Goal: Task Accomplishment & Management: Manage account settings

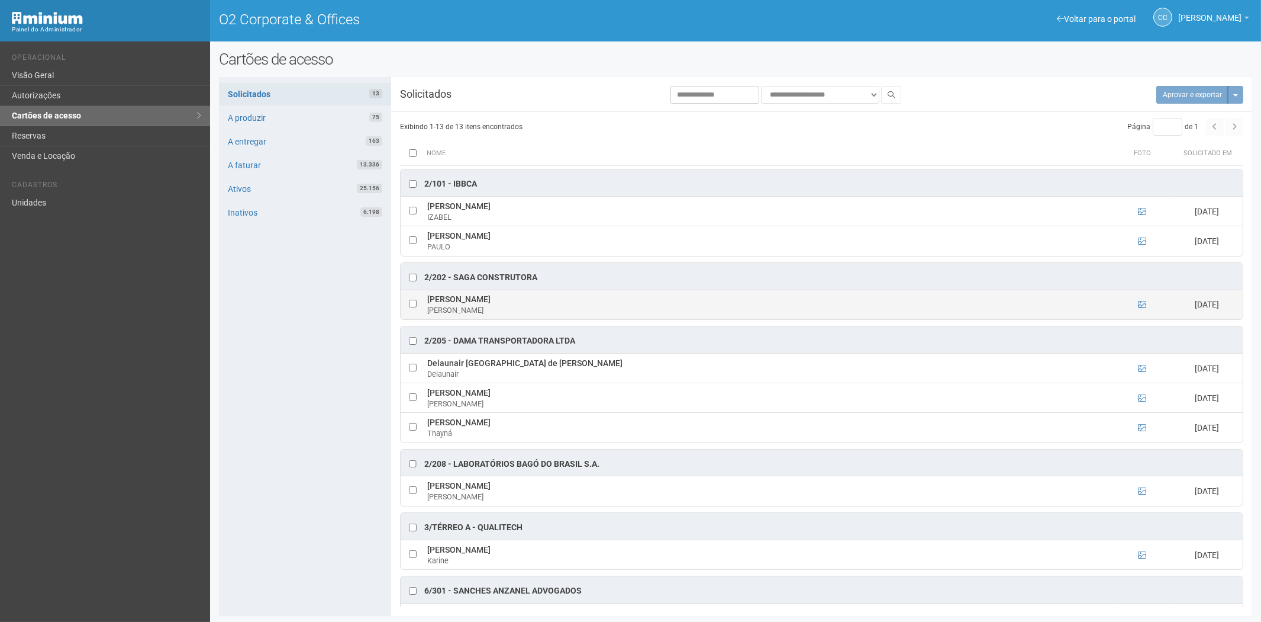
scroll to position [188, 0]
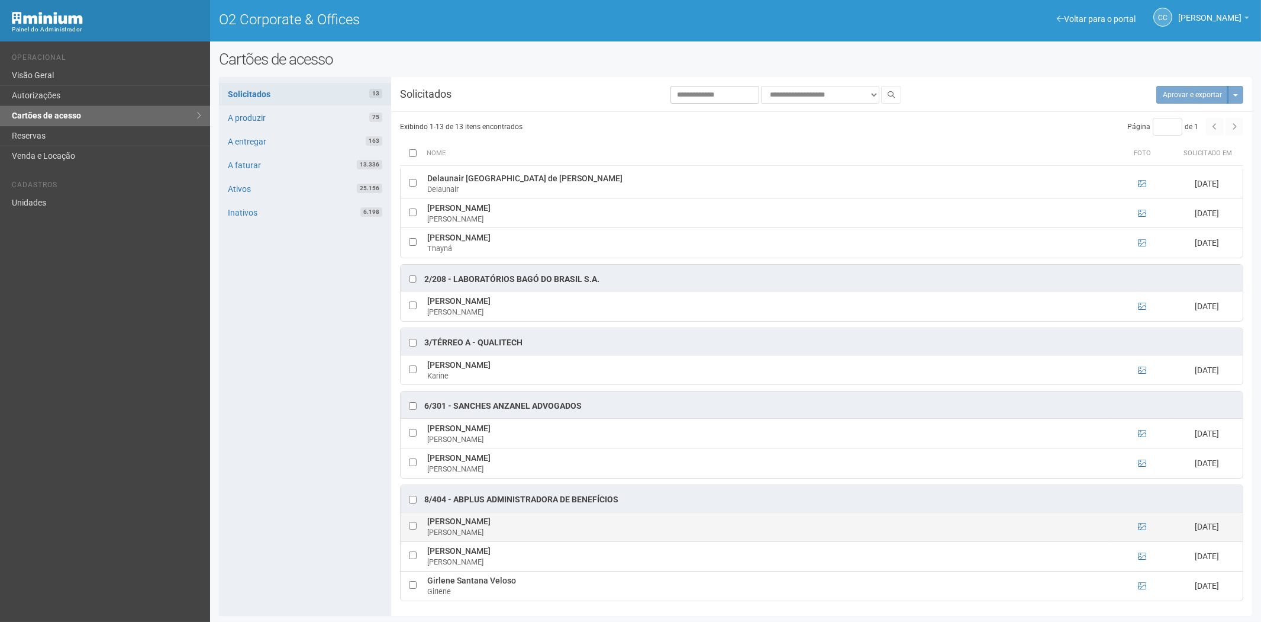
click at [1140, 532] on td at bounding box center [1142, 526] width 59 height 30
click at [1144, 524] on icon at bounding box center [1142, 526] width 8 height 8
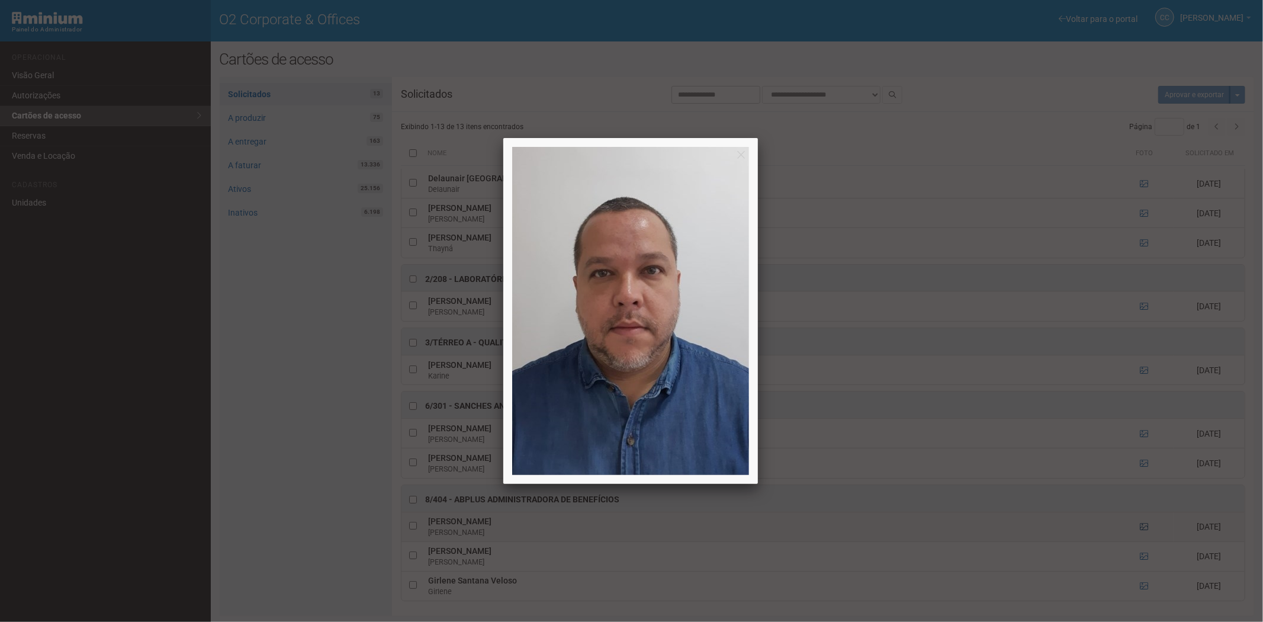
click at [1144, 524] on div at bounding box center [631, 311] width 1263 height 622
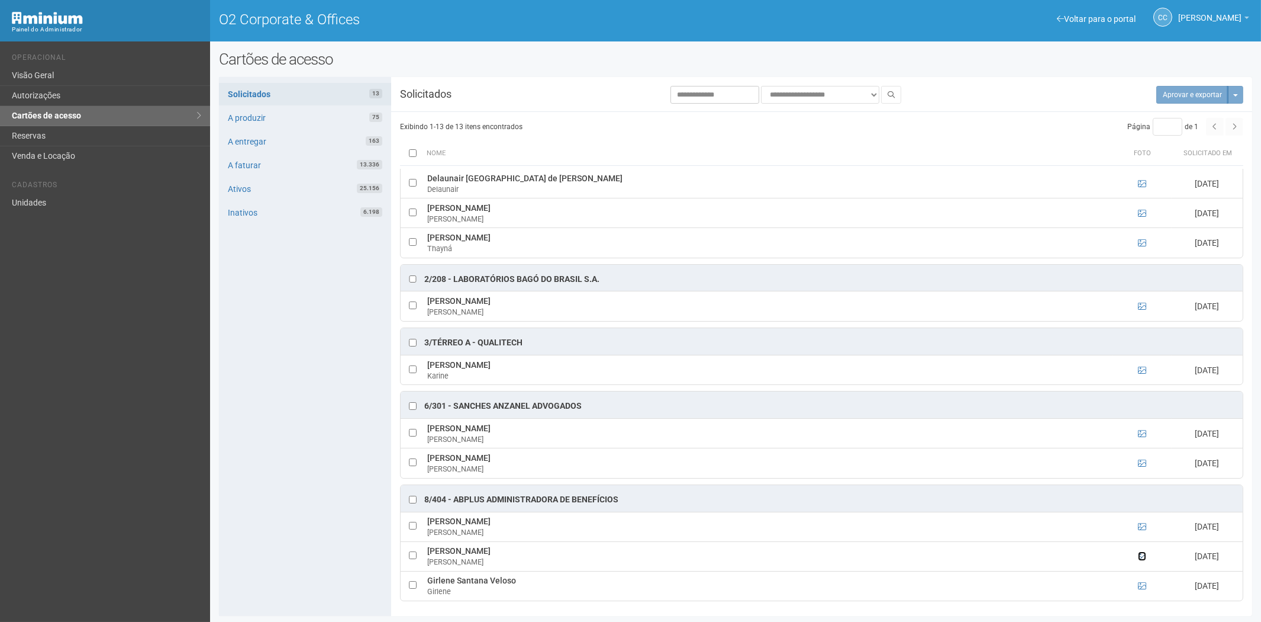
click at [1142, 556] on icon at bounding box center [1142, 556] width 8 height 8
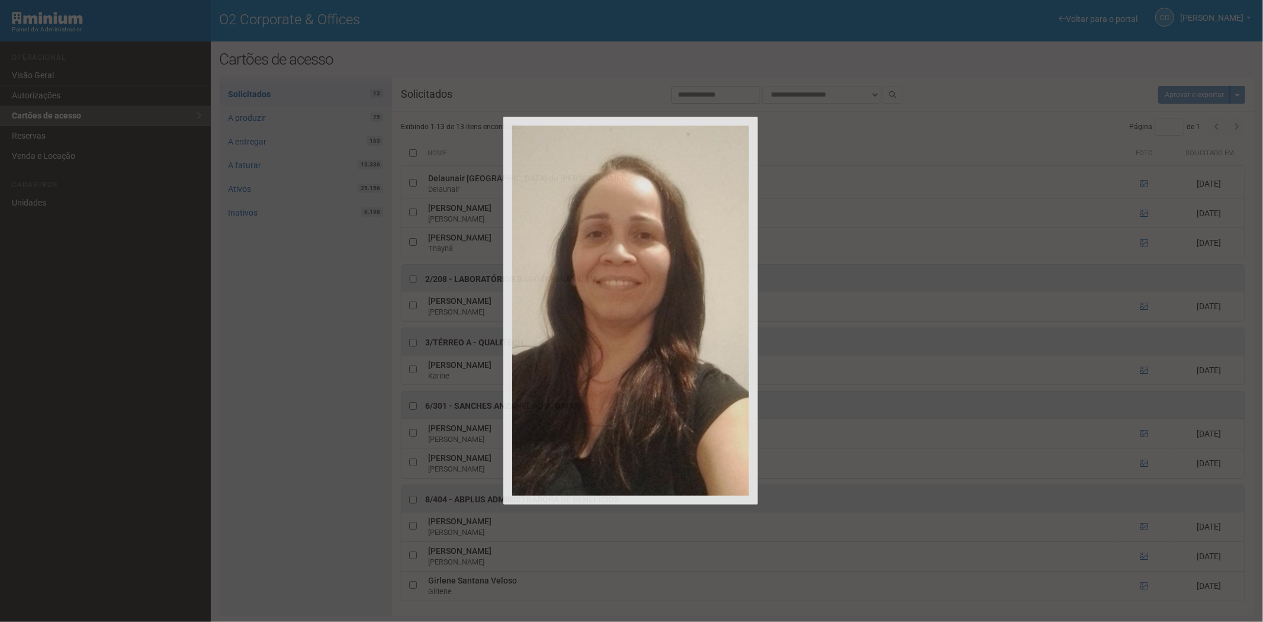
click at [1142, 556] on div at bounding box center [631, 311] width 1263 height 622
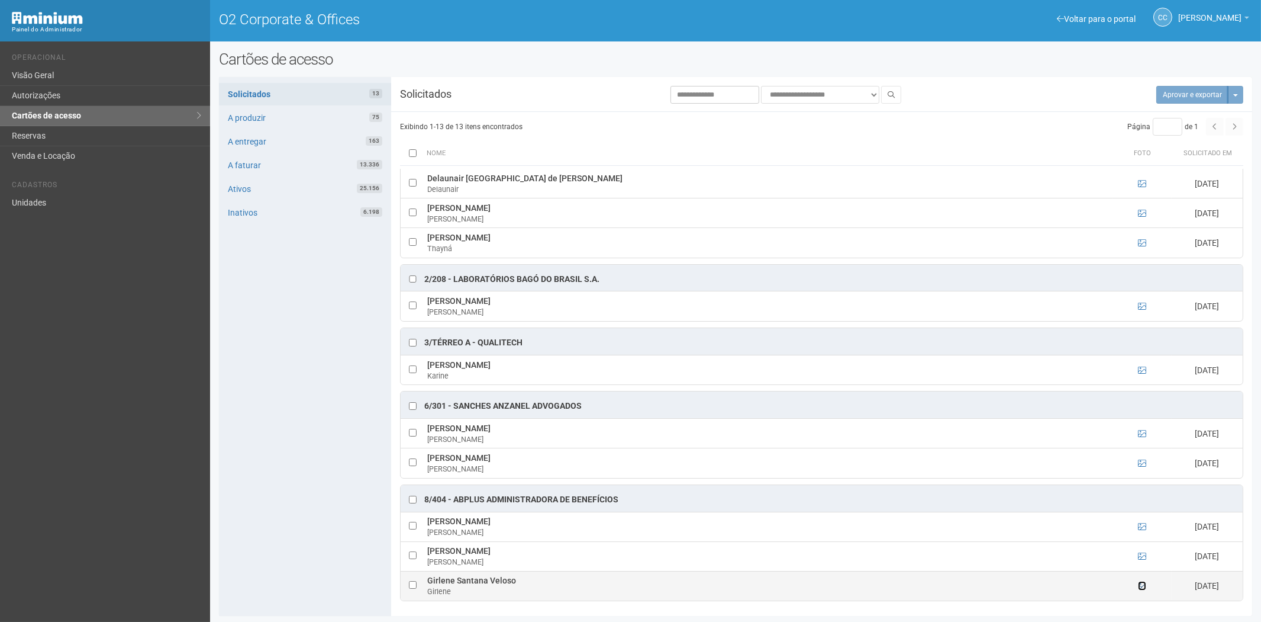
click at [1138, 584] on icon at bounding box center [1142, 585] width 8 height 8
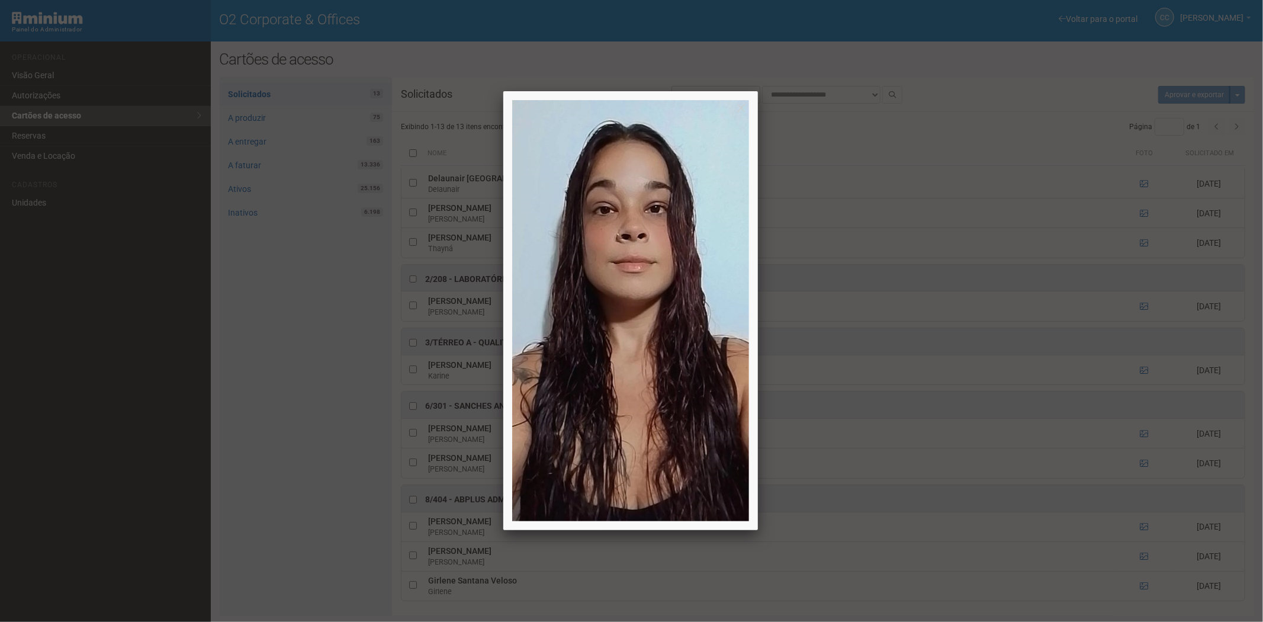
click at [1058, 553] on div at bounding box center [631, 311] width 1263 height 622
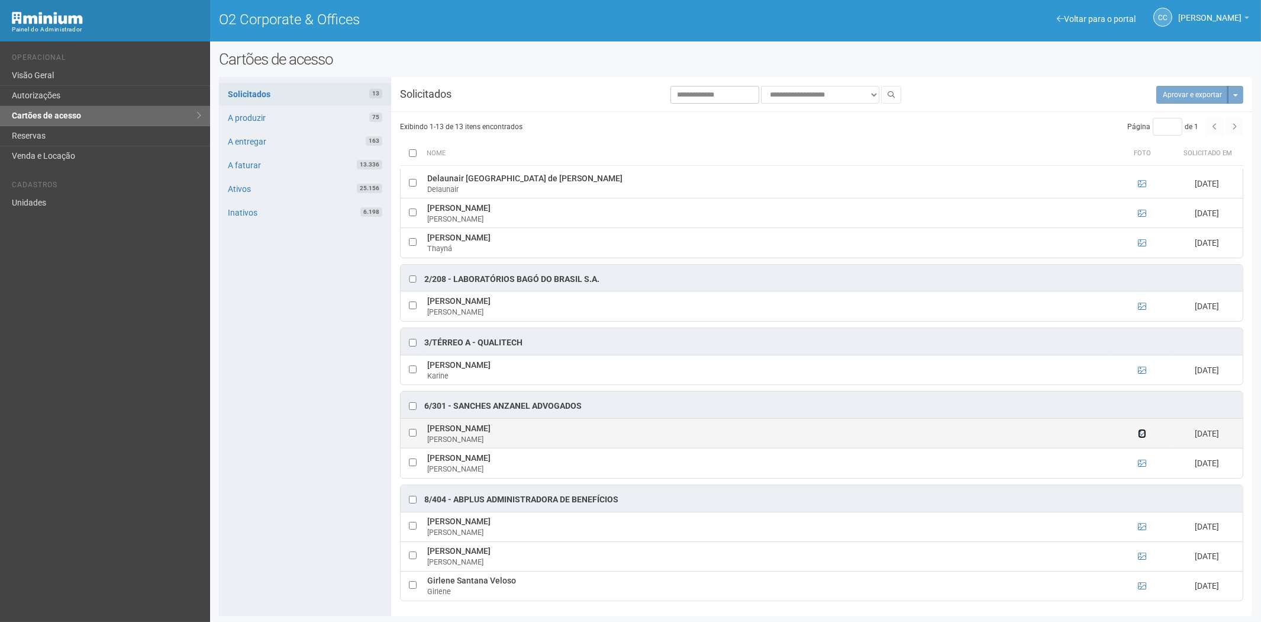
click at [1141, 431] on icon at bounding box center [1142, 433] width 8 height 8
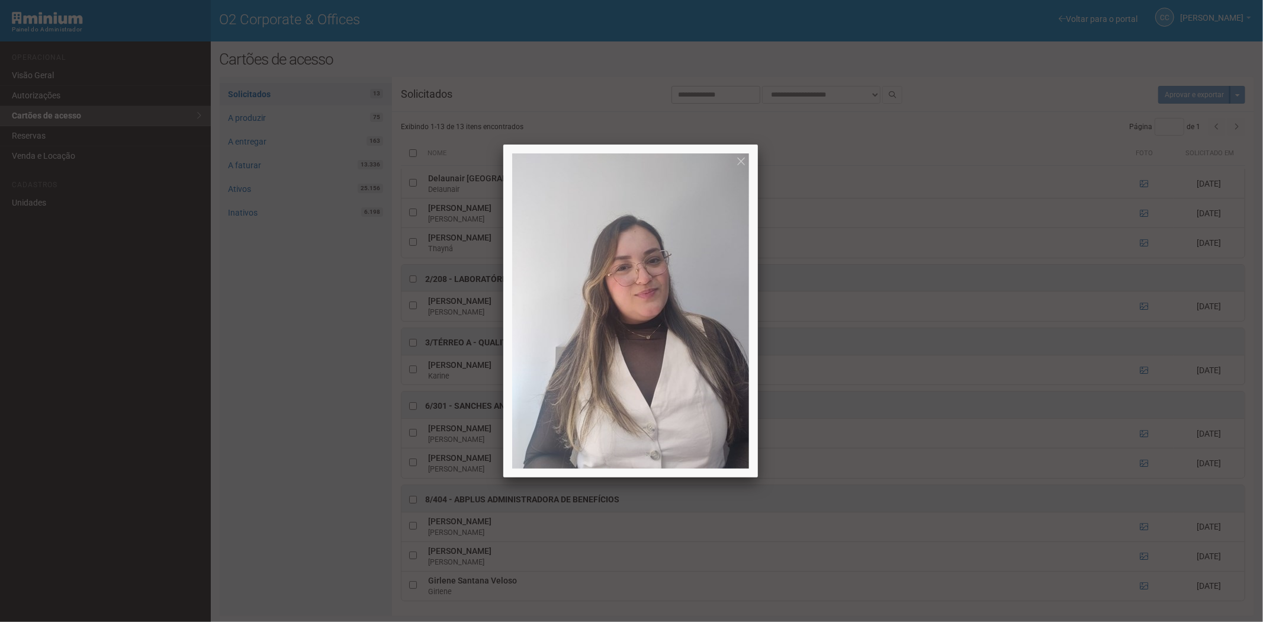
click at [1145, 464] on div at bounding box center [631, 311] width 1263 height 622
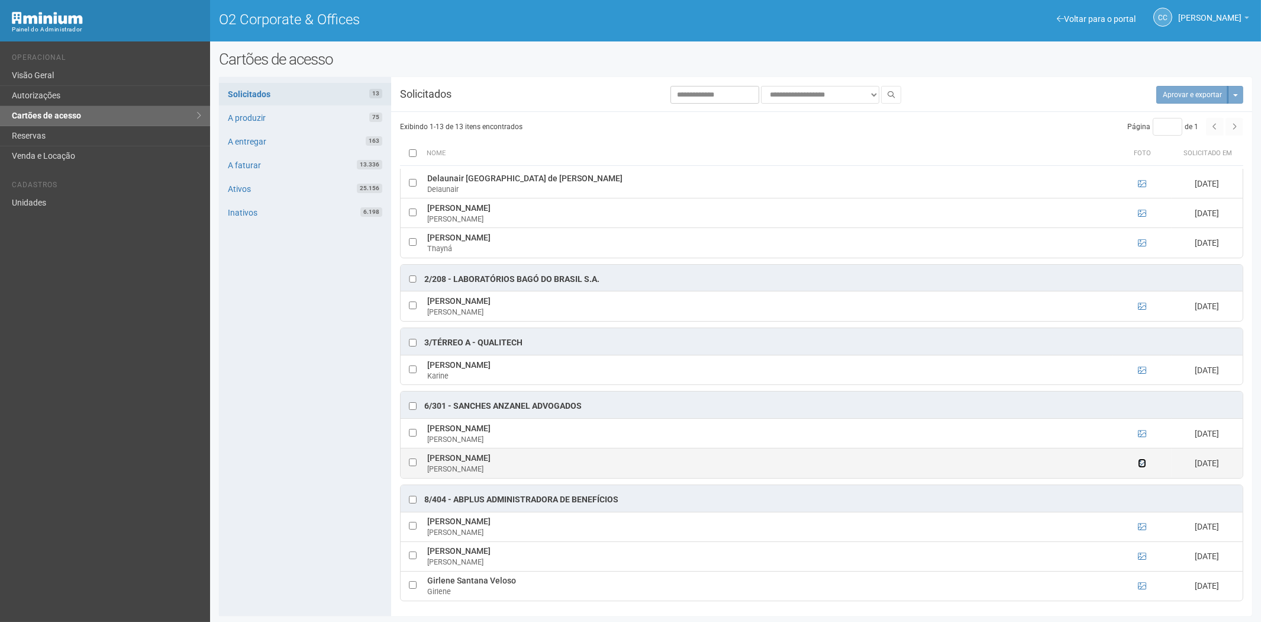
click at [1142, 463] on icon at bounding box center [1142, 463] width 8 height 8
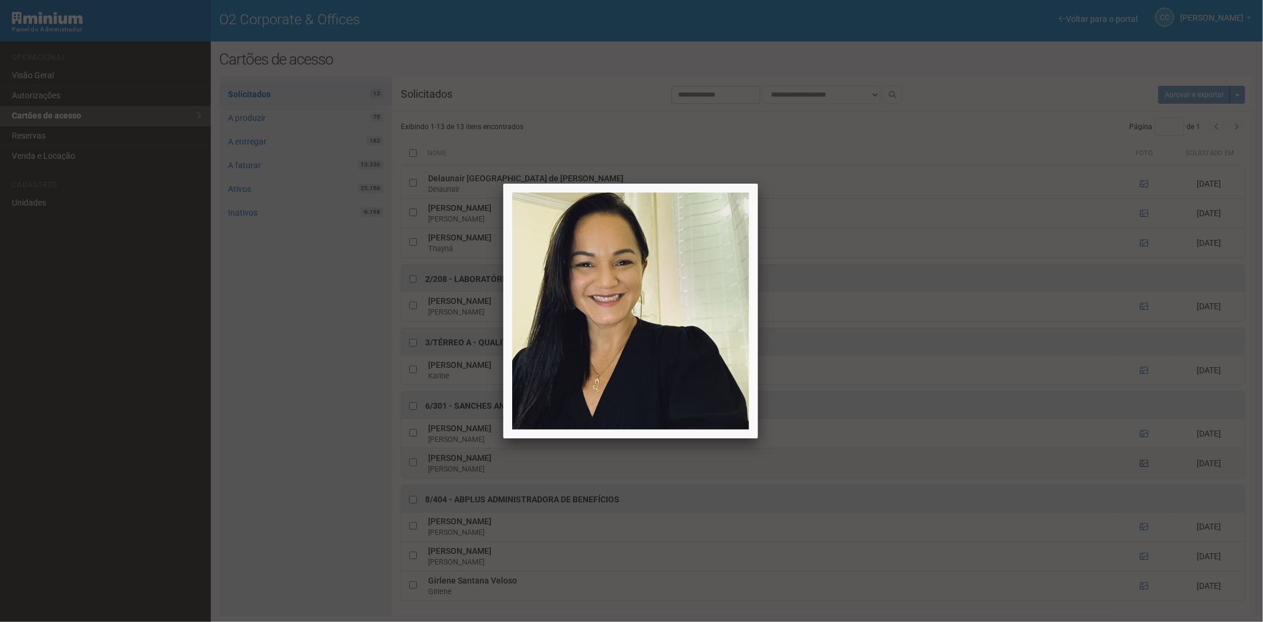
click at [1142, 463] on div at bounding box center [631, 311] width 1263 height 622
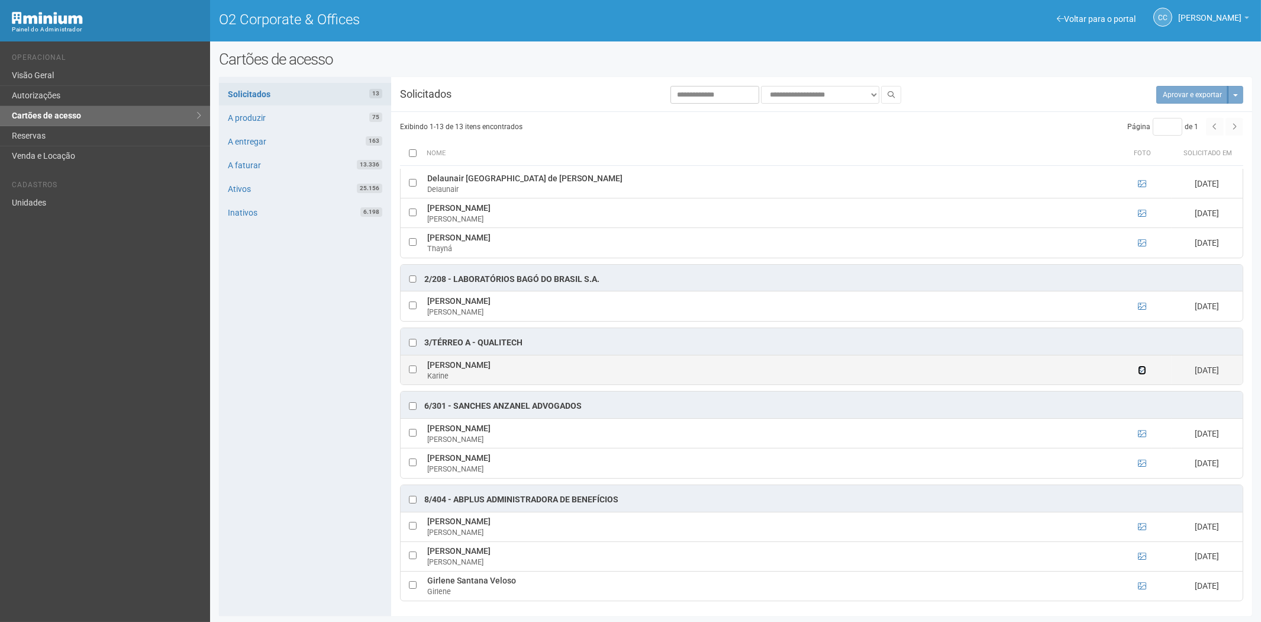
click at [1141, 369] on icon at bounding box center [1142, 370] width 8 height 8
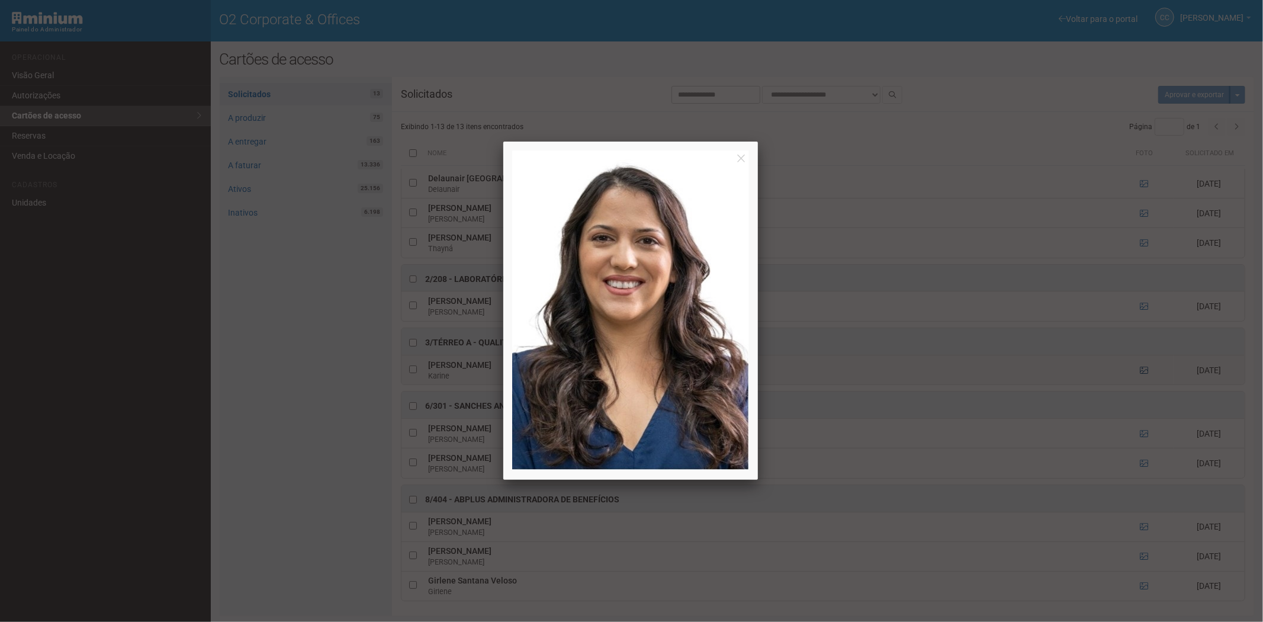
click at [1141, 369] on div at bounding box center [631, 311] width 1263 height 622
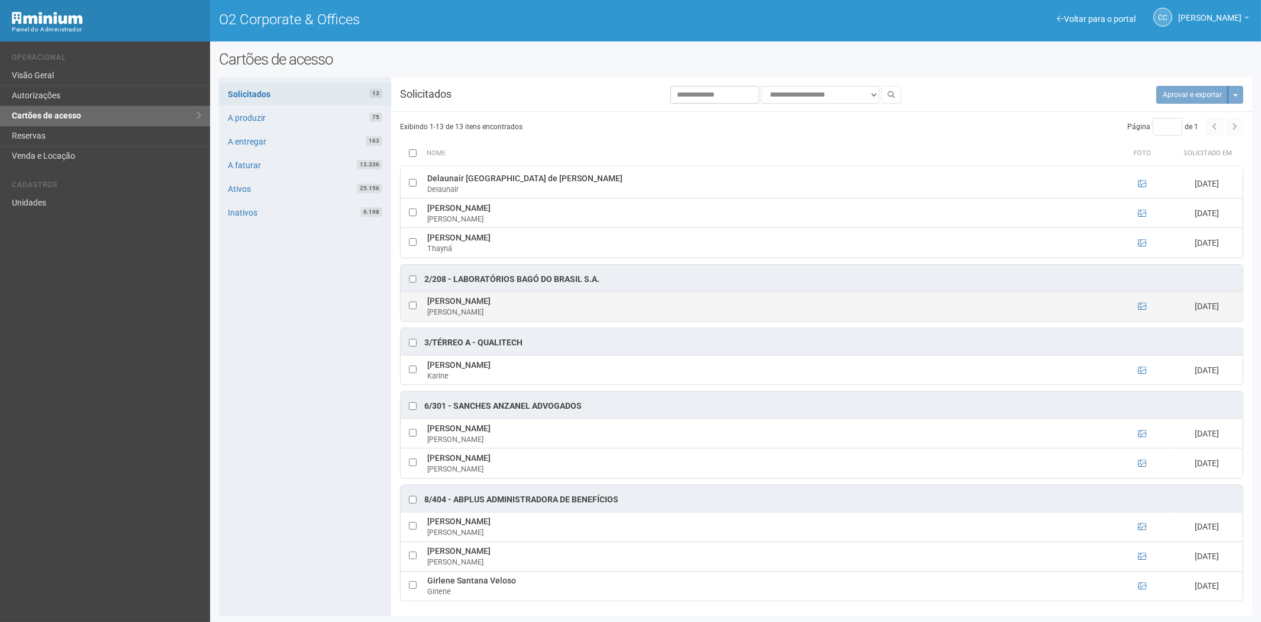
click at [1134, 302] on td at bounding box center [1142, 306] width 59 height 30
click at [1140, 302] on icon at bounding box center [1142, 306] width 8 height 8
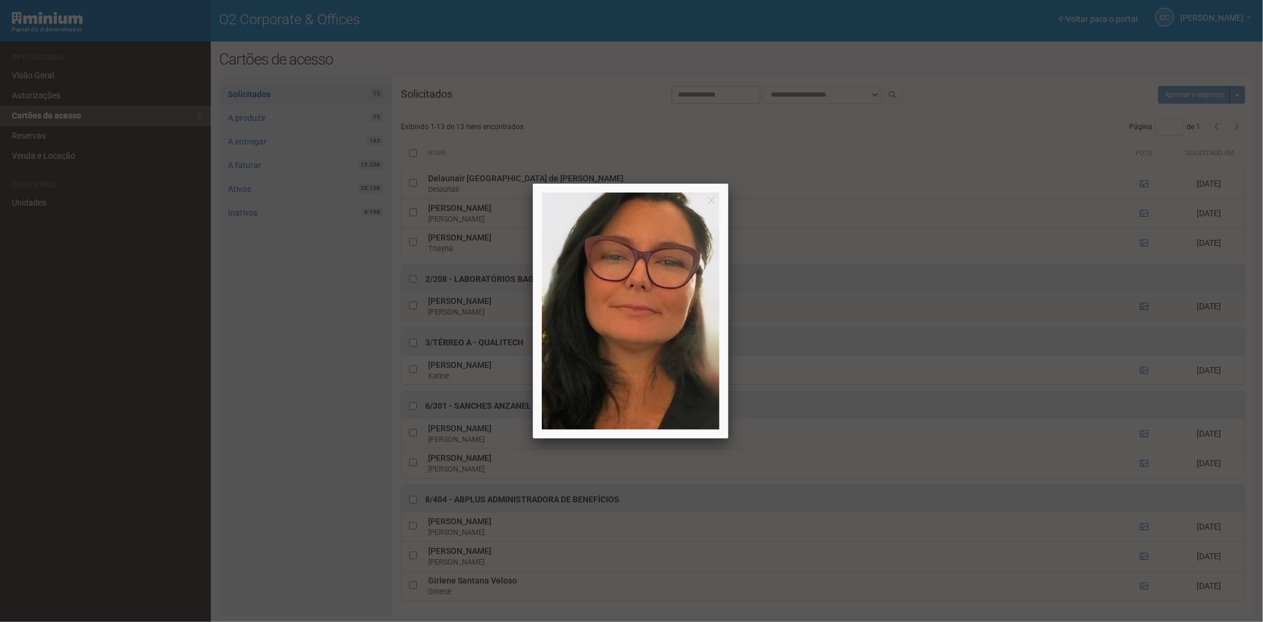
click at [1140, 302] on div at bounding box center [631, 311] width 1263 height 622
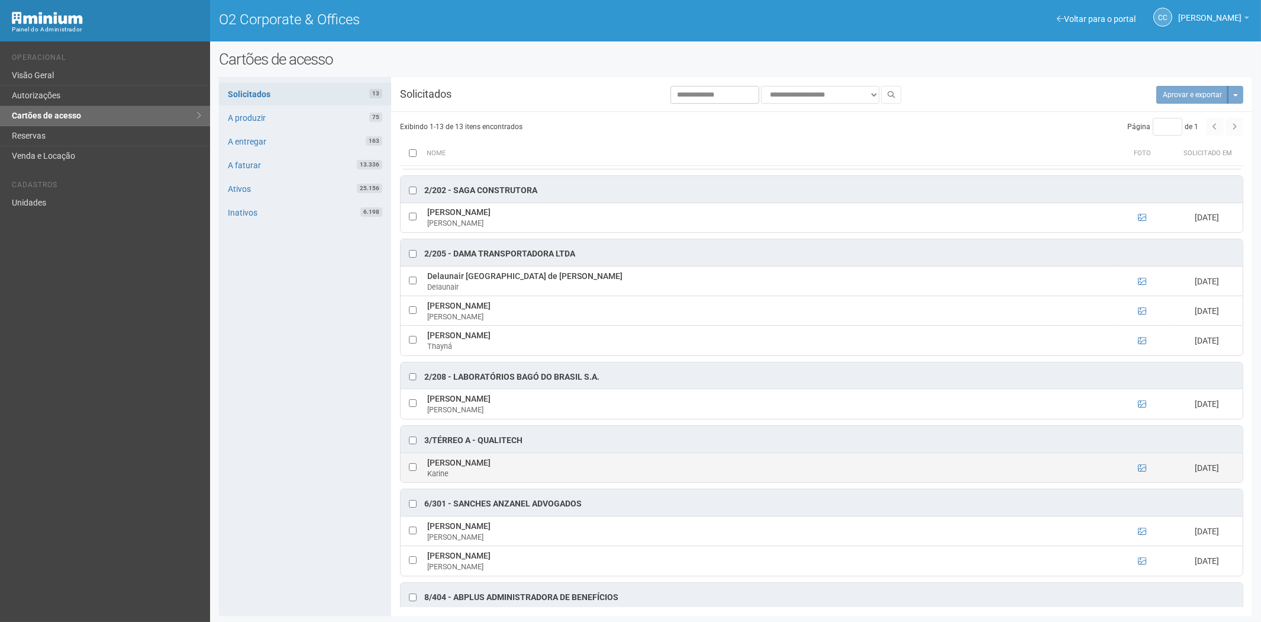
scroll to position [0, 0]
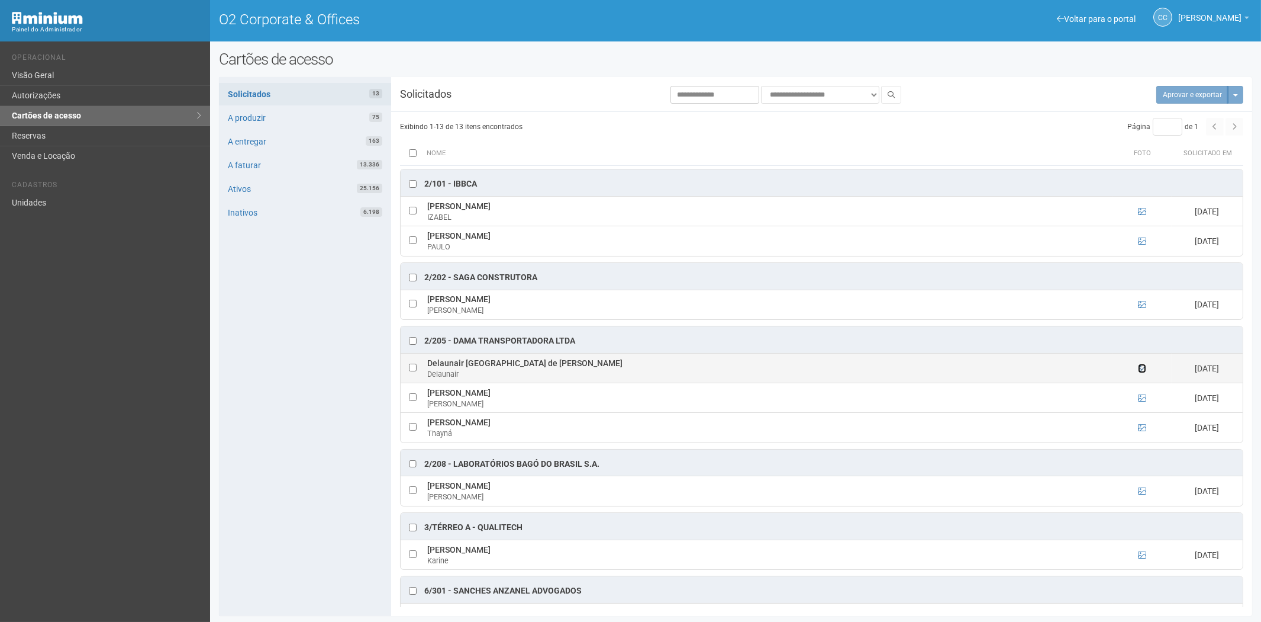
click at [1139, 369] on icon at bounding box center [1142, 368] width 8 height 8
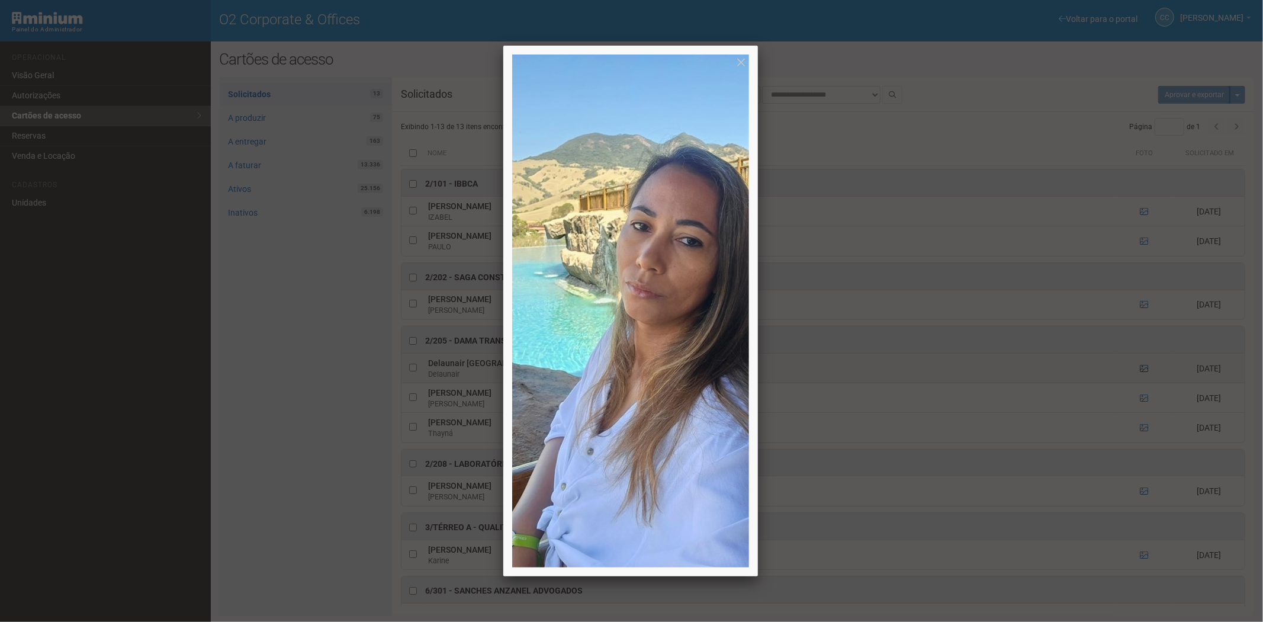
click at [1139, 369] on div at bounding box center [631, 311] width 1263 height 622
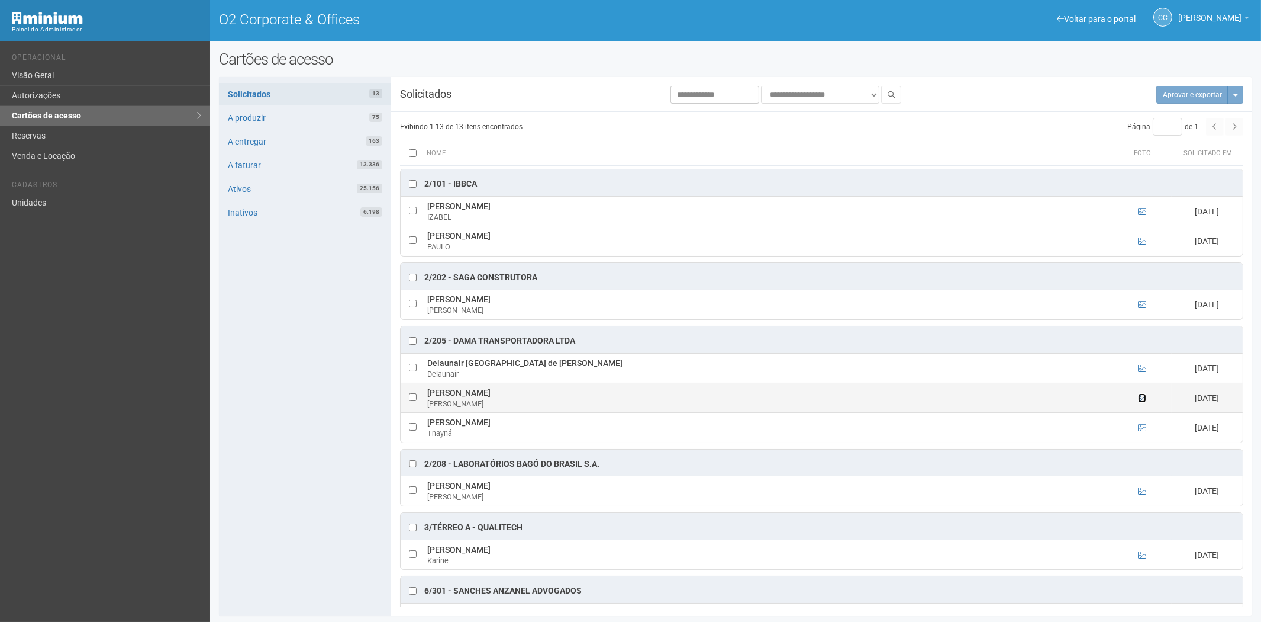
click at [1141, 400] on icon at bounding box center [1142, 398] width 8 height 8
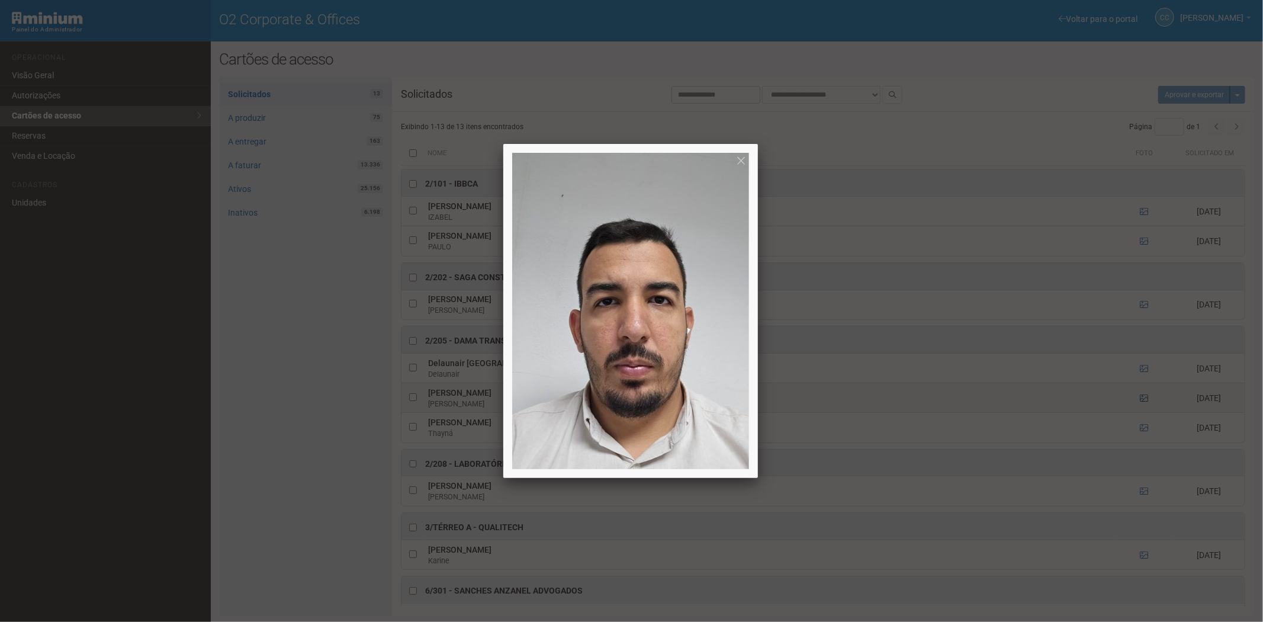
click at [1141, 400] on div at bounding box center [631, 311] width 1263 height 622
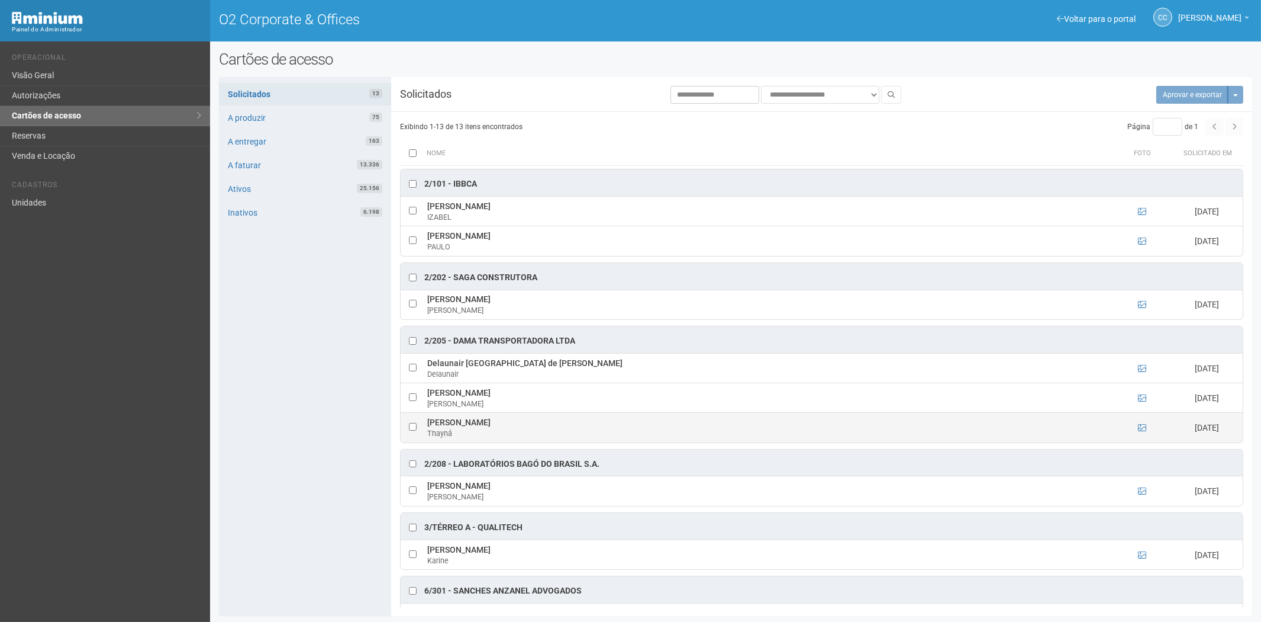
click at [1142, 424] on ng-include at bounding box center [1142, 427] width 8 height 9
click at [1142, 419] on td at bounding box center [1142, 428] width 59 height 30
click at [1140, 430] on icon at bounding box center [1142, 427] width 8 height 8
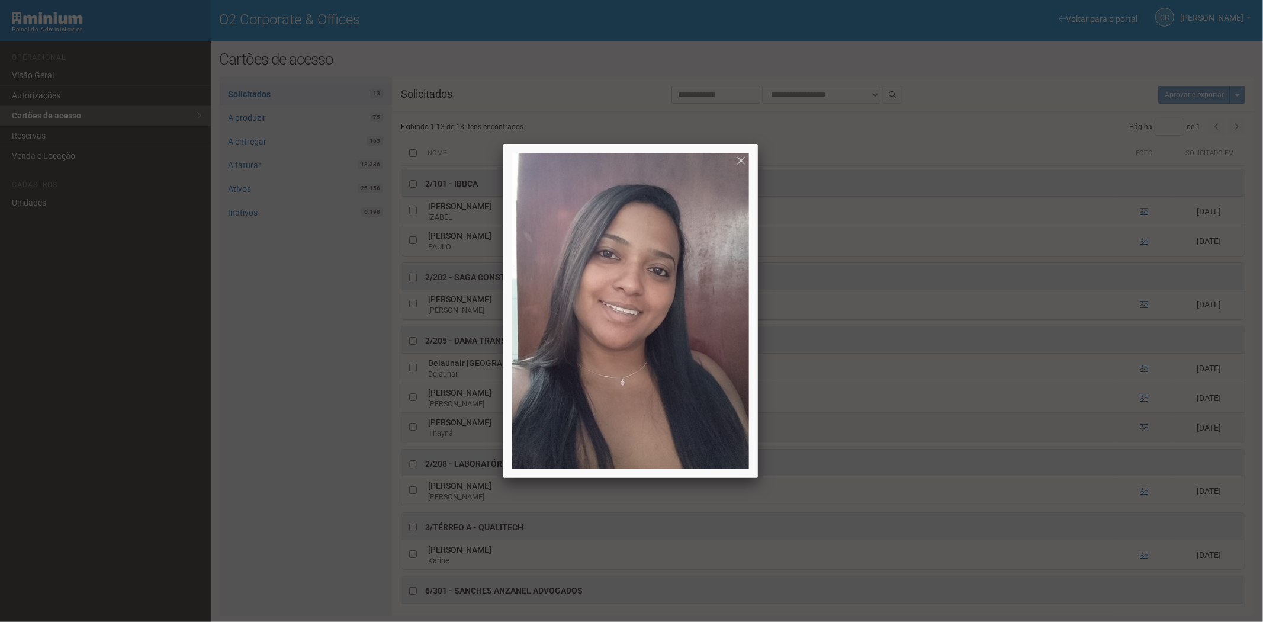
click at [1140, 430] on div at bounding box center [631, 311] width 1263 height 622
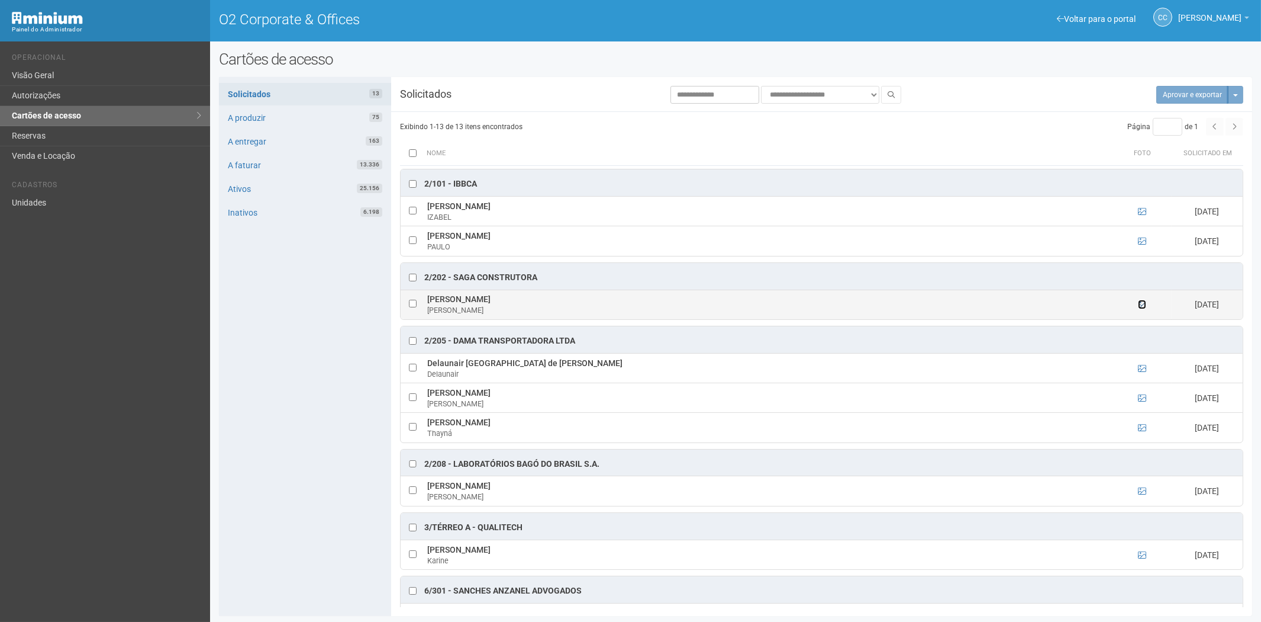
click at [1143, 306] on icon at bounding box center [1142, 304] width 8 height 8
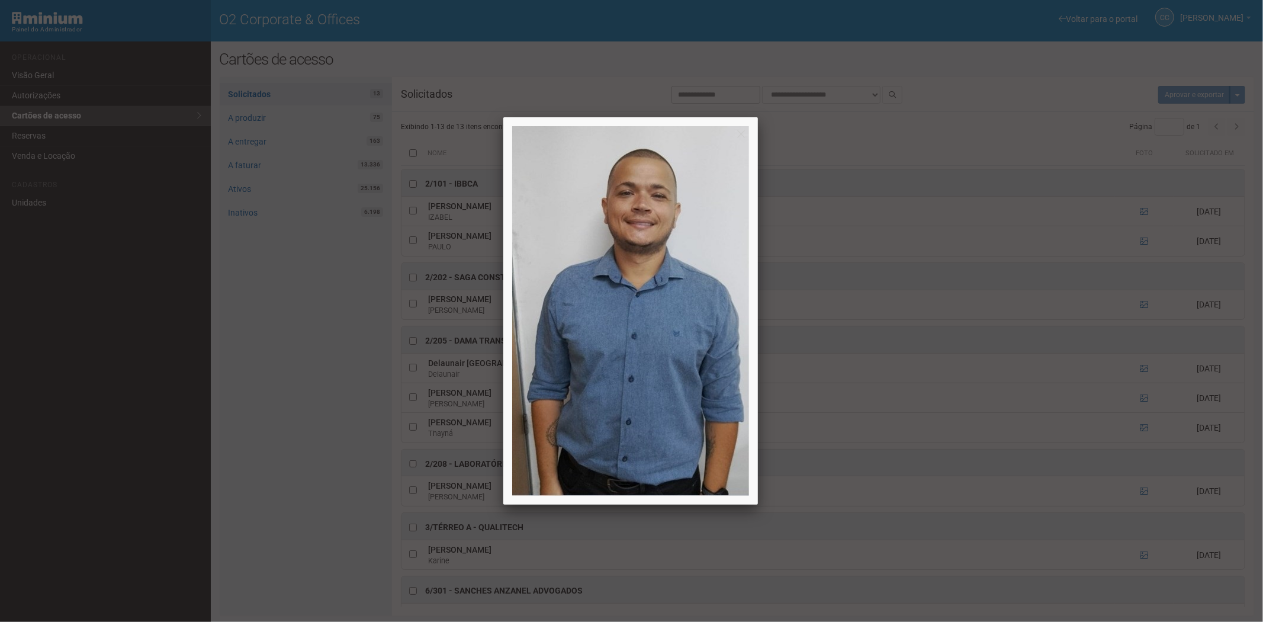
click at [1121, 327] on div at bounding box center [631, 311] width 1263 height 622
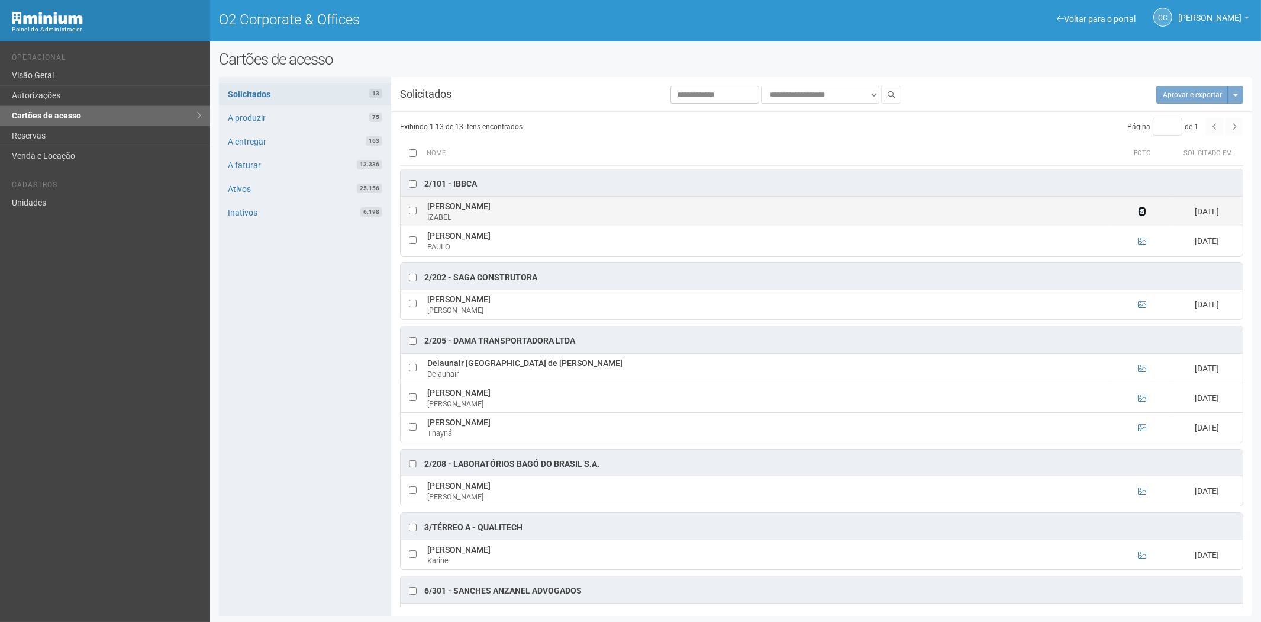
click at [1142, 210] on icon at bounding box center [1142, 211] width 8 height 8
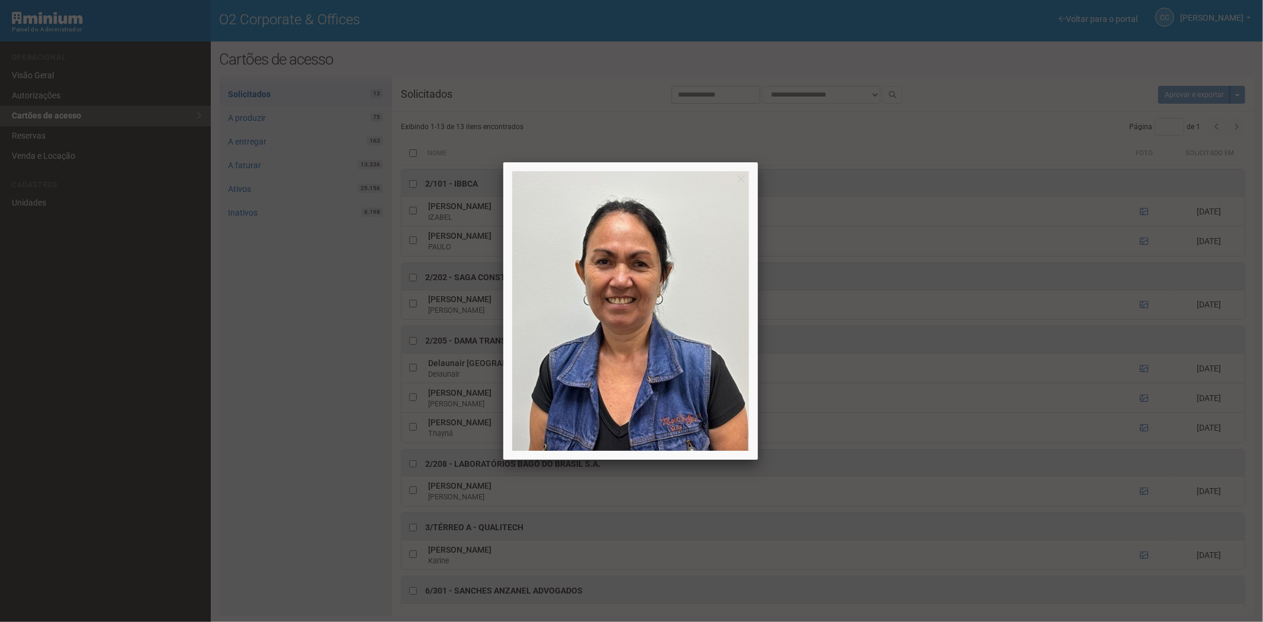
click at [1143, 215] on div at bounding box center [631, 311] width 1263 height 622
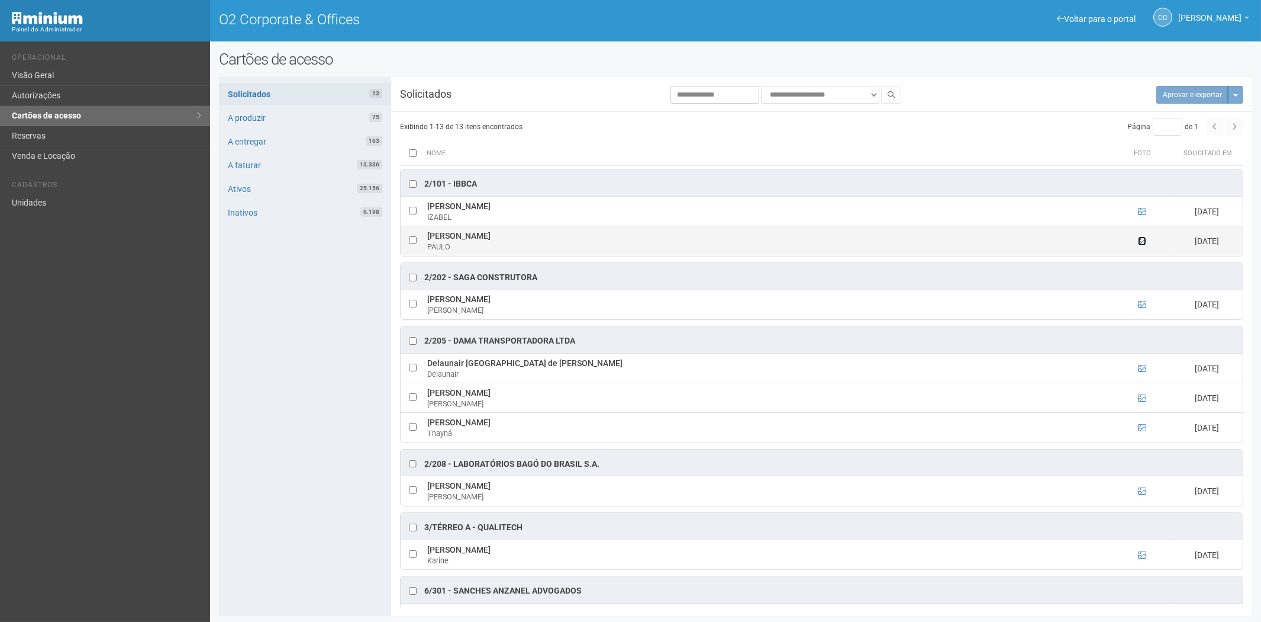
click at [1143, 244] on icon at bounding box center [1142, 241] width 8 height 8
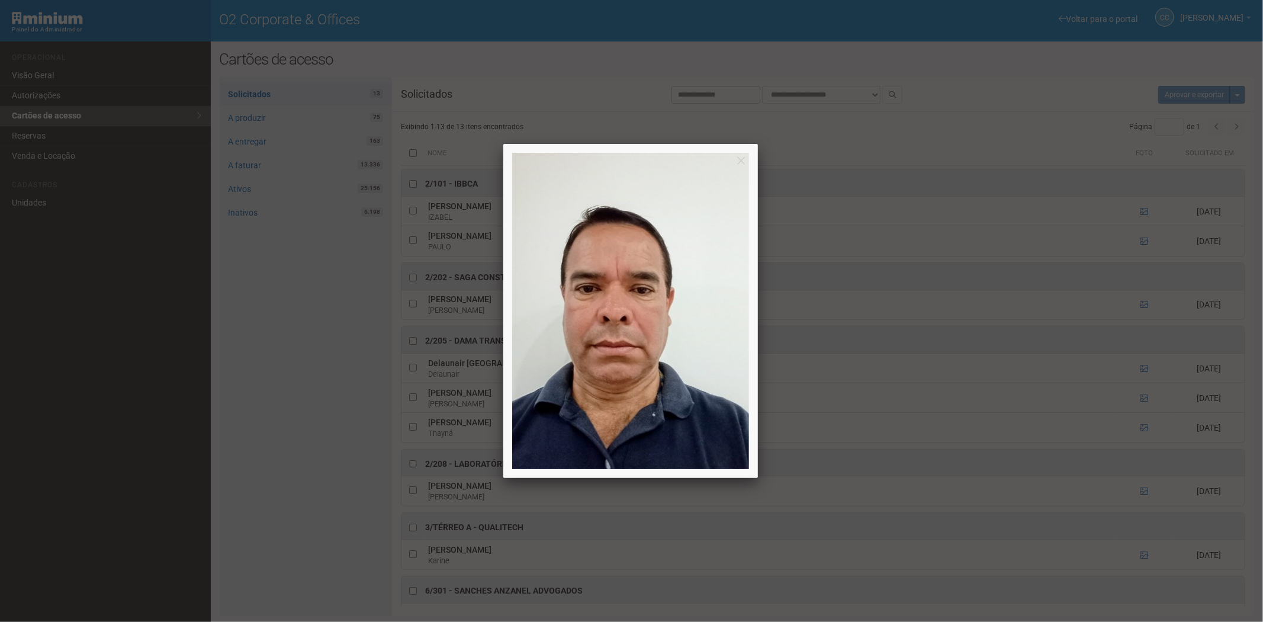
click at [268, 311] on div at bounding box center [631, 311] width 1263 height 622
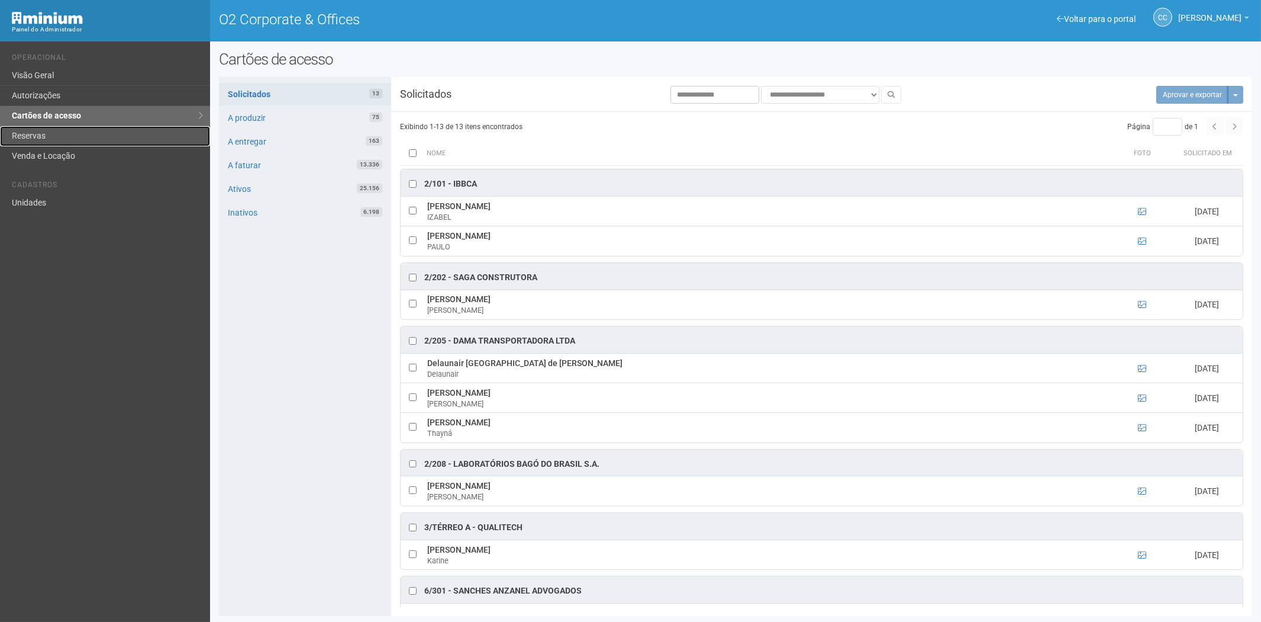
click at [81, 142] on link "Reservas" at bounding box center [105, 136] width 210 height 20
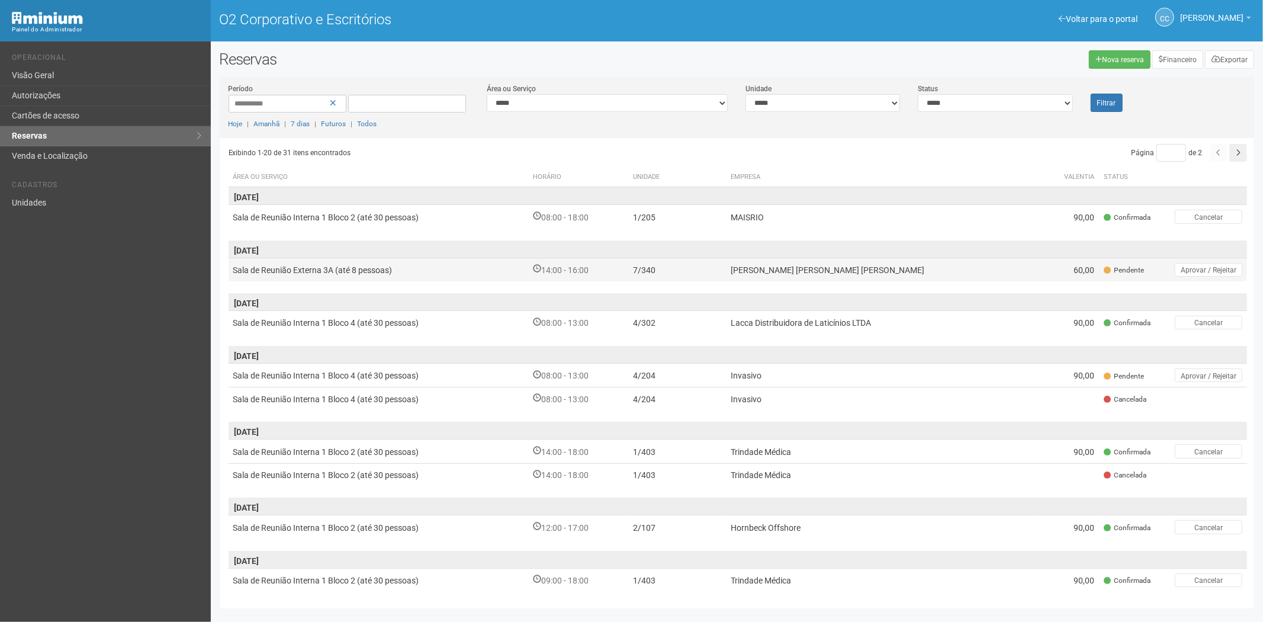
click at [726, 259] on td "7/340" at bounding box center [677, 269] width 97 height 24
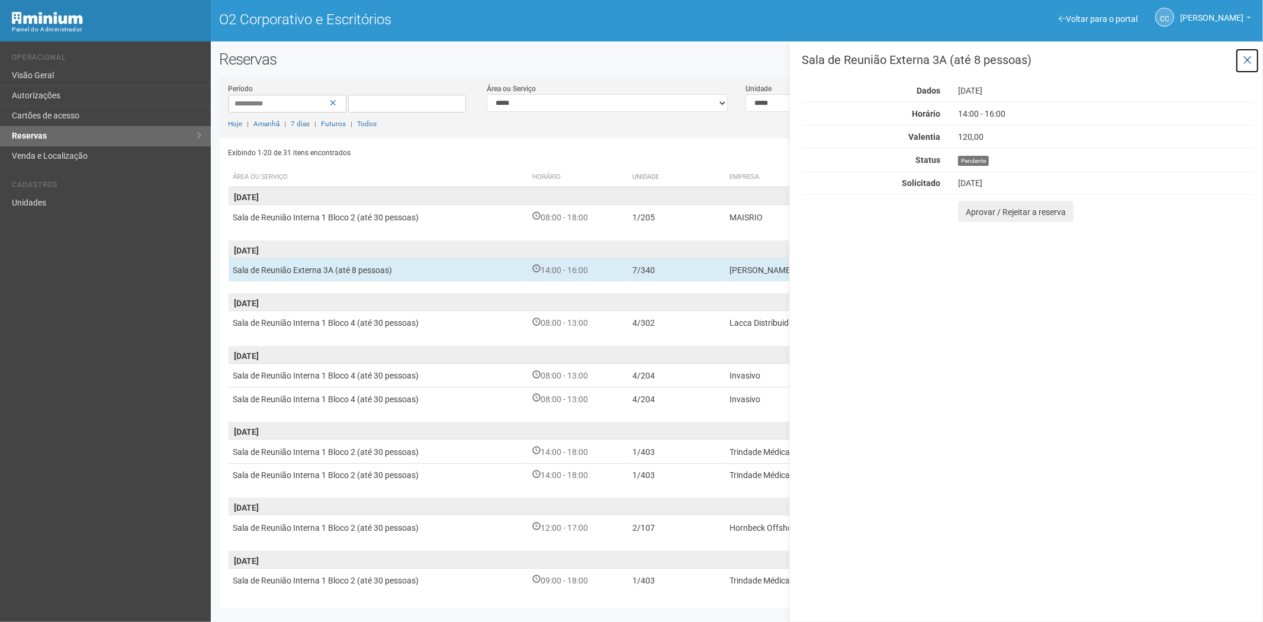
drag, startPoint x: 1252, startPoint y: 60, endPoint x: 1186, endPoint y: 93, distance: 74.1
click at [1252, 60] on button at bounding box center [1247, 60] width 24 height 25
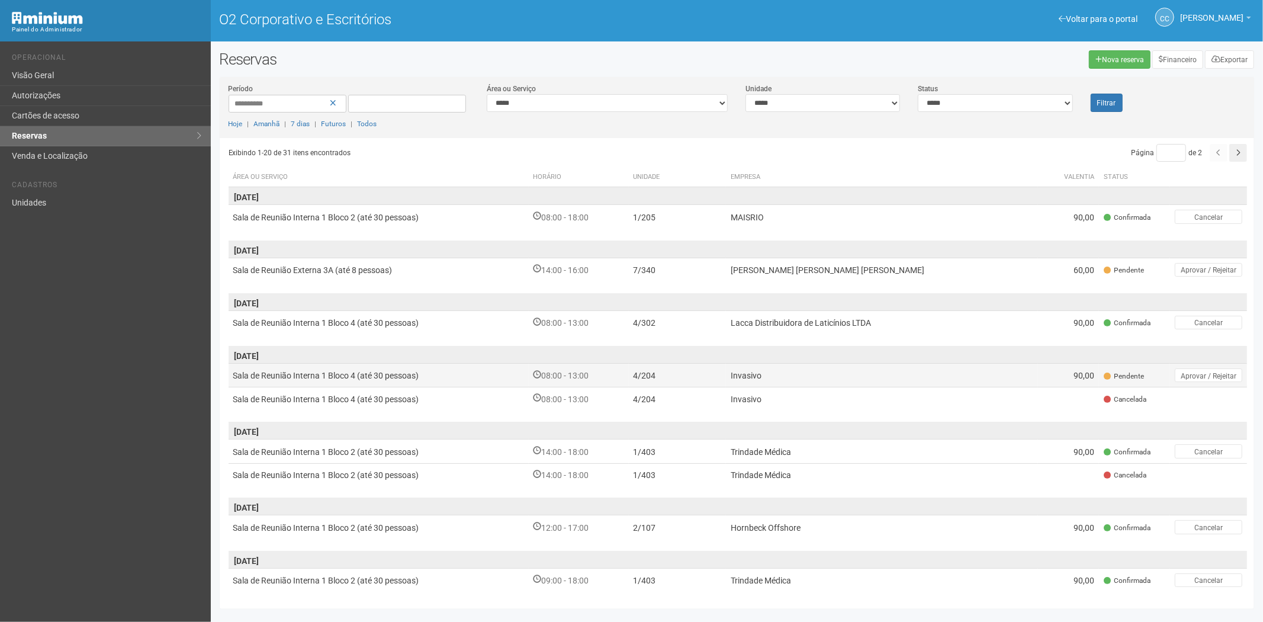
click at [847, 373] on td "Invasivo" at bounding box center [882, 375] width 312 height 24
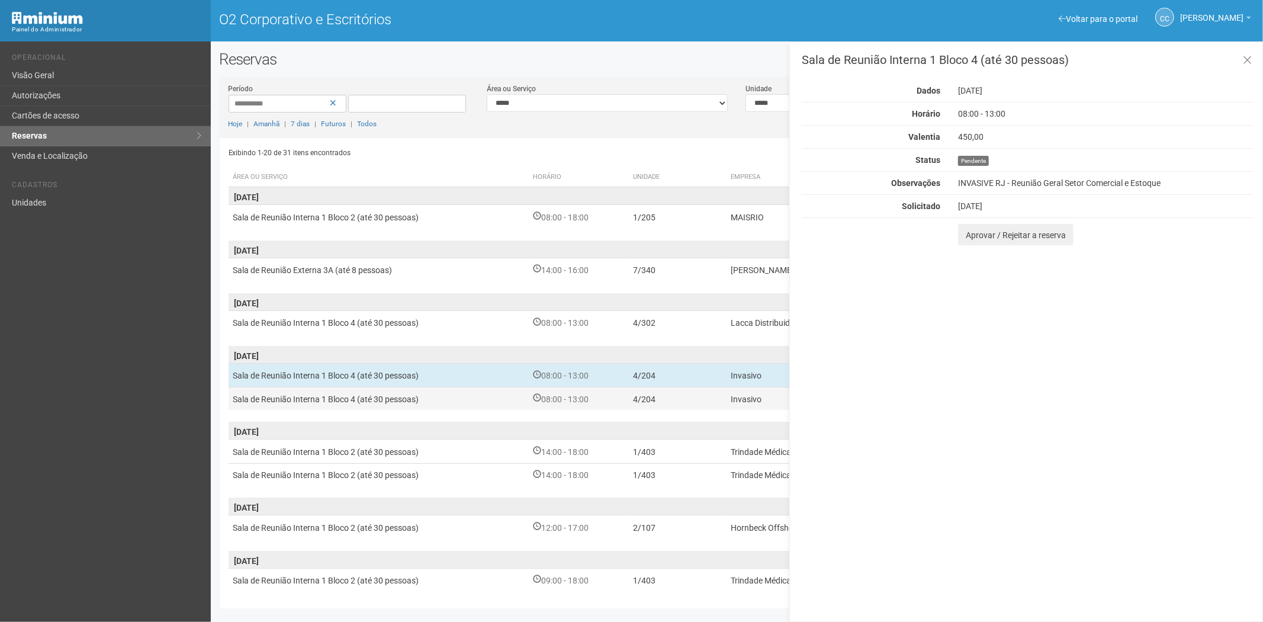
click at [726, 398] on td "4/204" at bounding box center [677, 398] width 97 height 22
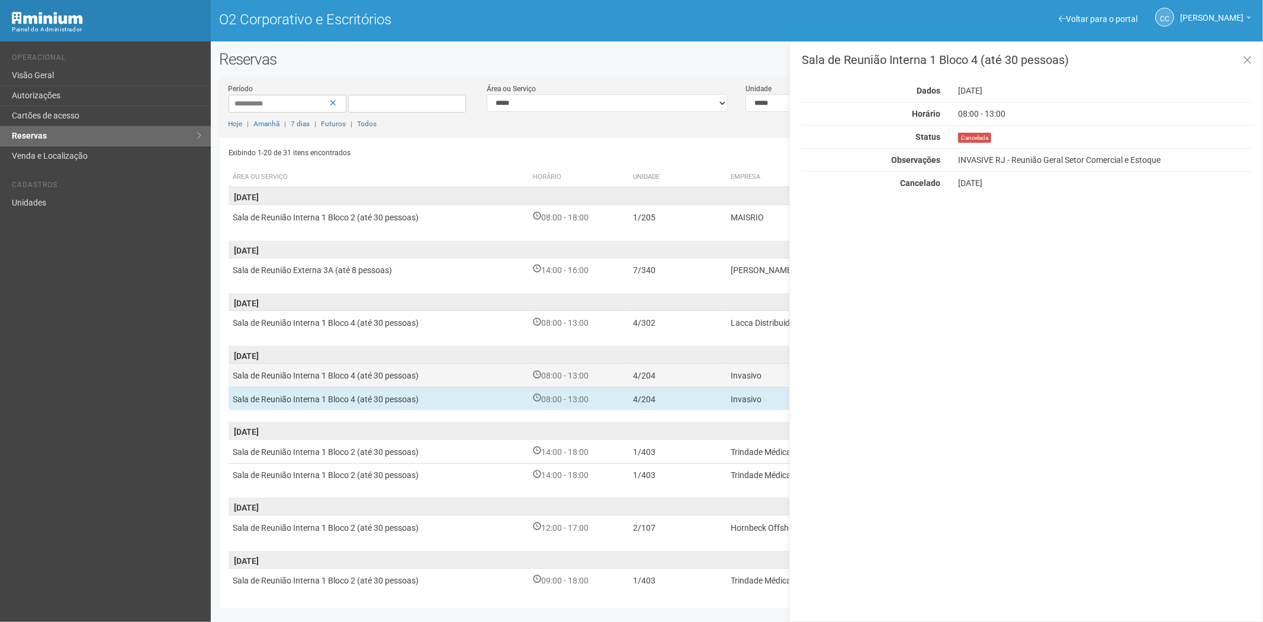
click at [719, 381] on td "4/204" at bounding box center [677, 375] width 97 height 24
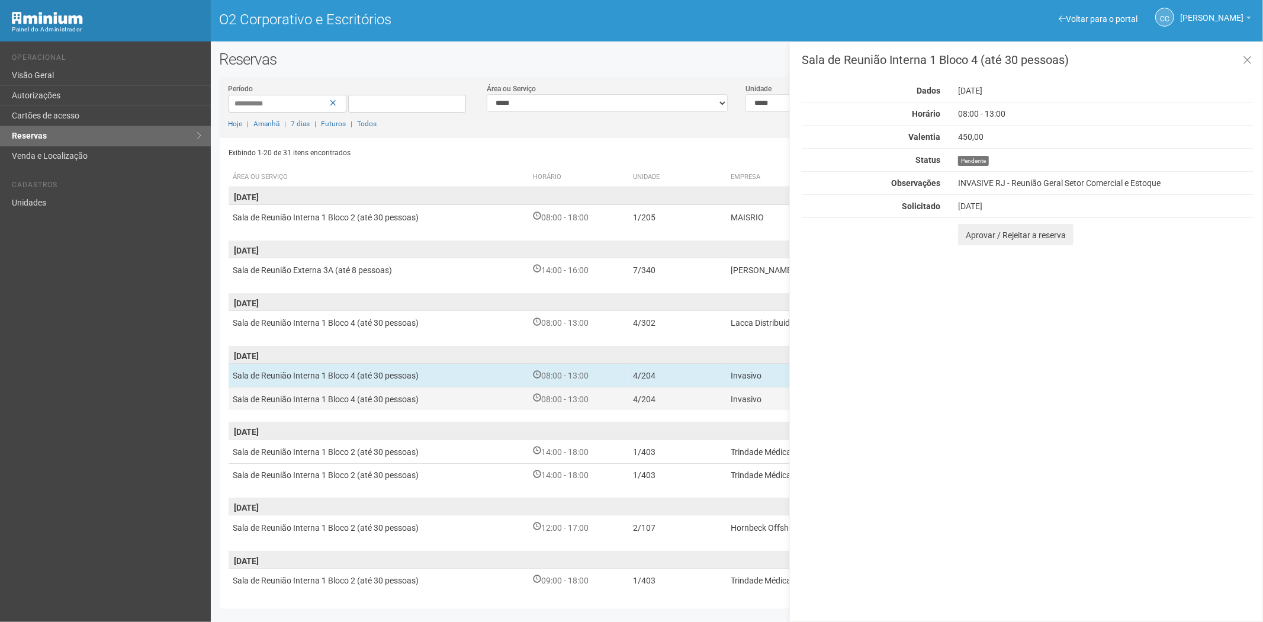
click at [589, 394] on font "08:00 - 13:00" at bounding box center [565, 398] width 47 height 9
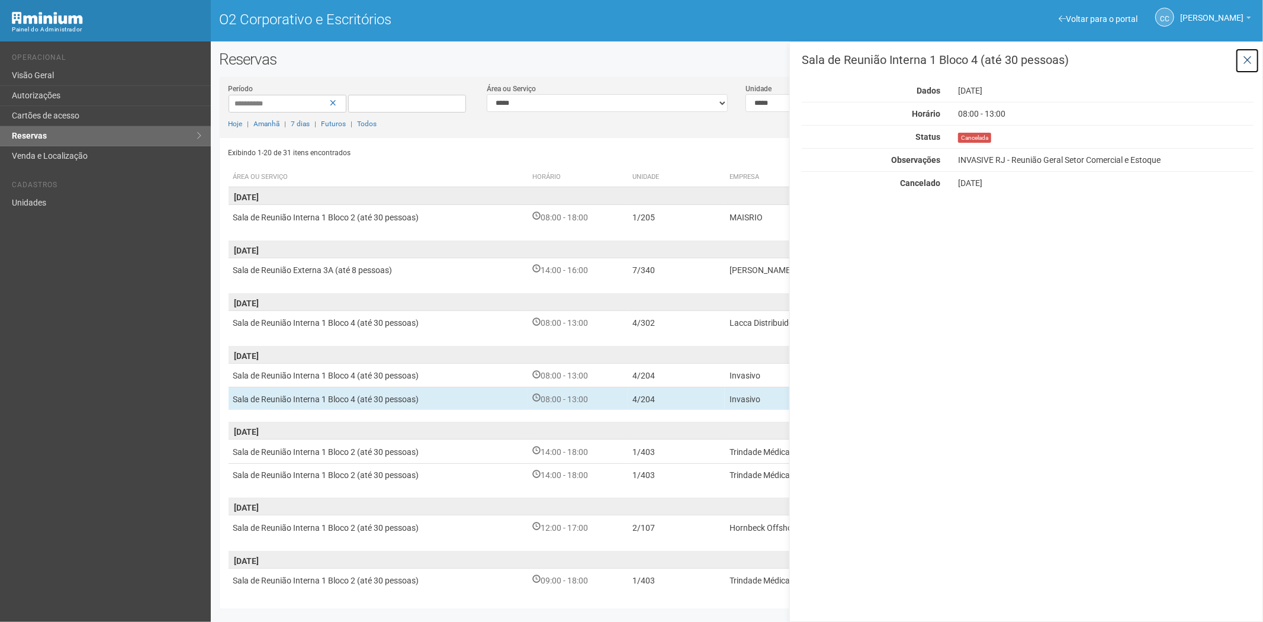
click at [1245, 56] on icon at bounding box center [1246, 60] width 9 height 12
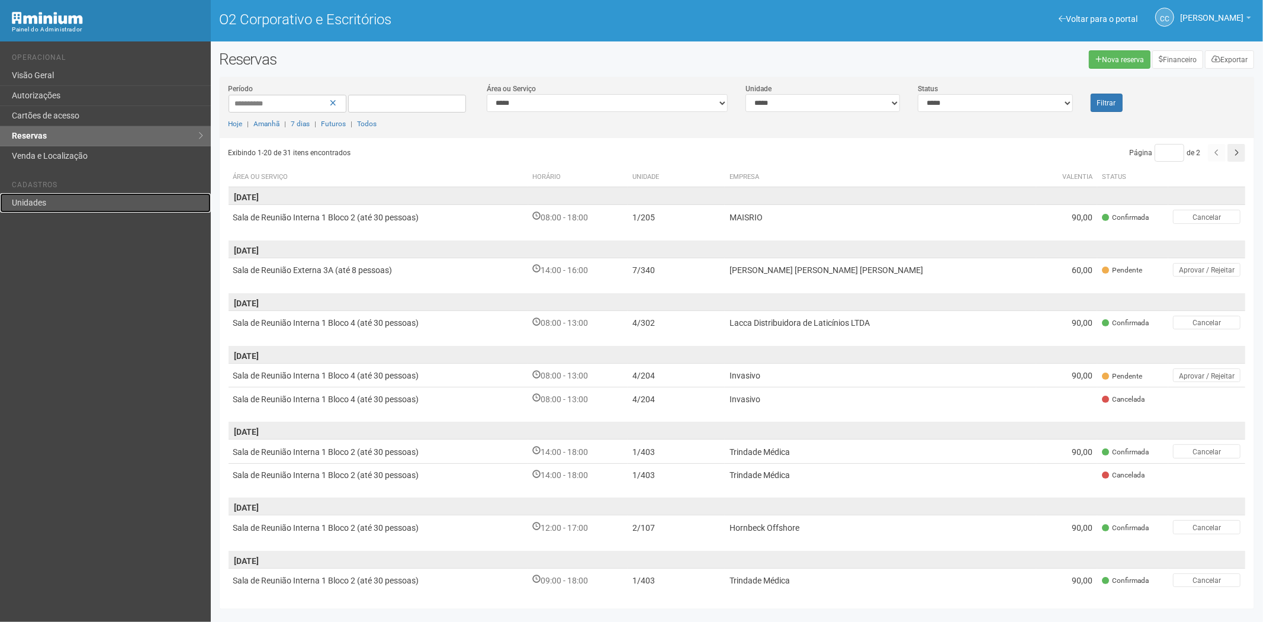
click at [51, 202] on link "Unidades" at bounding box center [105, 203] width 211 height 20
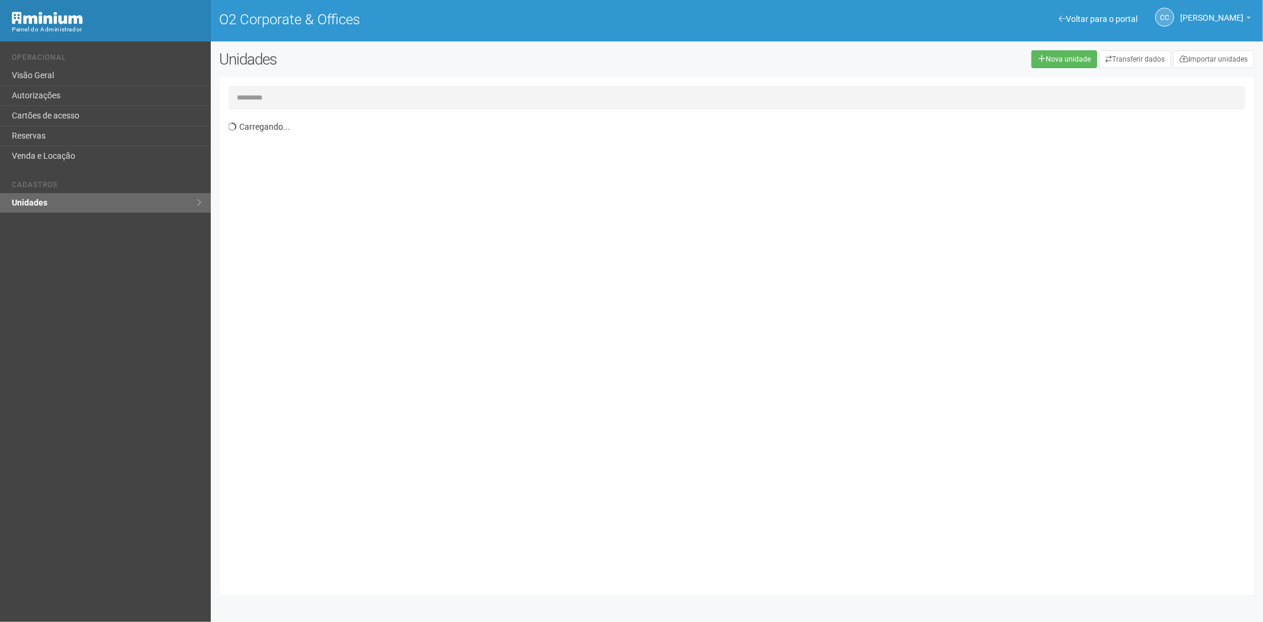
click at [290, 102] on input "text" at bounding box center [736, 98] width 1017 height 24
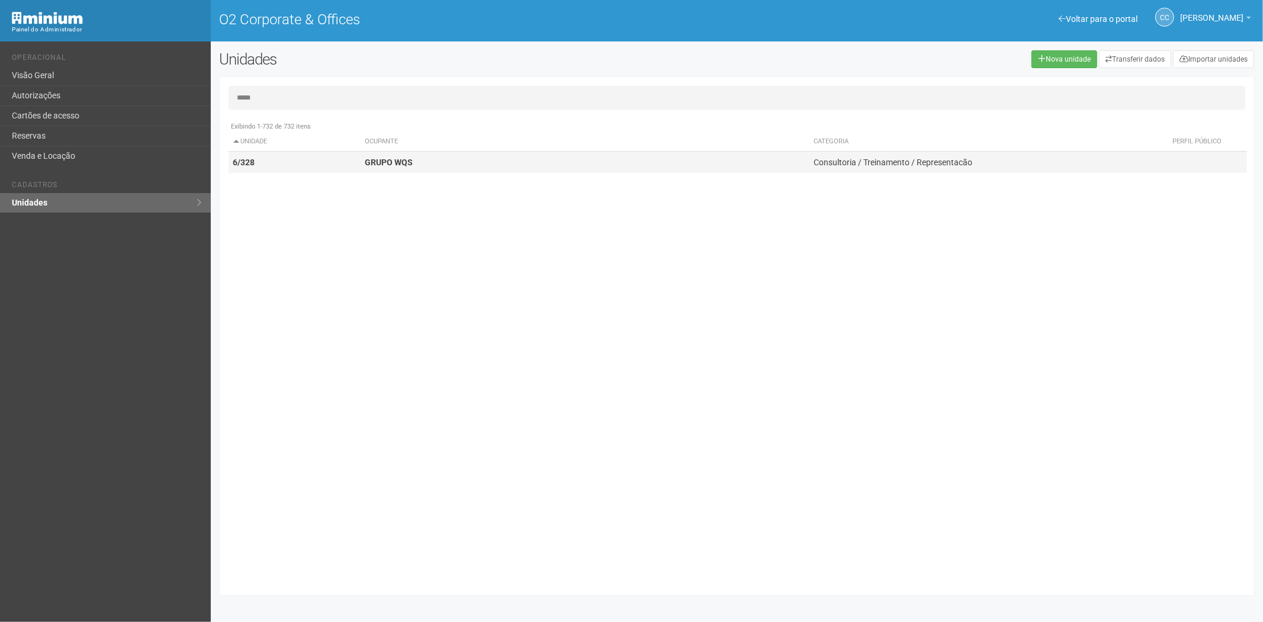
type input "*****"
click at [433, 164] on td "GRUPO WQS" at bounding box center [584, 163] width 449 height 22
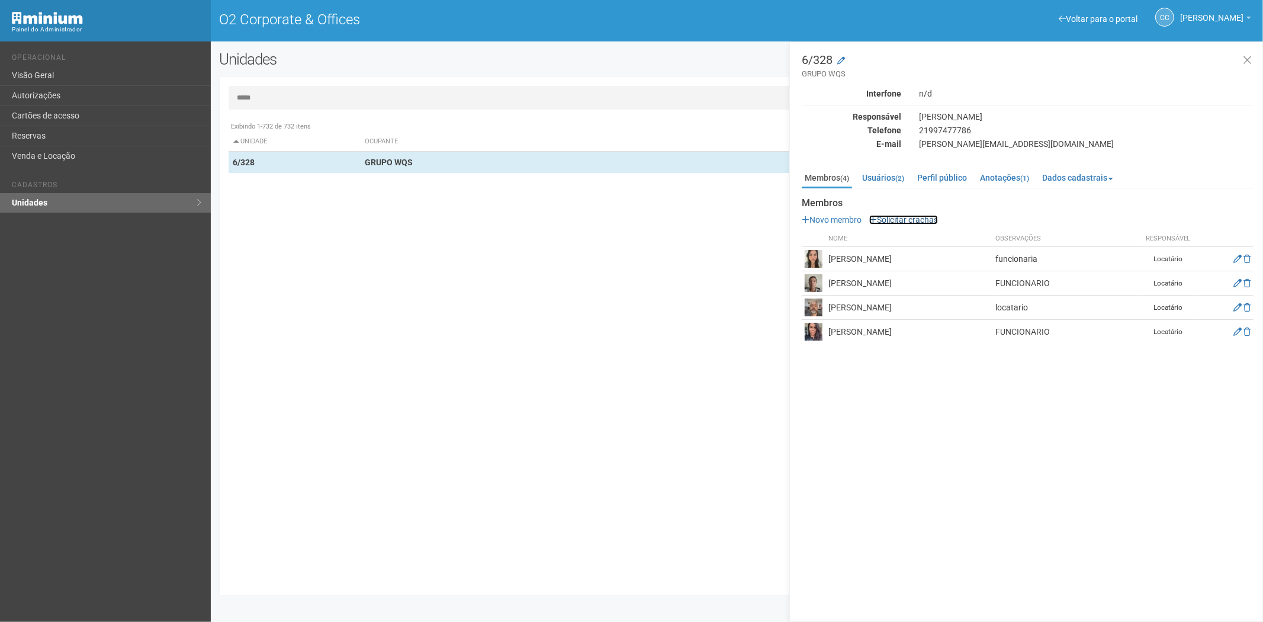
click at [904, 216] on link "Solicitar crachás" at bounding box center [903, 219] width 69 height 9
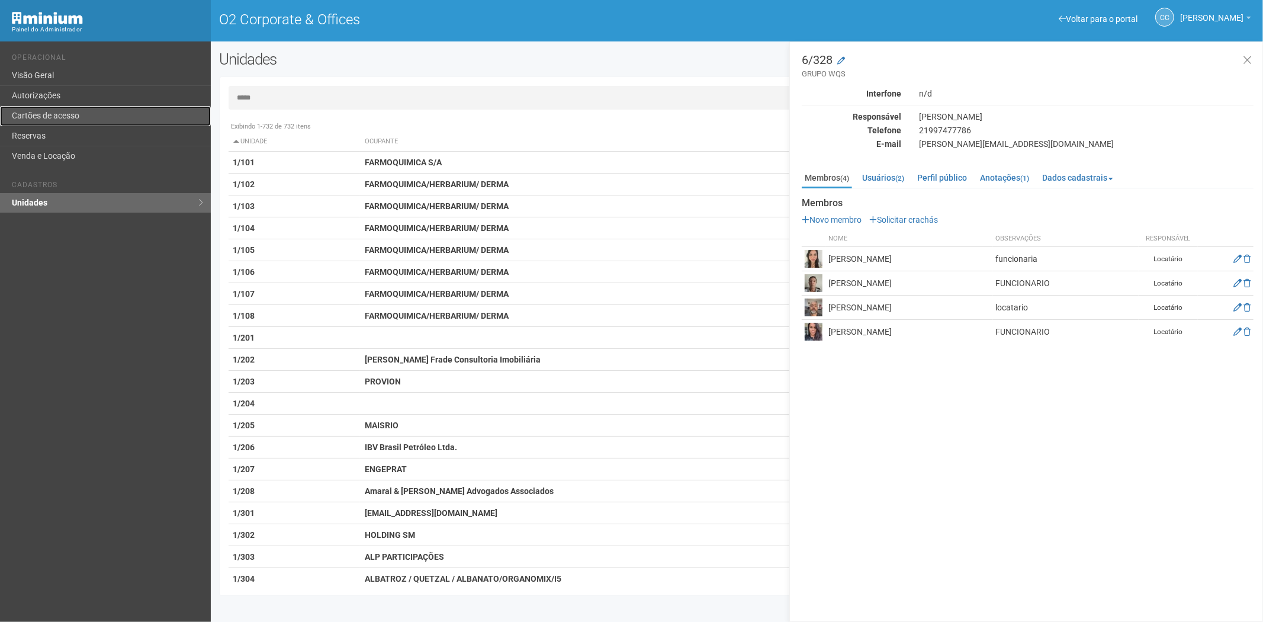
click at [118, 114] on link "Cartões de acesso" at bounding box center [105, 116] width 211 height 20
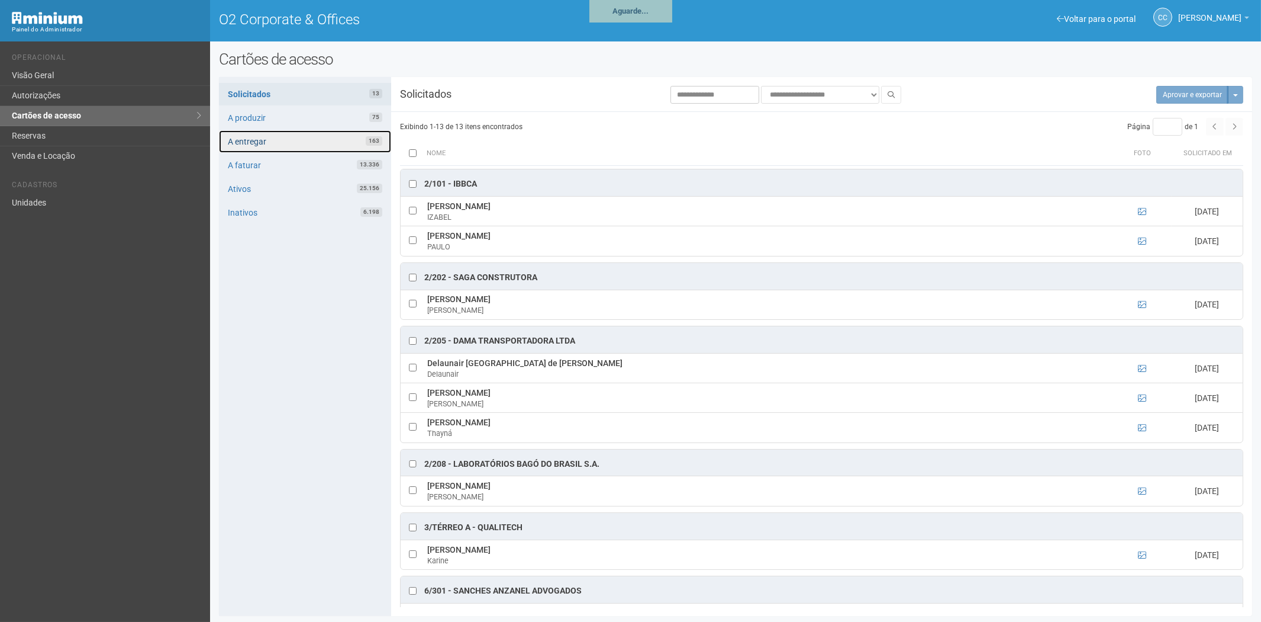
click at [306, 133] on link "A entregar 163" at bounding box center [305, 141] width 172 height 22
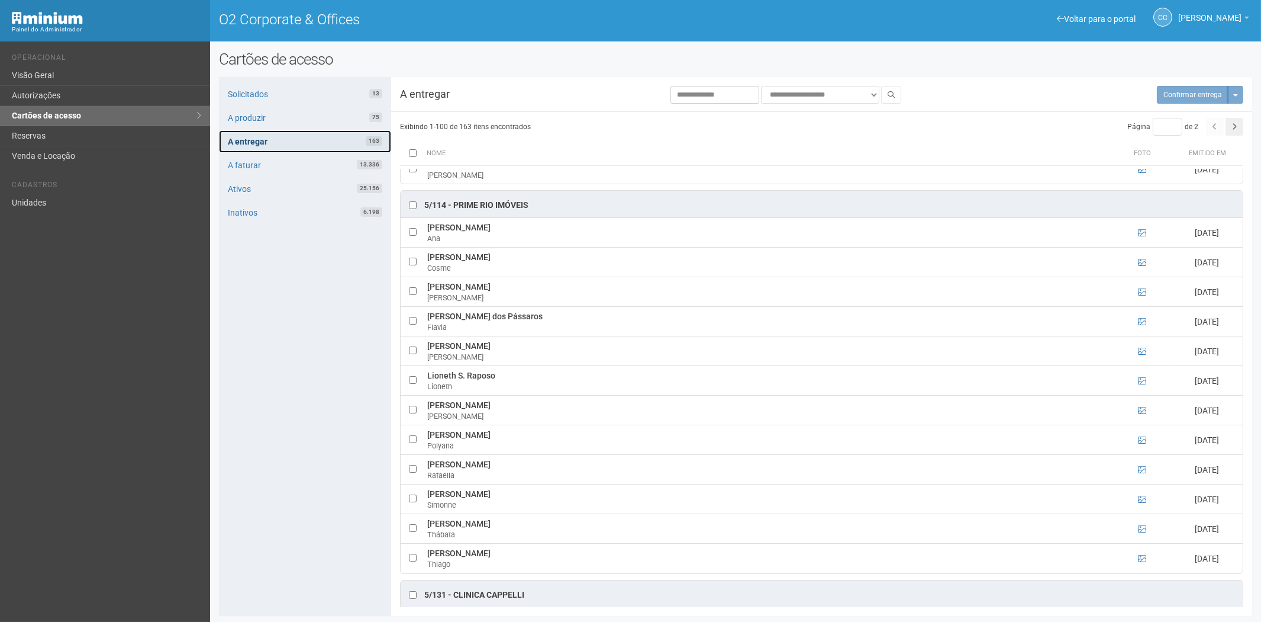
scroll to position [3091, 0]
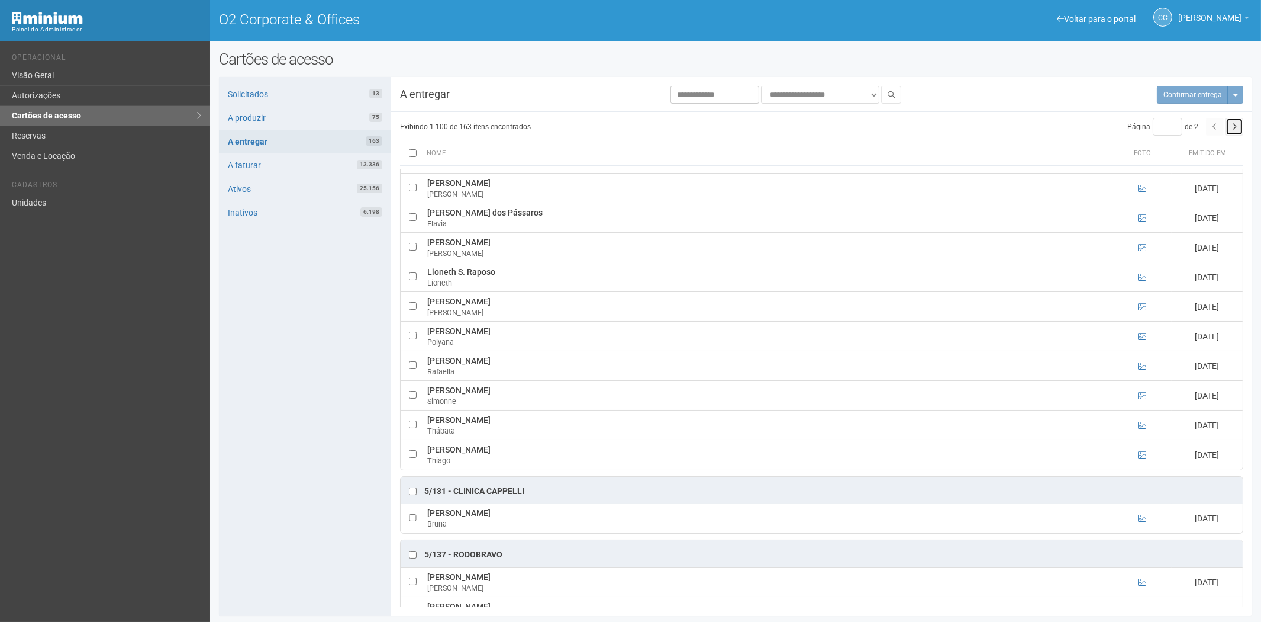
click at [1234, 127] on icon "button" at bounding box center [1234, 126] width 5 height 7
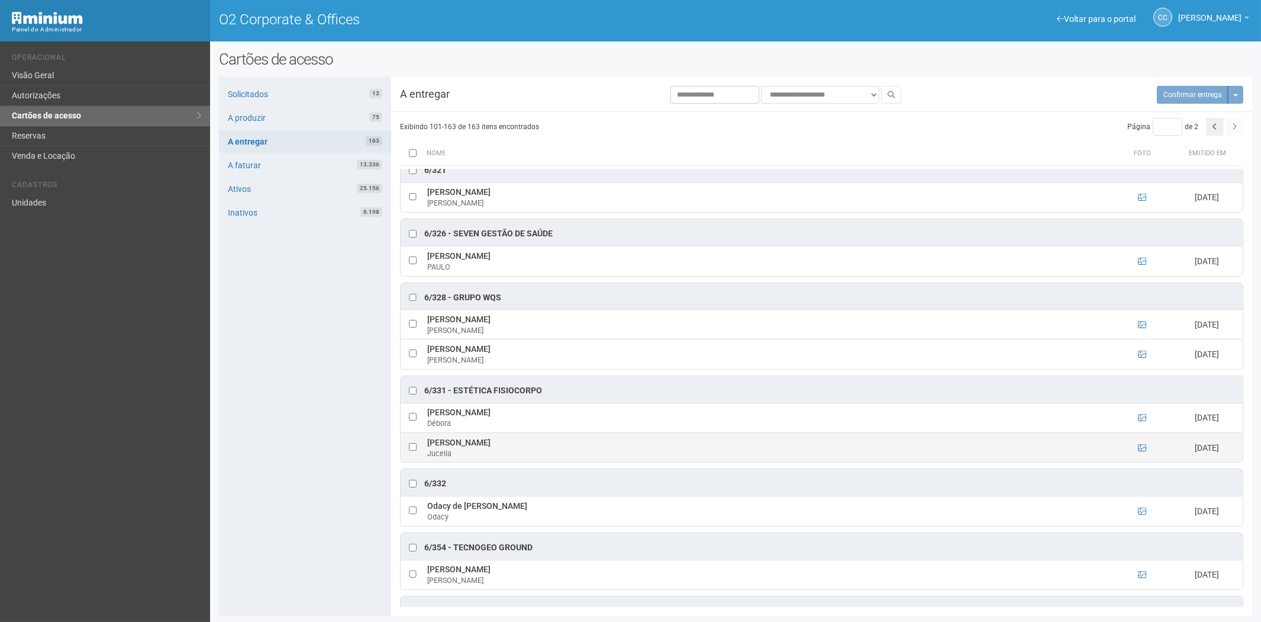
scroll to position [1068, 0]
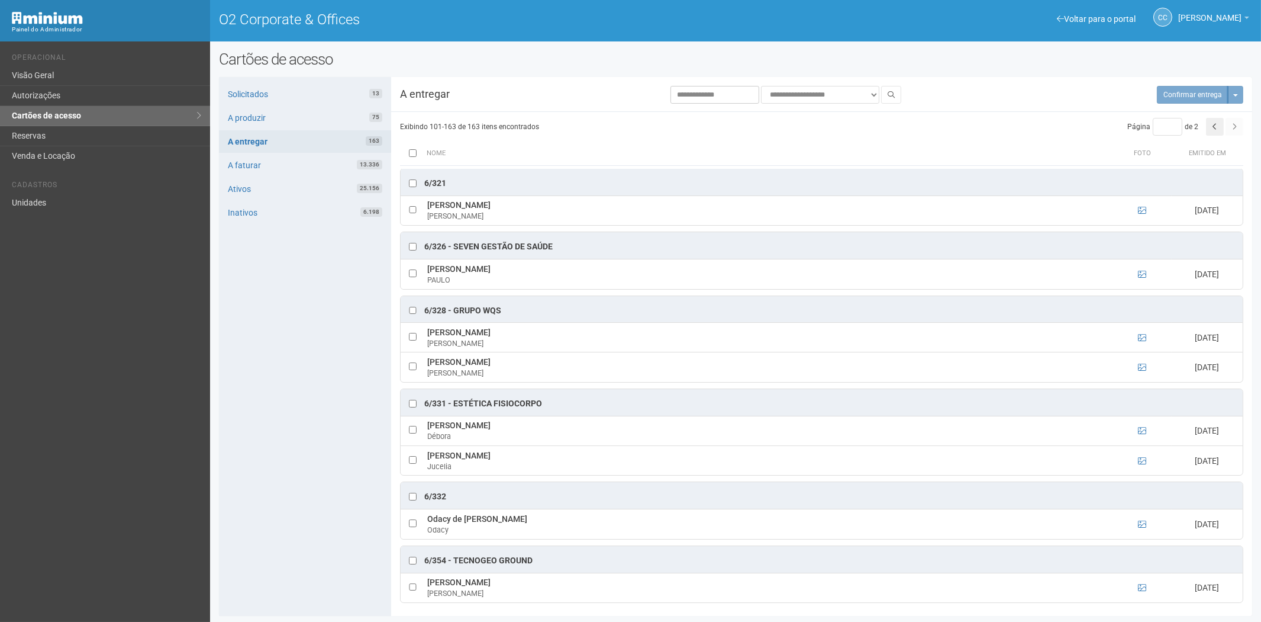
click at [217, 403] on div "**********" at bounding box center [735, 335] width 1051 height 571
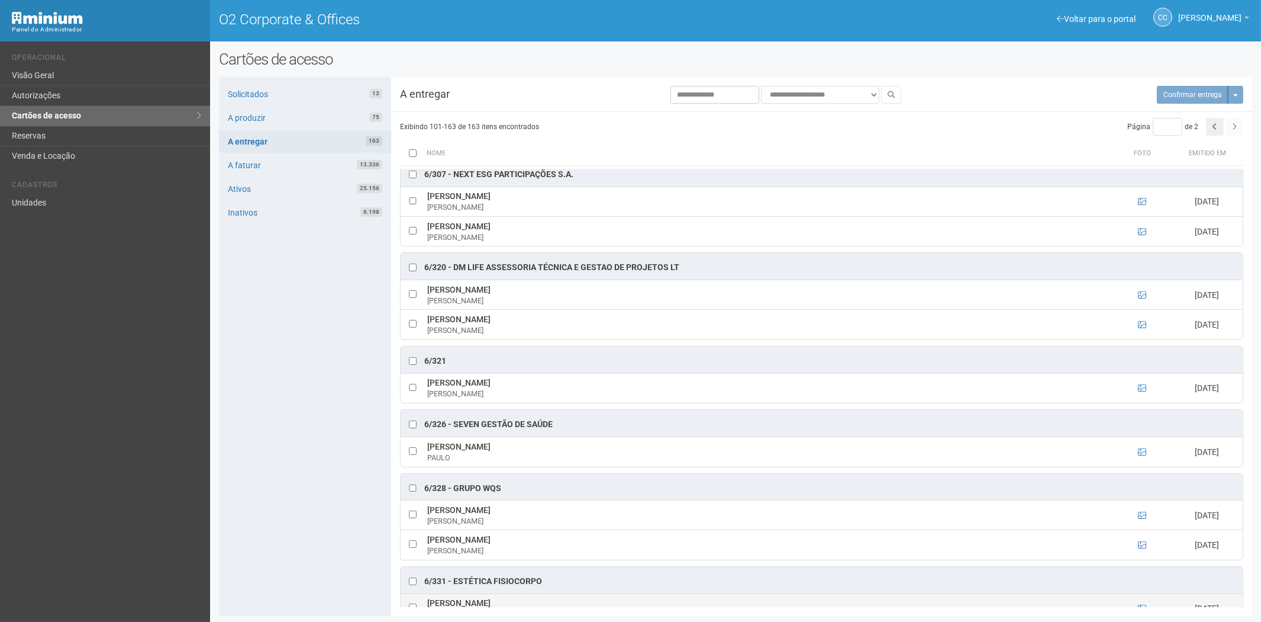
scroll to position [871, 0]
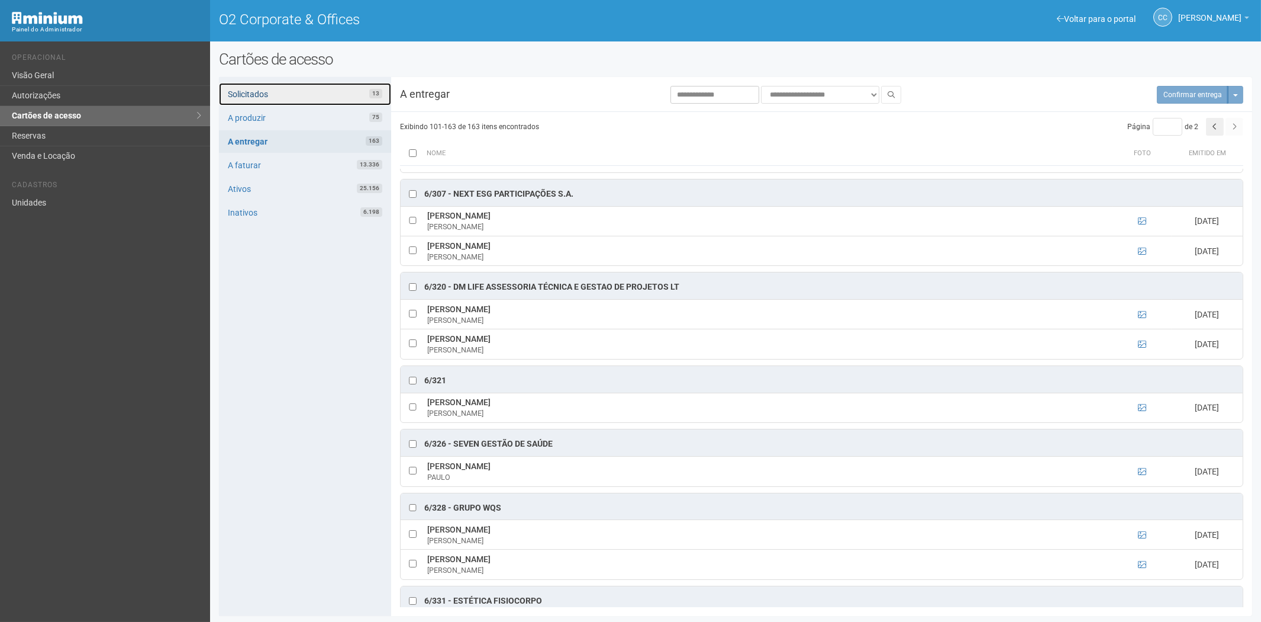
click at [290, 89] on link "Solicitados 13" at bounding box center [305, 94] width 172 height 22
type input "*"
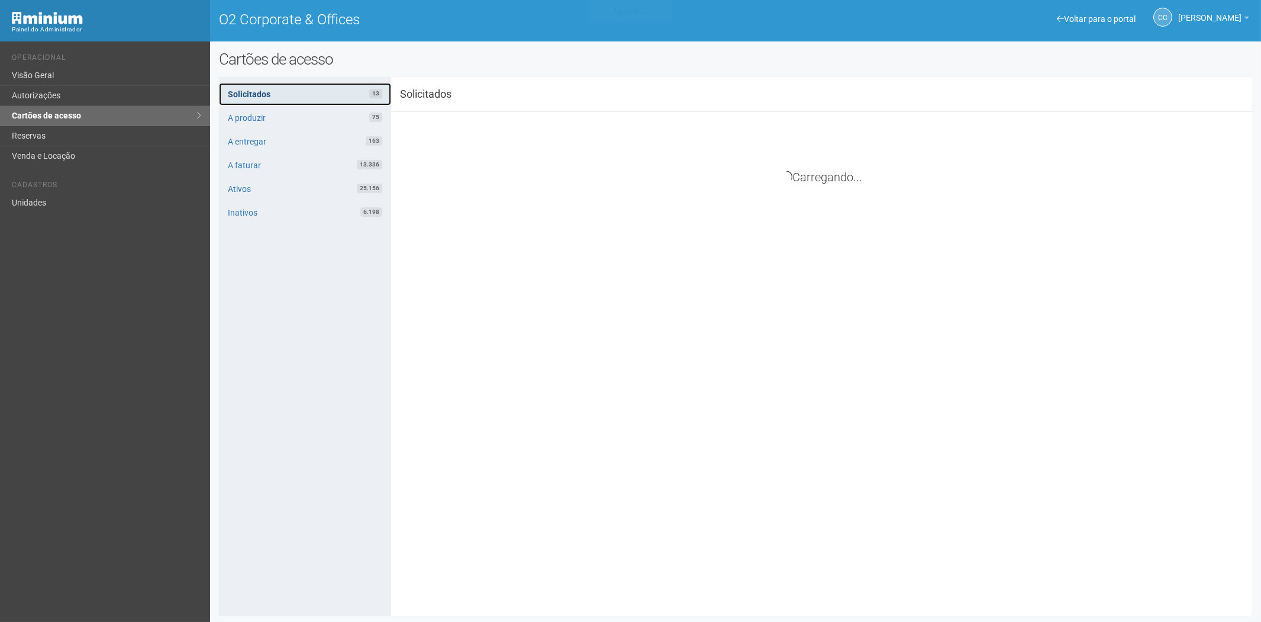
scroll to position [188, 0]
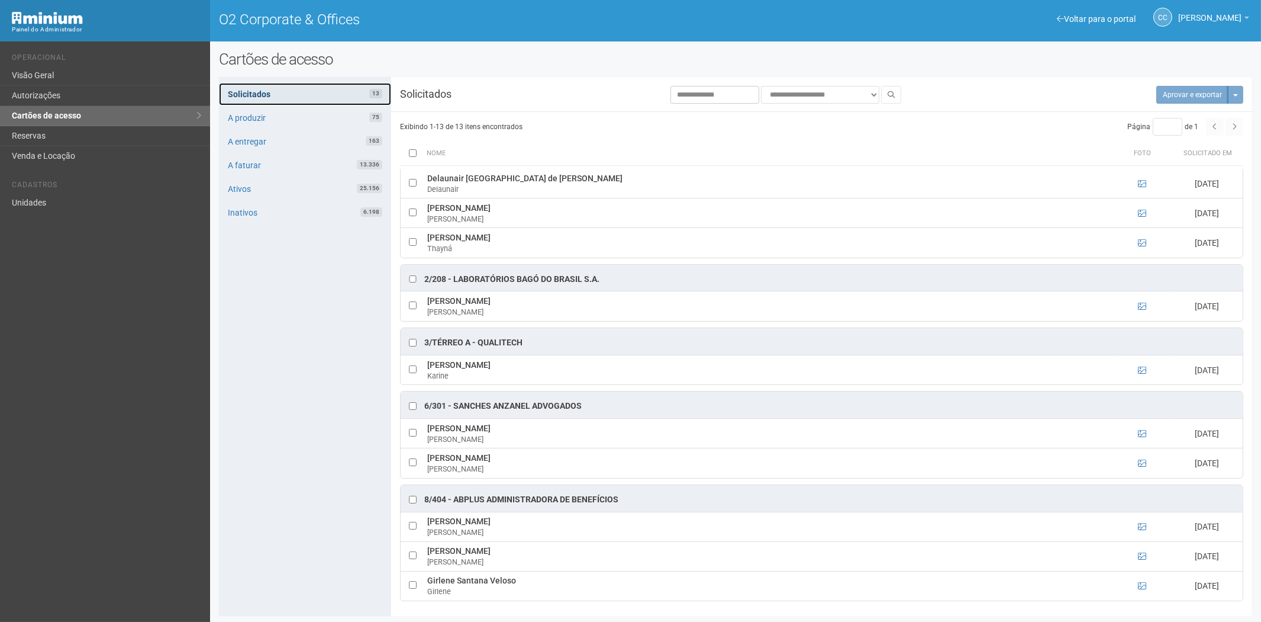
click at [320, 86] on link "Solicitados 13" at bounding box center [305, 94] width 172 height 22
click at [48, 139] on link "Reservas" at bounding box center [105, 136] width 210 height 20
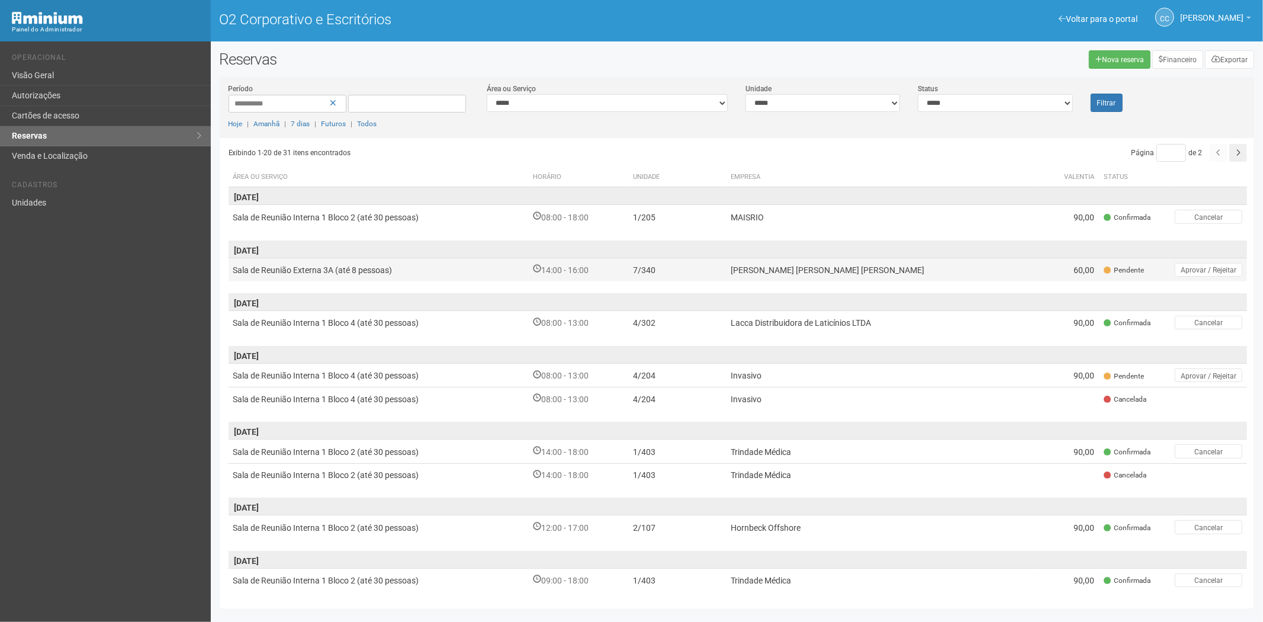
click at [792, 271] on font "[PERSON_NAME] [PERSON_NAME] [PERSON_NAME]" at bounding box center [827, 269] width 194 height 9
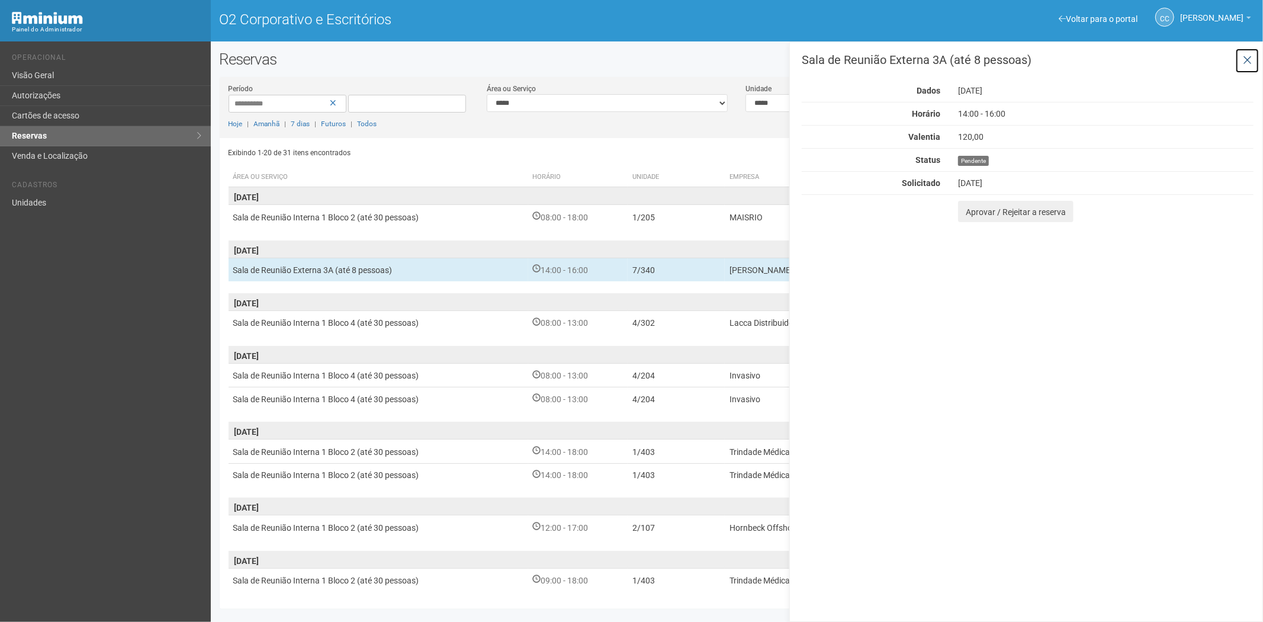
click at [1248, 57] on icon at bounding box center [1246, 60] width 9 height 12
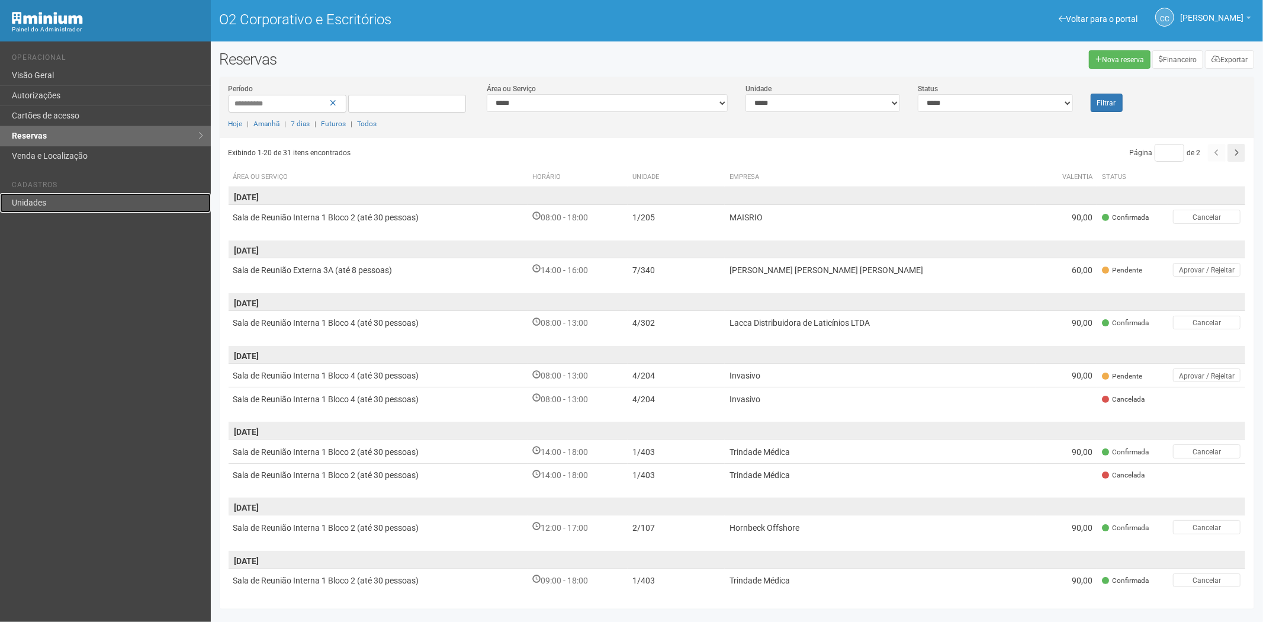
click at [12, 193] on link "Unidades" at bounding box center [105, 203] width 211 height 20
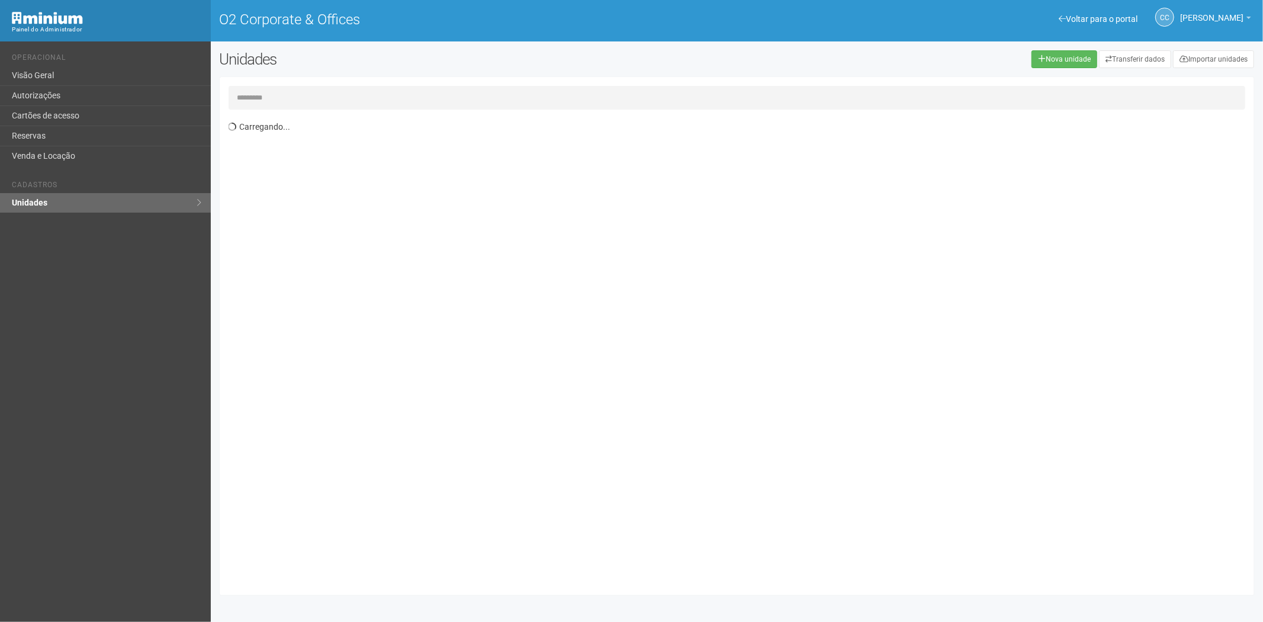
click at [265, 86] on input "text" at bounding box center [736, 98] width 1017 height 24
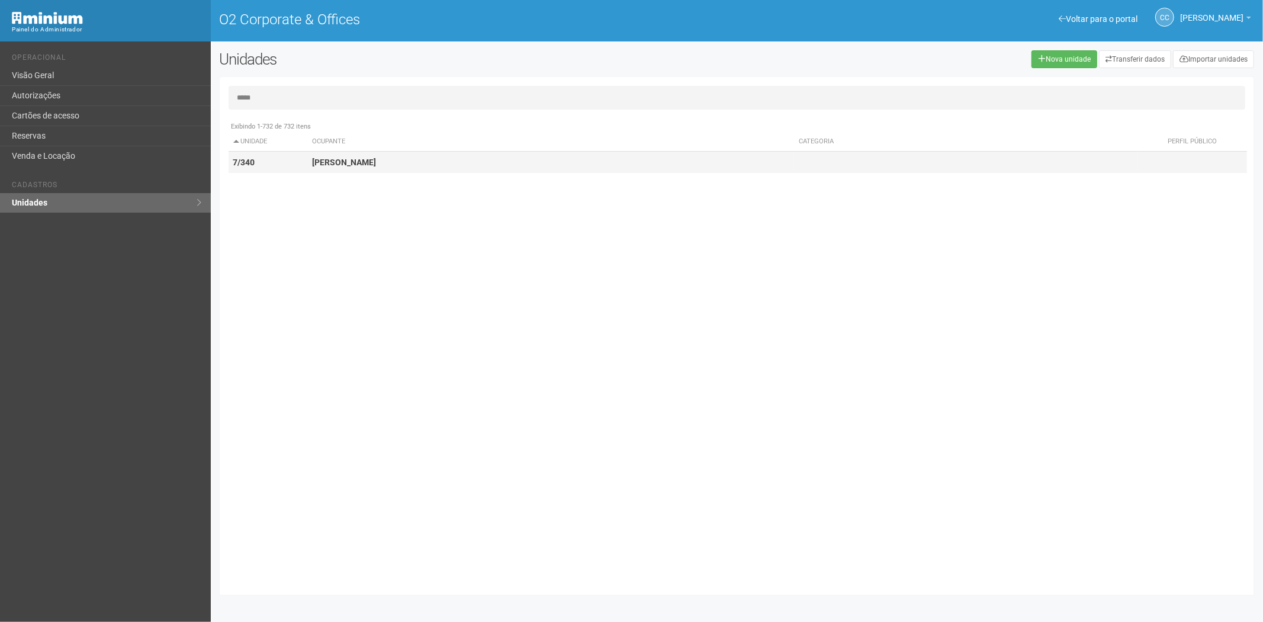
type input "*****"
click at [376, 157] on strong "[PERSON_NAME] [PERSON_NAME] [PERSON_NAME]" at bounding box center [344, 161] width 64 height 9
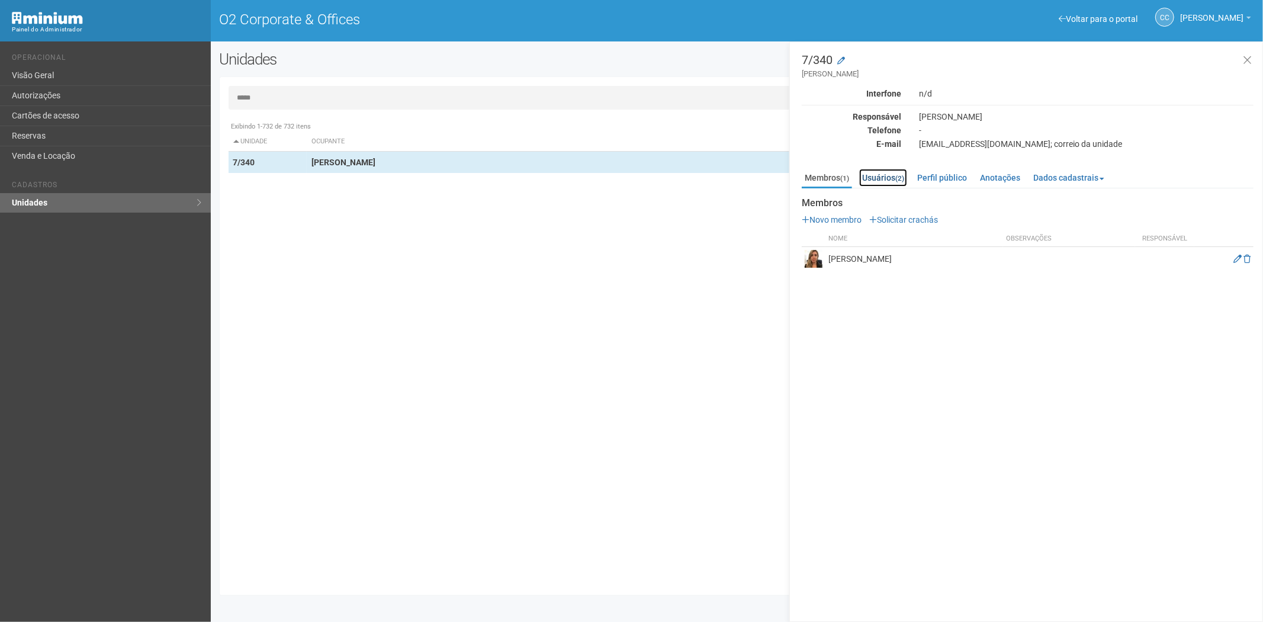
click at [882, 173] on link "Usuários (2)" at bounding box center [883, 178] width 48 height 18
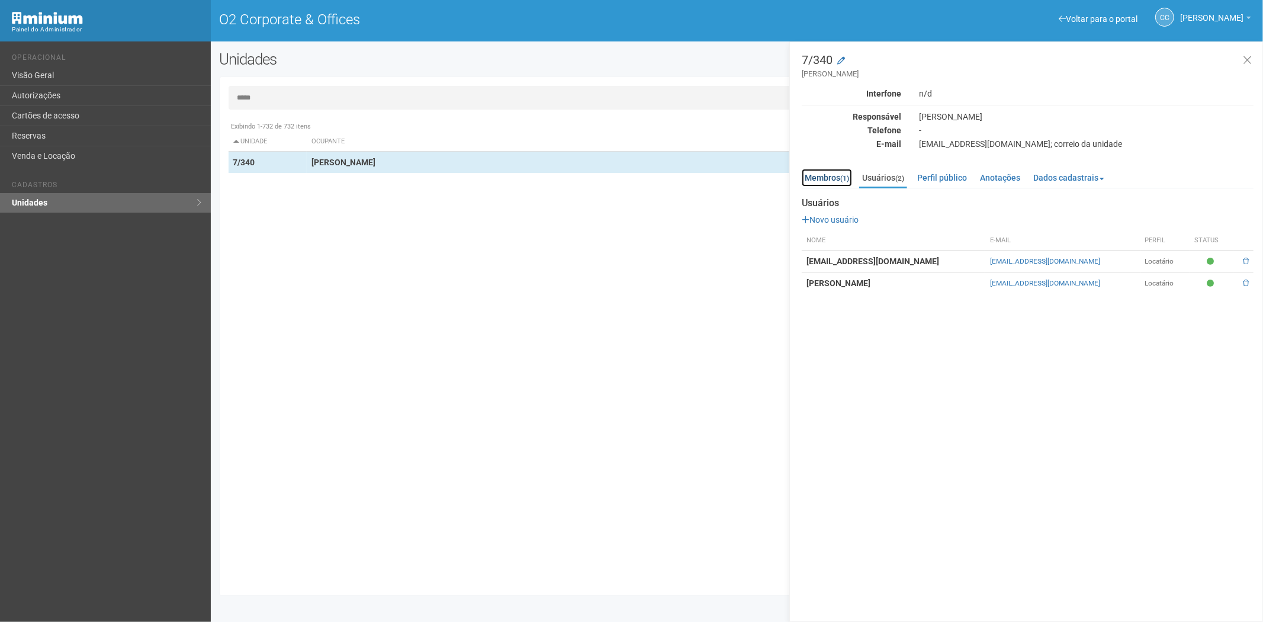
click at [826, 176] on link "Membros (1)" at bounding box center [826, 178] width 50 height 18
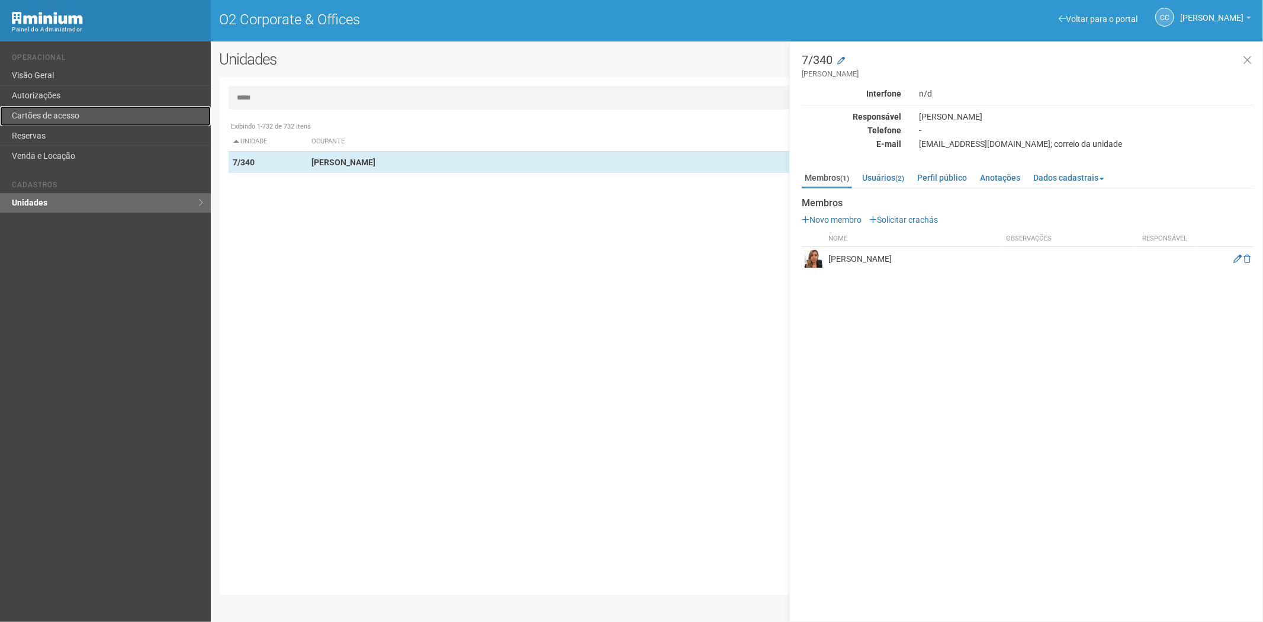
click at [56, 110] on link "Cartões de acesso" at bounding box center [105, 116] width 211 height 20
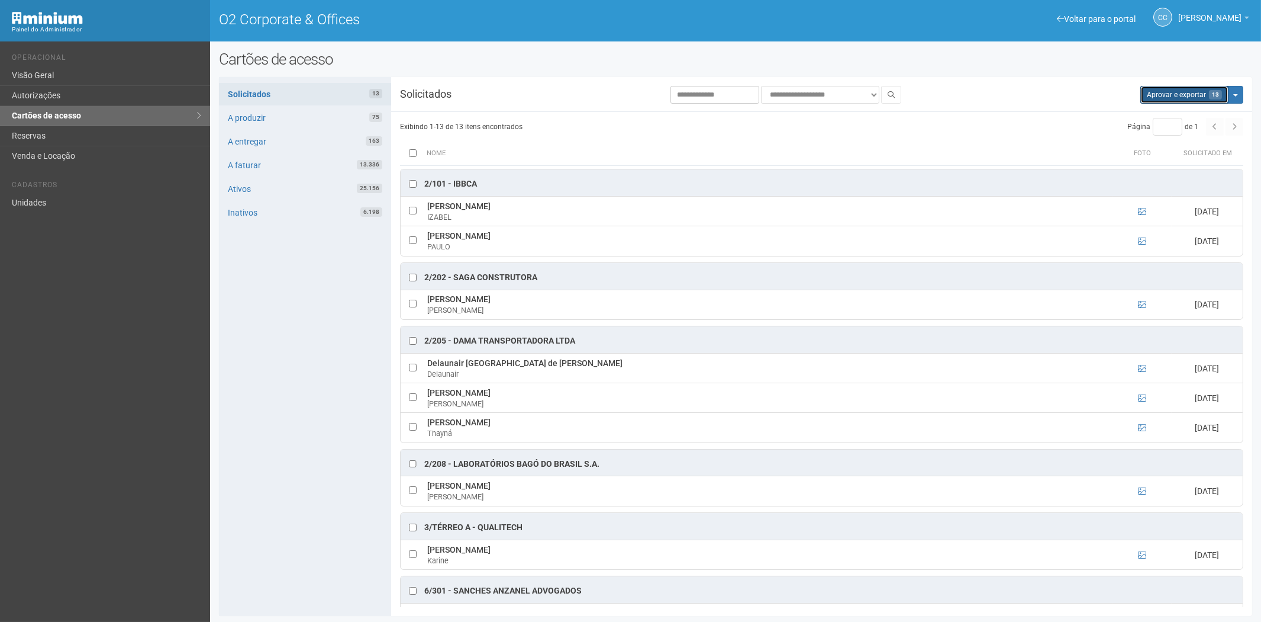
click at [1164, 101] on button "Aprovar e exportar 13" at bounding box center [1185, 95] width 88 height 18
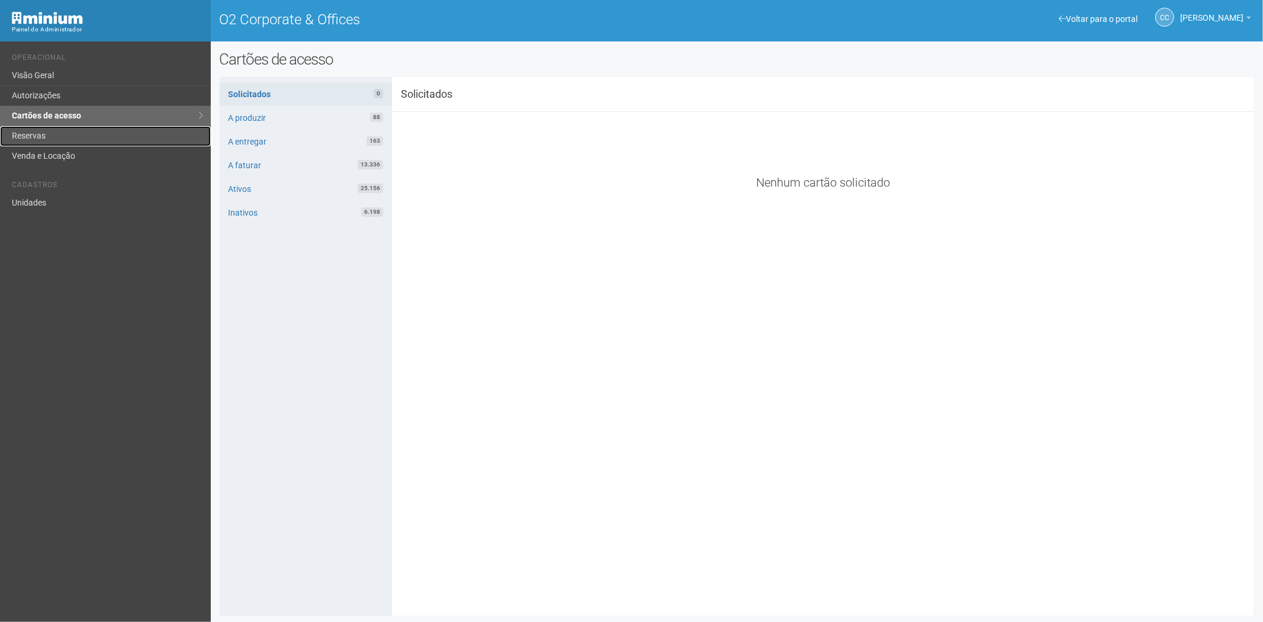
drag, startPoint x: 40, startPoint y: 137, endPoint x: 348, endPoint y: 168, distance: 309.9
click at [39, 137] on link "Reservas" at bounding box center [105, 136] width 211 height 20
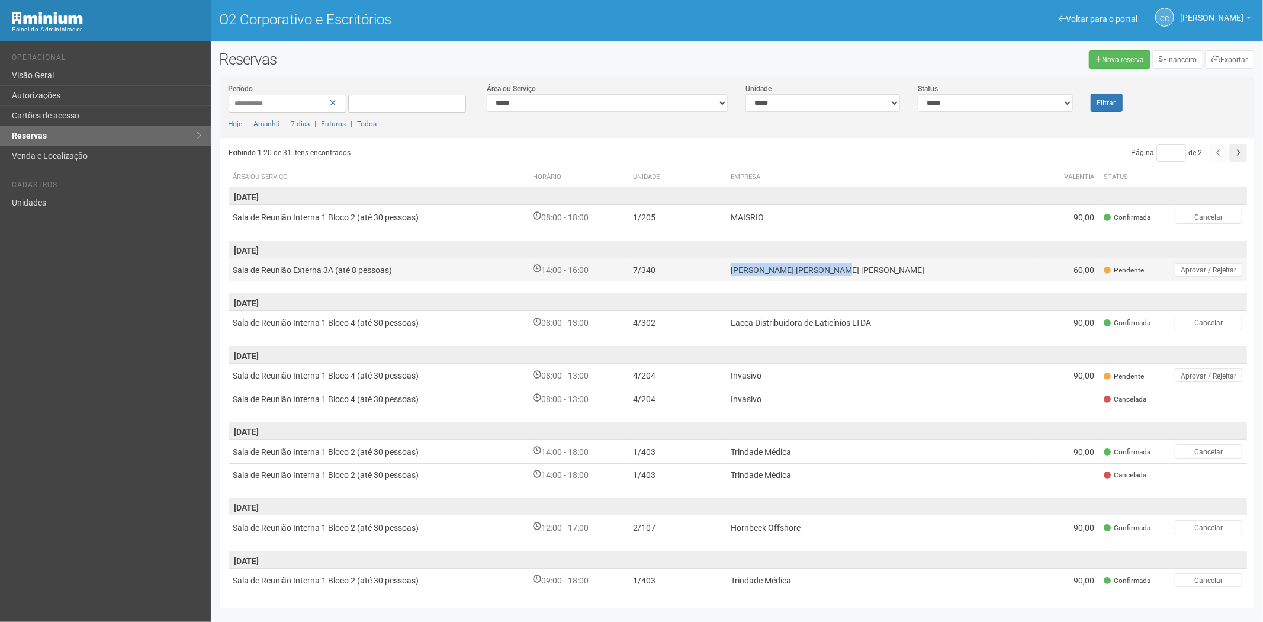
drag, startPoint x: 893, startPoint y: 265, endPoint x: 791, endPoint y: 268, distance: 101.3
click at [785, 269] on td "[PERSON_NAME] [PERSON_NAME] [PERSON_NAME]" at bounding box center [882, 269] width 312 height 24
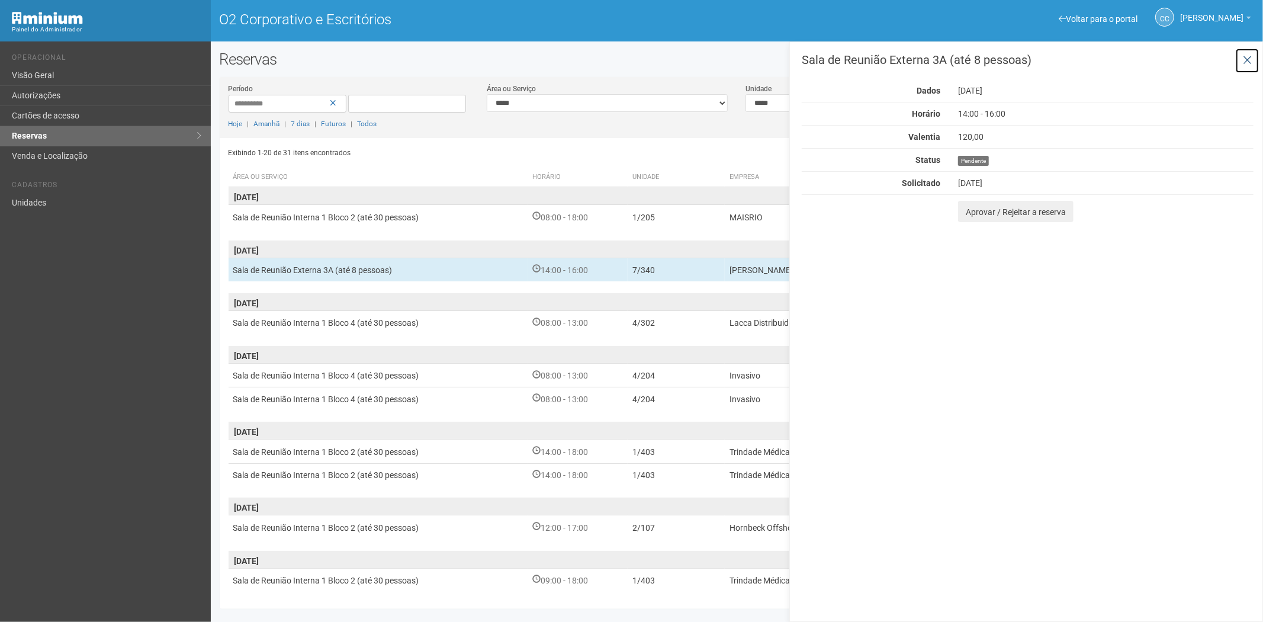
drag, startPoint x: 790, startPoint y: 268, endPoint x: 1214, endPoint y: 83, distance: 463.1
click at [1247, 56] on icon at bounding box center [1246, 60] width 9 height 12
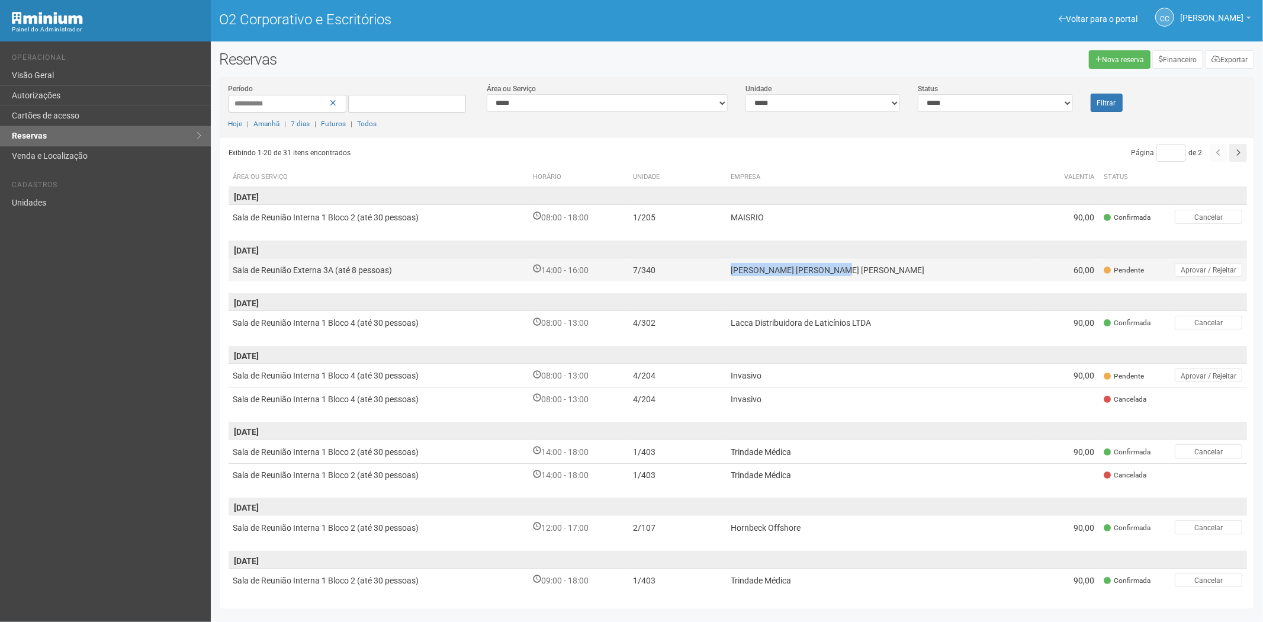
drag, startPoint x: 891, startPoint y: 269, endPoint x: 783, endPoint y: 274, distance: 107.8
click at [783, 274] on td "MARCO VINICIUS DIAZ PIREZ" at bounding box center [882, 269] width 312 height 24
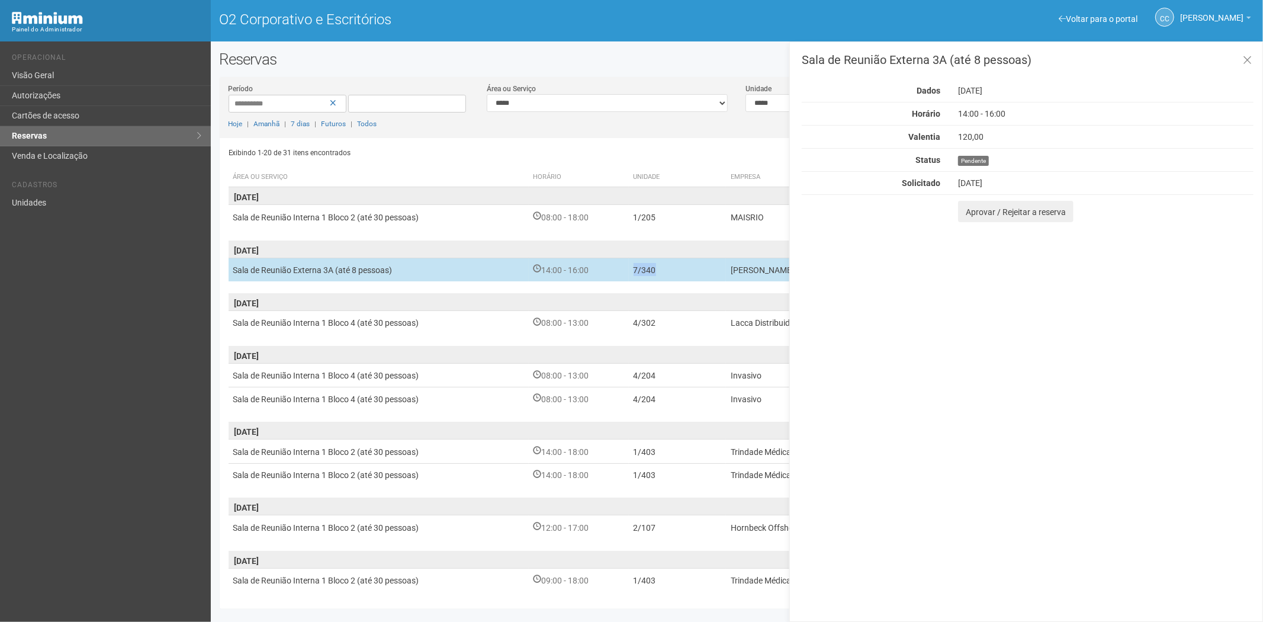
drag, startPoint x: 701, startPoint y: 271, endPoint x: 681, endPoint y: 268, distance: 20.9
click at [677, 270] on td "7/340" at bounding box center [677, 269] width 97 height 24
copy font "7/340"
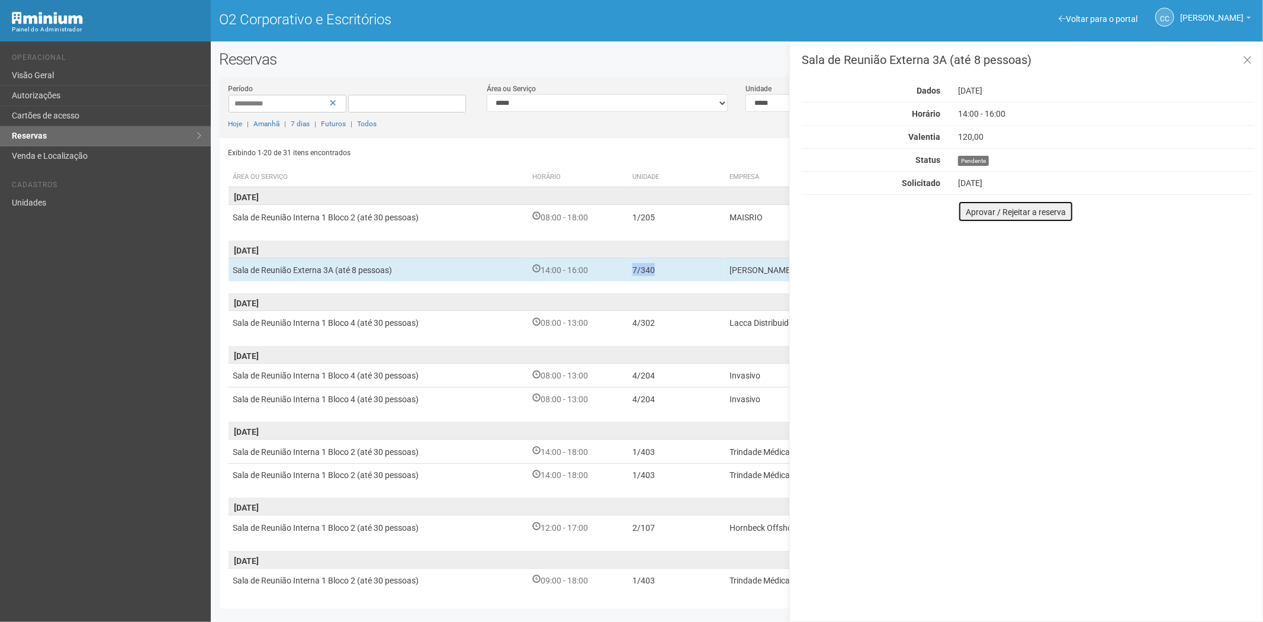
click at [984, 208] on font "Aprovar / Rejeitar a reserva" at bounding box center [1015, 211] width 100 height 9
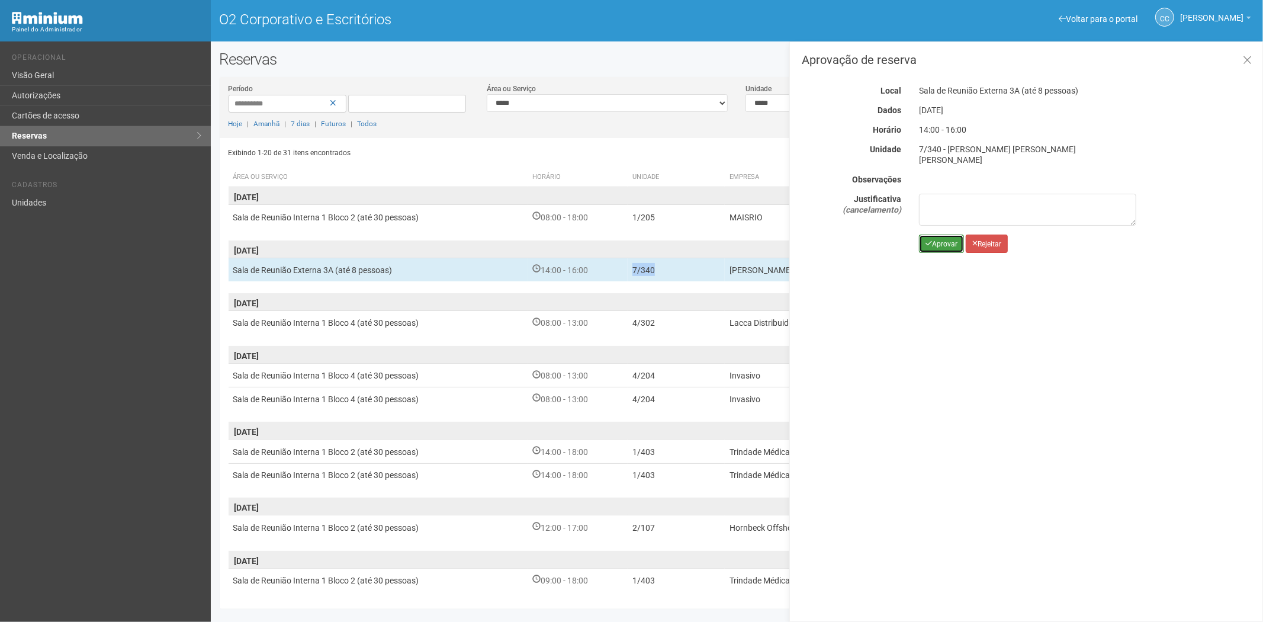
click at [926, 240] on icon "submit" at bounding box center [928, 243] width 7 height 7
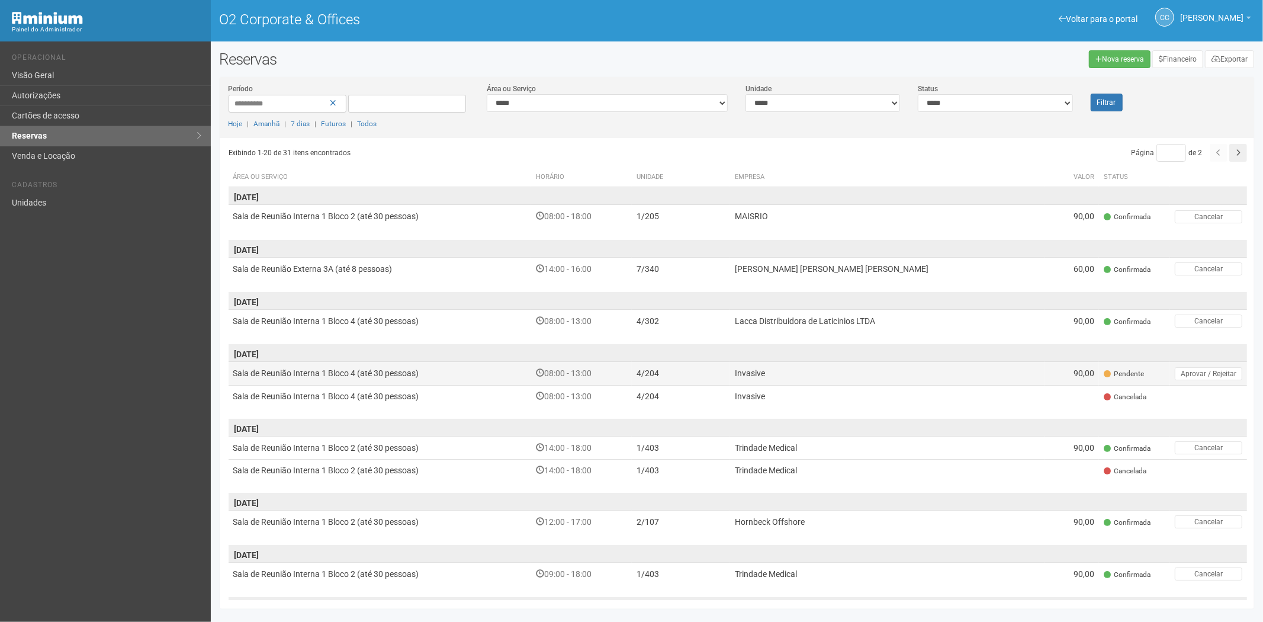
click at [852, 376] on td "Invasive" at bounding box center [887, 373] width 314 height 23
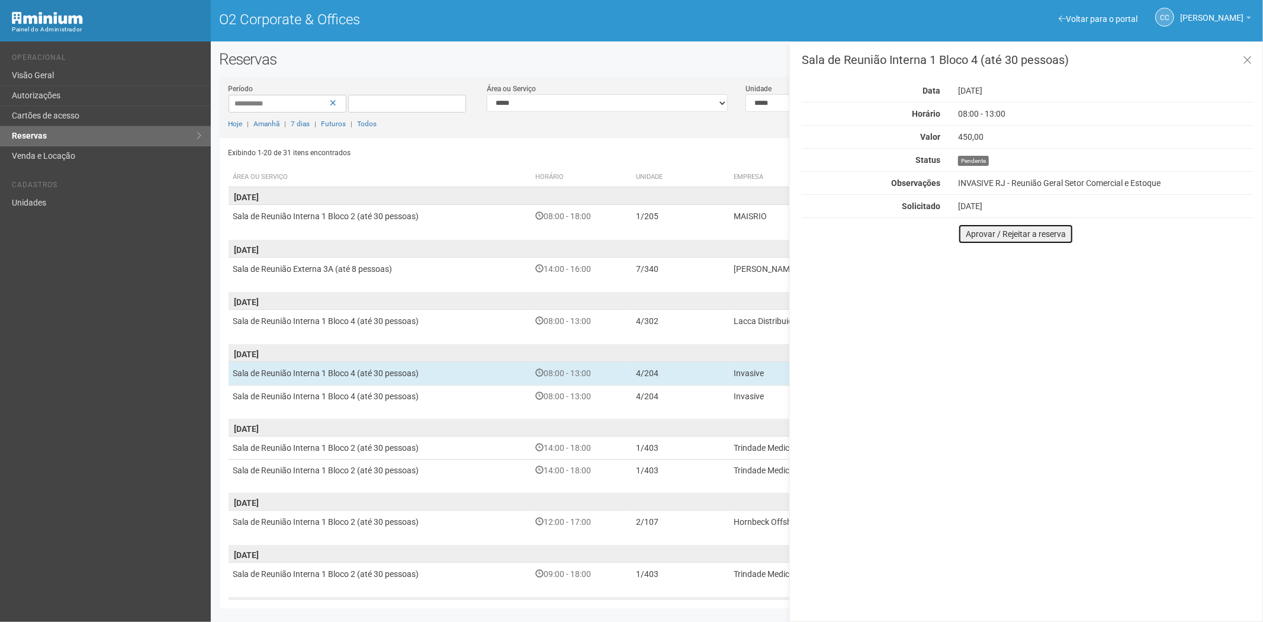
click at [1011, 237] on button "Aprovar / Rejeitar a reserva" at bounding box center [1015, 234] width 115 height 20
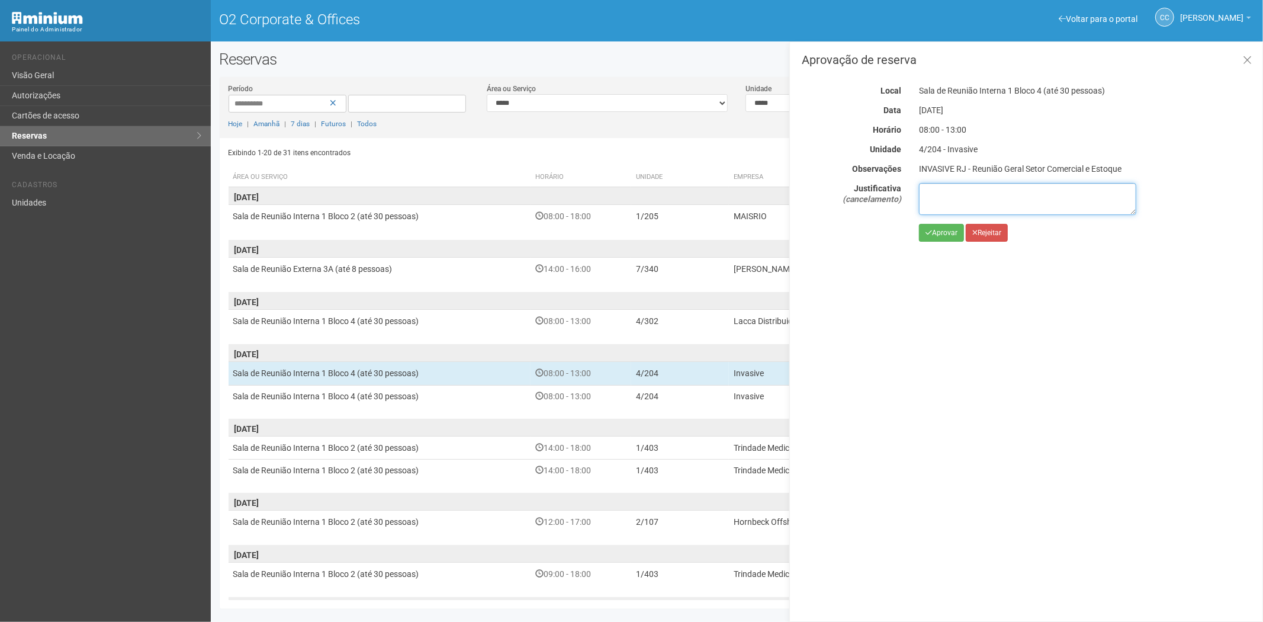
click at [984, 211] on textarea at bounding box center [1027, 199] width 217 height 32
paste textarea "**********"
type textarea "**********"
click at [997, 238] on button "Rejeitar" at bounding box center [986, 233] width 42 height 18
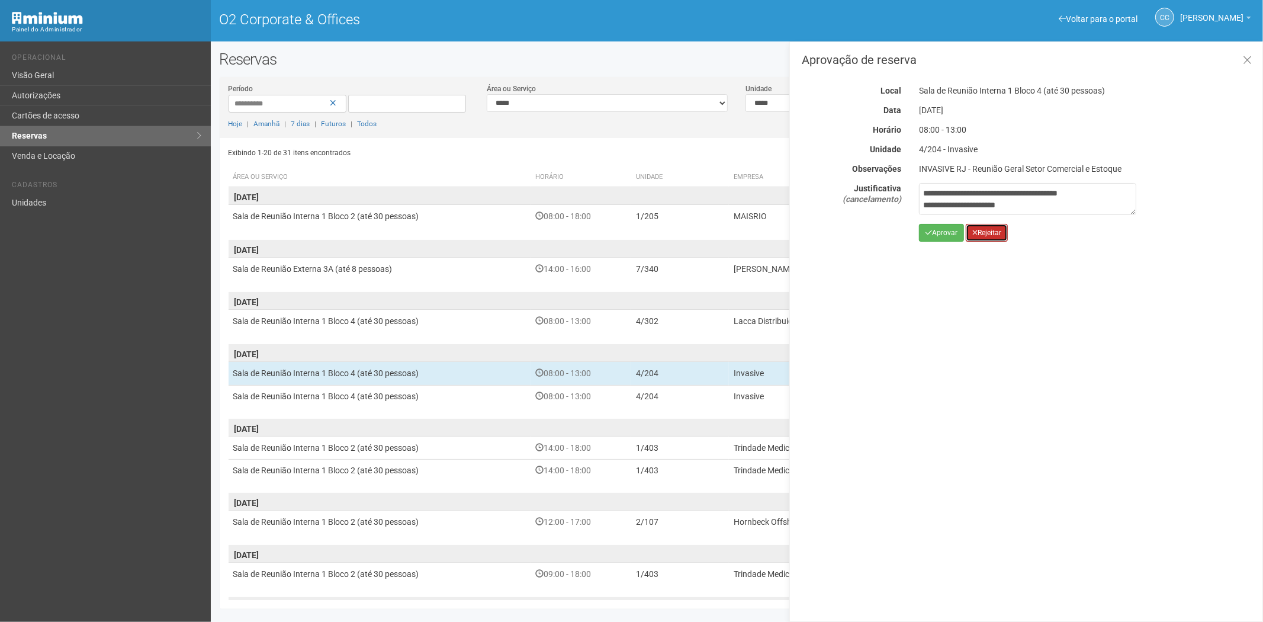
click at [997, 238] on button "Rejeitar" at bounding box center [986, 233] width 42 height 18
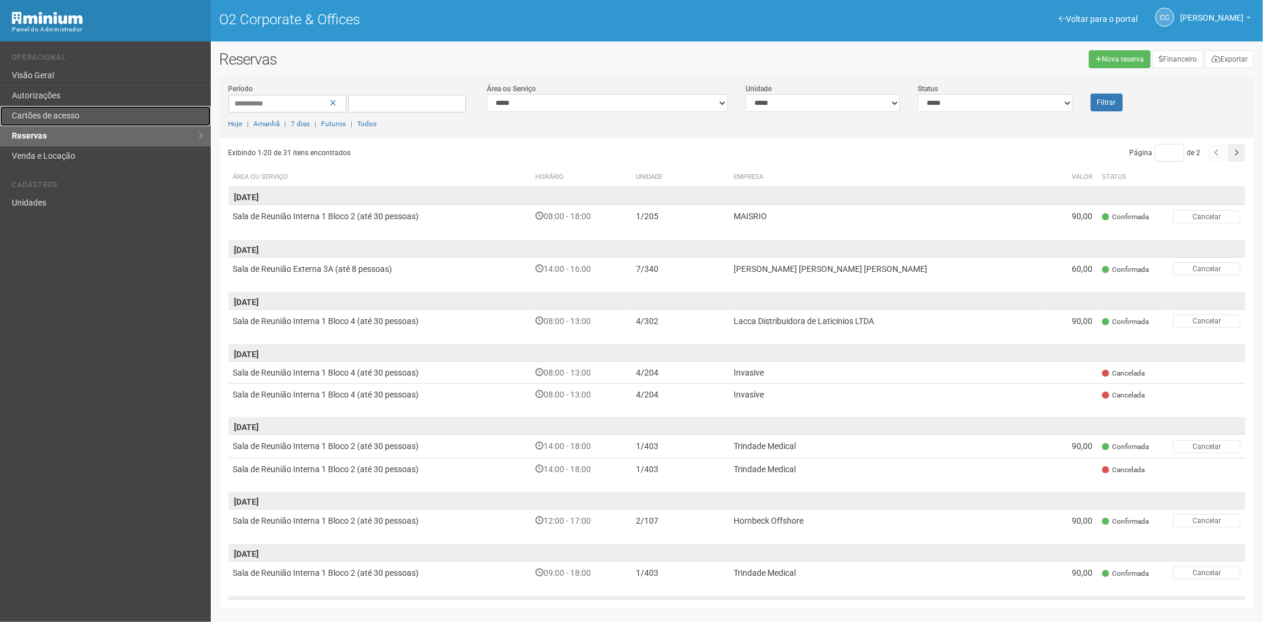
click at [88, 114] on link "Cartões de acesso" at bounding box center [105, 116] width 211 height 20
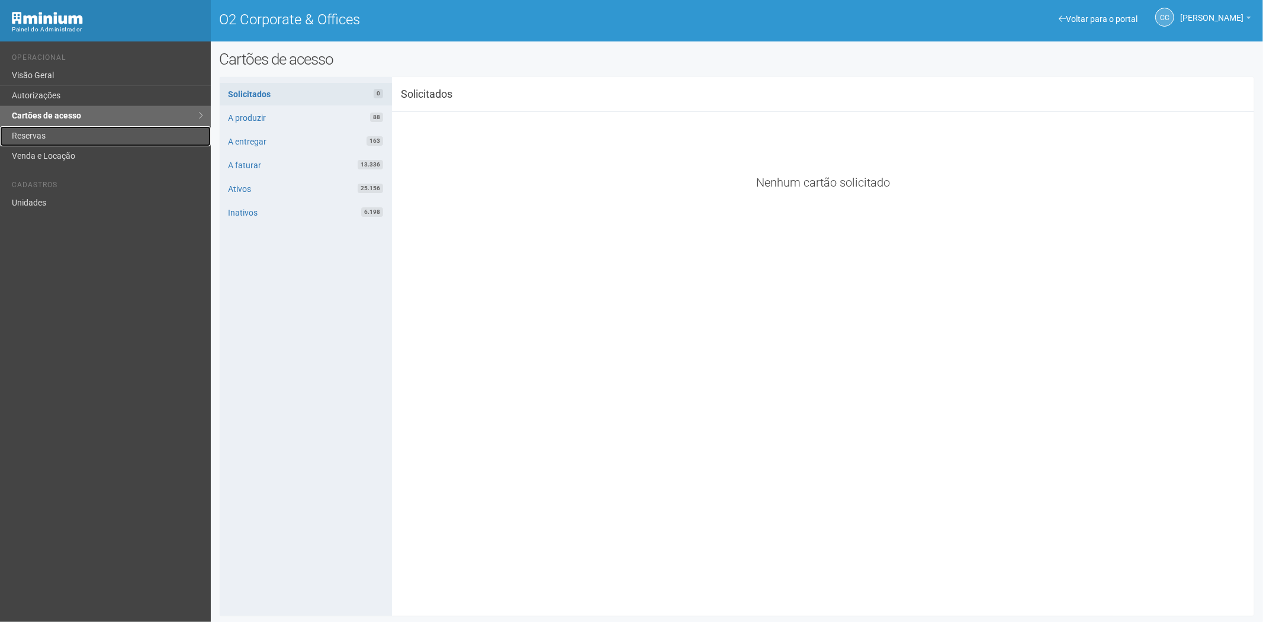
click at [80, 132] on link "Reservas" at bounding box center [105, 136] width 211 height 20
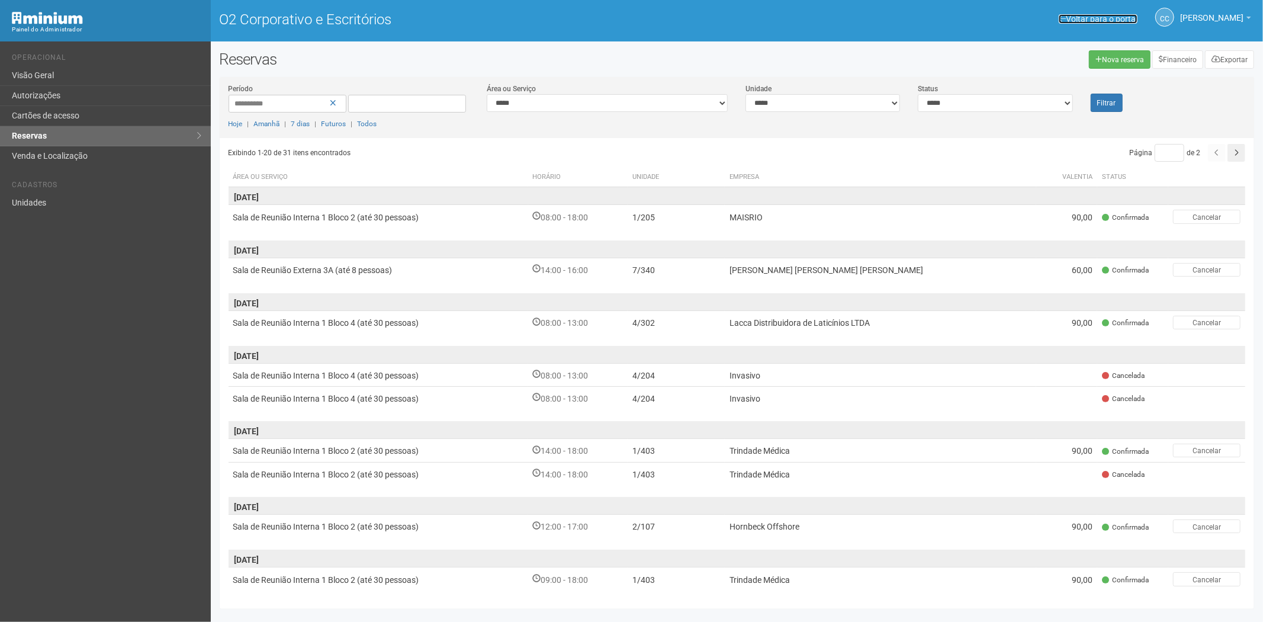
drag, startPoint x: 1077, startPoint y: 13, endPoint x: 1073, endPoint y: 20, distance: 7.7
click at [1077, 14] on font "Voltar para o portal" at bounding box center [1101, 18] width 72 height 9
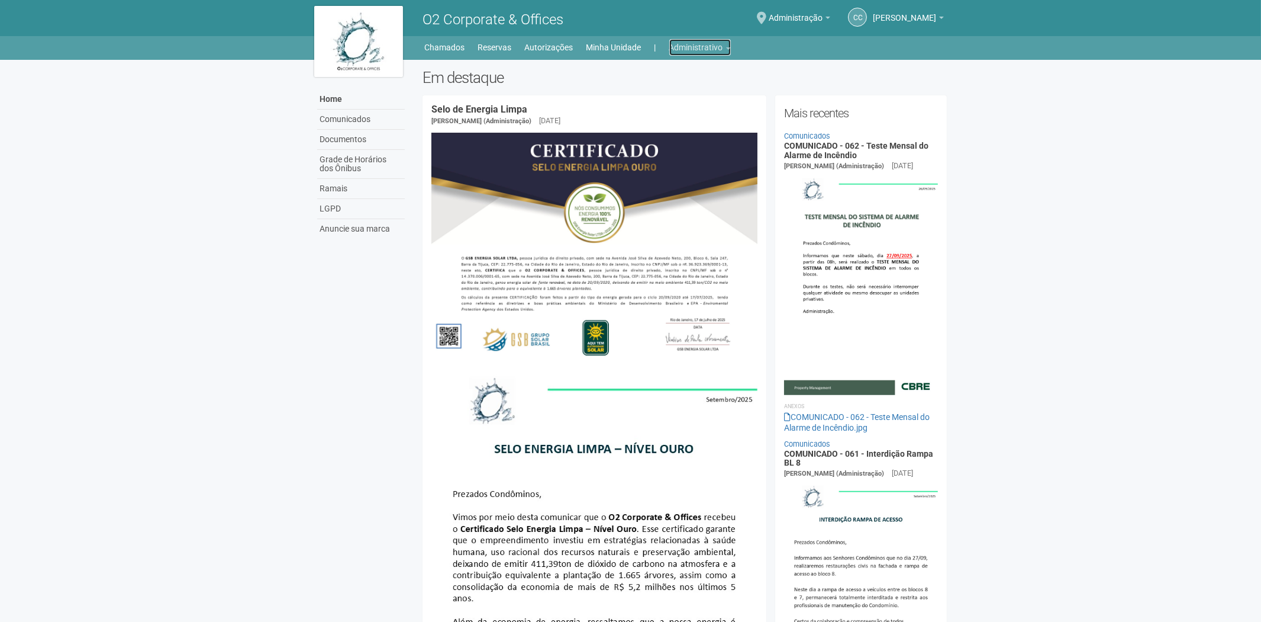
click at [684, 43] on link "Administrativo" at bounding box center [700, 47] width 62 height 17
click at [675, 91] on link "Cartões de acesso" at bounding box center [683, 93] width 101 height 21
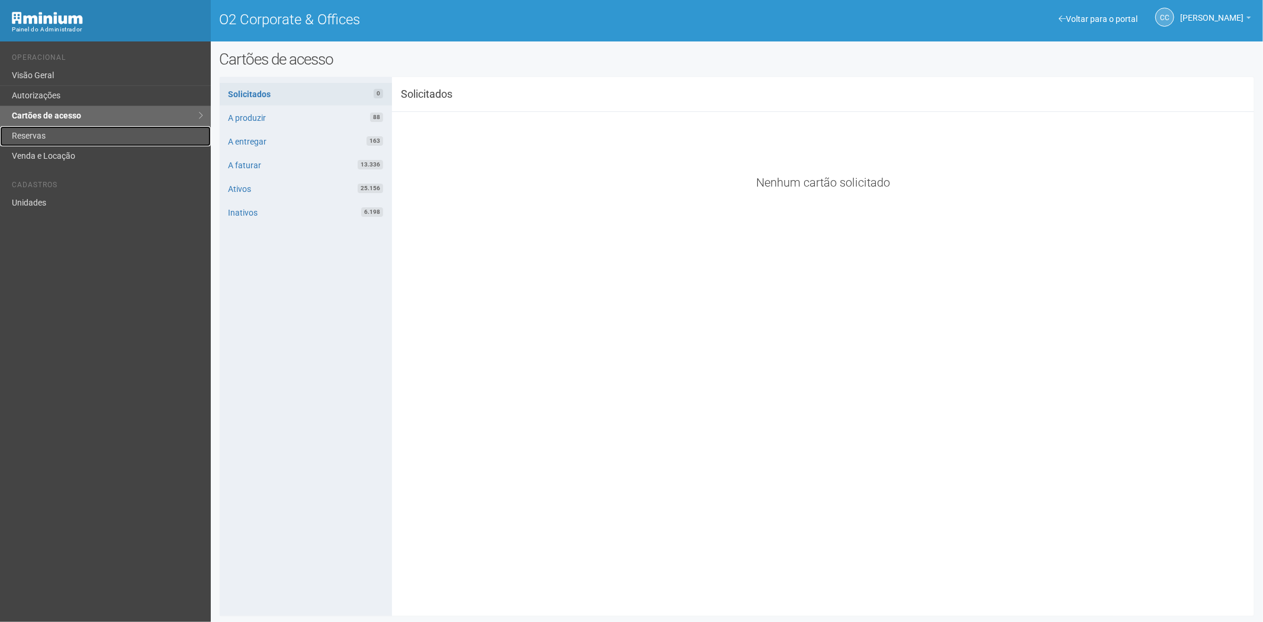
click at [76, 139] on link "Reservas" at bounding box center [105, 136] width 211 height 20
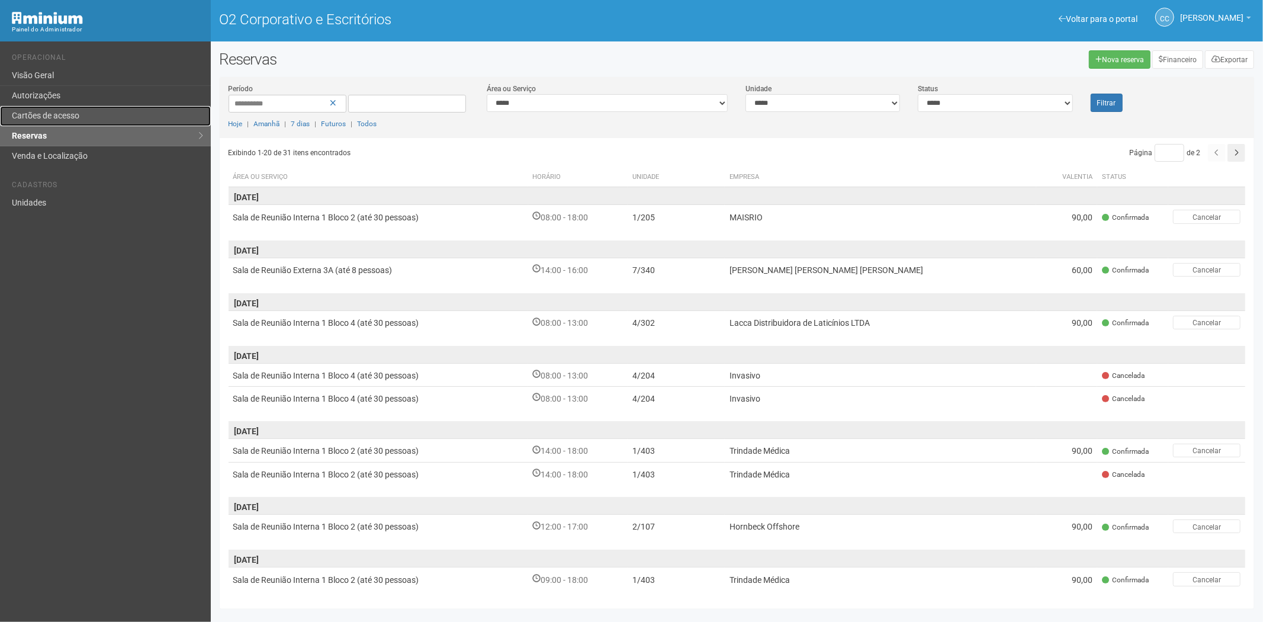
click at [75, 119] on font "Cartões de acesso" at bounding box center [45, 115] width 67 height 9
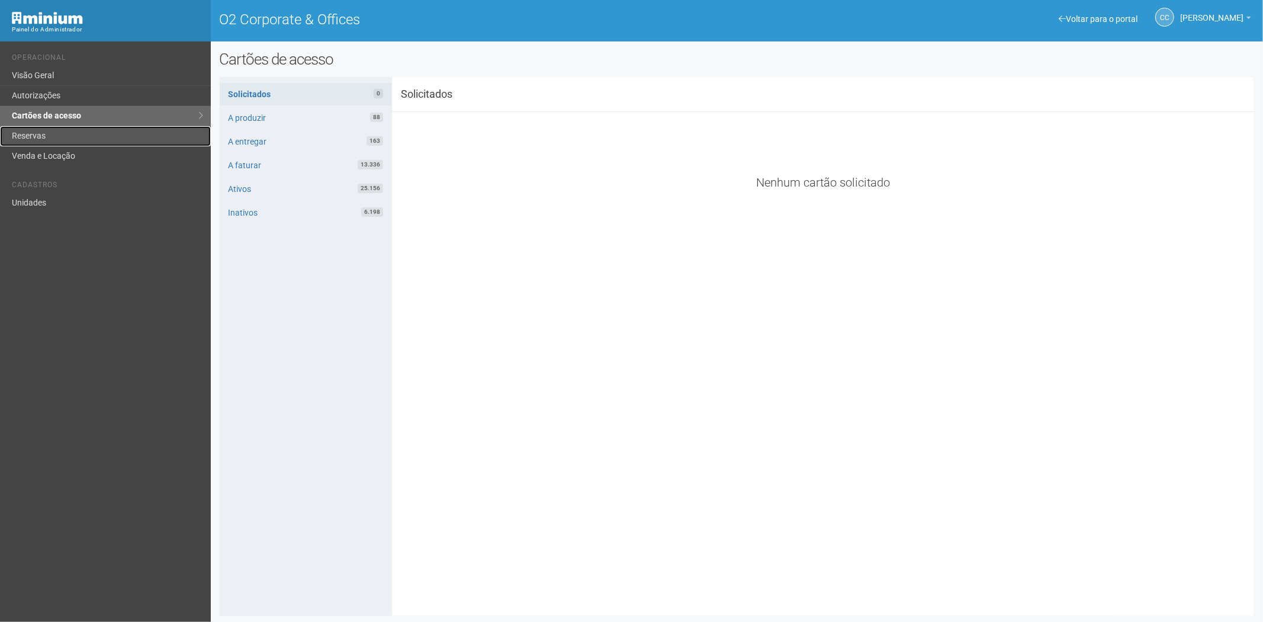
click at [30, 128] on link "Reservas" at bounding box center [105, 136] width 211 height 20
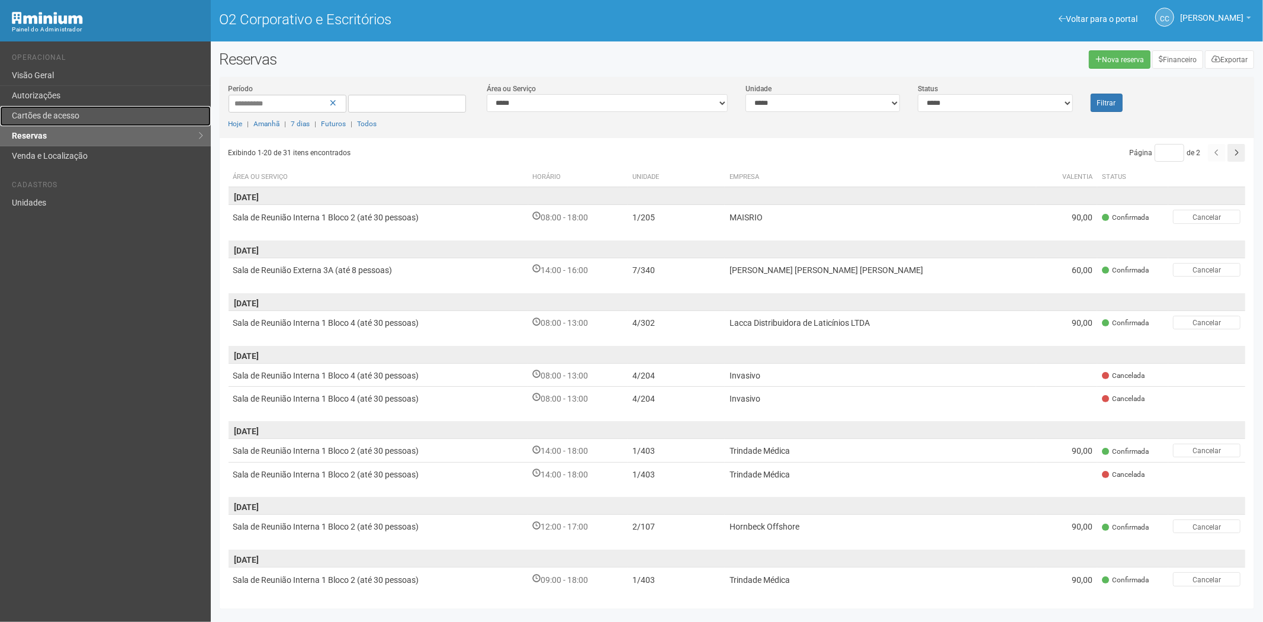
click at [72, 111] on font "Cartões de acesso" at bounding box center [45, 115] width 67 height 9
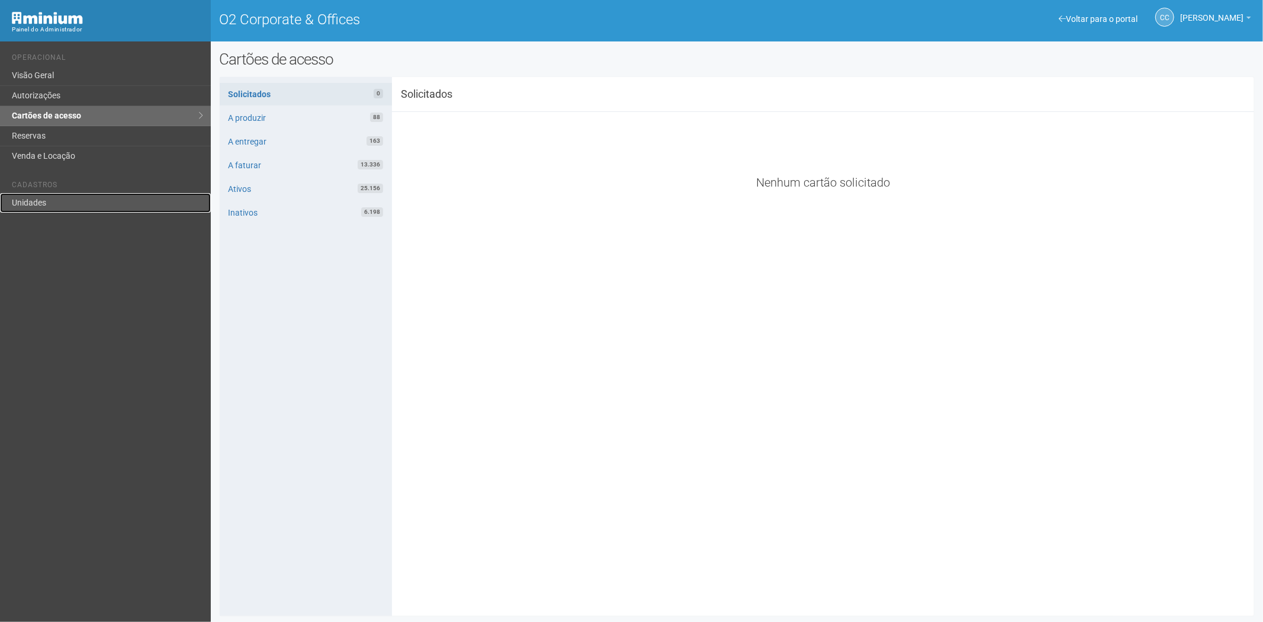
click at [67, 204] on link "Unidades" at bounding box center [105, 203] width 211 height 20
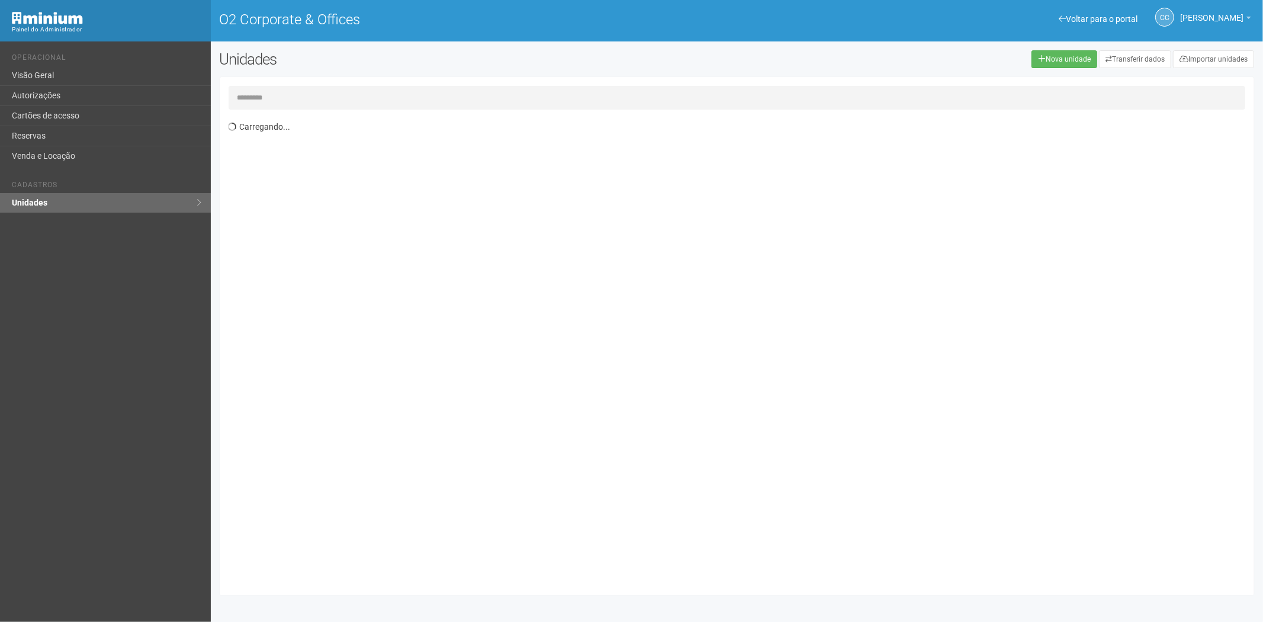
click at [274, 99] on input "text" at bounding box center [736, 98] width 1017 height 24
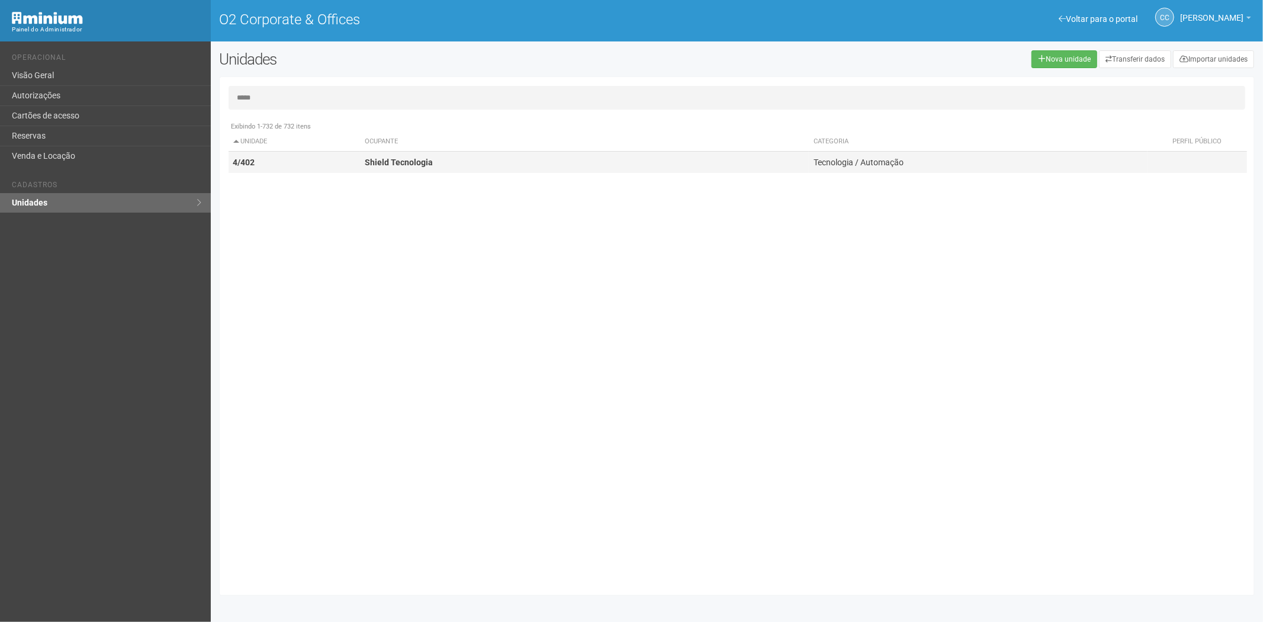
type input "*****"
drag, startPoint x: 270, startPoint y: 163, endPoint x: 588, endPoint y: 195, distance: 320.1
click at [270, 163] on td "4/402" at bounding box center [294, 163] width 132 height 22
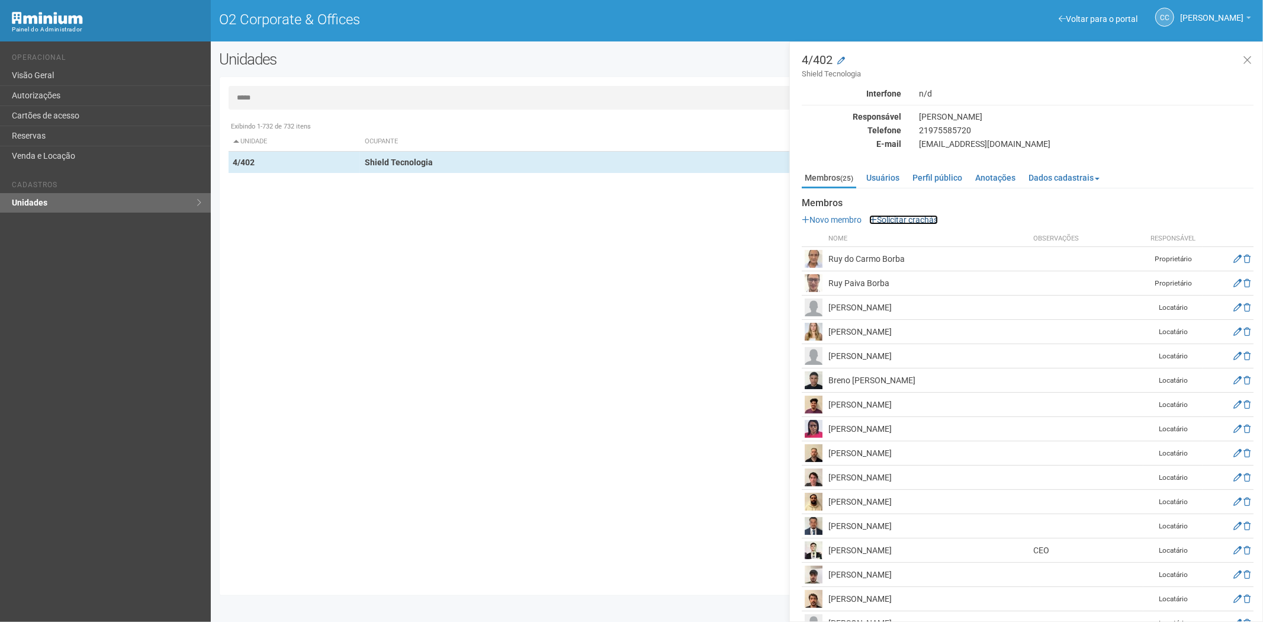
click at [931, 220] on link "Solicitar crachás" at bounding box center [903, 219] width 69 height 9
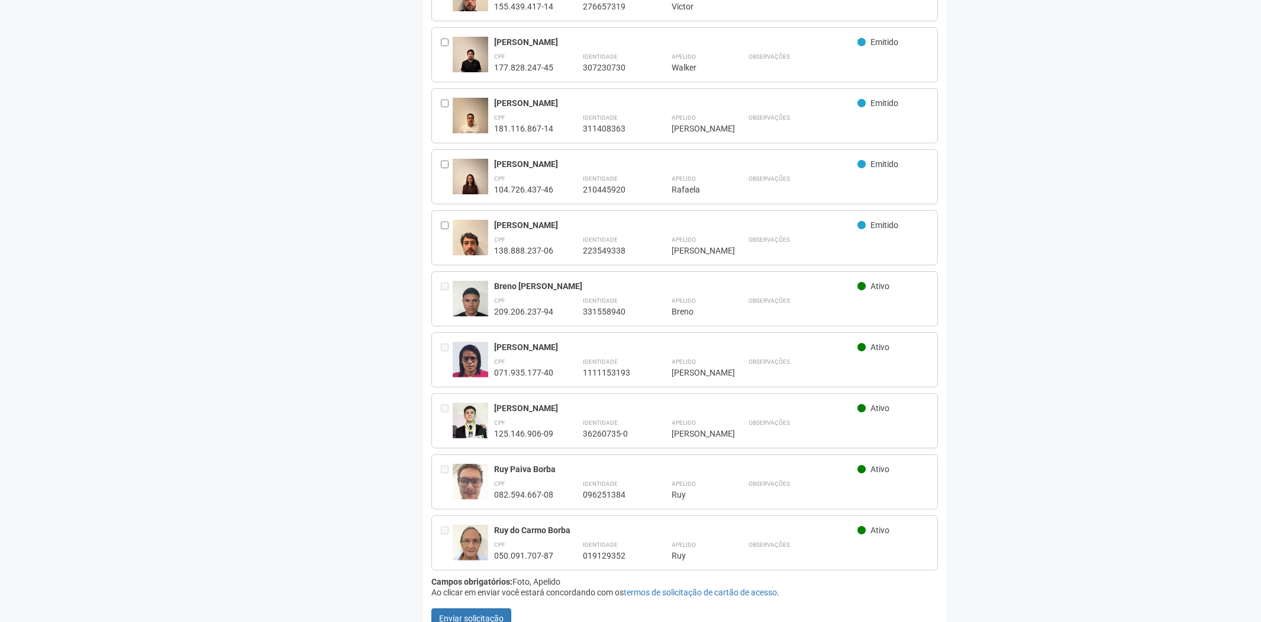
scroll to position [1087, 0]
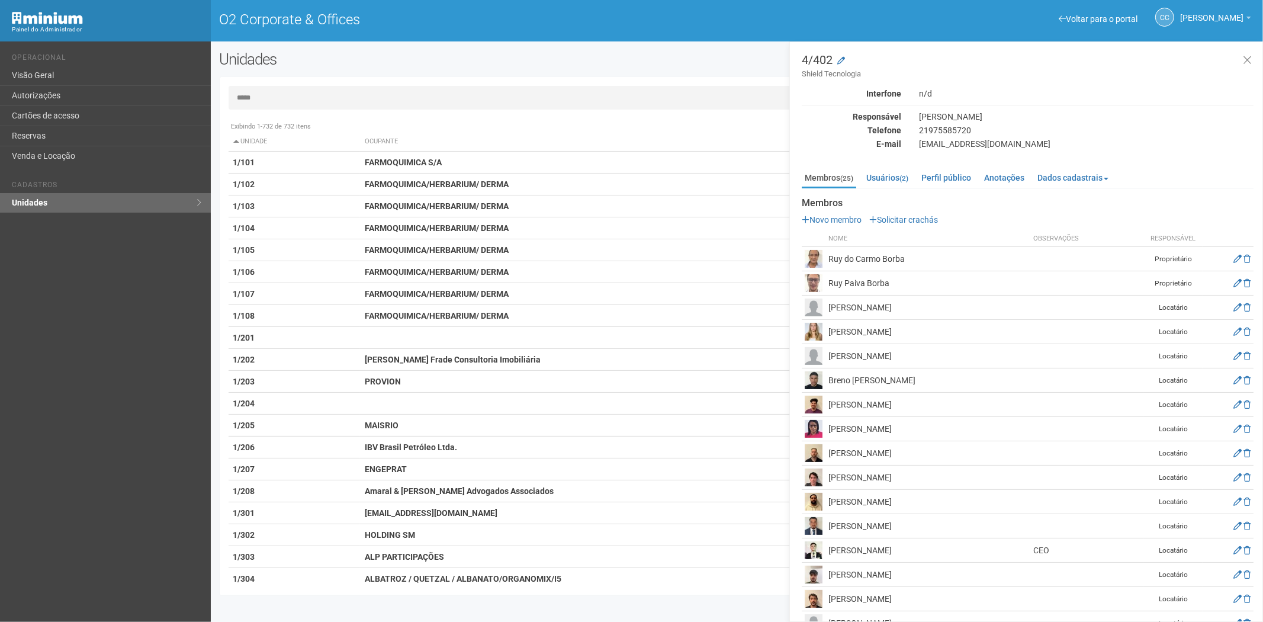
click at [904, 224] on p "Novo membro Solicitar crachás" at bounding box center [1027, 219] width 452 height 11
click at [902, 221] on link "Solicitar crachás" at bounding box center [903, 219] width 69 height 9
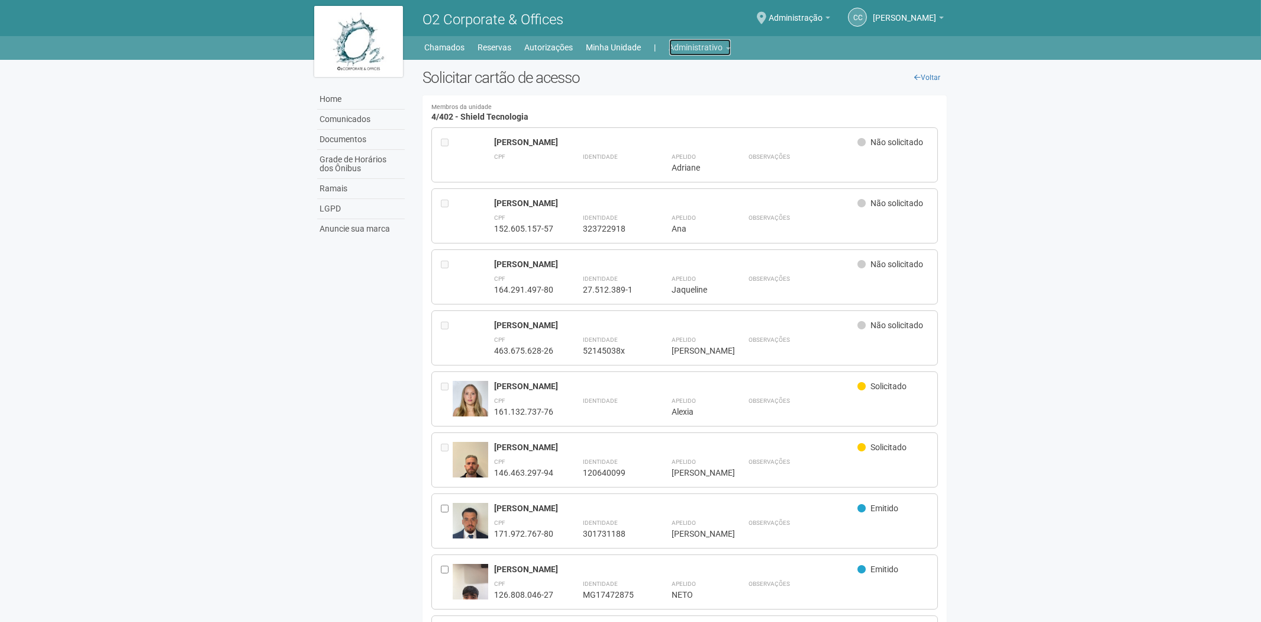
click at [724, 49] on link "Administrativo" at bounding box center [700, 47] width 62 height 17
click at [694, 93] on link "Cartões de acesso" at bounding box center [683, 93] width 101 height 21
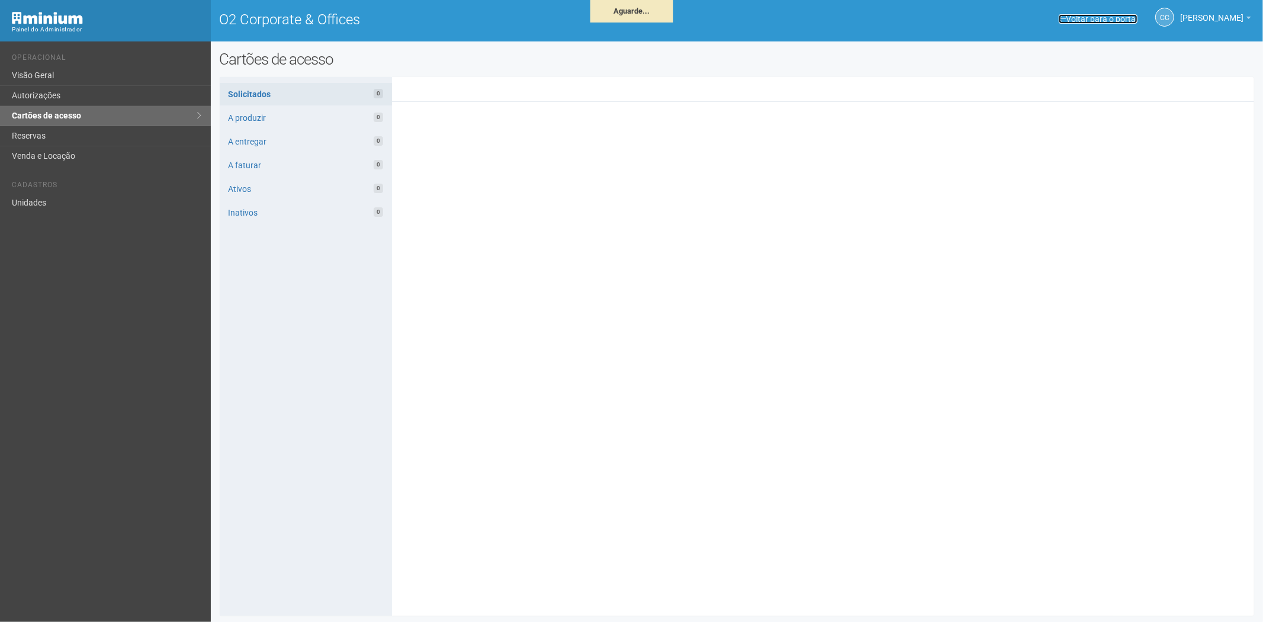
click at [1072, 20] on link "Voltar para o portal" at bounding box center [1097, 18] width 79 height 9
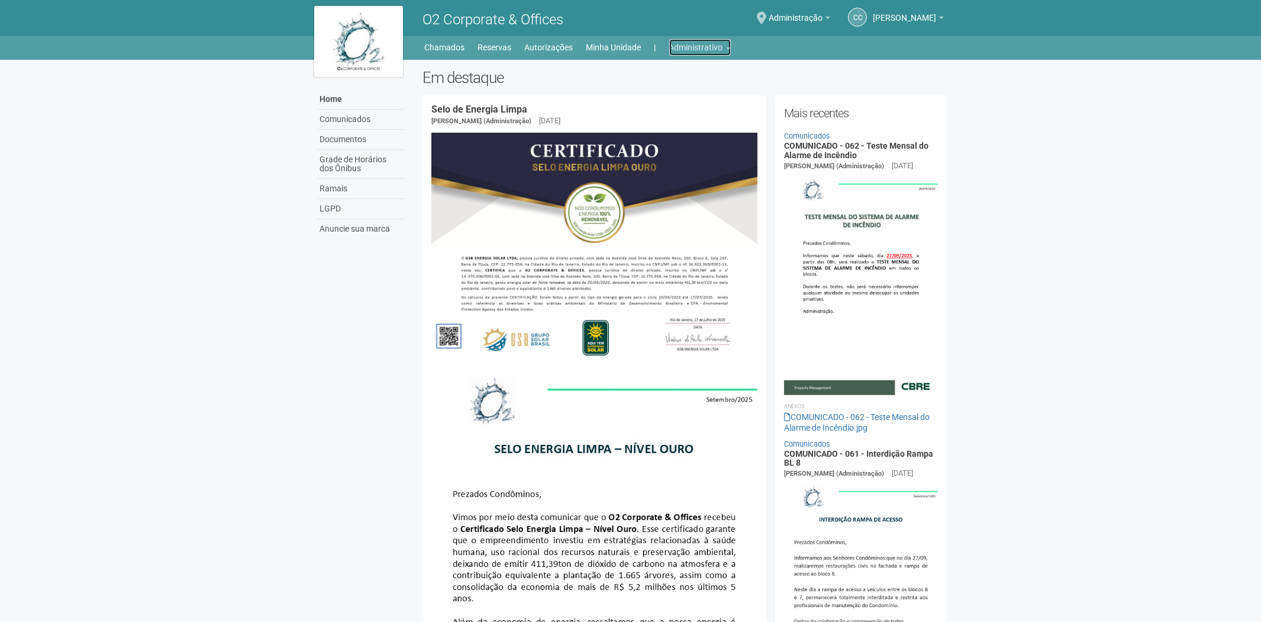
click at [698, 49] on link "Administrativo" at bounding box center [700, 47] width 62 height 17
click at [681, 92] on link "Cartões de acesso" at bounding box center [683, 93] width 101 height 21
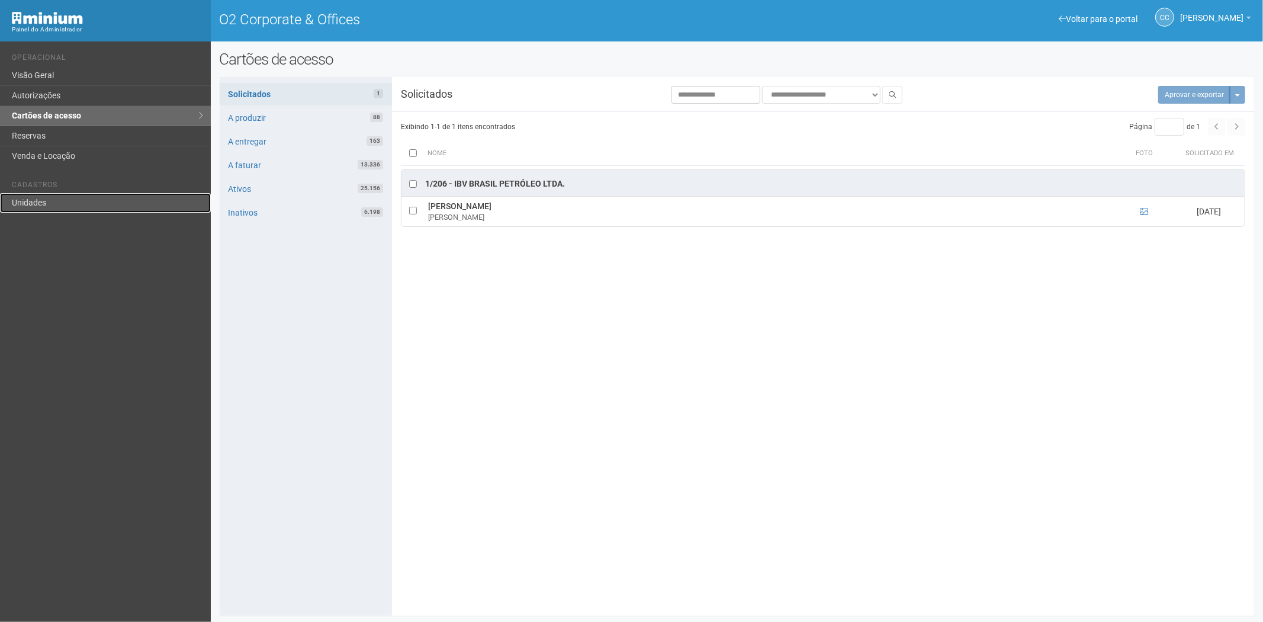
click at [20, 199] on link "Unidades" at bounding box center [105, 203] width 211 height 20
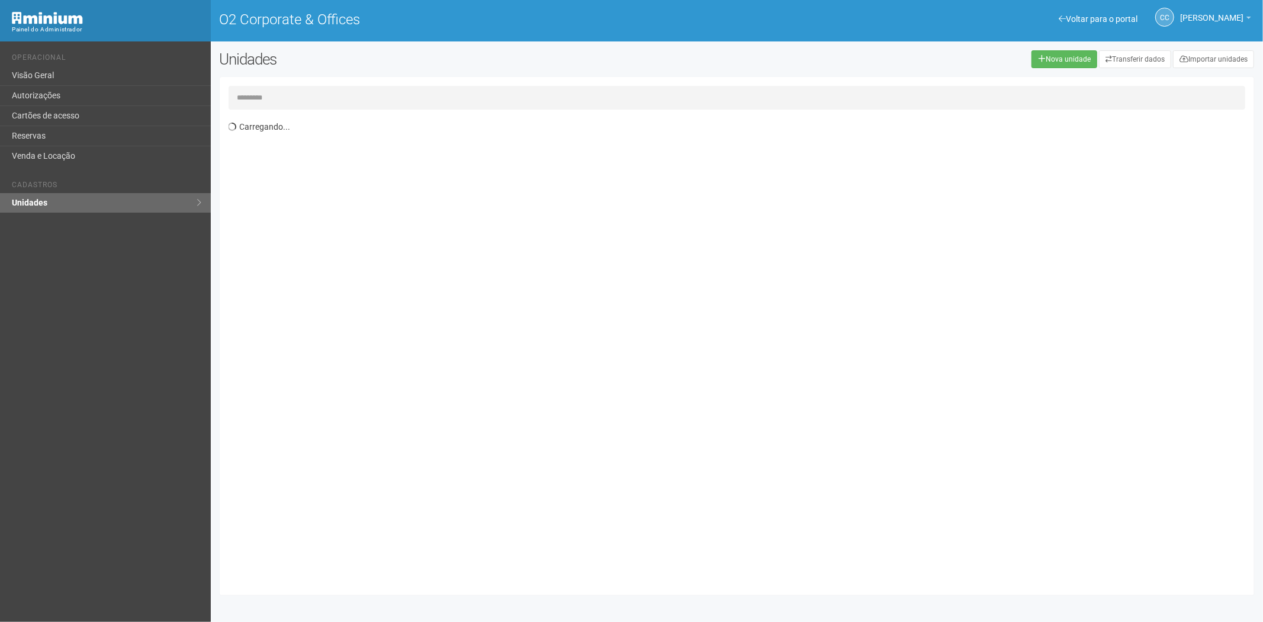
click at [259, 94] on input "text" at bounding box center [736, 98] width 1017 height 24
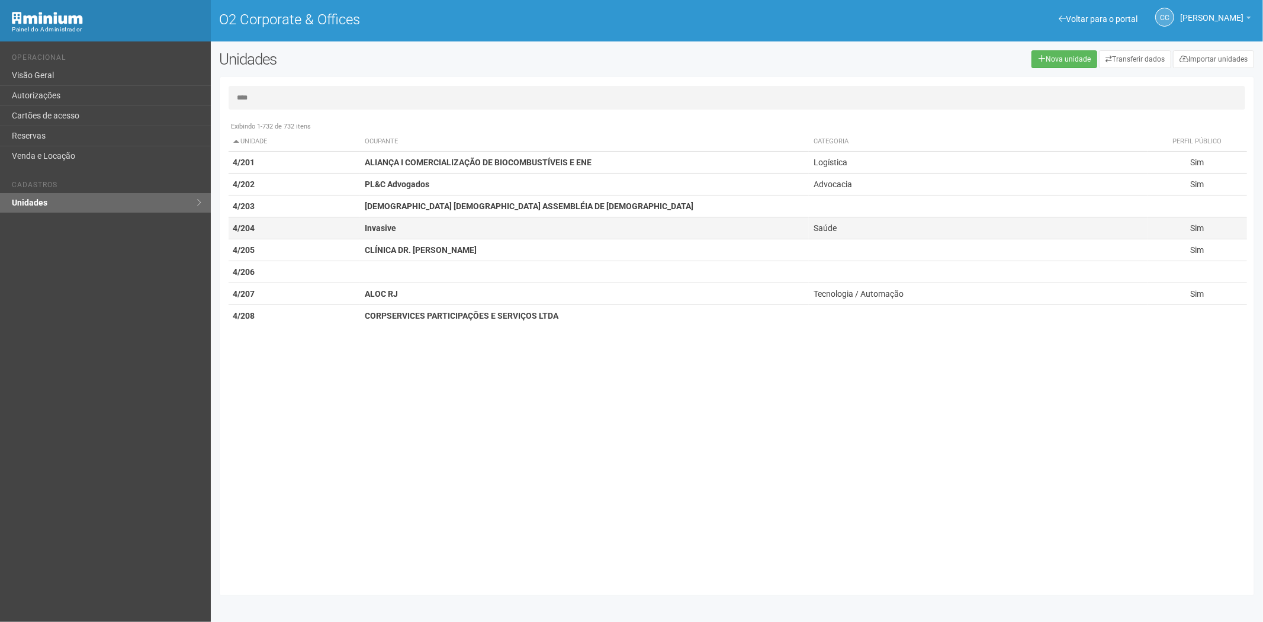
type input "****"
drag, startPoint x: 407, startPoint y: 221, endPoint x: 633, endPoint y: 223, distance: 226.7
click at [407, 222] on td "Invasive" at bounding box center [584, 228] width 449 height 22
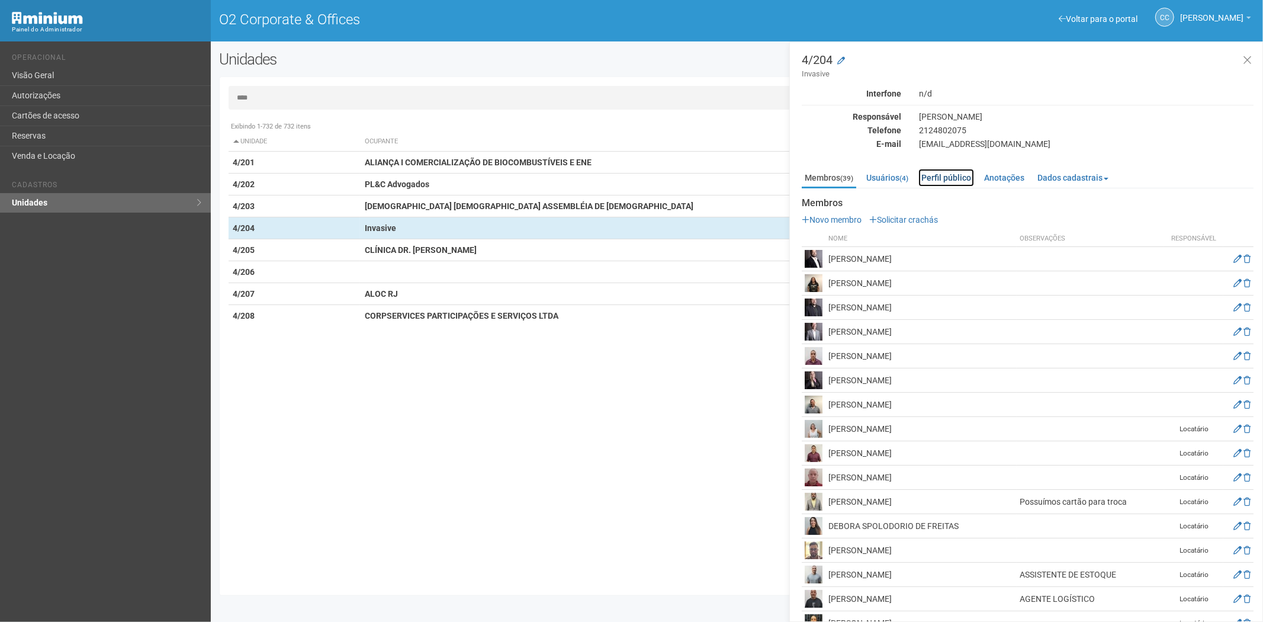
click at [936, 181] on link "Perfil público" at bounding box center [946, 178] width 56 height 18
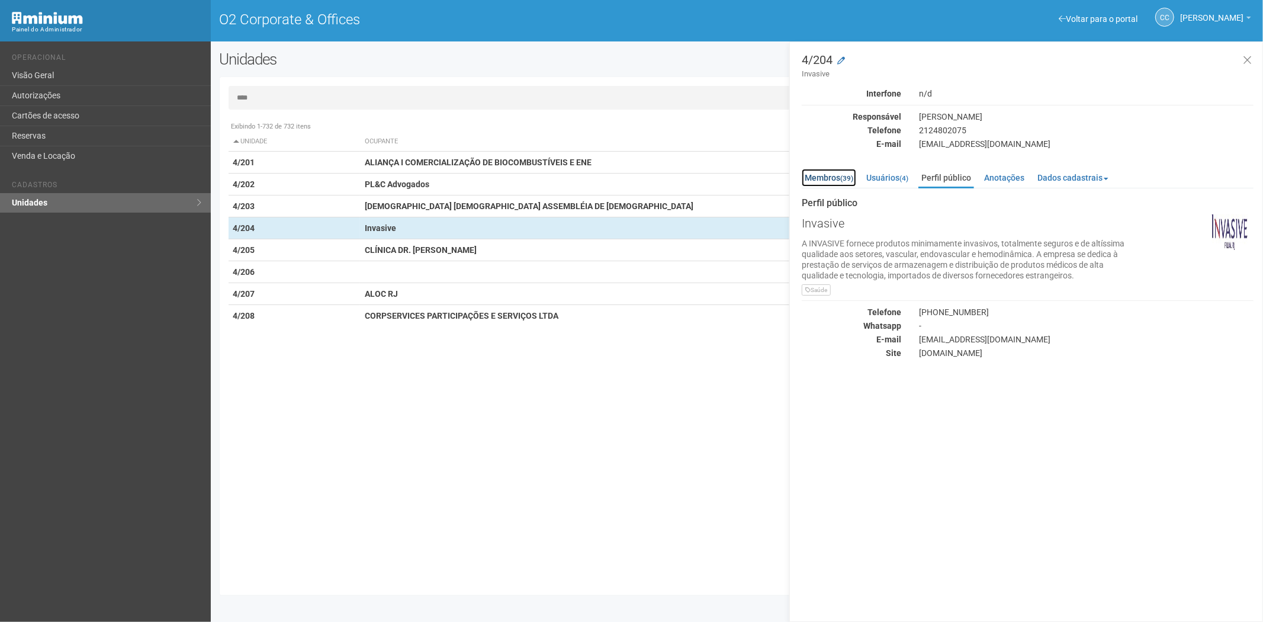
click at [833, 174] on link "Membros (39)" at bounding box center [828, 178] width 54 height 18
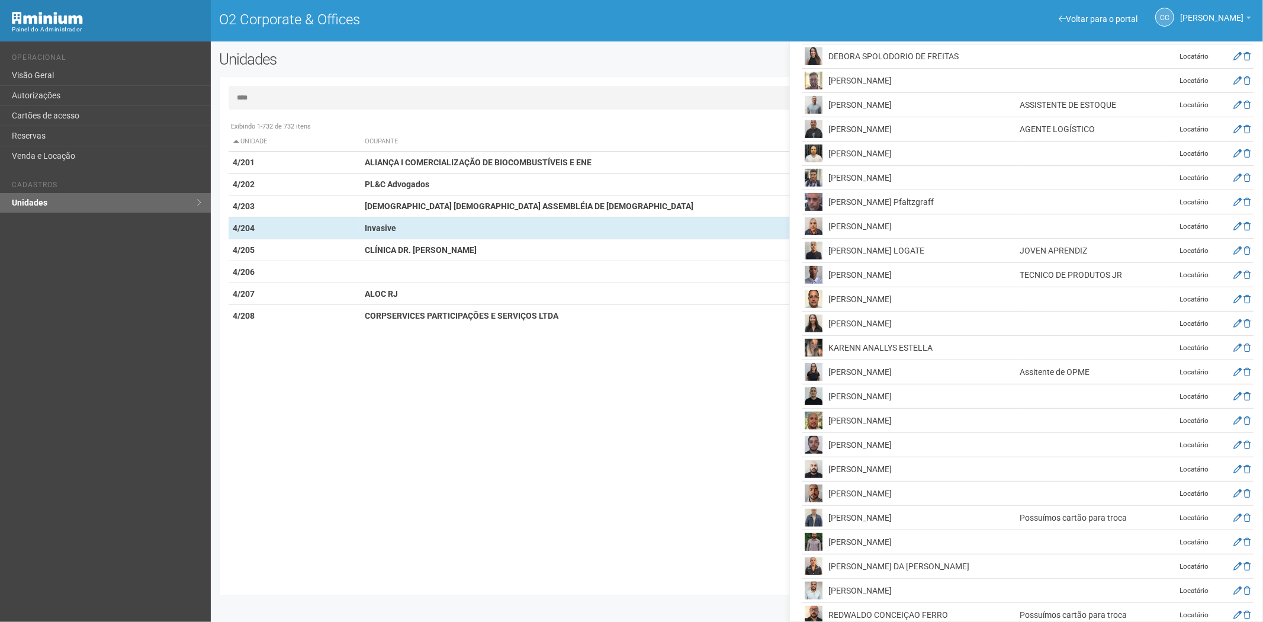
scroll to position [474, 0]
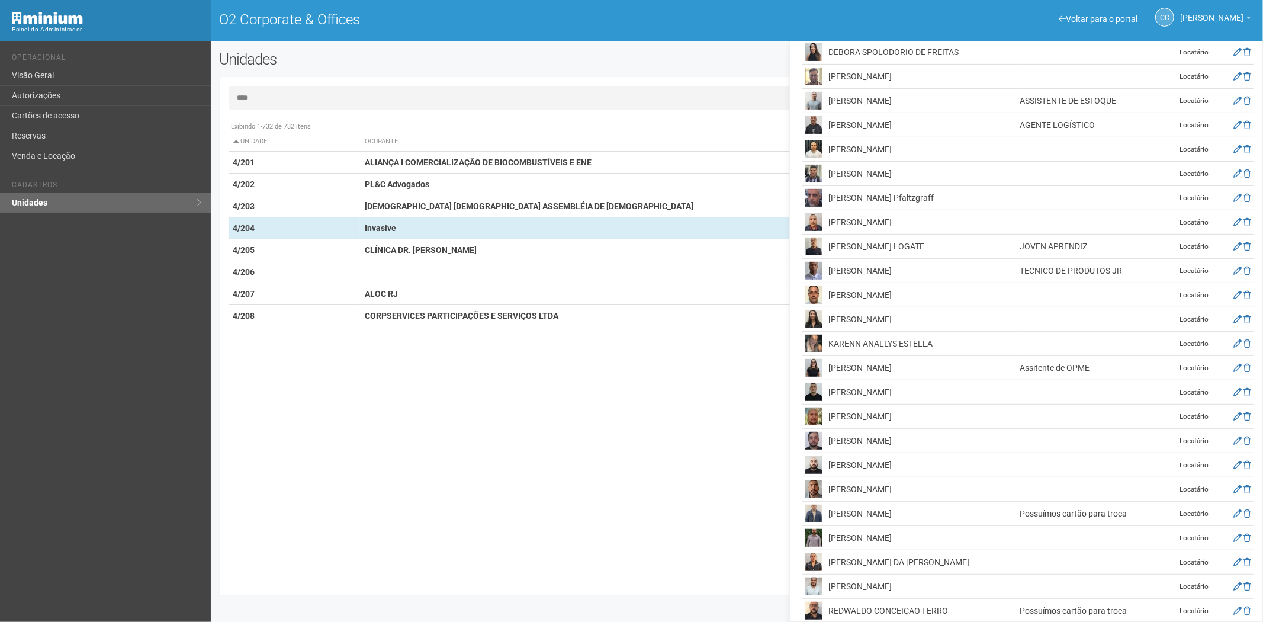
drag, startPoint x: 1234, startPoint y: 611, endPoint x: 1226, endPoint y: 605, distance: 10.1
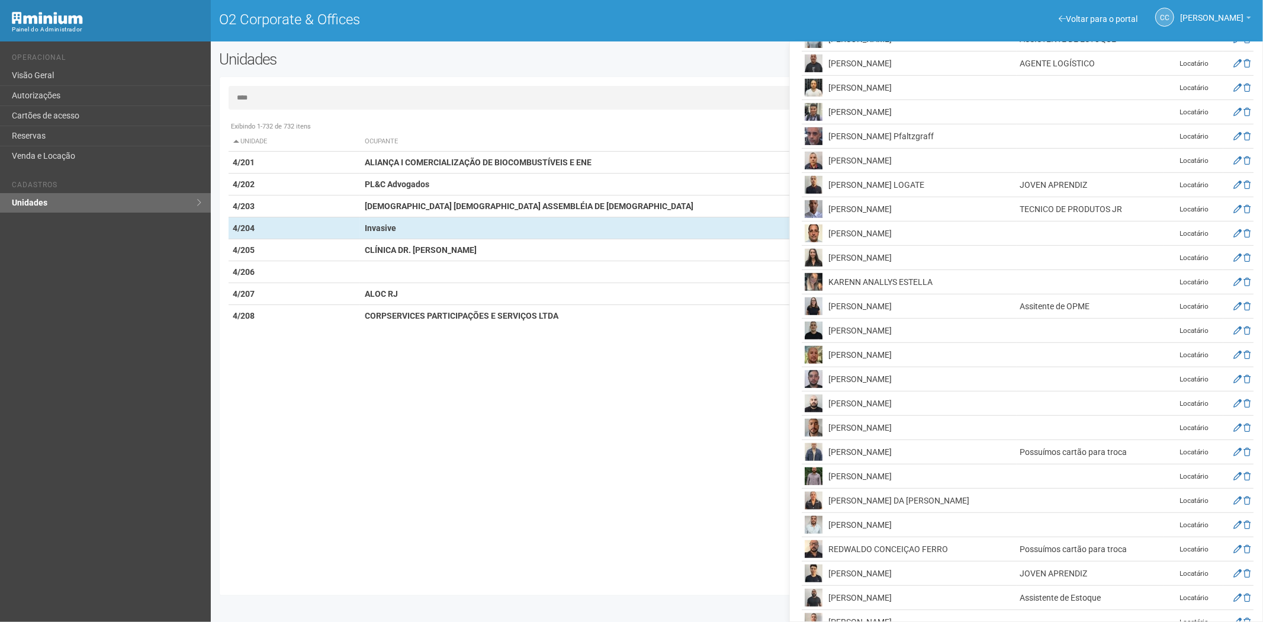
scroll to position [586, 0]
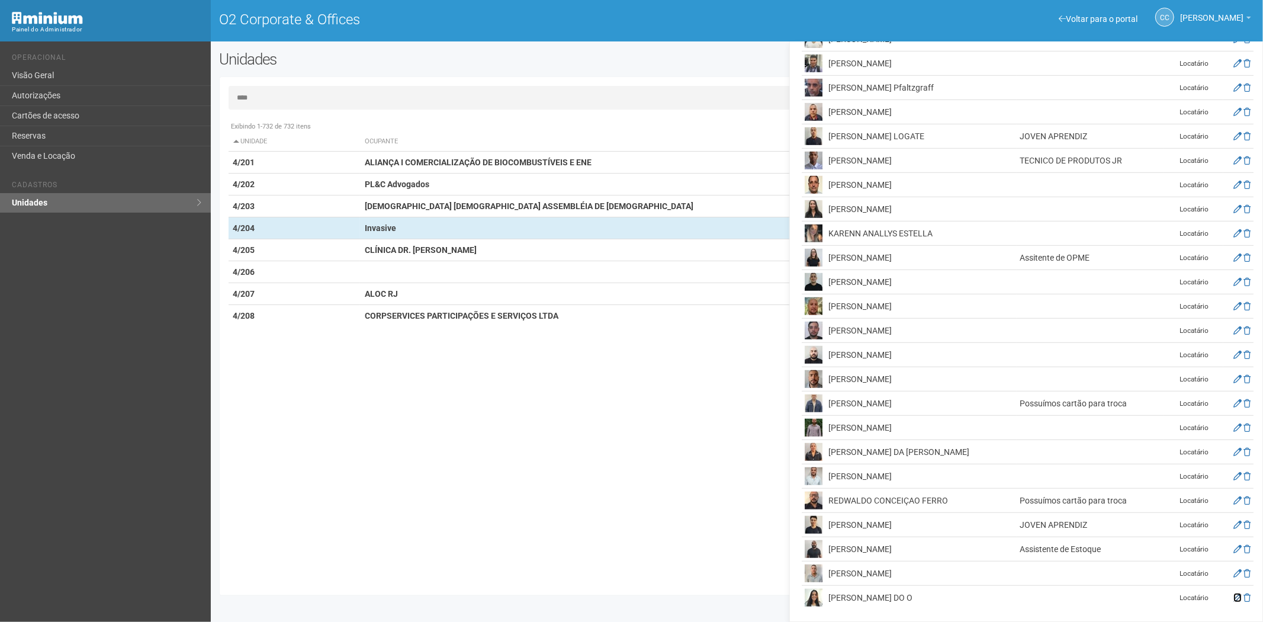
click at [1233, 598] on icon at bounding box center [1237, 597] width 8 height 8
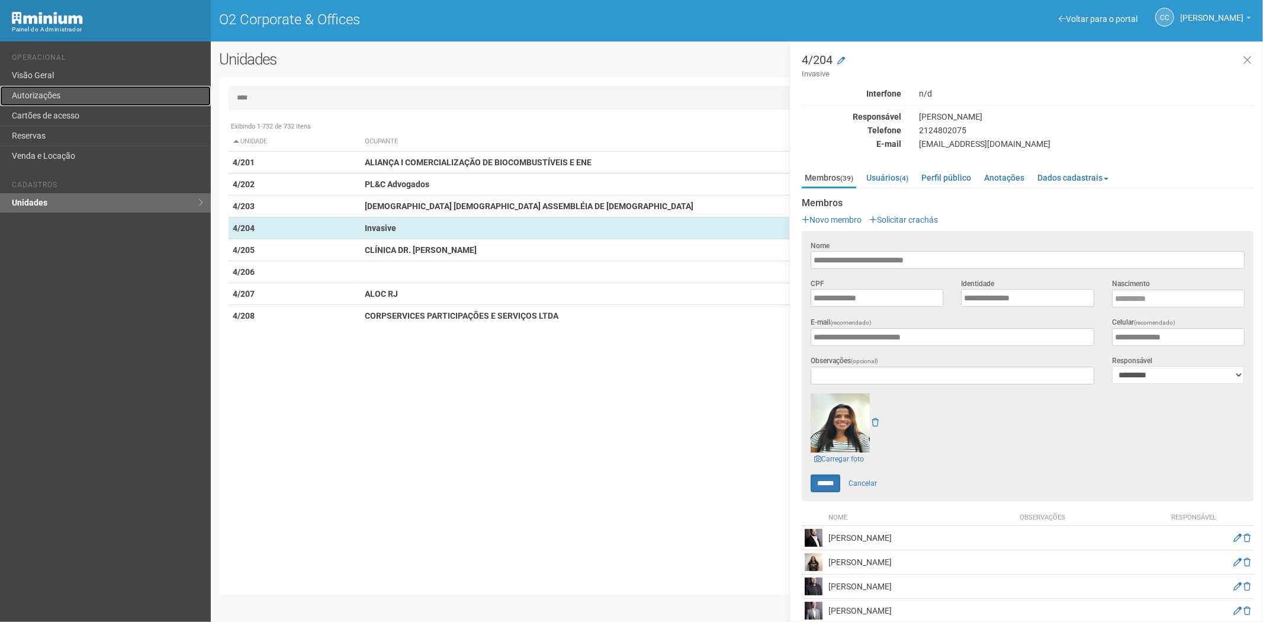
click at [58, 104] on link "Autorizações" at bounding box center [105, 96] width 211 height 20
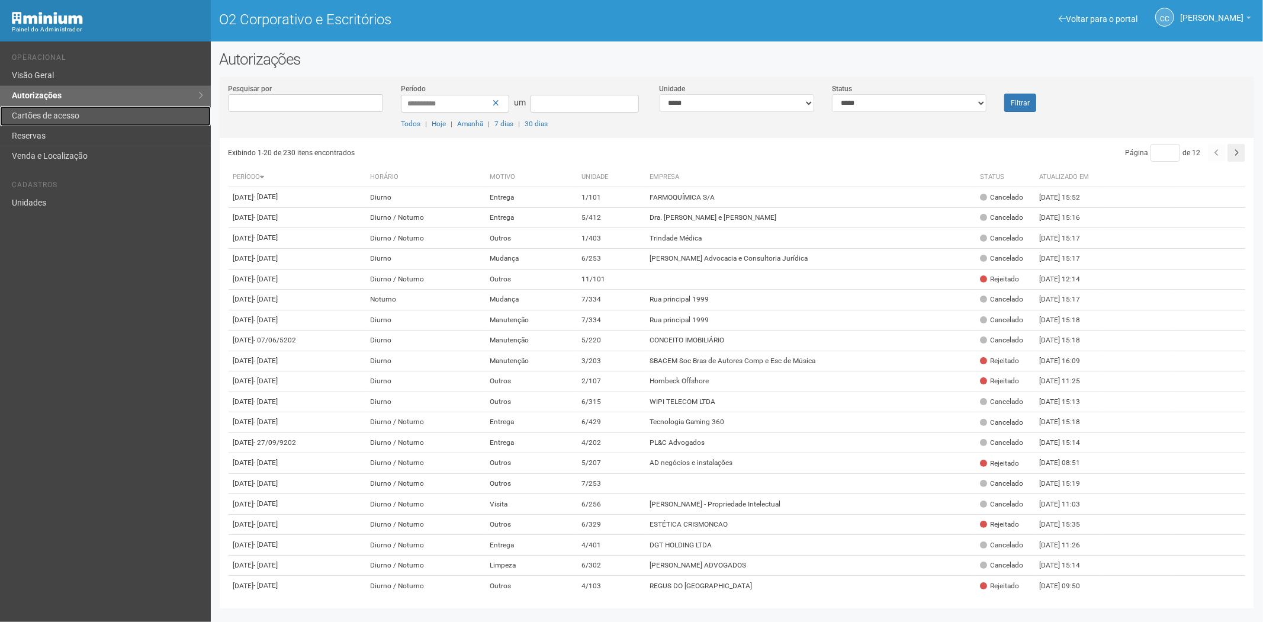
click at [39, 111] on font "Cartões de acesso" at bounding box center [45, 115] width 67 height 9
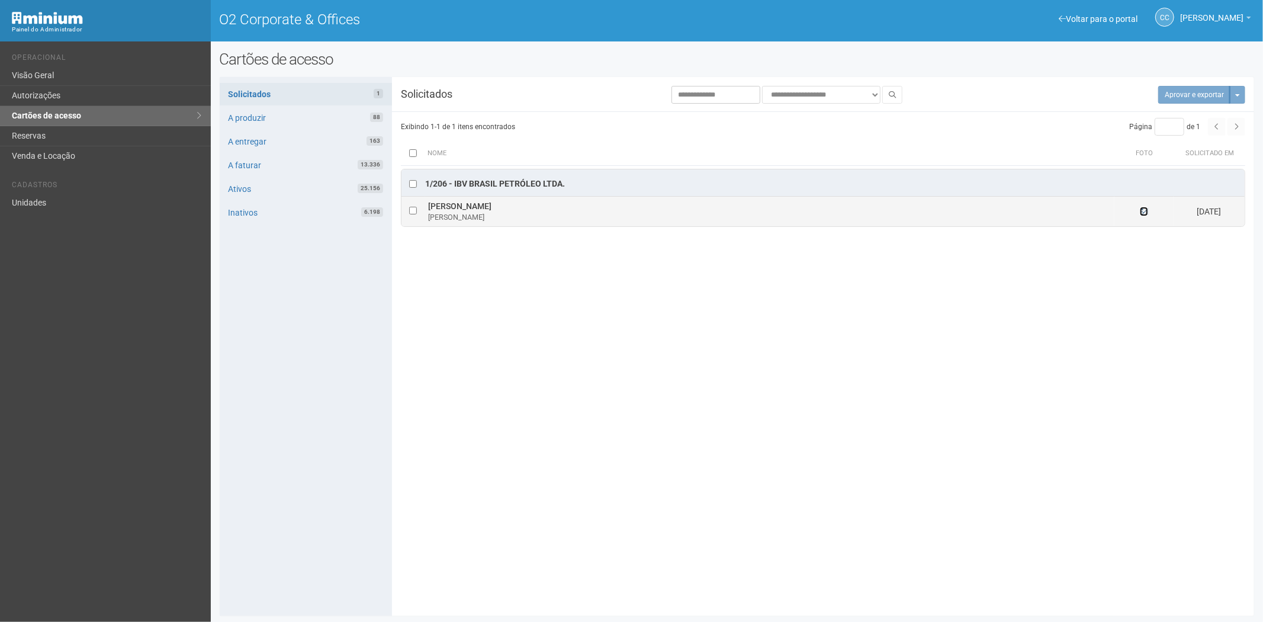
click at [1147, 209] on icon at bounding box center [1143, 211] width 8 height 8
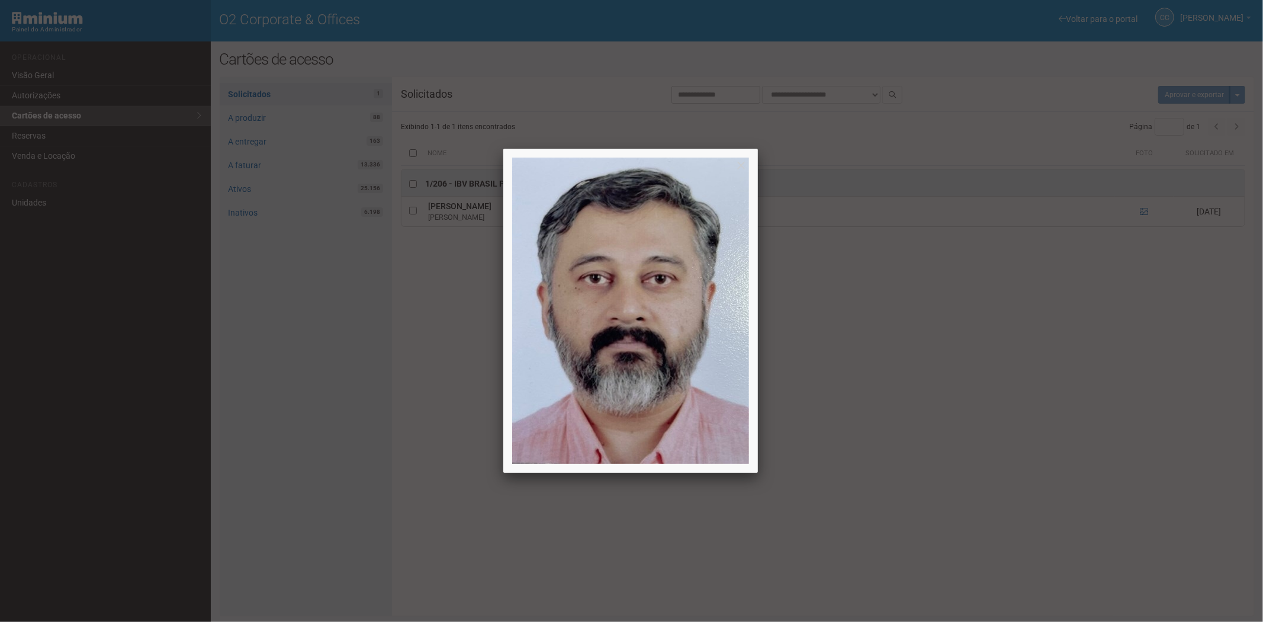
drag, startPoint x: 932, startPoint y: 393, endPoint x: 427, endPoint y: 211, distance: 537.2
click at [926, 389] on div at bounding box center [631, 311] width 1263 height 622
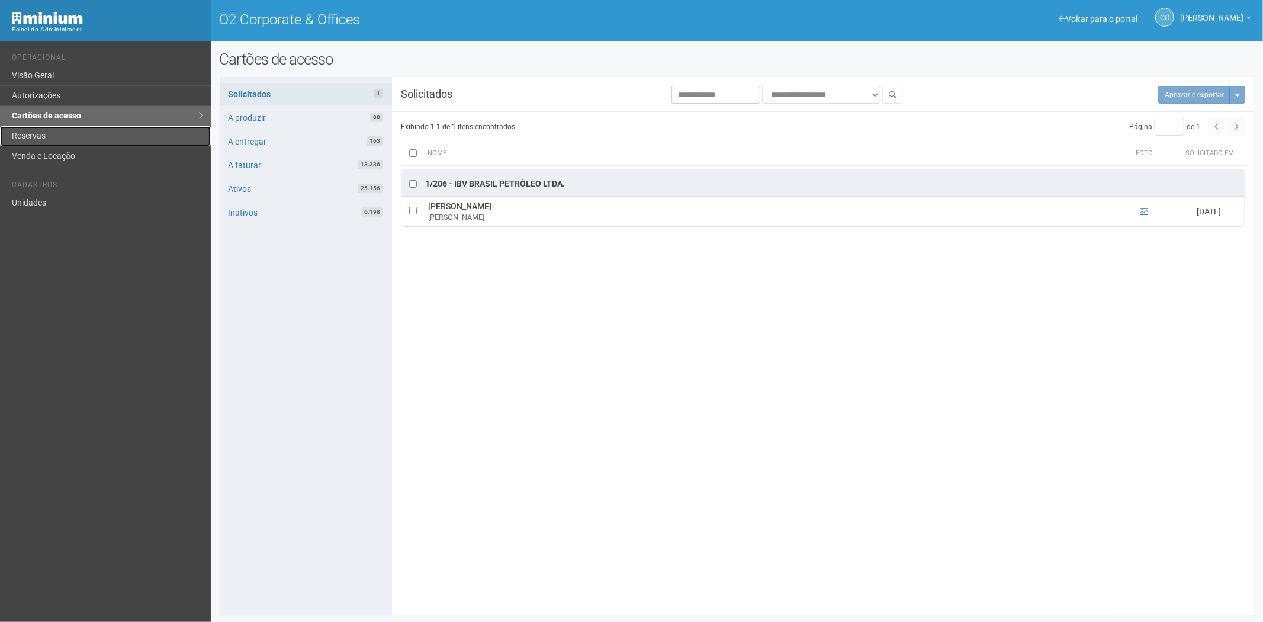
click at [69, 133] on link "Reservas" at bounding box center [105, 136] width 211 height 20
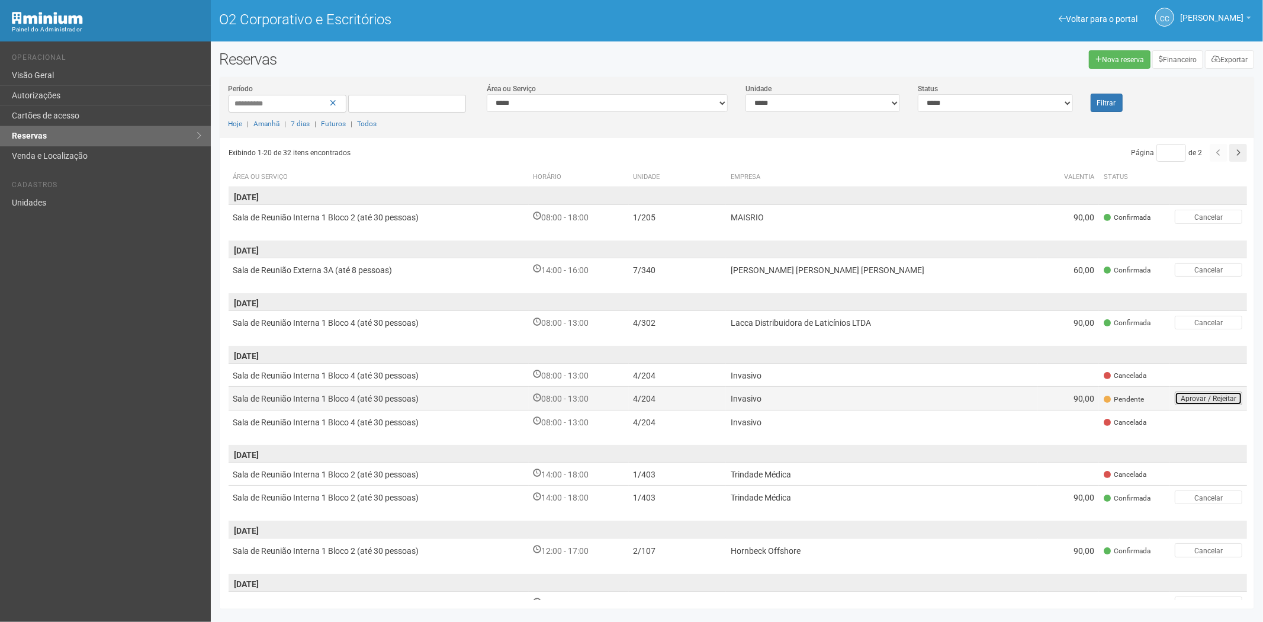
click at [1178, 397] on button "Aprovar / Rejeitar" at bounding box center [1207, 398] width 67 height 14
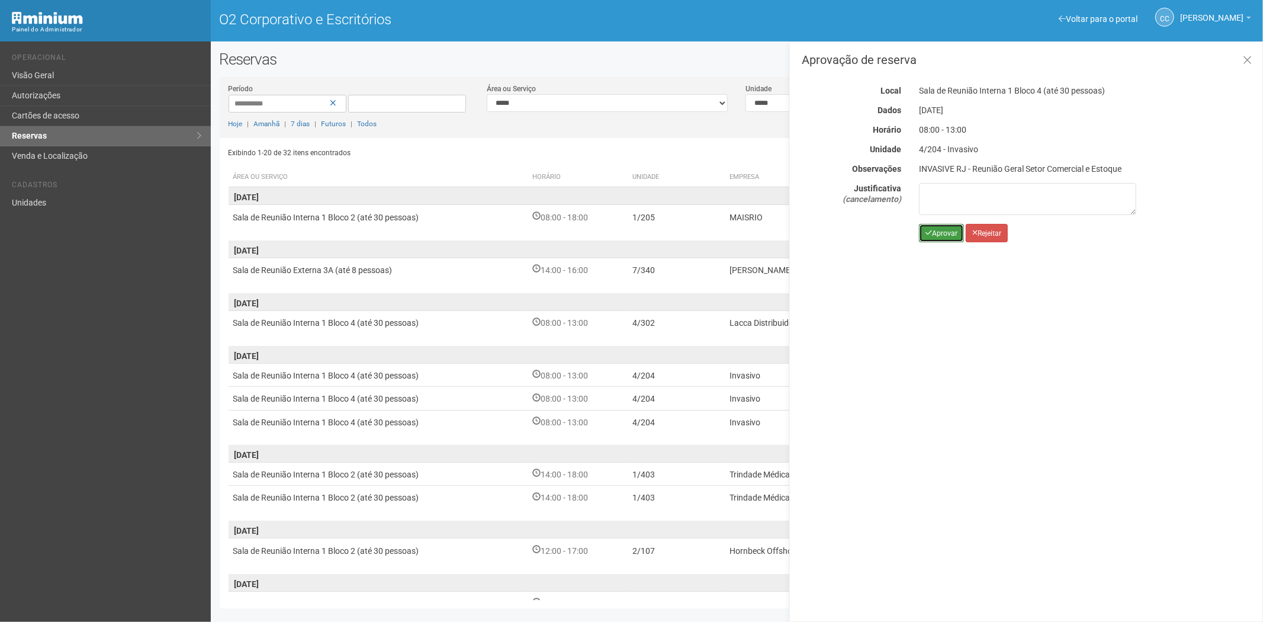
click at [942, 233] on font "Aprovar" at bounding box center [944, 233] width 25 height 8
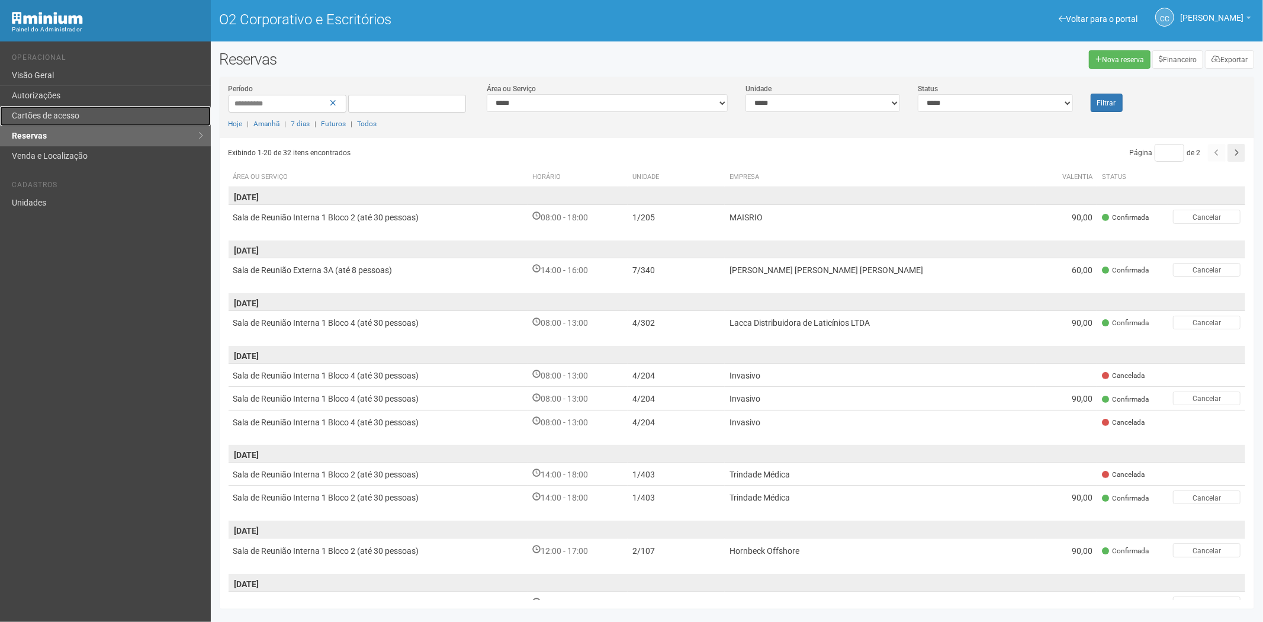
click at [71, 116] on font "Cartões de acesso" at bounding box center [45, 115] width 67 height 9
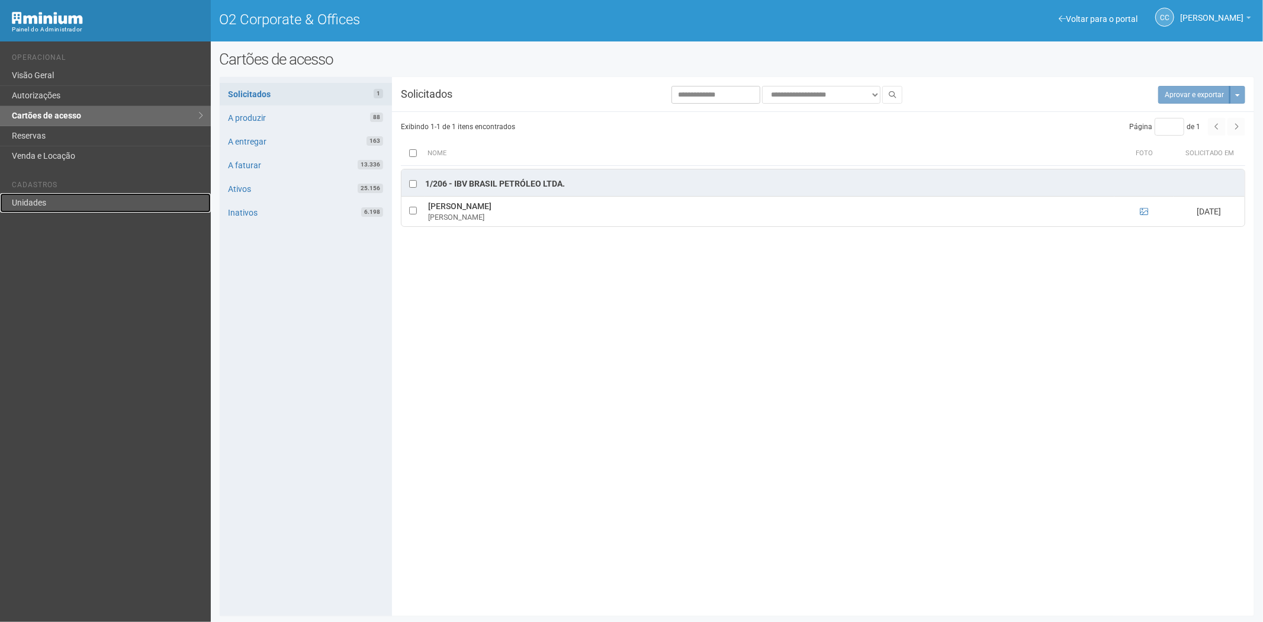
click at [51, 194] on link "Unidades" at bounding box center [105, 203] width 211 height 20
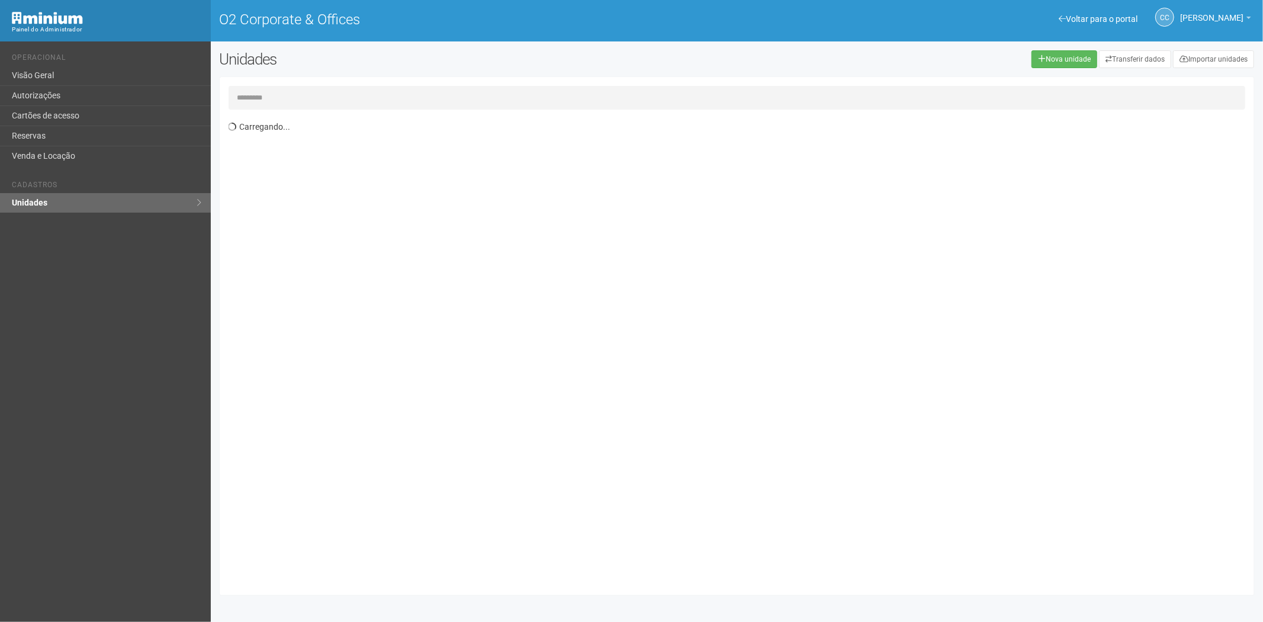
click at [296, 103] on input "text" at bounding box center [736, 98] width 1017 height 24
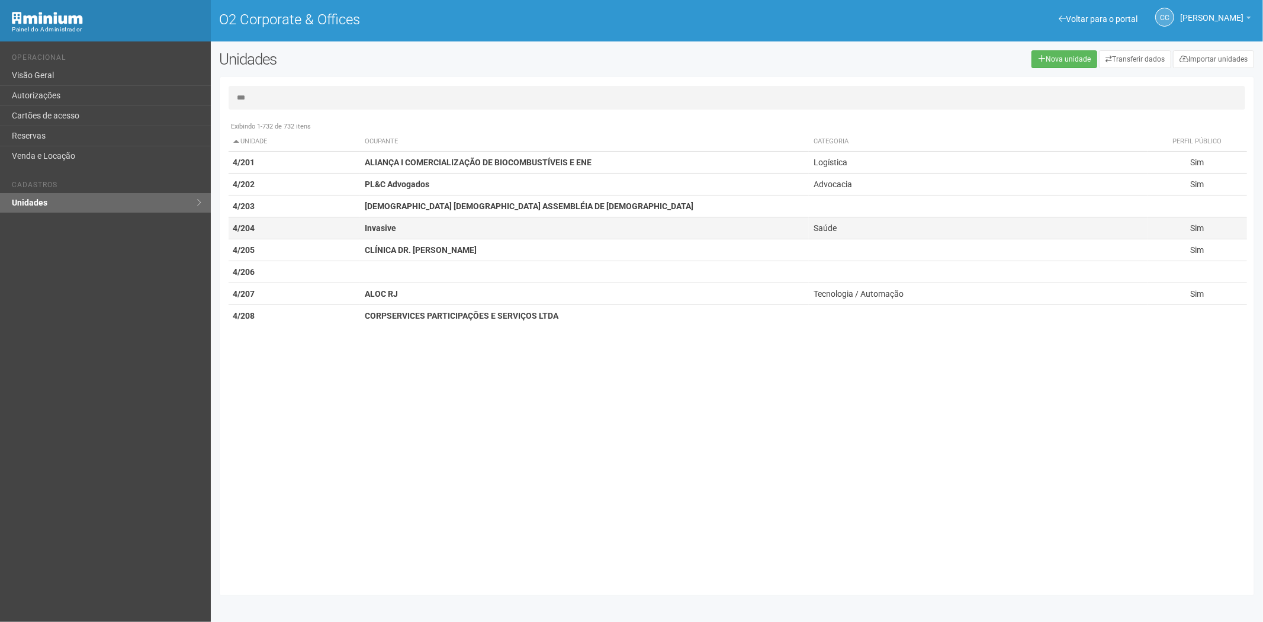
type input "***"
drag, startPoint x: 394, startPoint y: 226, endPoint x: 364, endPoint y: 229, distance: 30.4
click at [365, 229] on strong "Invasive" at bounding box center [380, 227] width 31 height 9
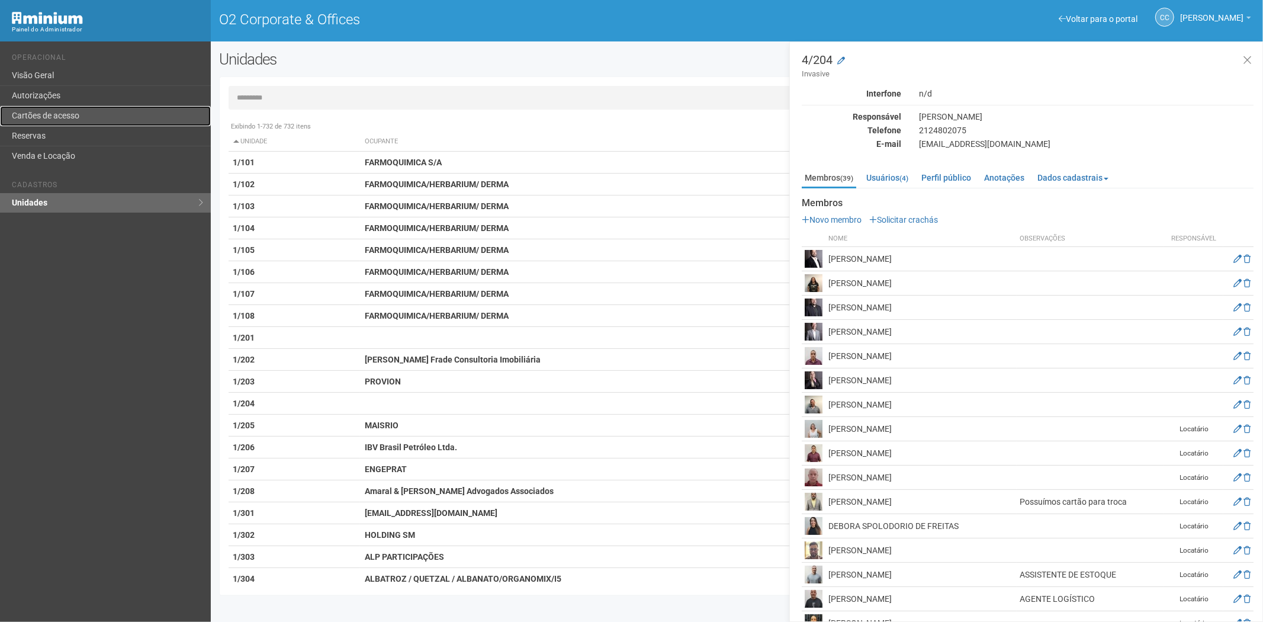
click at [63, 119] on link "Cartões de acesso" at bounding box center [105, 116] width 211 height 20
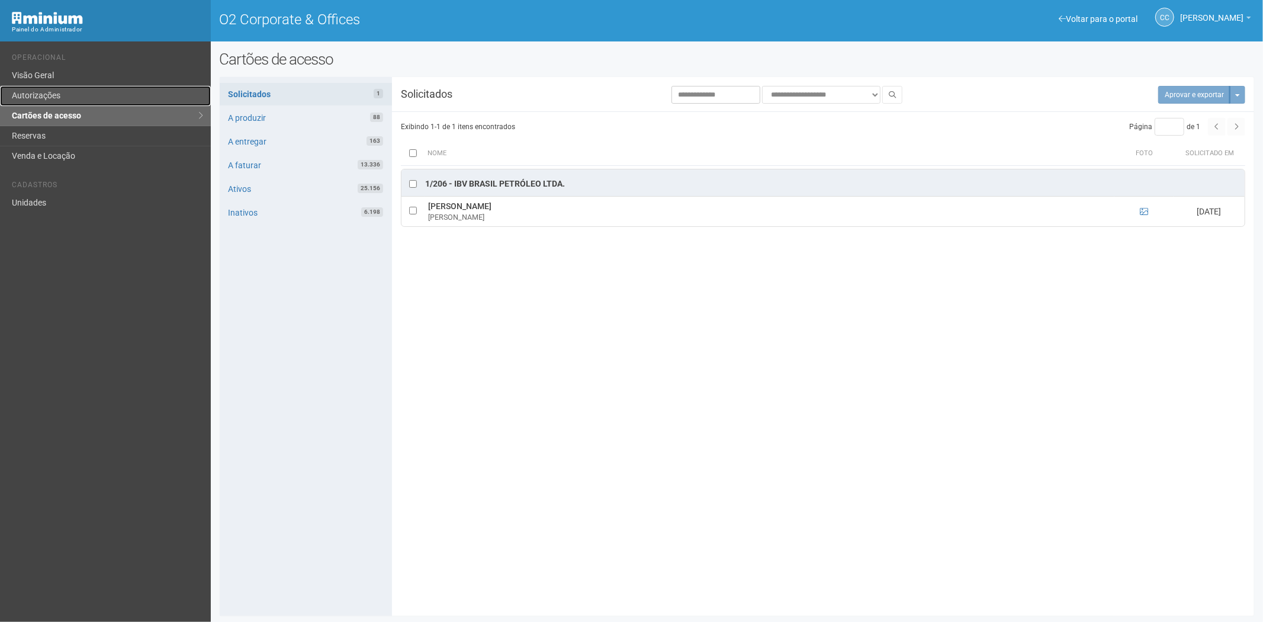
click at [54, 91] on link "Autorizações" at bounding box center [105, 96] width 211 height 20
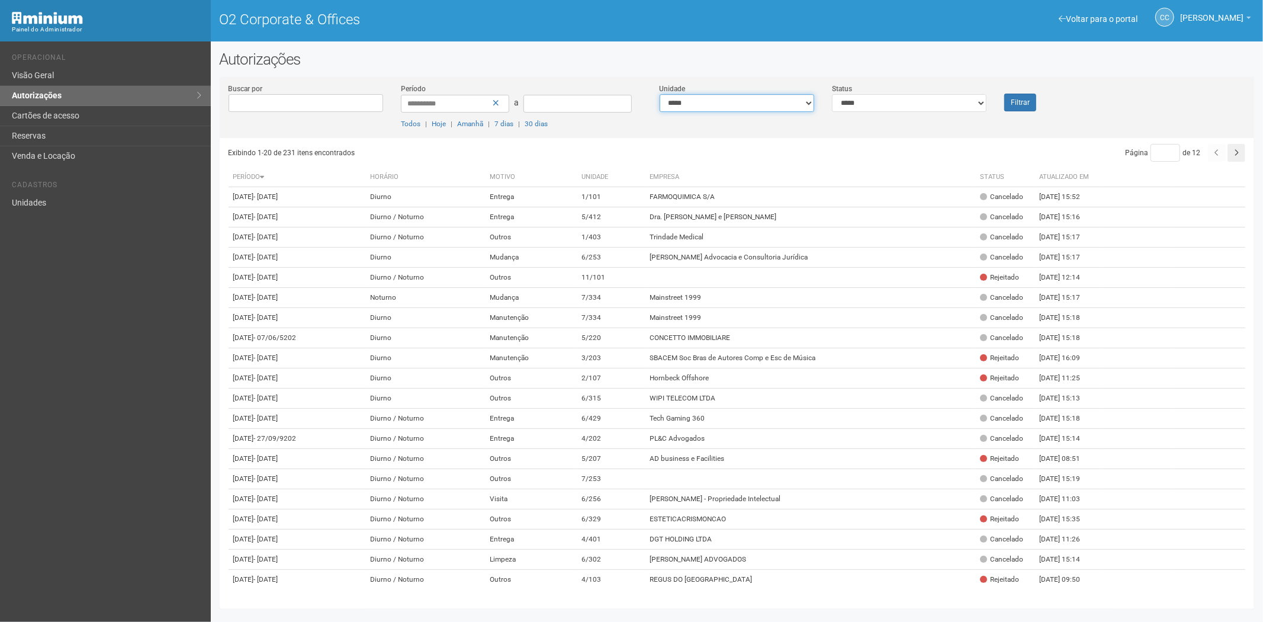
click at [775, 104] on select "**********" at bounding box center [736, 103] width 154 height 18
drag, startPoint x: 916, startPoint y: 105, endPoint x: 904, endPoint y: 110, distance: 12.2
click at [916, 105] on select "**********" at bounding box center [909, 103] width 154 height 18
select select "*"
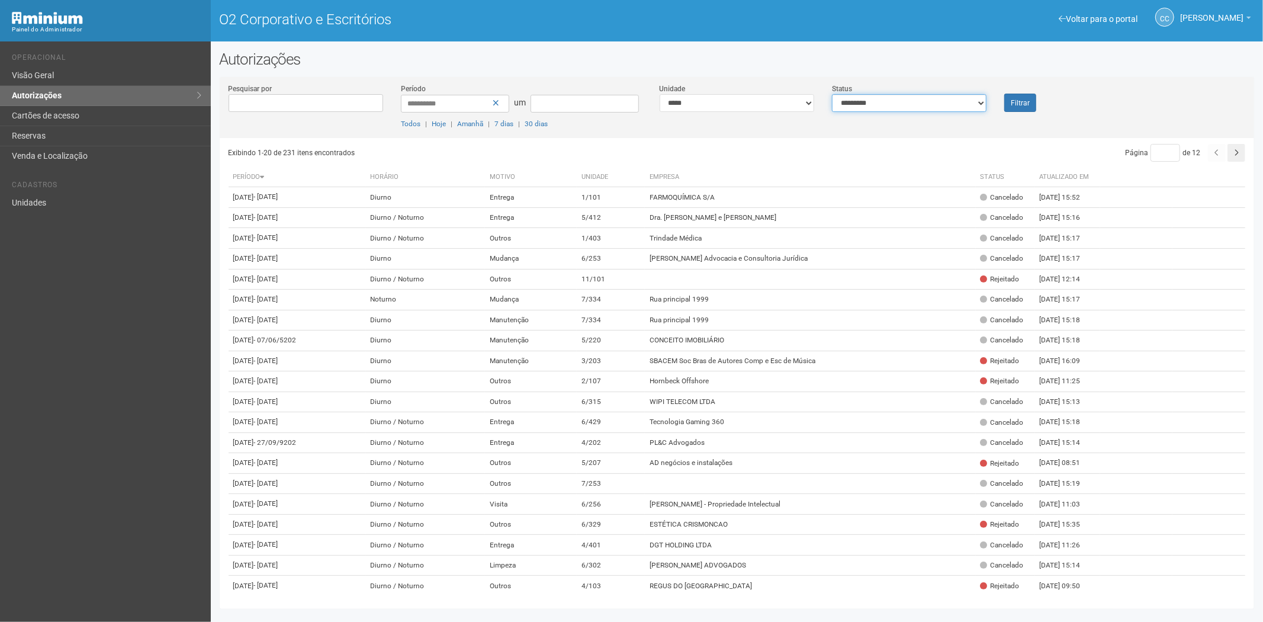
click at [832, 94] on select "**********" at bounding box center [909, 103] width 154 height 18
click at [1028, 108] on button "Filtrar" at bounding box center [1020, 103] width 32 height 18
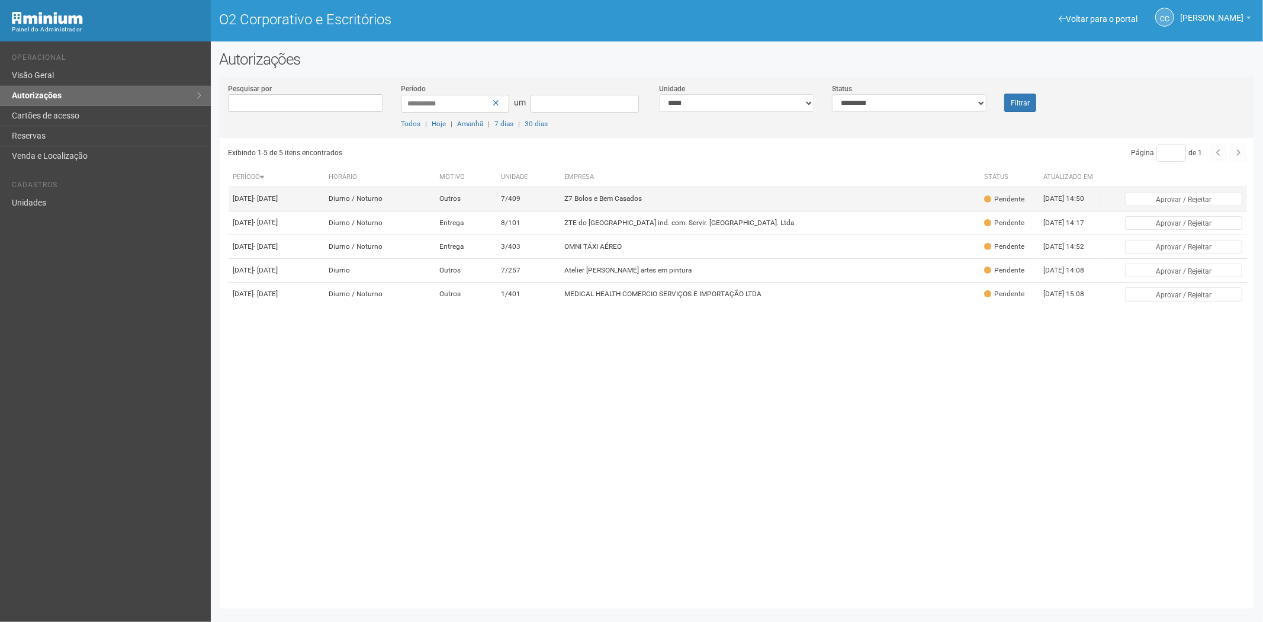
click at [700, 195] on td "Z7 Bolos e Bem Casados" at bounding box center [769, 199] width 420 height 24
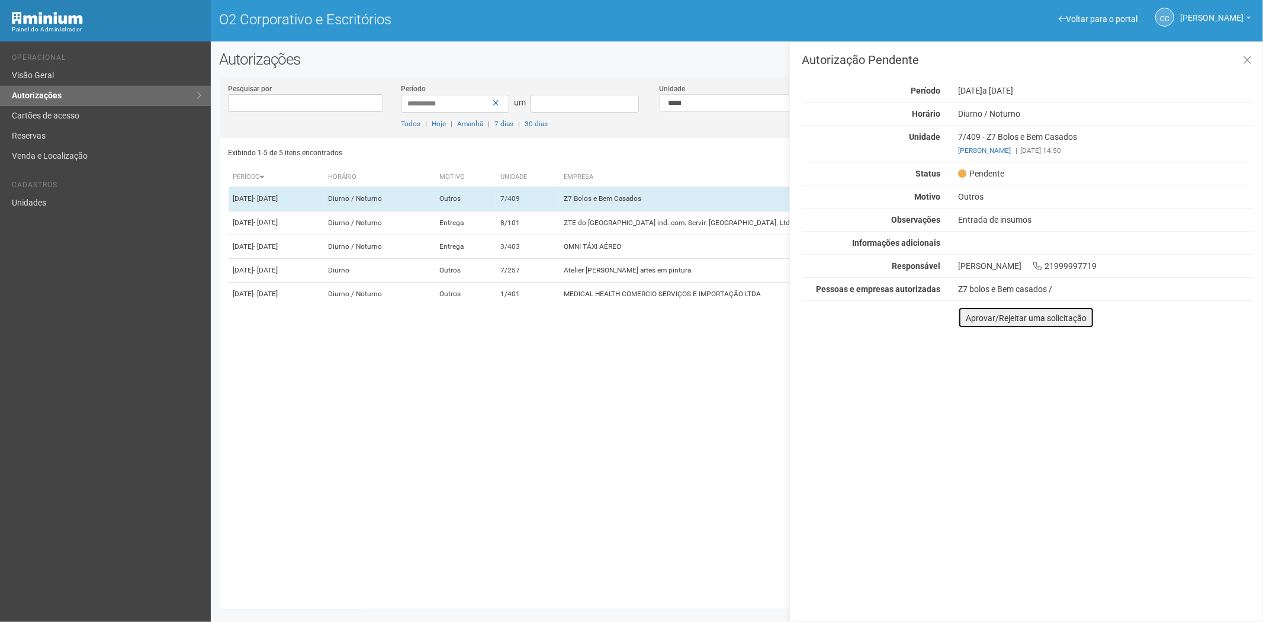
click at [973, 324] on button "Aprovar/Rejeitar uma solicitação" at bounding box center [1026, 317] width 136 height 21
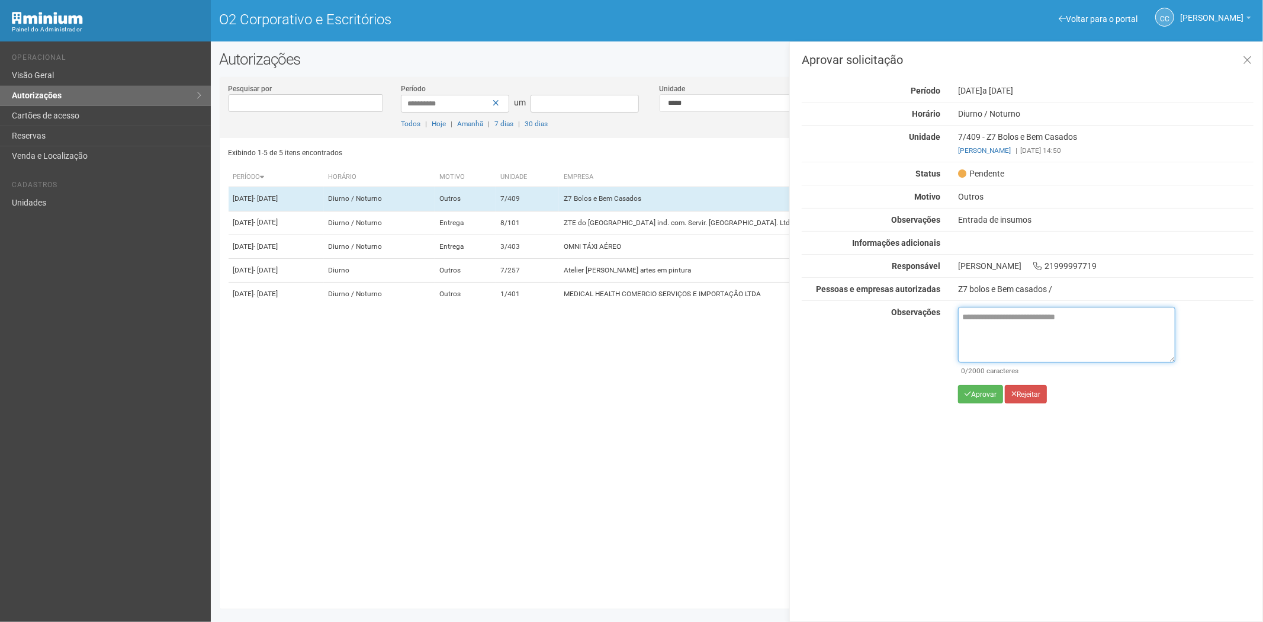
click at [984, 334] on textarea at bounding box center [1066, 335] width 217 height 56
paste textarea "**********"
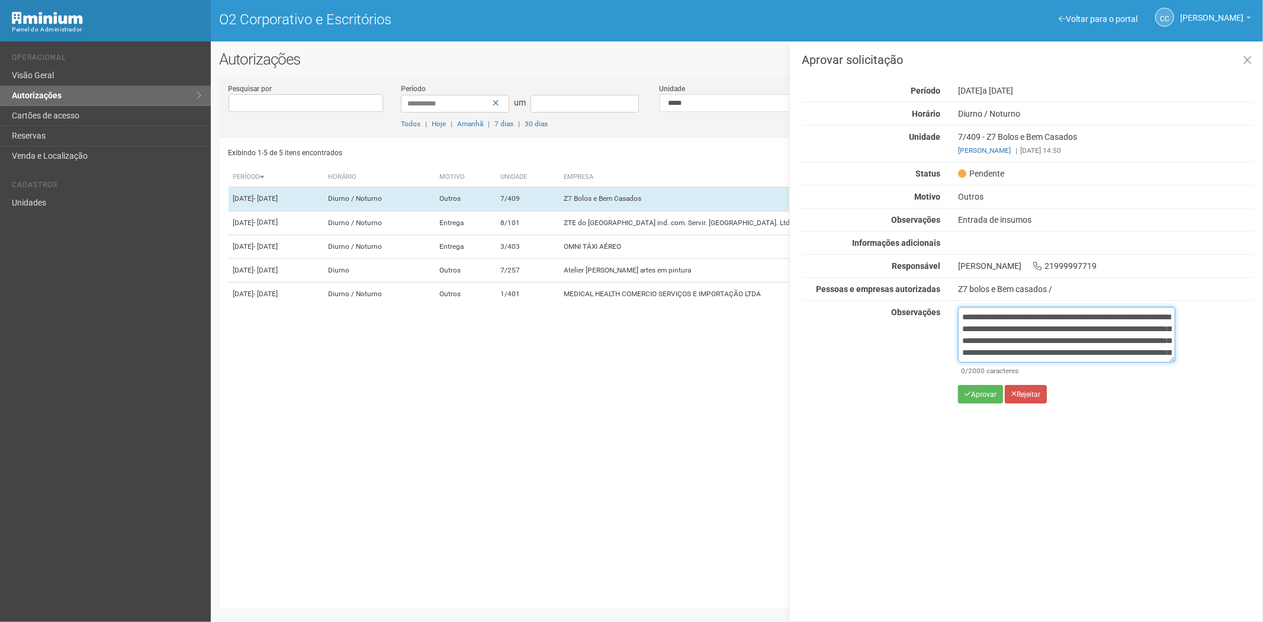
scroll to position [66, 0]
type textarea "**********"
click at [977, 398] on font "Aprovar" at bounding box center [983, 394] width 25 height 8
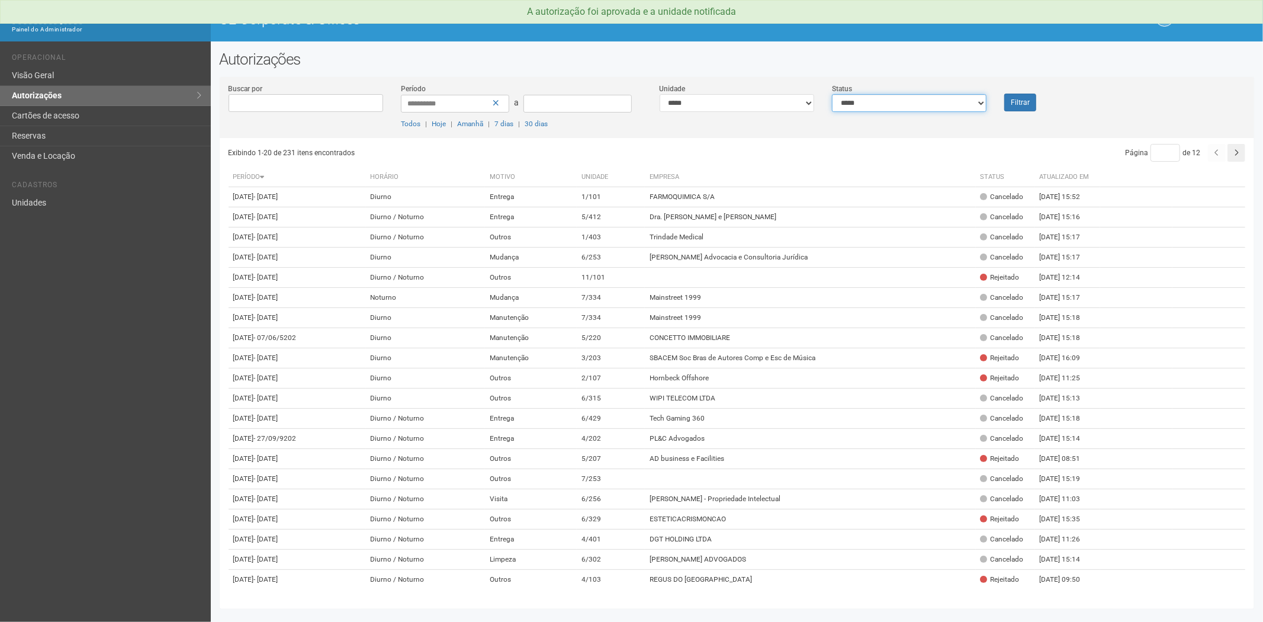
click at [861, 102] on select "**********" at bounding box center [909, 103] width 154 height 18
select select "*"
click at [832, 94] on select "**********" at bounding box center [909, 103] width 154 height 18
click at [1017, 103] on button "Filtrar" at bounding box center [1020, 103] width 32 height 18
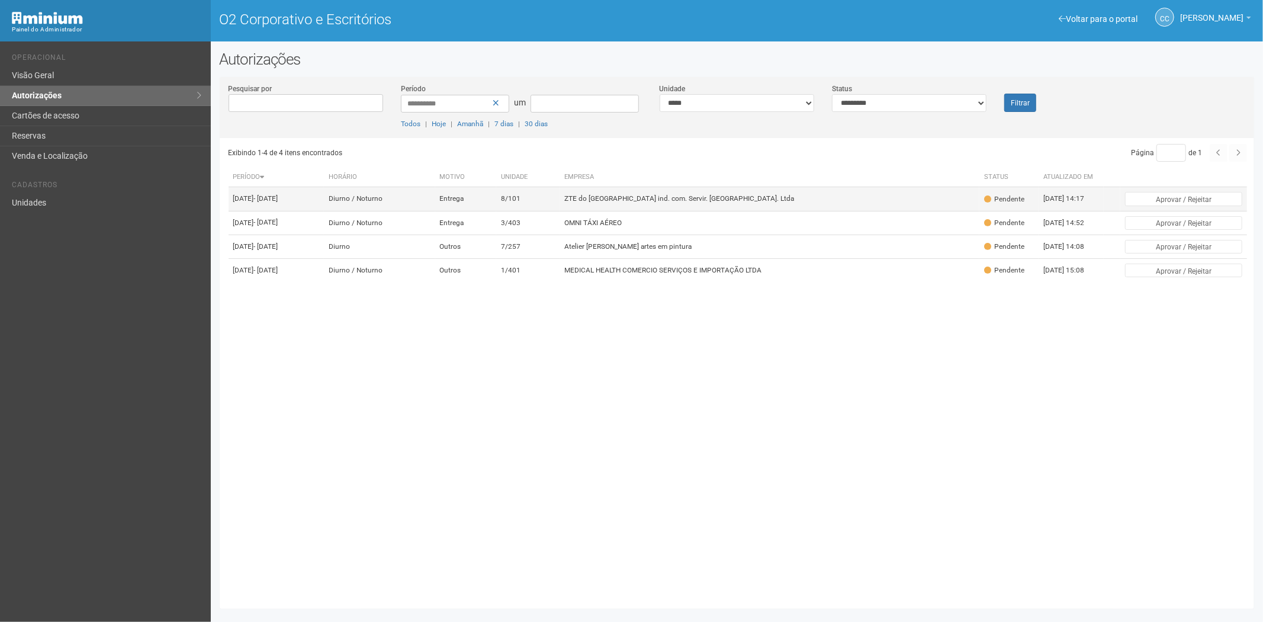
click at [706, 203] on font "ZTE do Brasil ind. com. Servir. Papel. Ltda" at bounding box center [679, 199] width 230 height 8
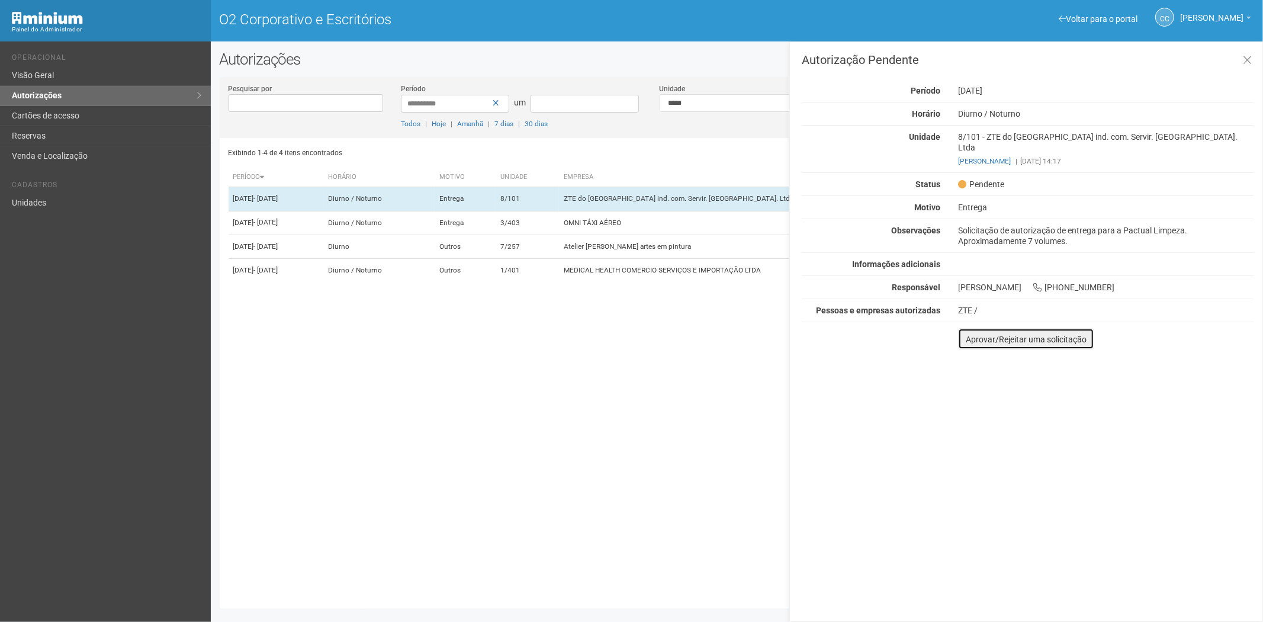
click at [969, 336] on button "Aprovar/Rejeitar uma solicitação" at bounding box center [1026, 338] width 136 height 21
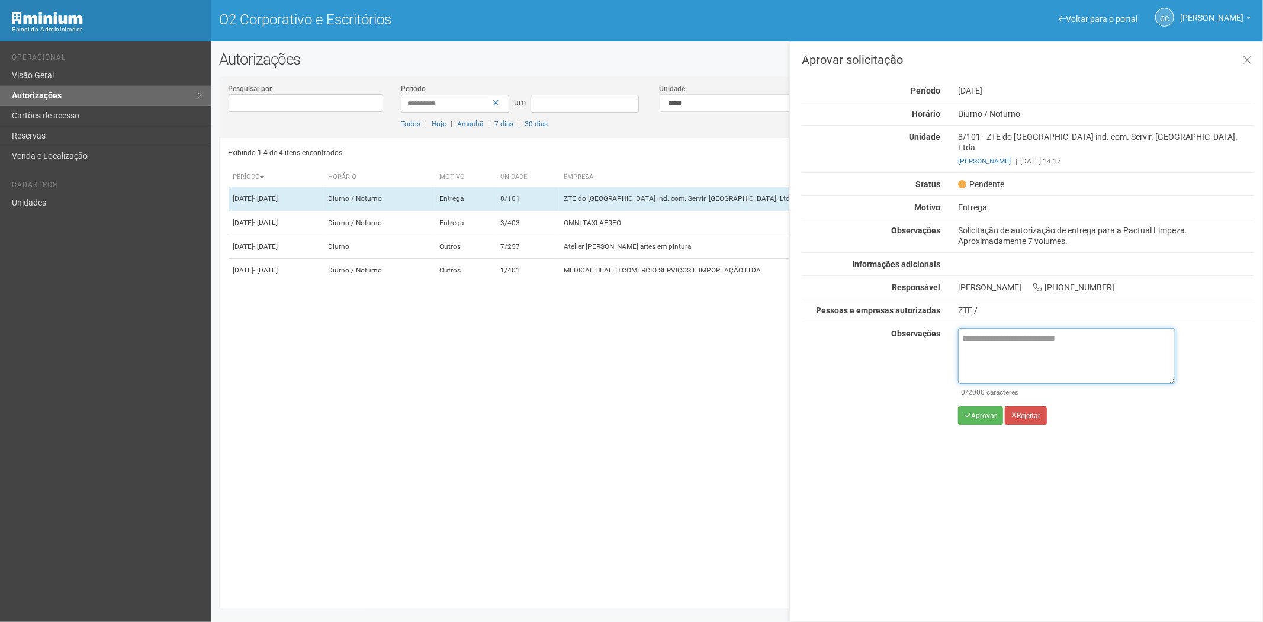
click at [989, 337] on textarea at bounding box center [1066, 356] width 217 height 56
paste textarea "**********"
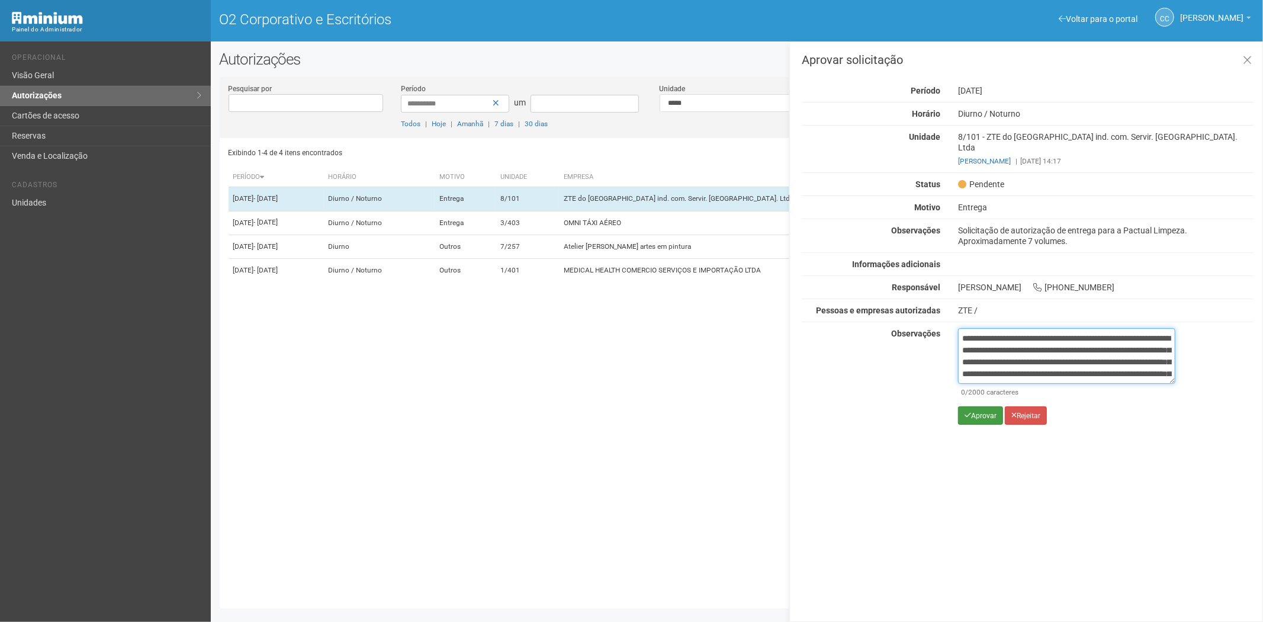
scroll to position [66, 0]
type textarea "**********"
click at [981, 411] on font "Aprovar" at bounding box center [983, 415] width 25 height 8
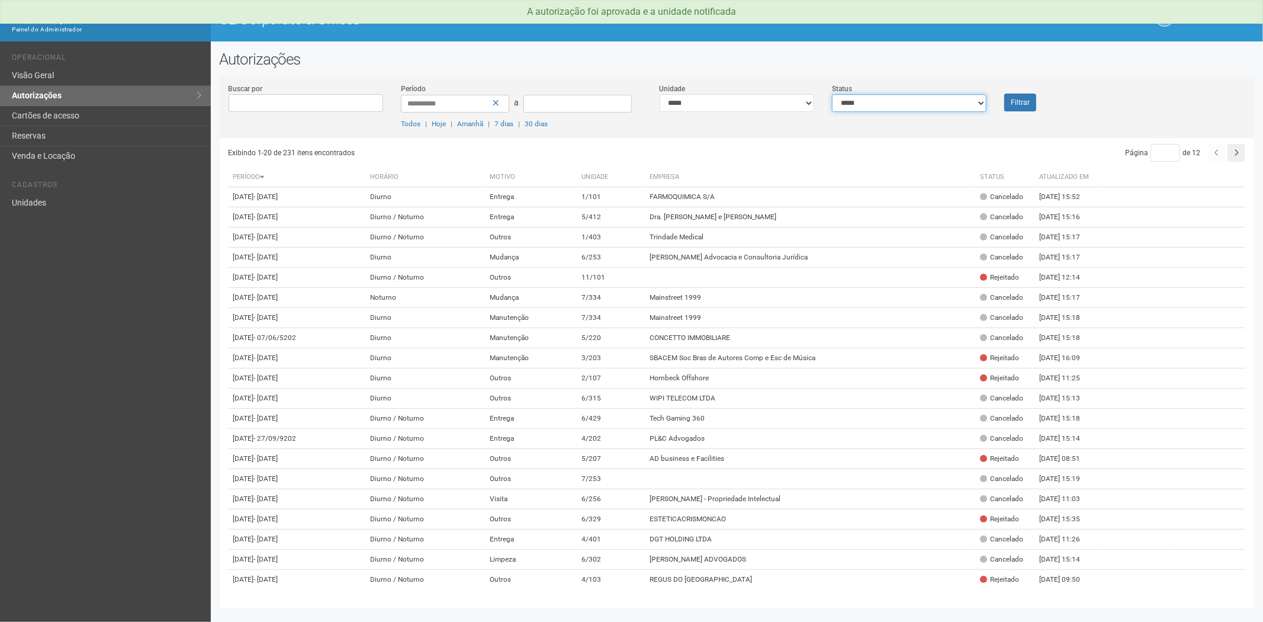
click at [861, 99] on select "**********" at bounding box center [909, 103] width 154 height 18
select select "*"
click at [832, 94] on select "**********" at bounding box center [909, 103] width 154 height 18
click at [1010, 104] on button "Filtrar" at bounding box center [1020, 103] width 32 height 18
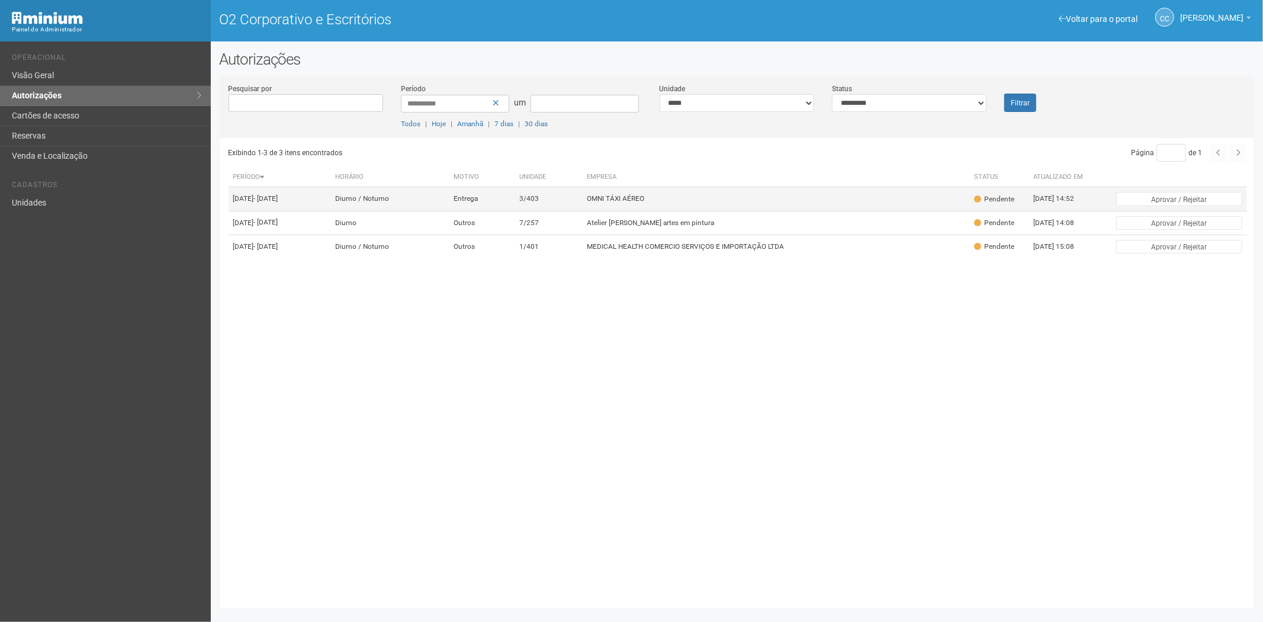
click at [706, 208] on td "OMNI TÁXI AÉREO" at bounding box center [775, 199] width 387 height 24
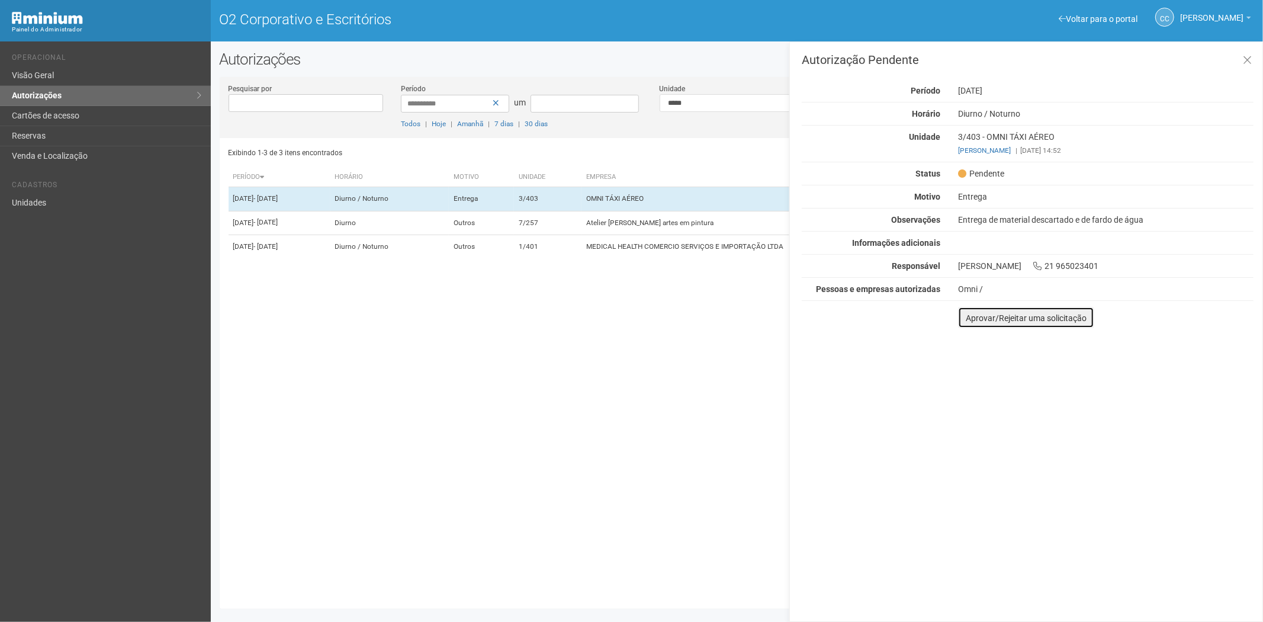
click at [962, 317] on button "Aprovar/Rejeitar uma solicitação" at bounding box center [1026, 317] width 136 height 21
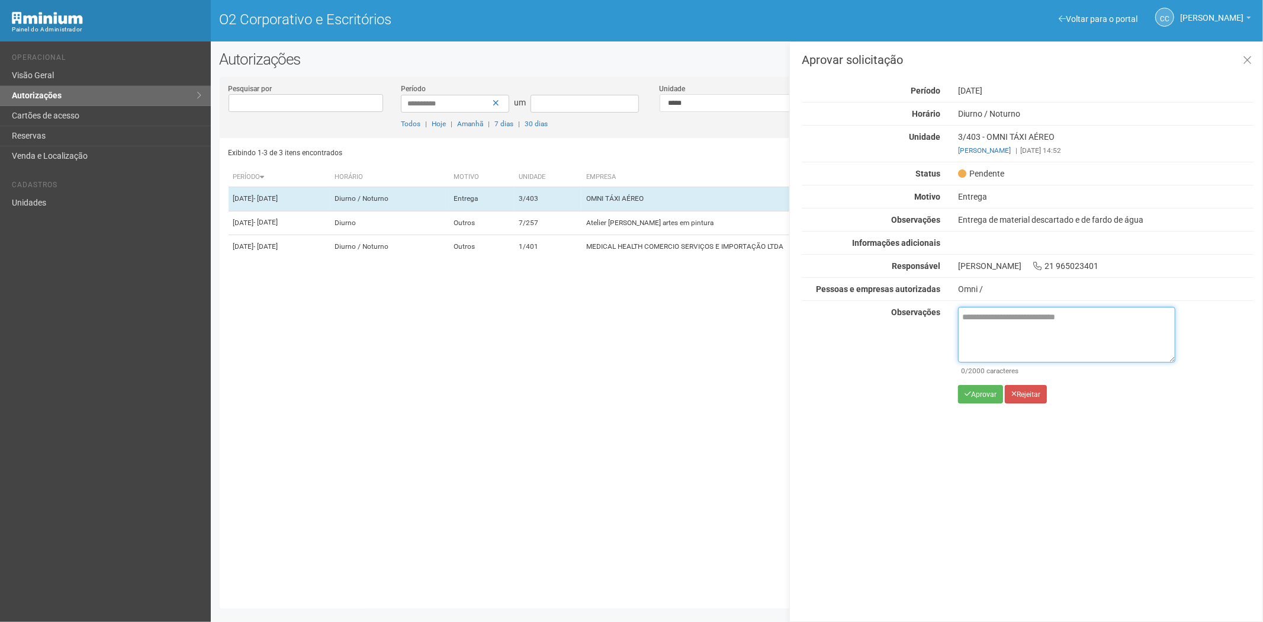
click at [983, 321] on textarea at bounding box center [1066, 335] width 217 height 56
paste textarea "**********"
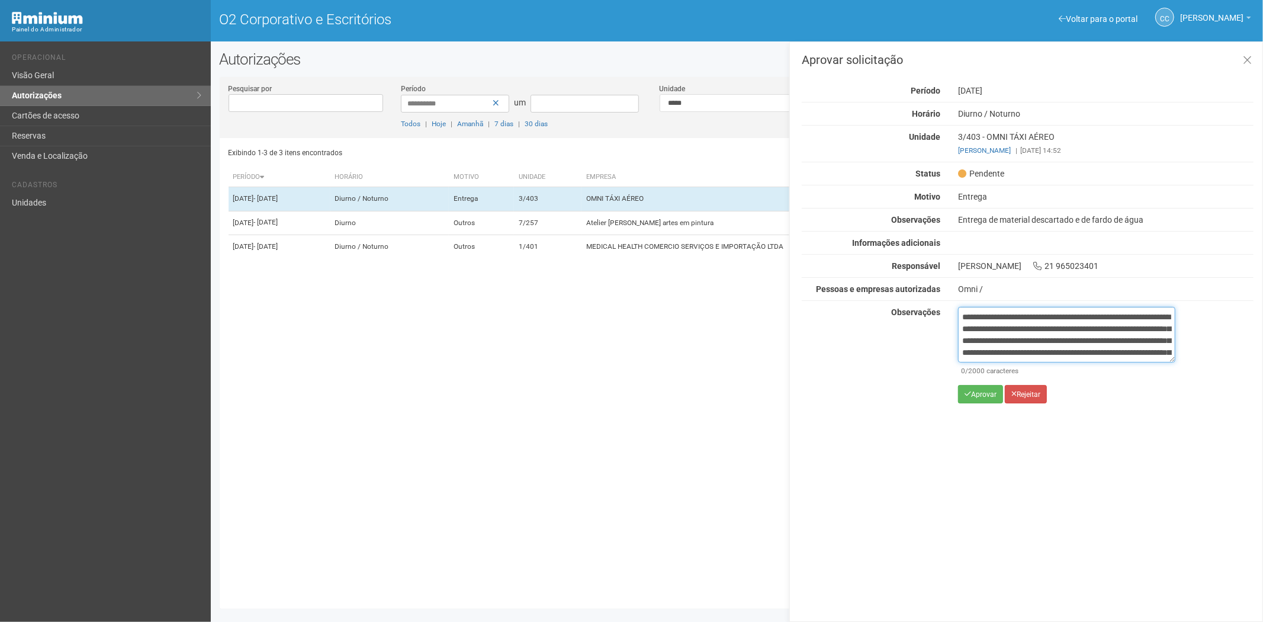
scroll to position [66, 0]
type textarea "**********"
click at [978, 394] on font "Aprovar" at bounding box center [983, 394] width 25 height 8
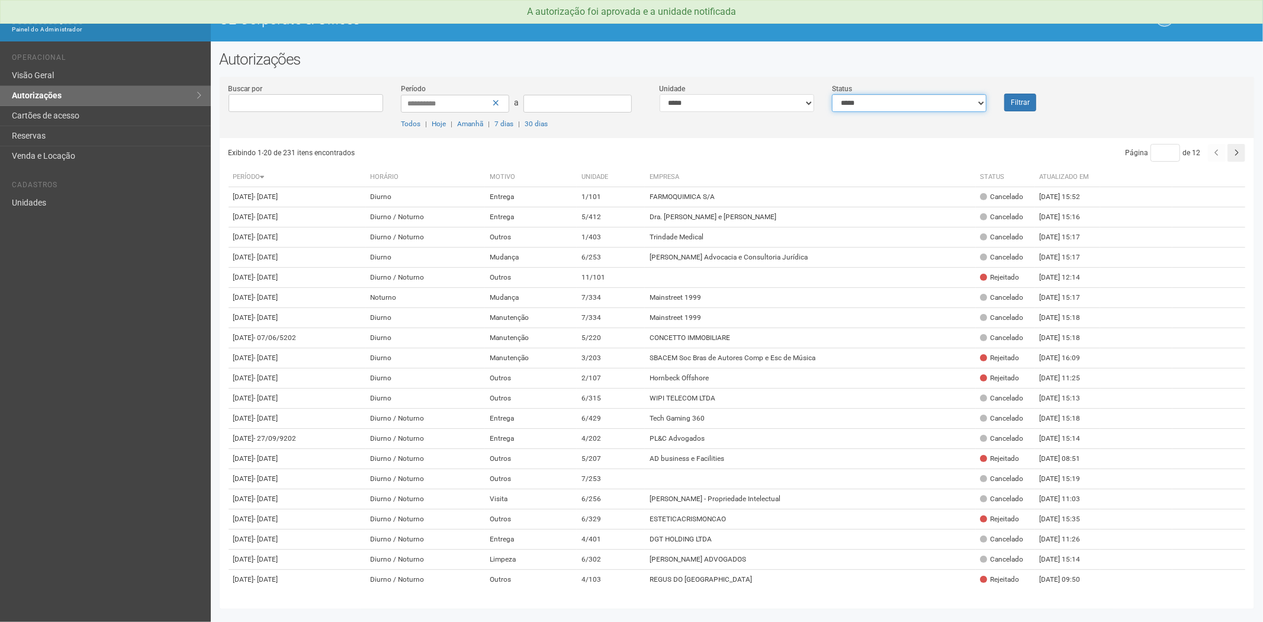
click at [866, 99] on select "**********" at bounding box center [909, 103] width 154 height 18
select select "*"
click at [832, 94] on select "**********" at bounding box center [909, 103] width 154 height 18
click at [1041, 98] on div "Filtrar" at bounding box center [1038, 97] width 86 height 28
click at [1023, 102] on button "Filtrar" at bounding box center [1020, 103] width 32 height 18
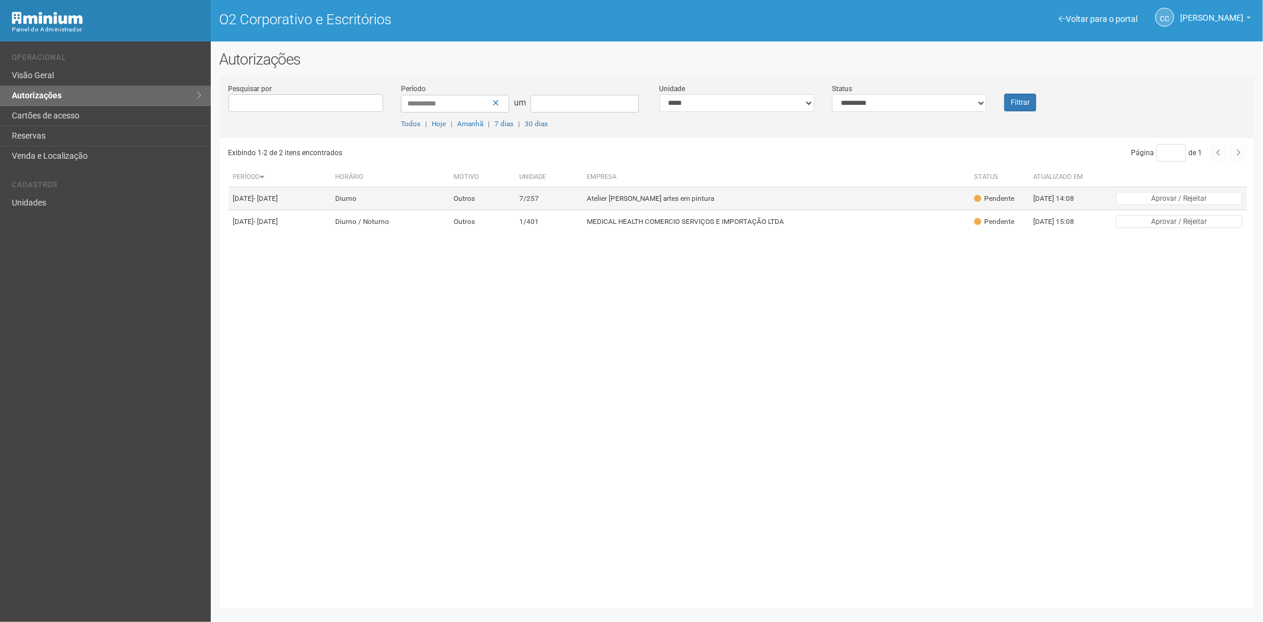
click at [788, 208] on td "Atelier Margaret de Castro artes em pintura" at bounding box center [775, 198] width 387 height 23
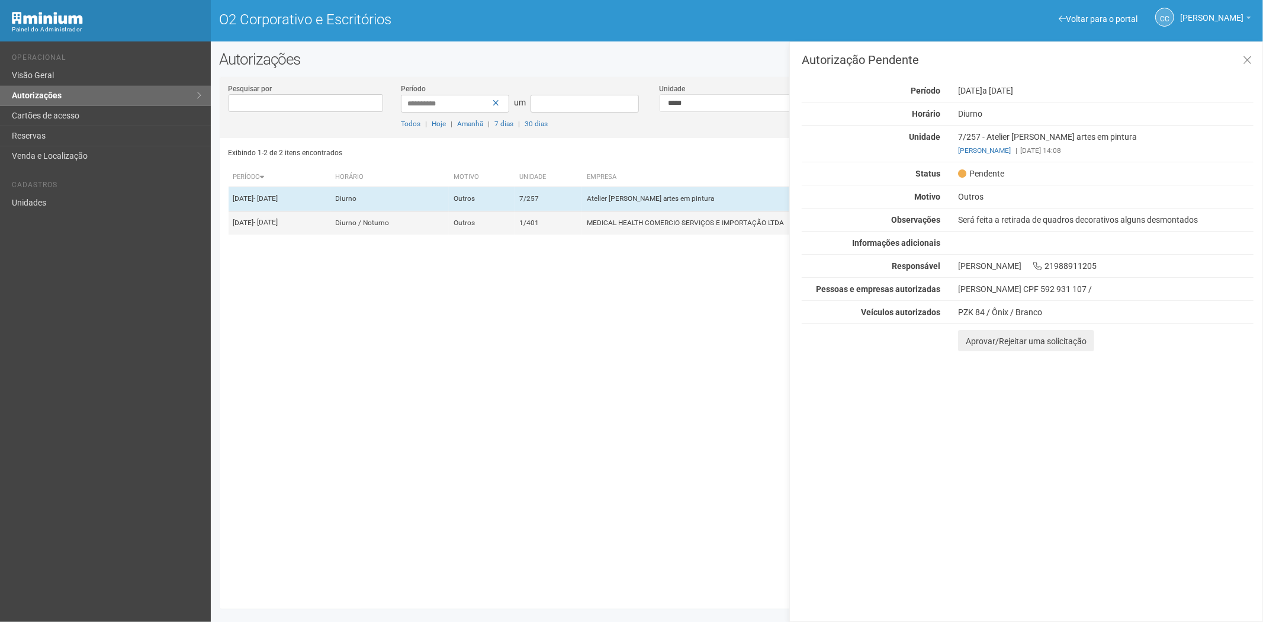
click at [691, 227] on font "MEDICAL HEALTH COMERCIO SERVIÇOS E IMPORTAÇÃO LTDA" at bounding box center [685, 222] width 197 height 8
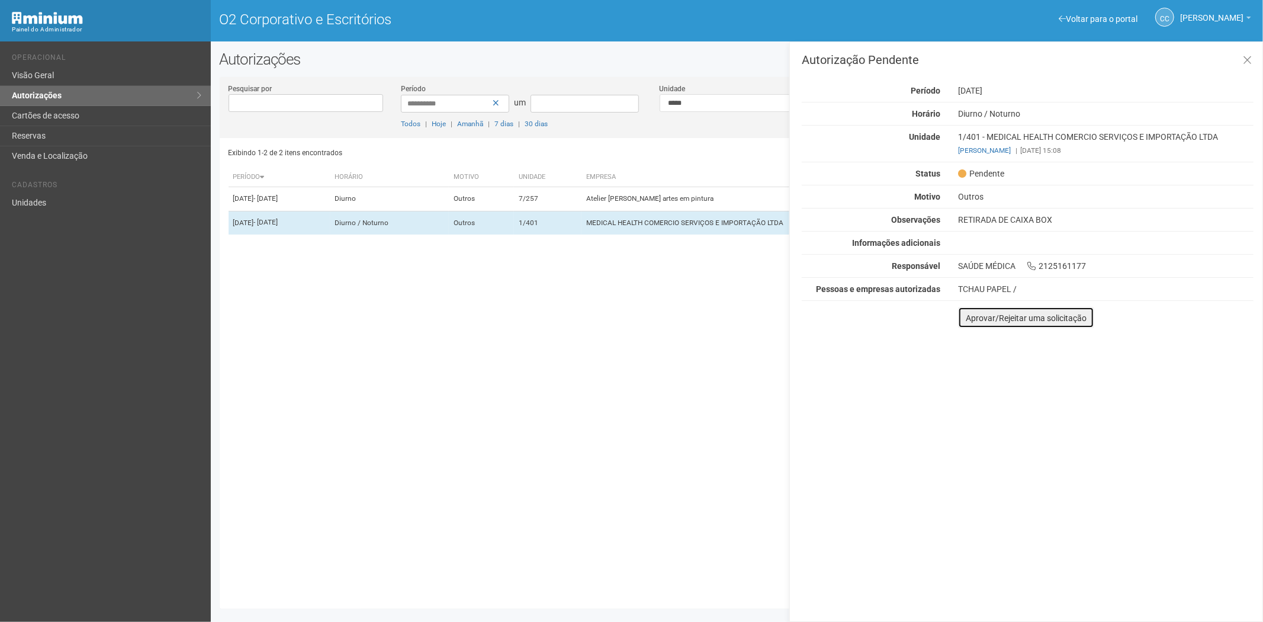
click at [968, 323] on button "Aprovar/Rejeitar uma solicitação" at bounding box center [1026, 317] width 136 height 21
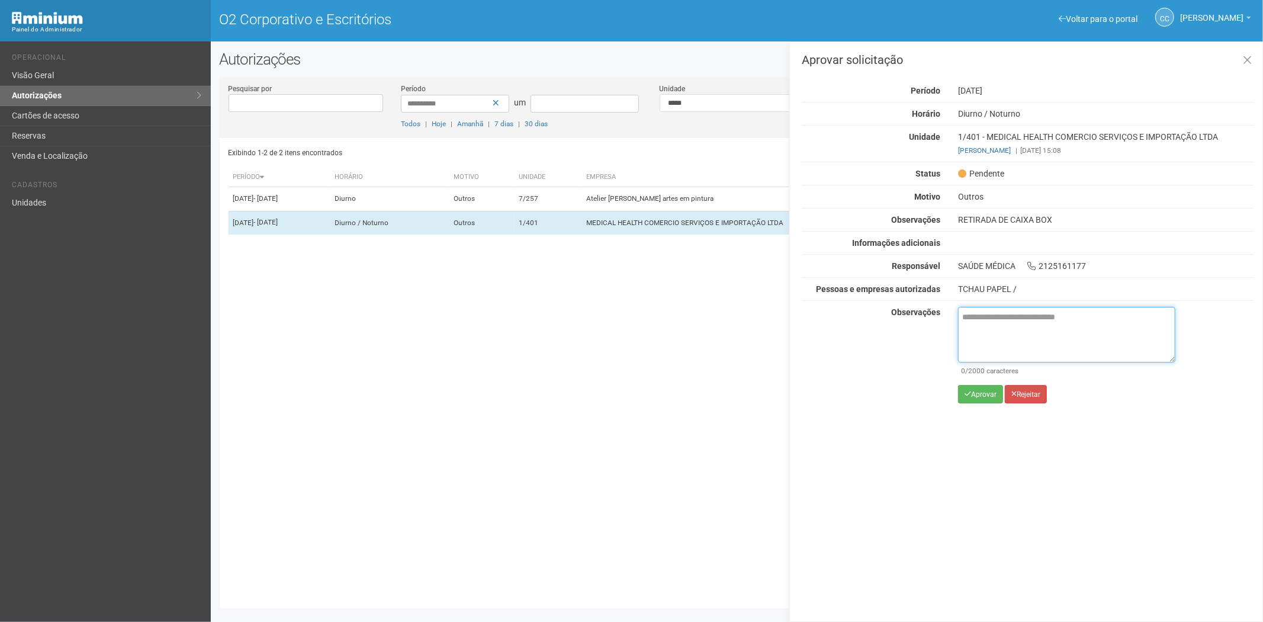
drag, startPoint x: 996, startPoint y: 322, endPoint x: 990, endPoint y: 361, distance: 39.4
click at [996, 322] on textarea at bounding box center [1066, 335] width 217 height 56
paste textarea "**********"
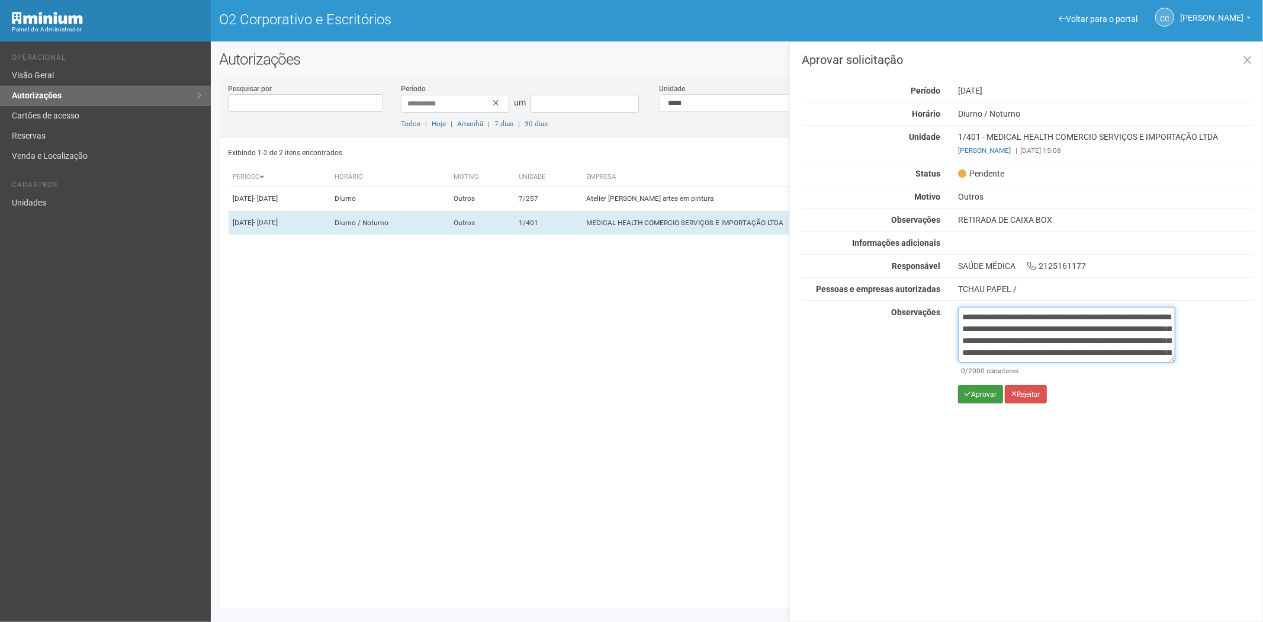
scroll to position [66, 0]
type textarea "**********"
click at [978, 399] on button "Aprovar" at bounding box center [980, 394] width 45 height 18
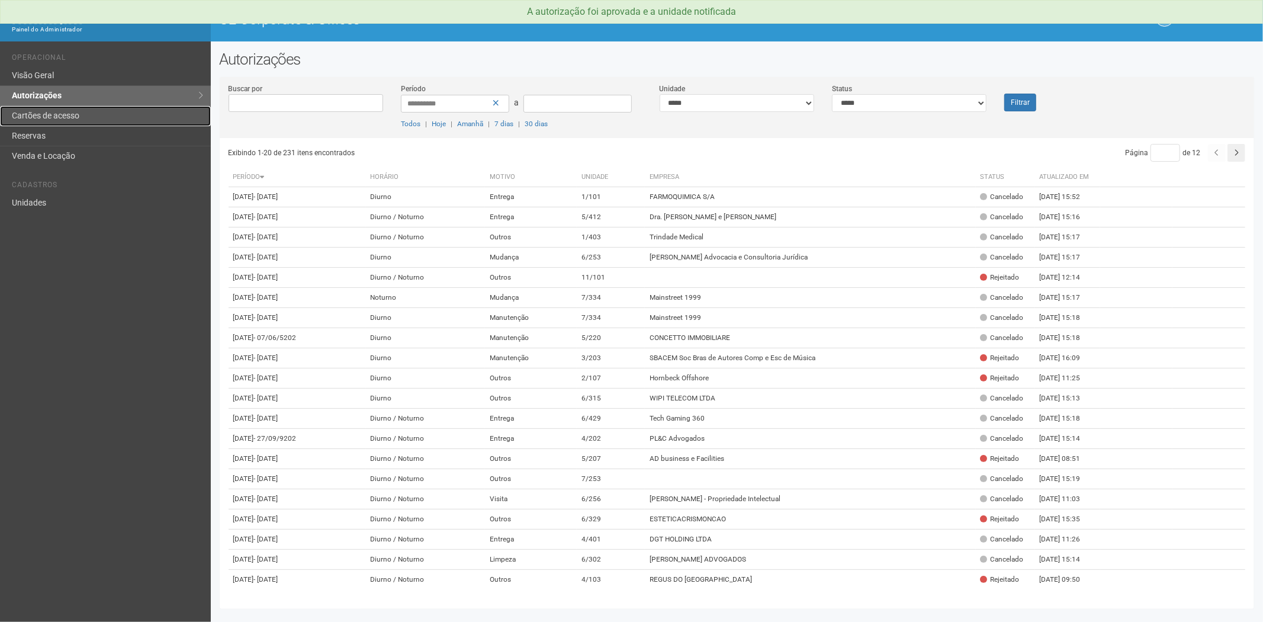
click at [63, 114] on link "Cartões de acesso" at bounding box center [105, 116] width 211 height 20
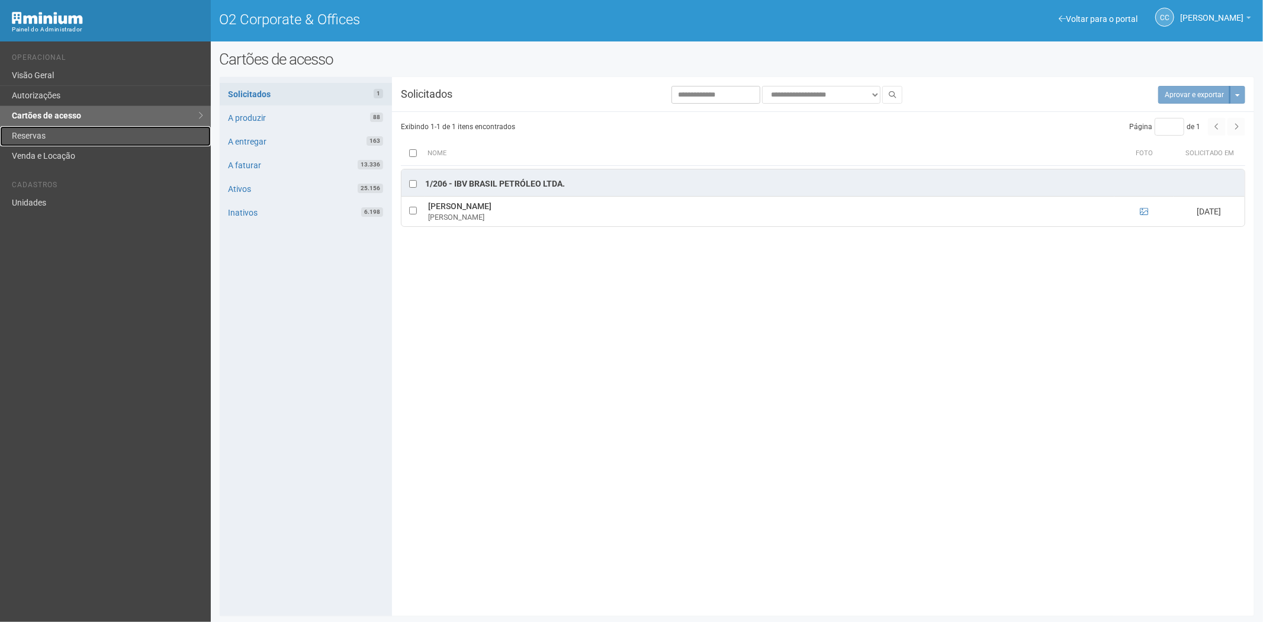
click at [78, 144] on link "Reservas" at bounding box center [105, 136] width 211 height 20
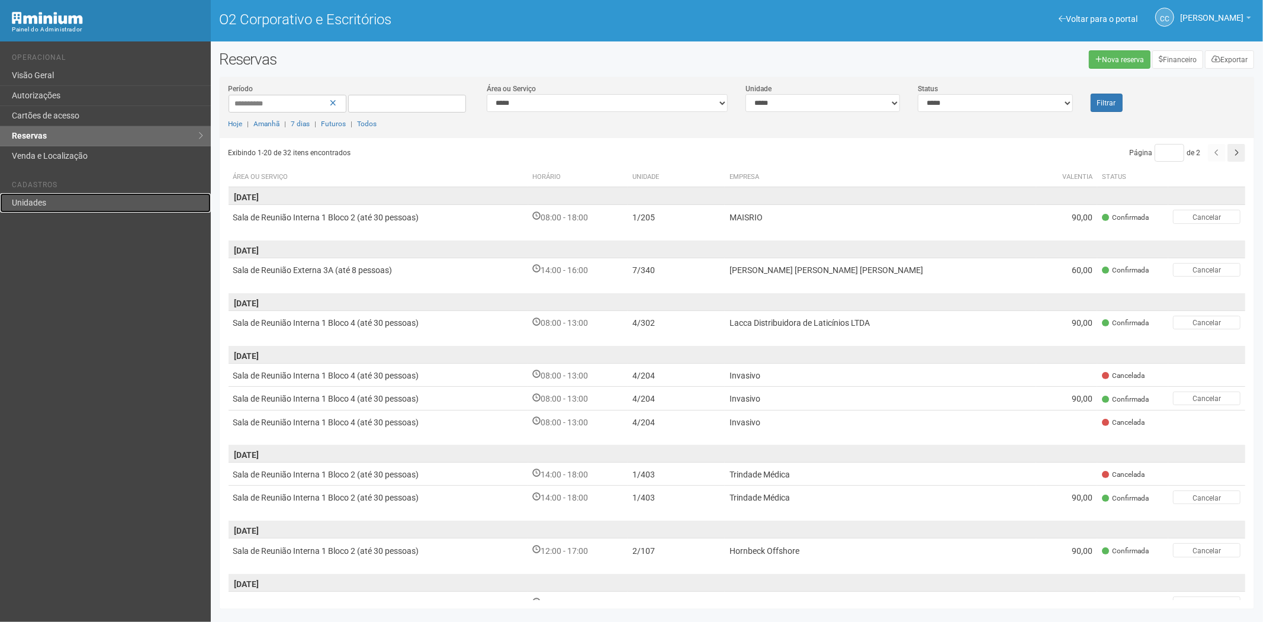
click at [82, 202] on link "Unidades" at bounding box center [105, 203] width 211 height 20
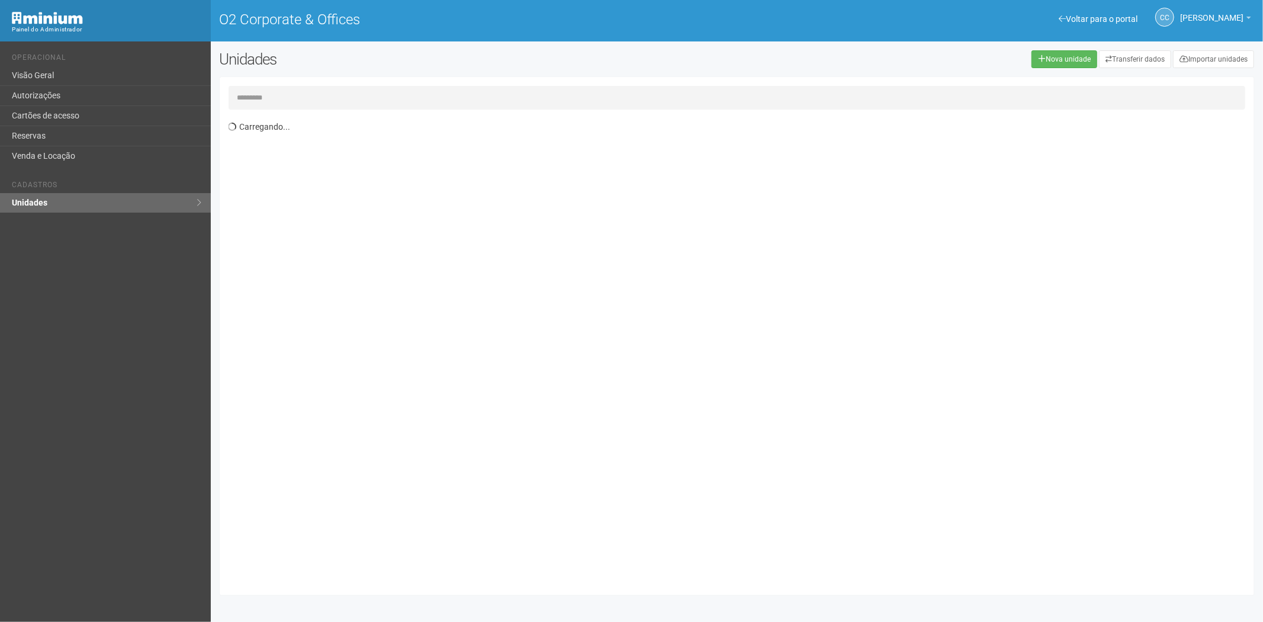
click at [273, 91] on input "text" at bounding box center [736, 98] width 1017 height 24
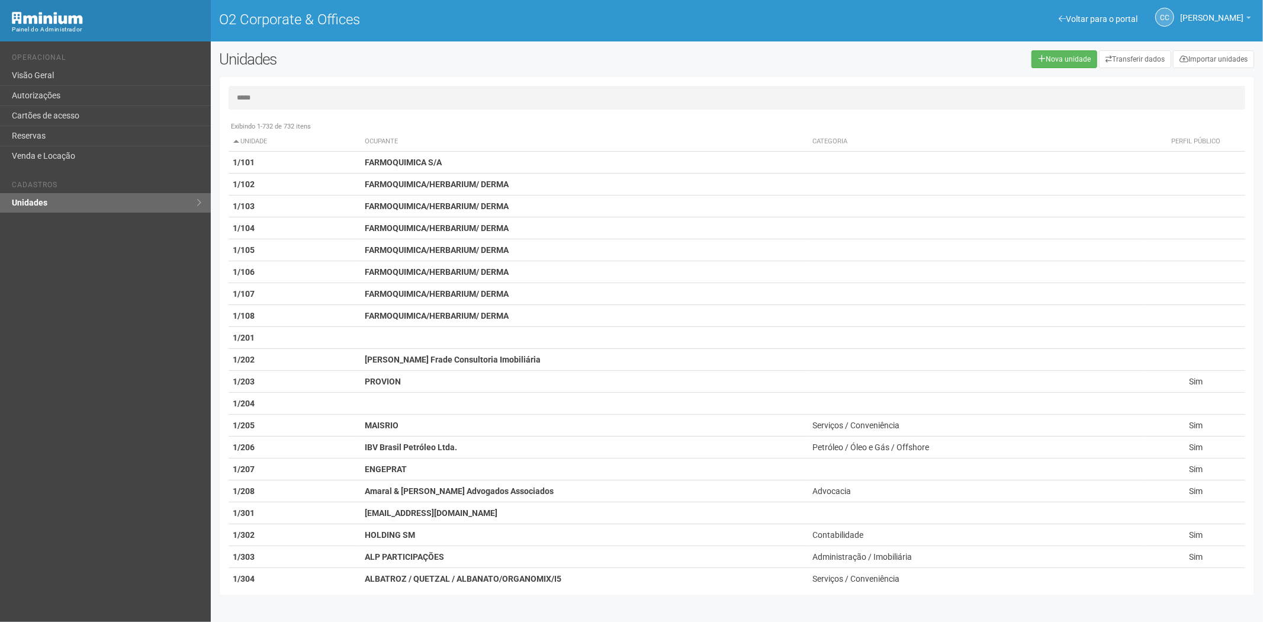
type input "*****"
click at [102, 126] on link "Reservas" at bounding box center [105, 136] width 211 height 20
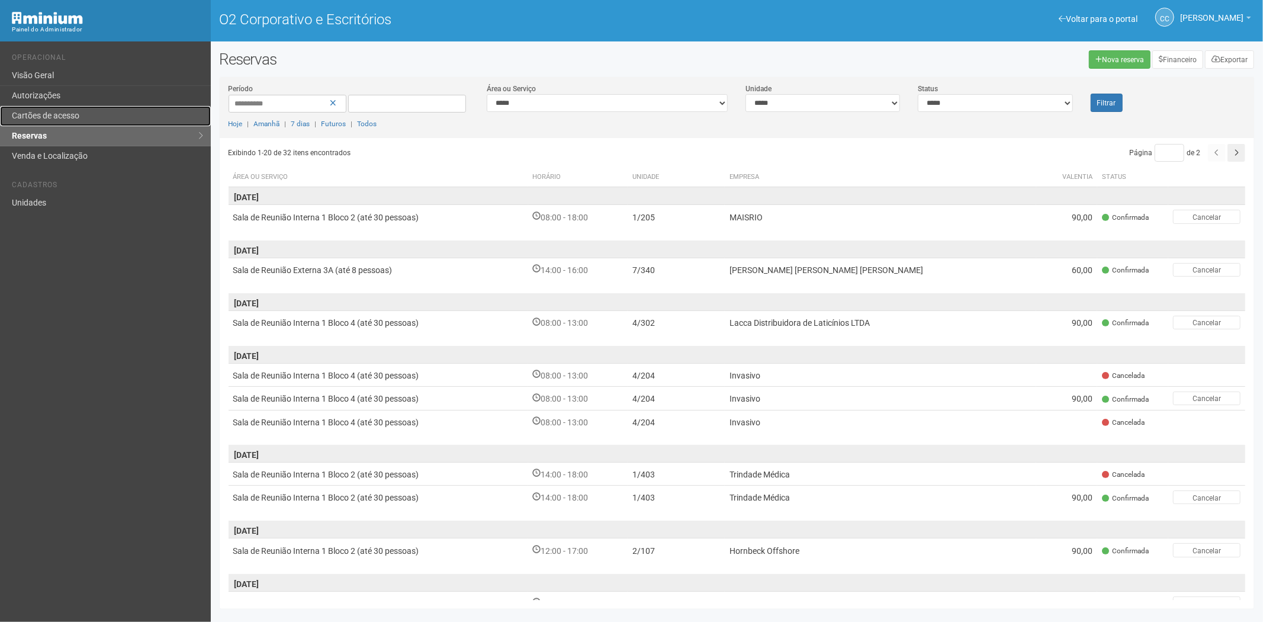
click at [113, 112] on link "Cartões de acesso" at bounding box center [105, 116] width 211 height 20
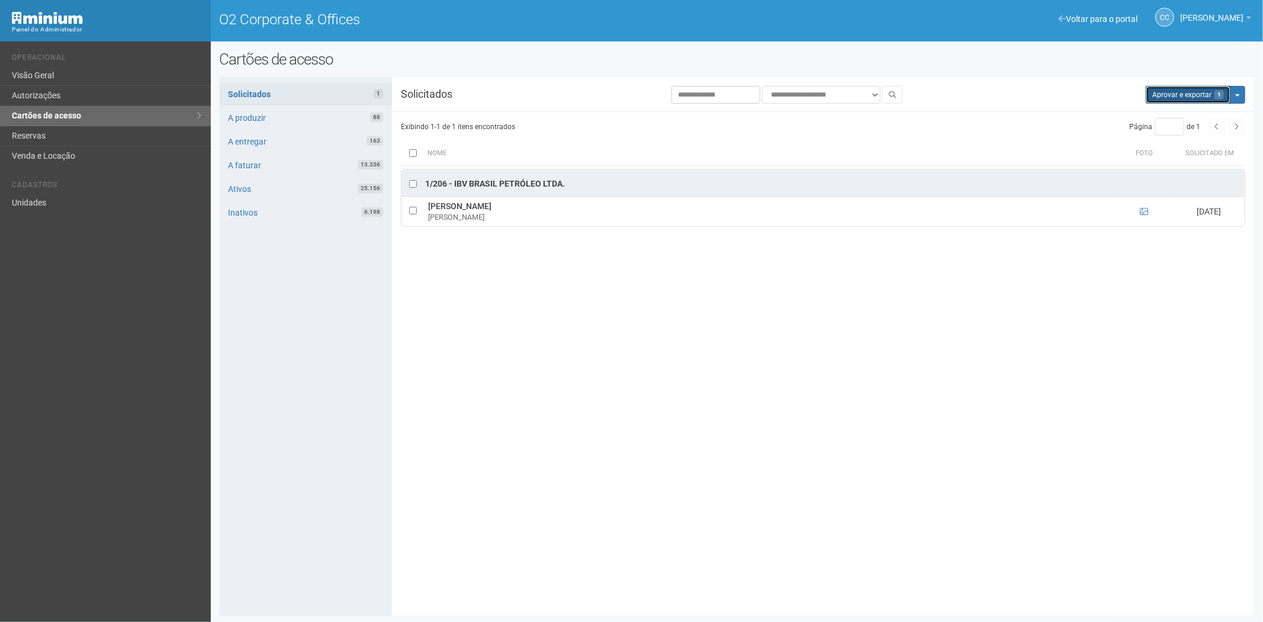
click at [1175, 91] on button "Aprovar e exportar 1" at bounding box center [1187, 95] width 85 height 18
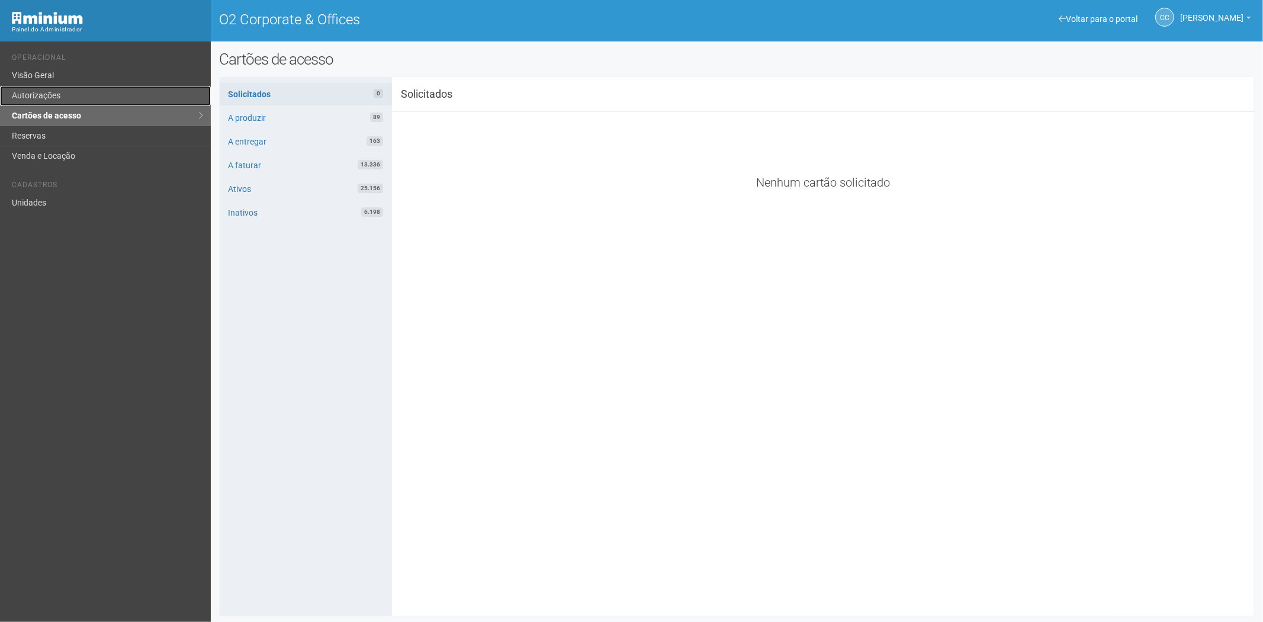
click at [57, 86] on link "Autorizações" at bounding box center [105, 96] width 211 height 20
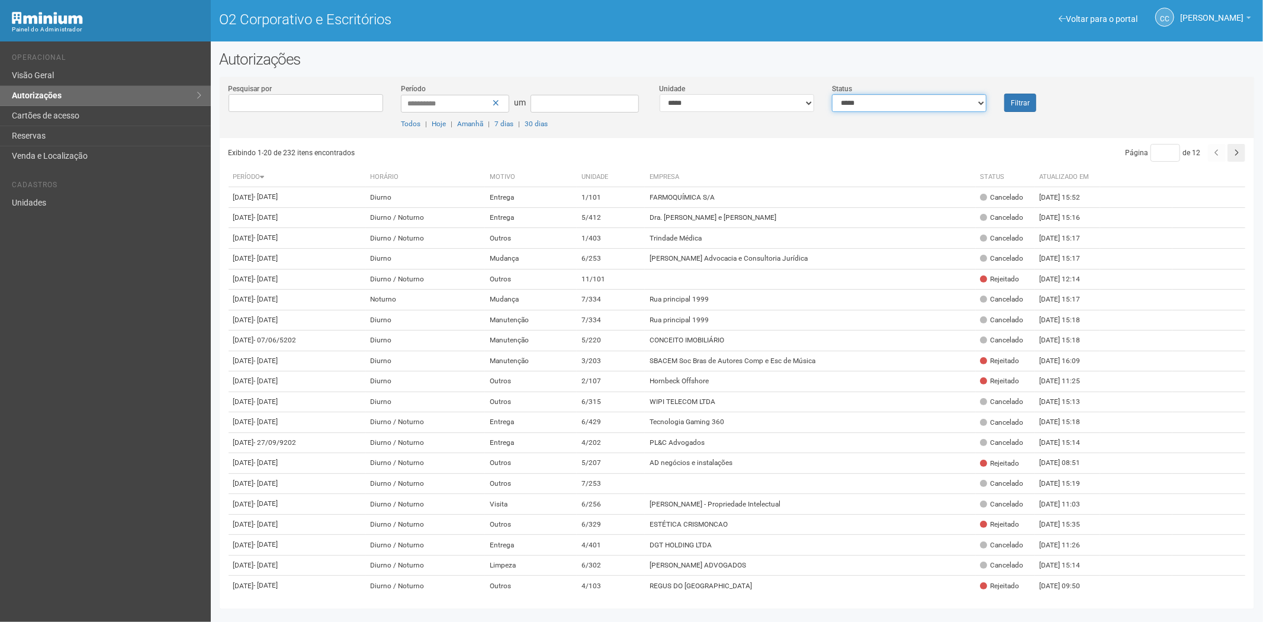
click at [873, 102] on select "**********" at bounding box center [909, 103] width 154 height 18
select select "*"
click at [832, 94] on select "**********" at bounding box center [909, 103] width 154 height 18
click at [1008, 98] on button "Filtrar" at bounding box center [1020, 103] width 32 height 18
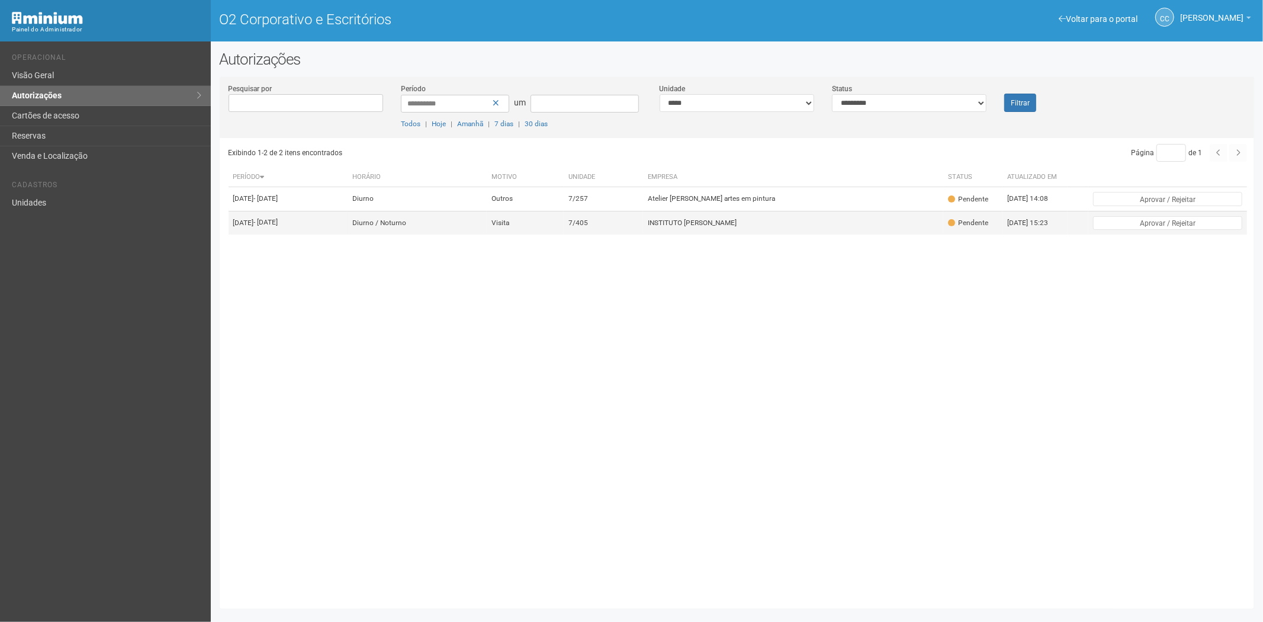
click at [640, 226] on td "7/405" at bounding box center [603, 223] width 79 height 24
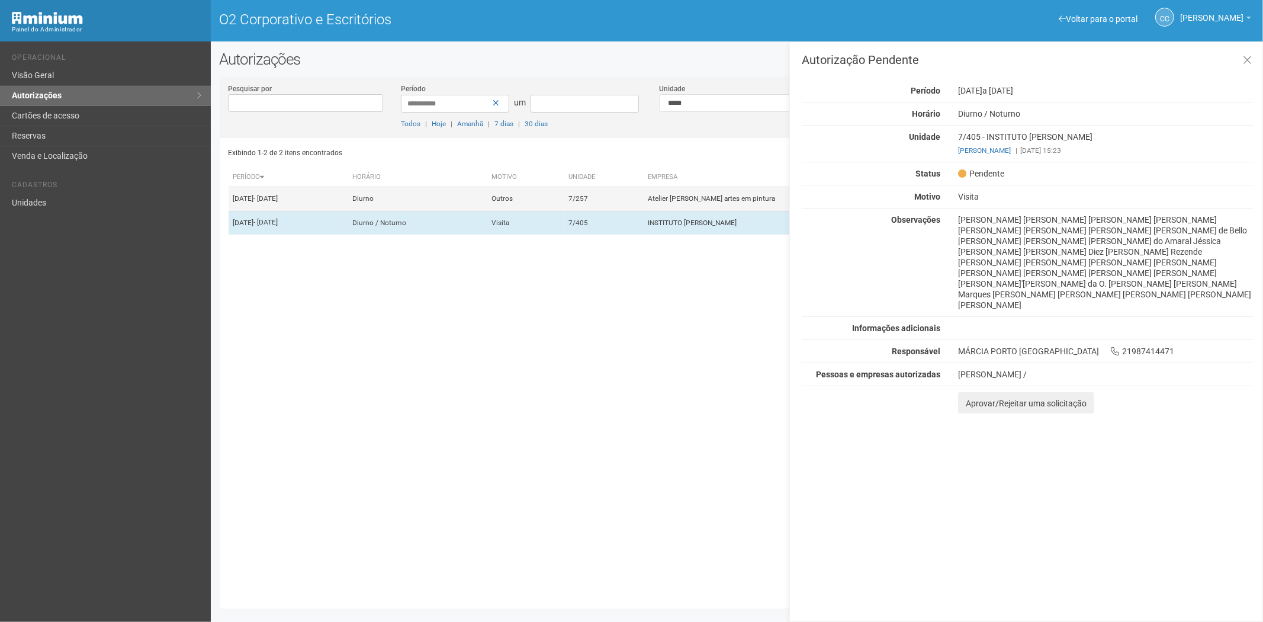
click at [637, 204] on td "7/257" at bounding box center [603, 199] width 79 height 24
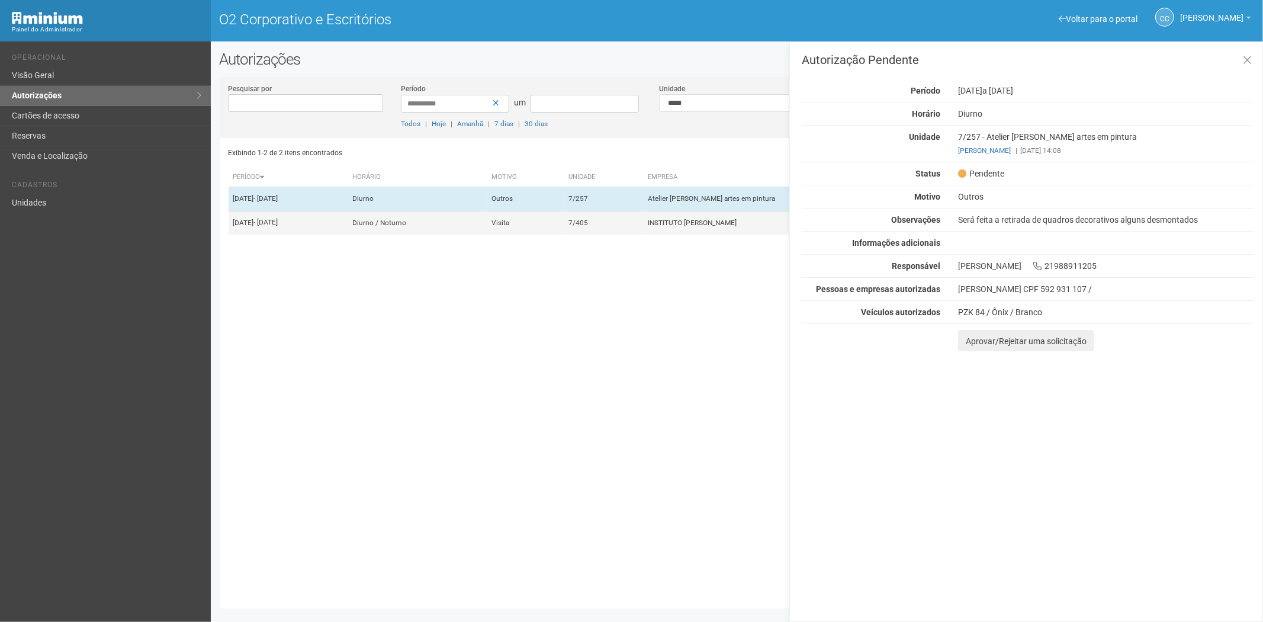
click at [640, 230] on td "7/405" at bounding box center [603, 223] width 79 height 24
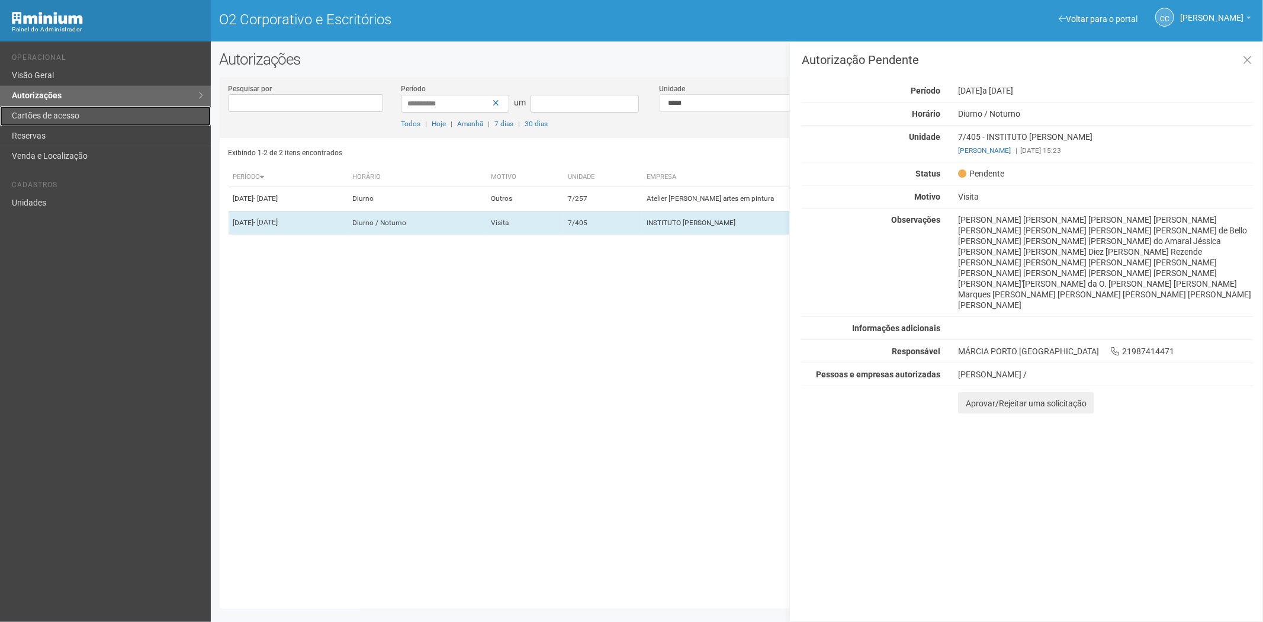
click at [62, 116] on font "Cartões de acesso" at bounding box center [45, 115] width 67 height 9
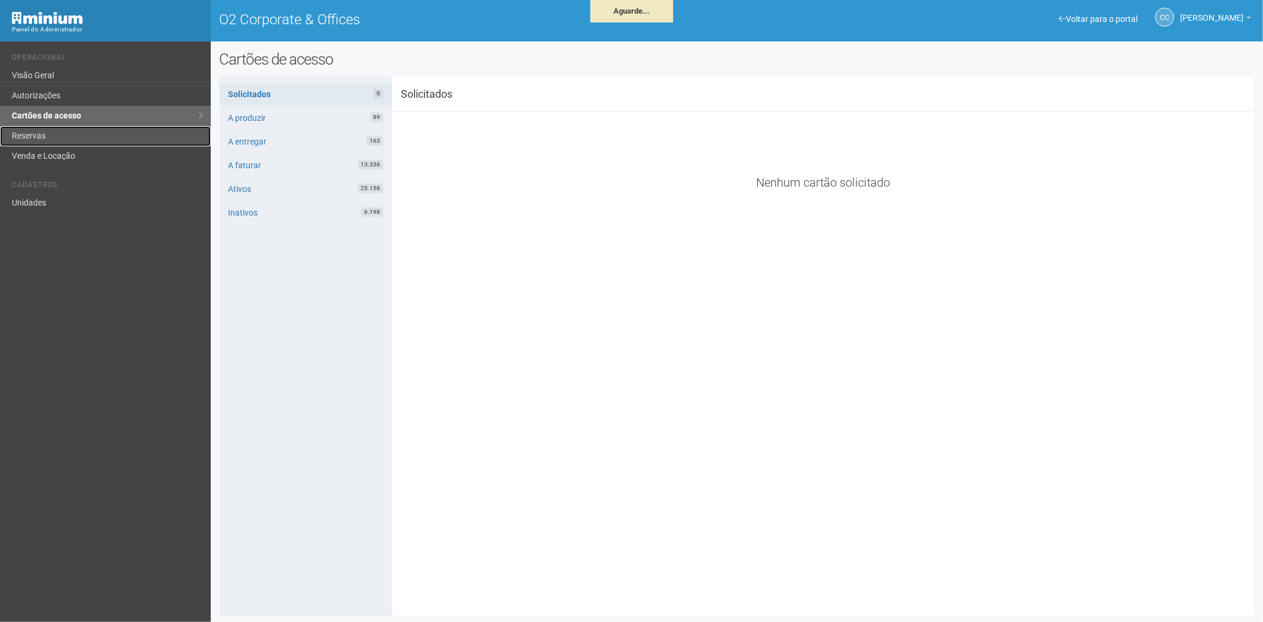
click at [78, 133] on link "Reservas" at bounding box center [105, 136] width 211 height 20
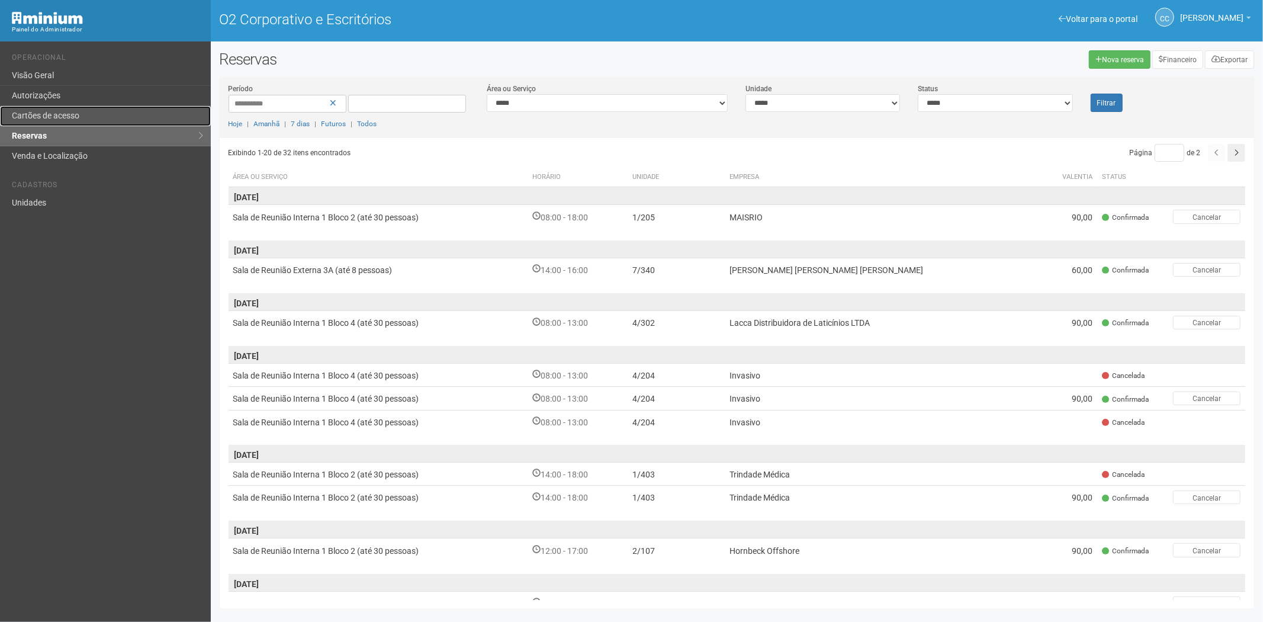
click at [56, 115] on font "Cartões de acesso" at bounding box center [45, 115] width 67 height 9
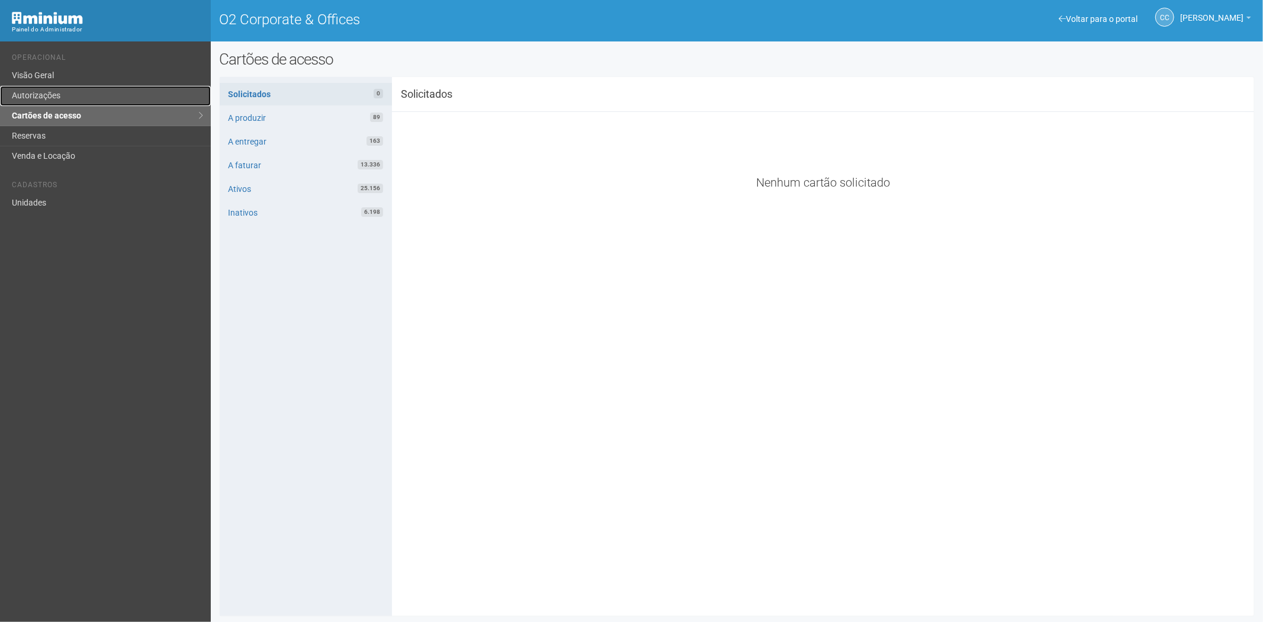
click at [89, 92] on link "Autorizações" at bounding box center [105, 96] width 211 height 20
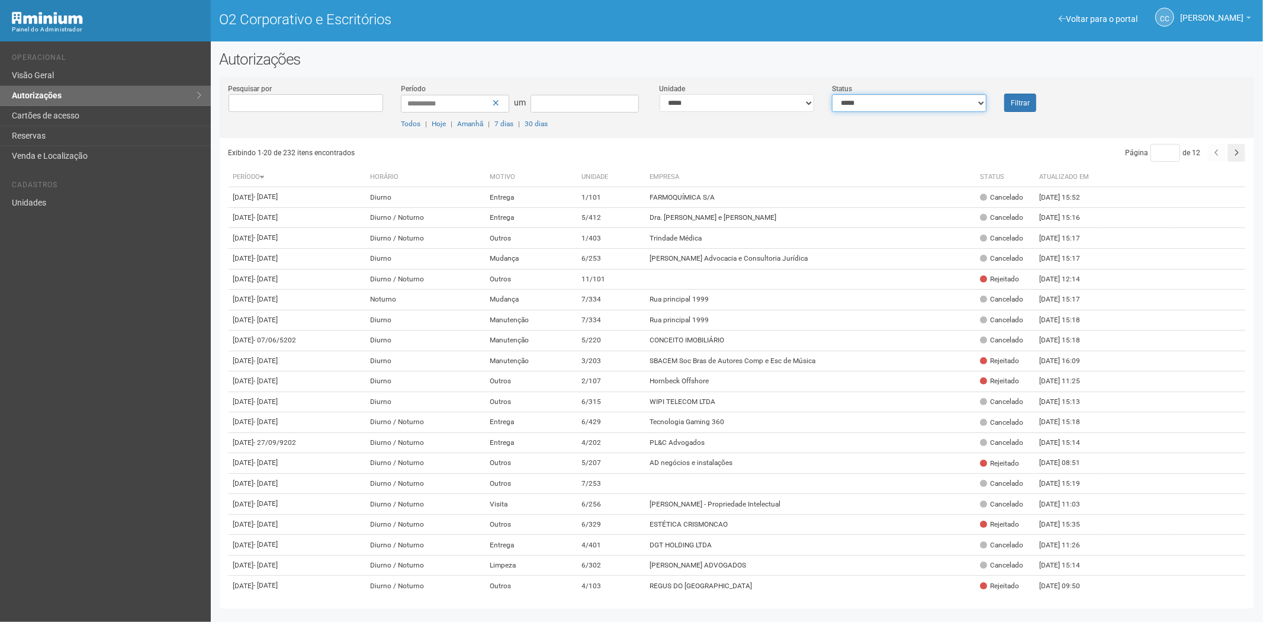
click at [868, 99] on select "**********" at bounding box center [909, 103] width 154 height 18
select select "*"
click at [832, 94] on select "**********" at bounding box center [909, 103] width 154 height 18
click at [1019, 102] on font "Filtrar" at bounding box center [1019, 103] width 19 height 8
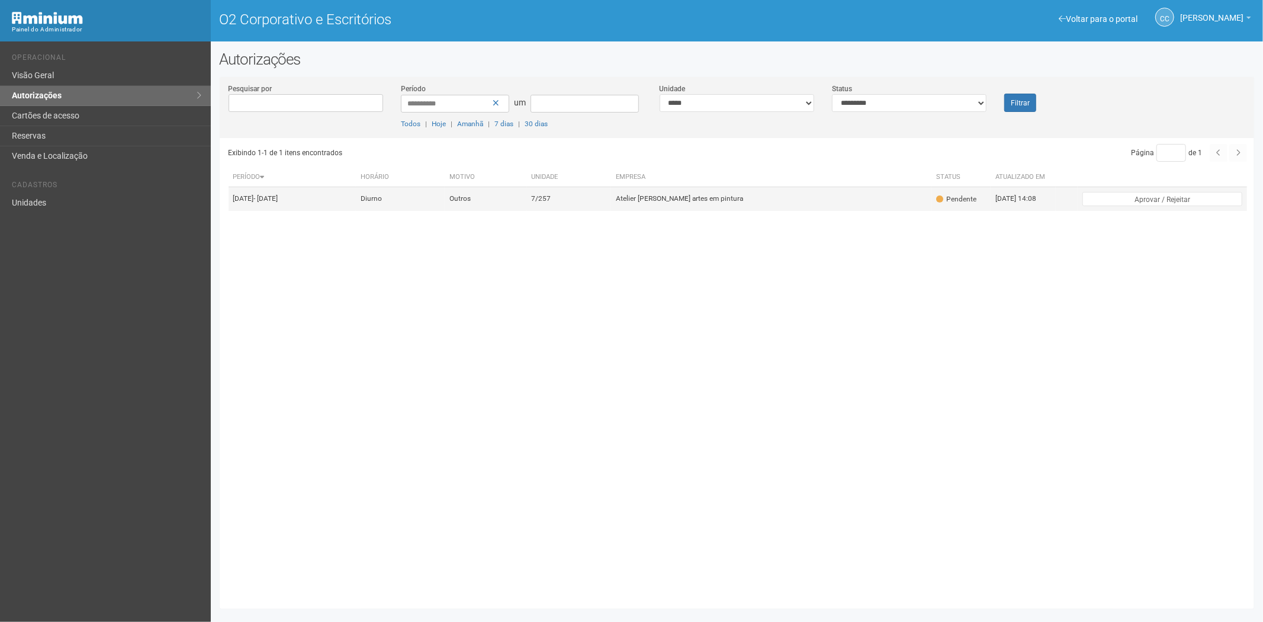
drag, startPoint x: 661, startPoint y: 188, endPoint x: 660, endPoint y: 214, distance: 26.1
click at [661, 188] on td "Atelier Margaret de Castro artes em pintura" at bounding box center [771, 199] width 320 height 24
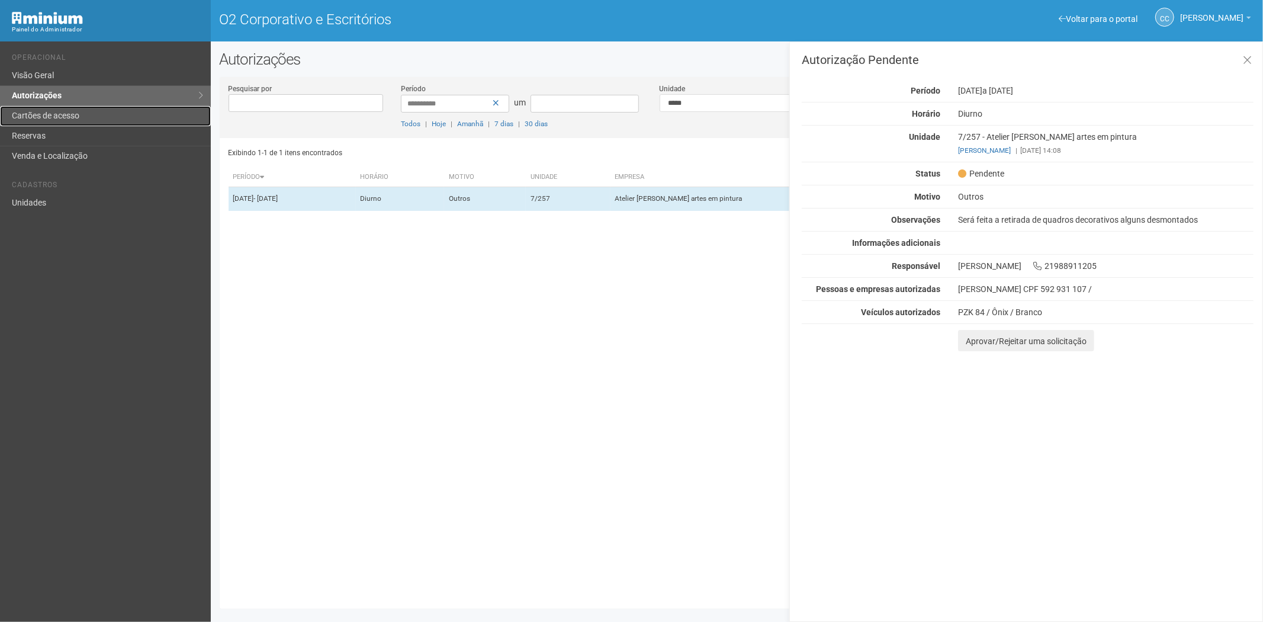
click at [33, 115] on font "Cartões de acesso" at bounding box center [45, 115] width 67 height 9
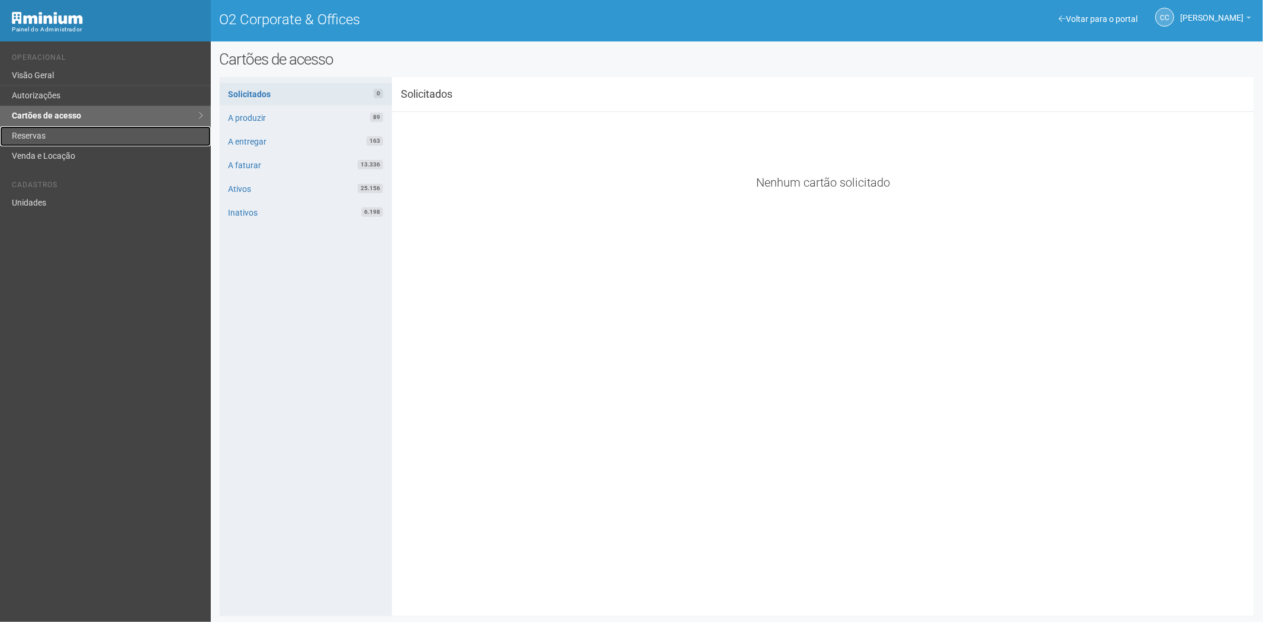
click at [51, 144] on link "Reservas" at bounding box center [105, 136] width 211 height 20
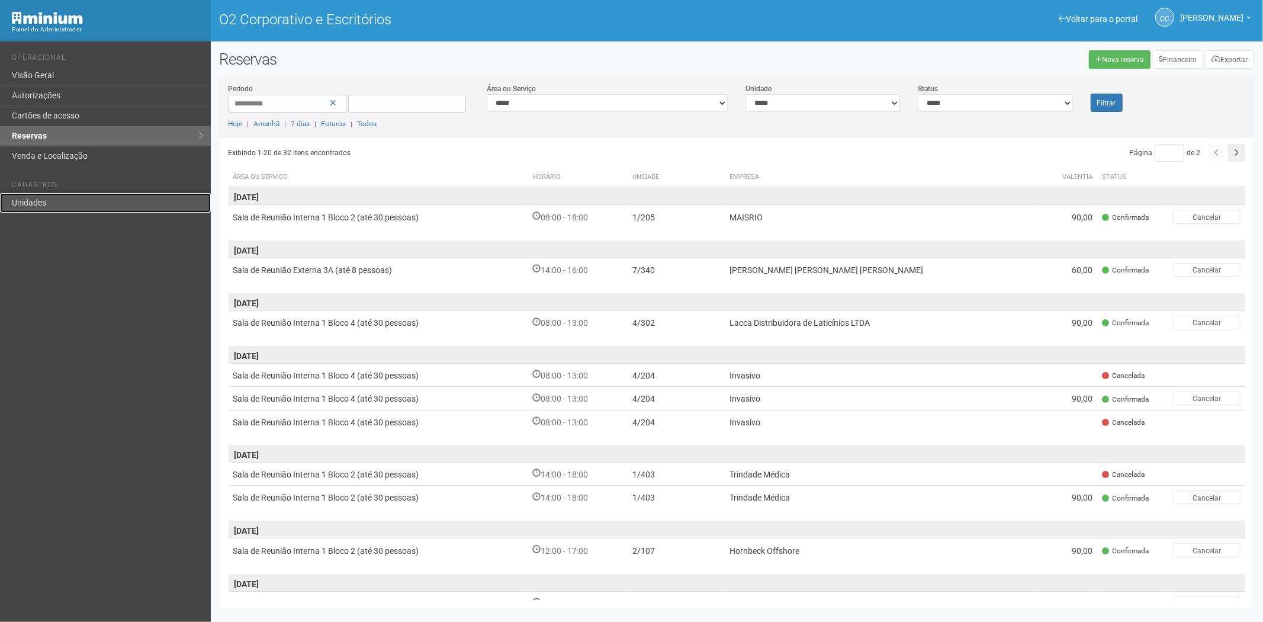
click at [34, 208] on link "Unidades" at bounding box center [105, 203] width 211 height 20
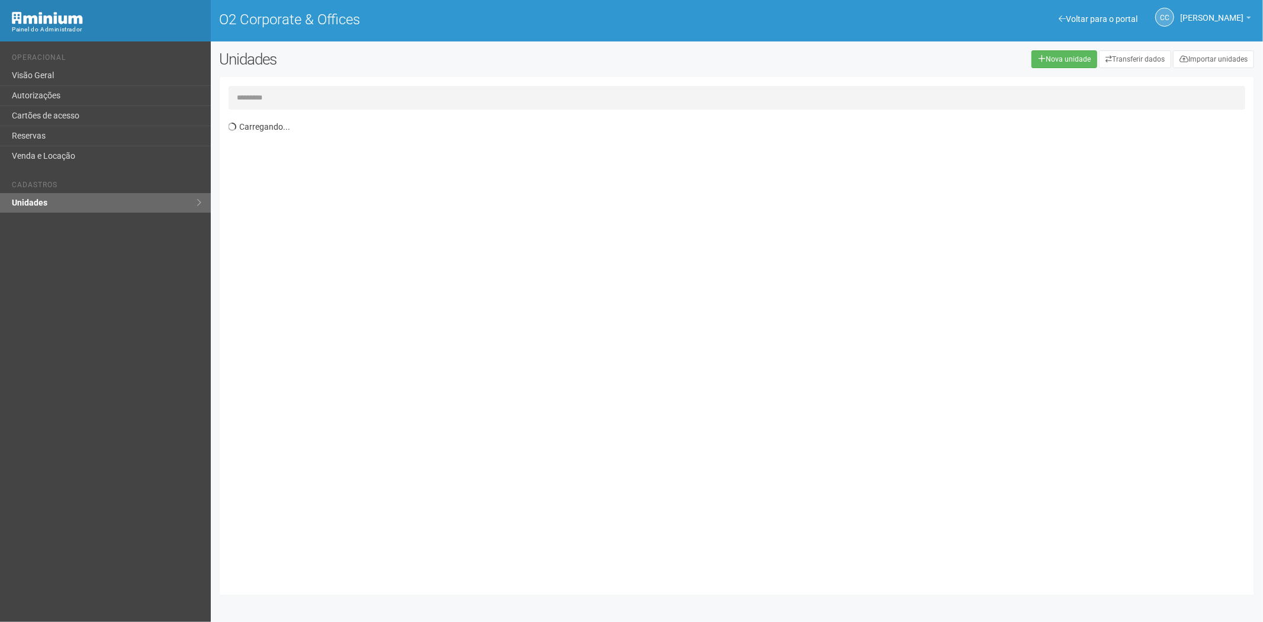
click at [289, 98] on input "text" at bounding box center [736, 98] width 1017 height 24
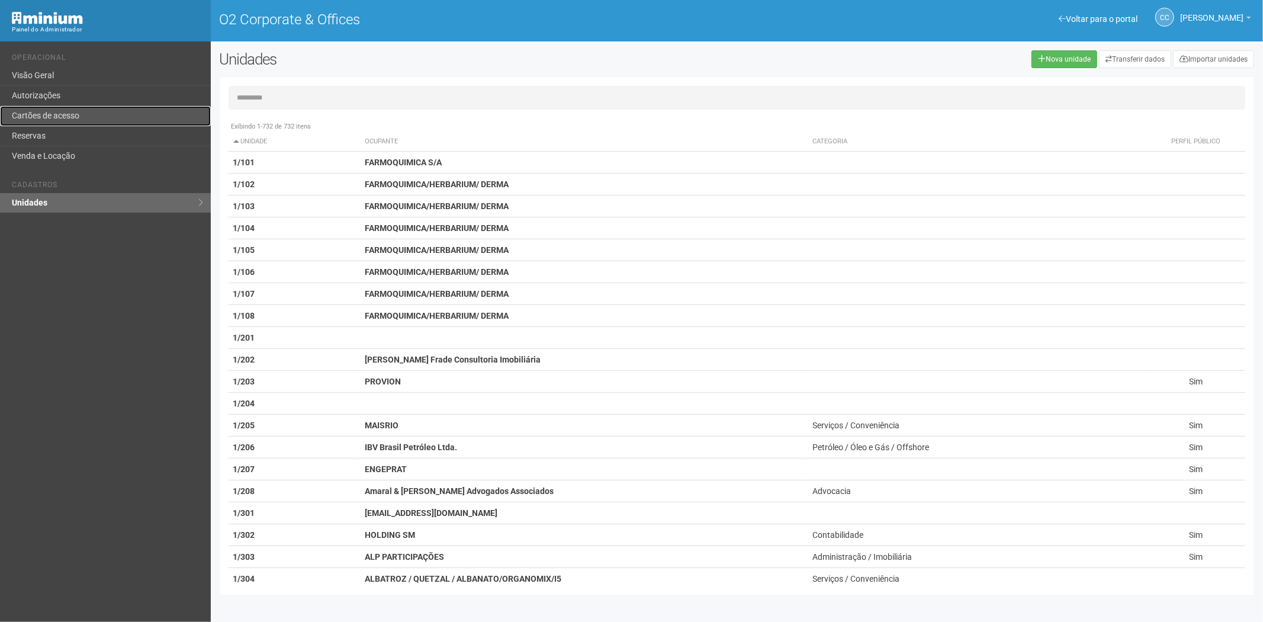
click at [34, 112] on link "Cartões de acesso" at bounding box center [105, 116] width 211 height 20
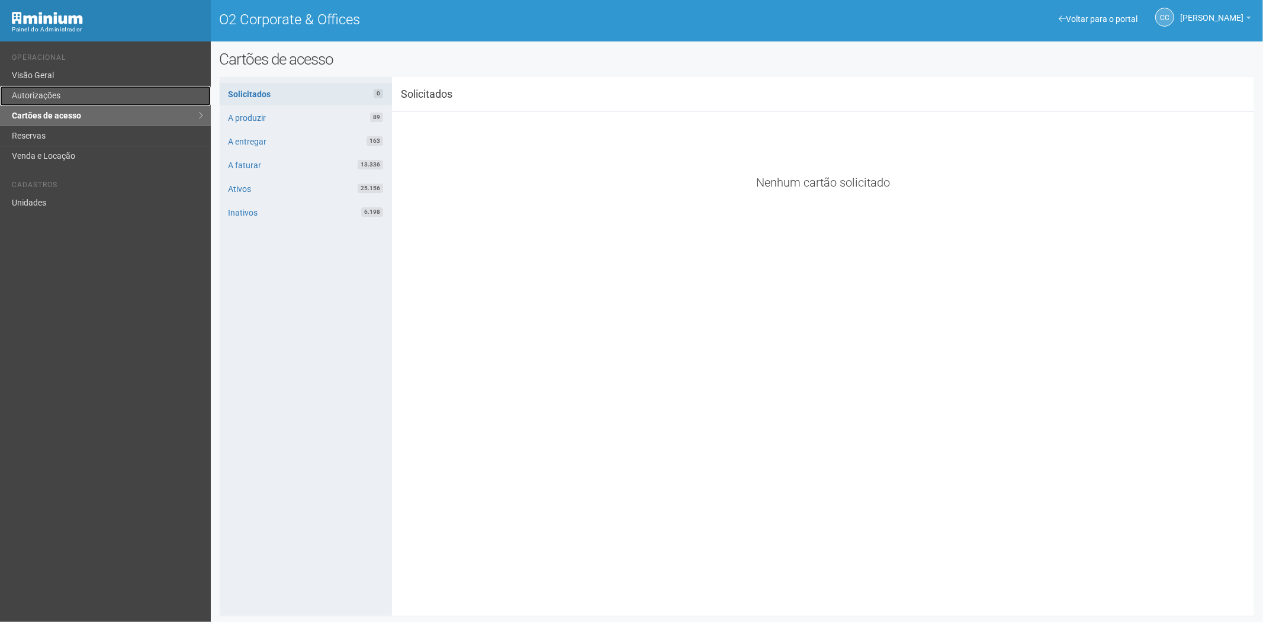
click at [83, 92] on link "Autorizações" at bounding box center [105, 96] width 211 height 20
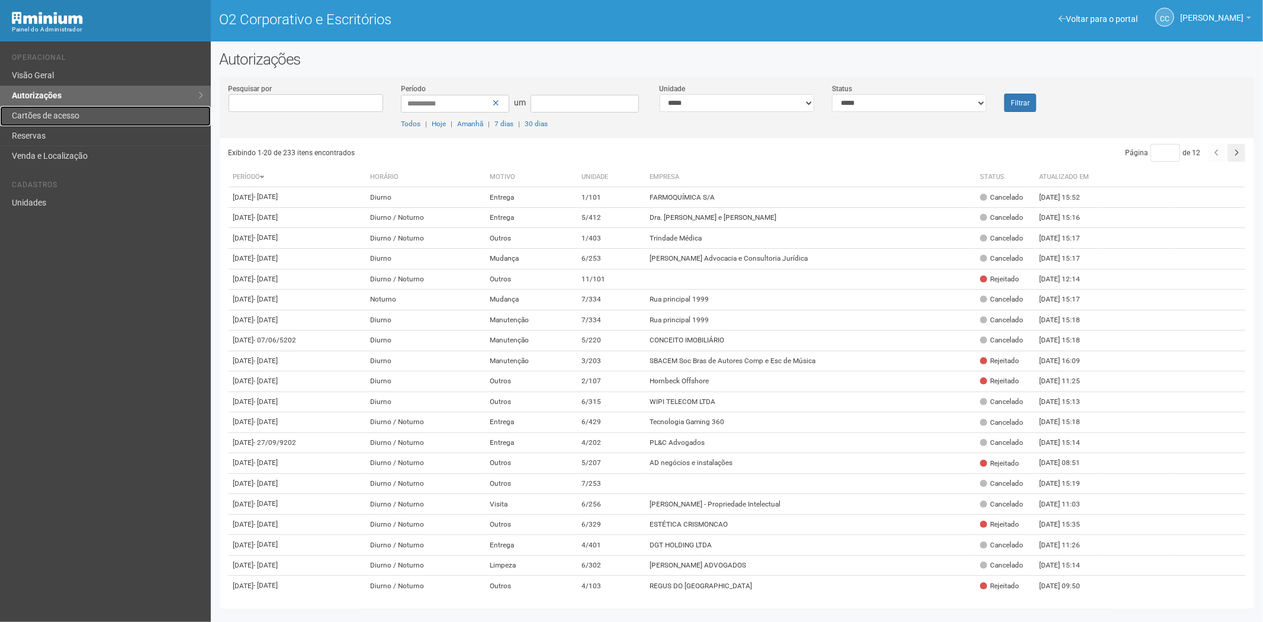
click at [27, 113] on font "Cartões de acesso" at bounding box center [45, 115] width 67 height 9
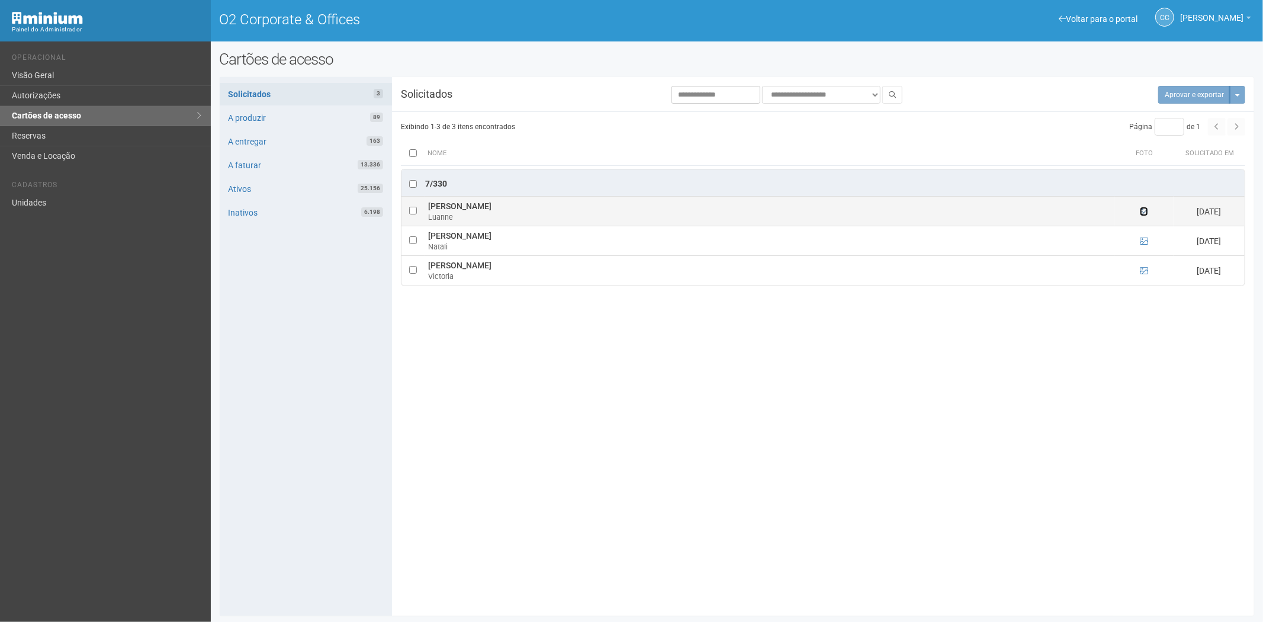
click at [1143, 214] on icon at bounding box center [1143, 211] width 8 height 8
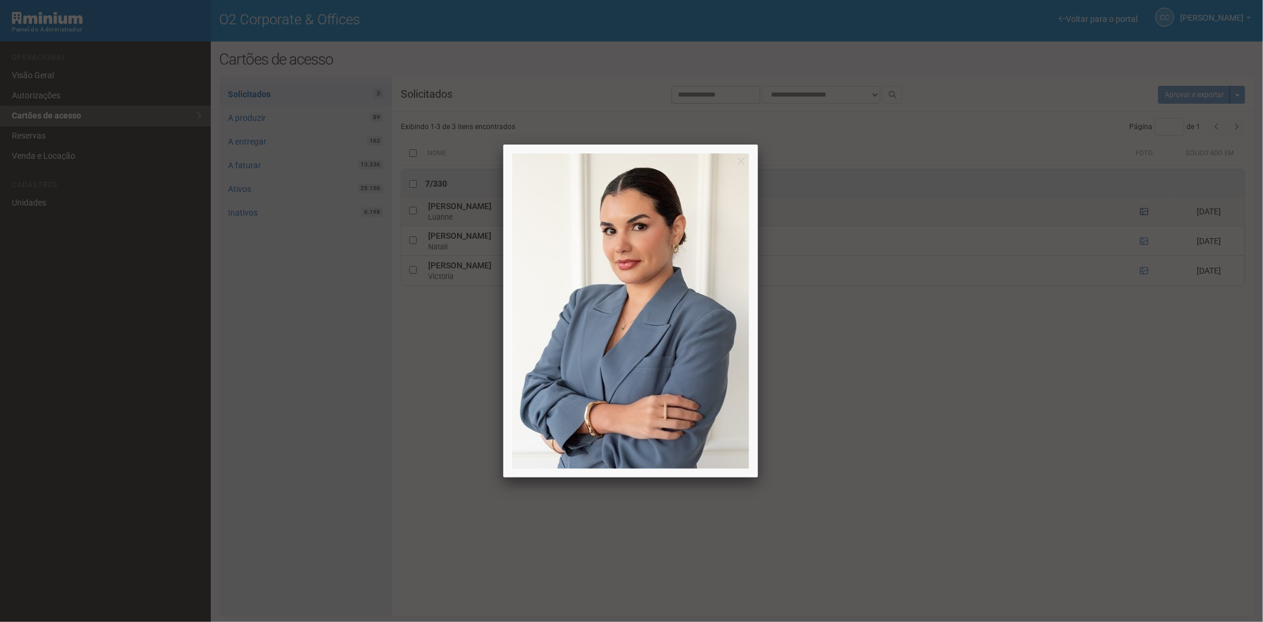
click at [1143, 214] on div at bounding box center [631, 311] width 1263 height 622
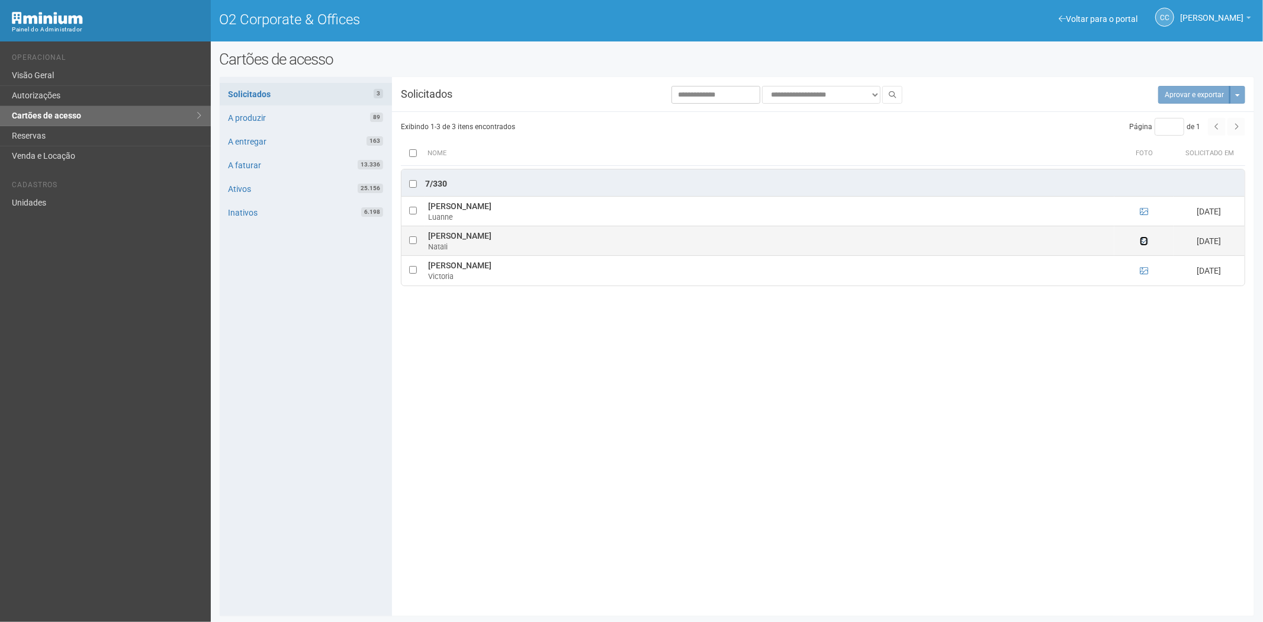
click at [1144, 242] on icon at bounding box center [1143, 241] width 8 height 8
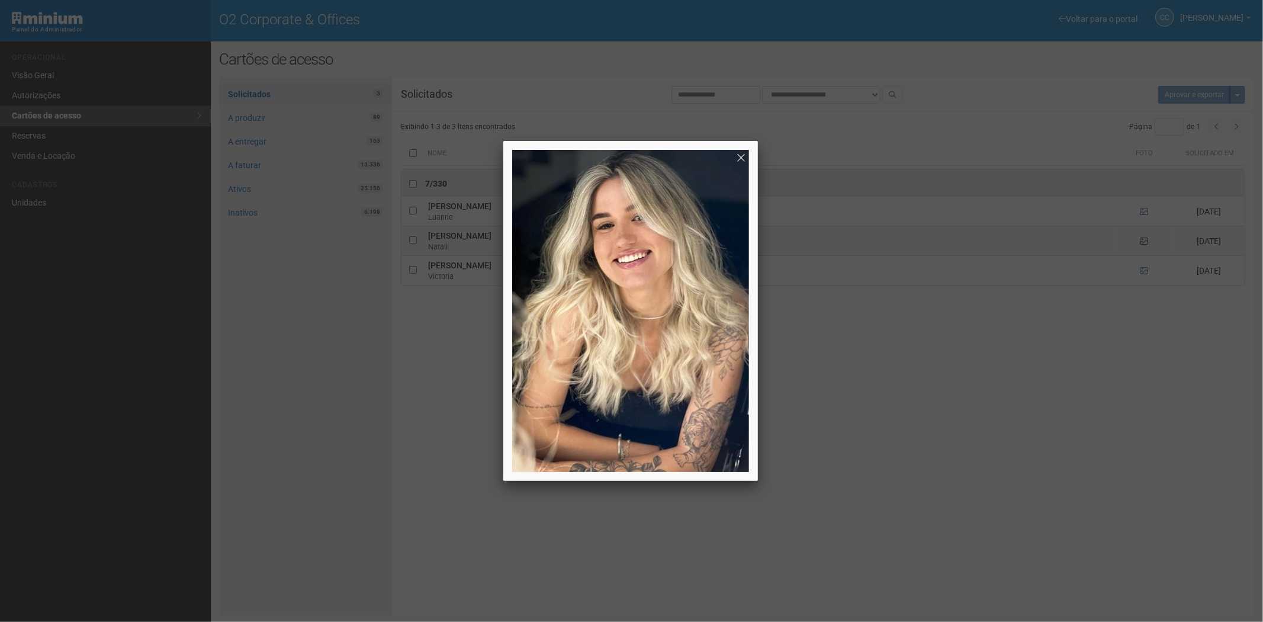
click at [1144, 242] on div at bounding box center [631, 311] width 1263 height 622
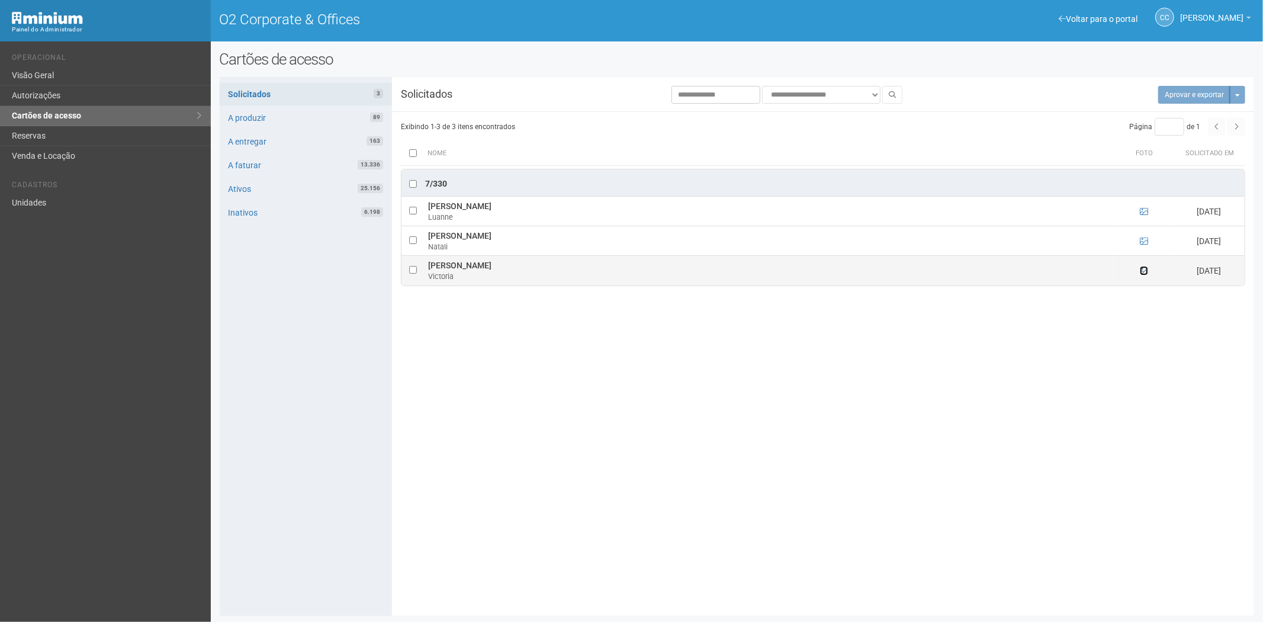
click at [1143, 269] on icon at bounding box center [1143, 270] width 8 height 8
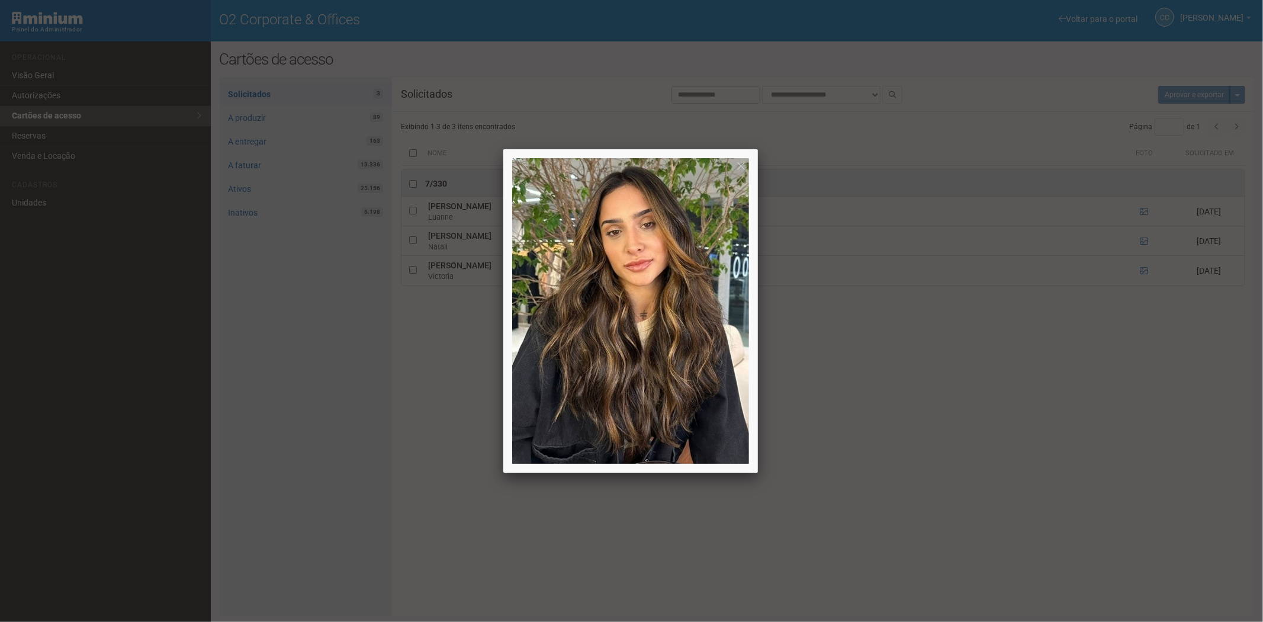
click at [1075, 434] on div at bounding box center [631, 311] width 1263 height 622
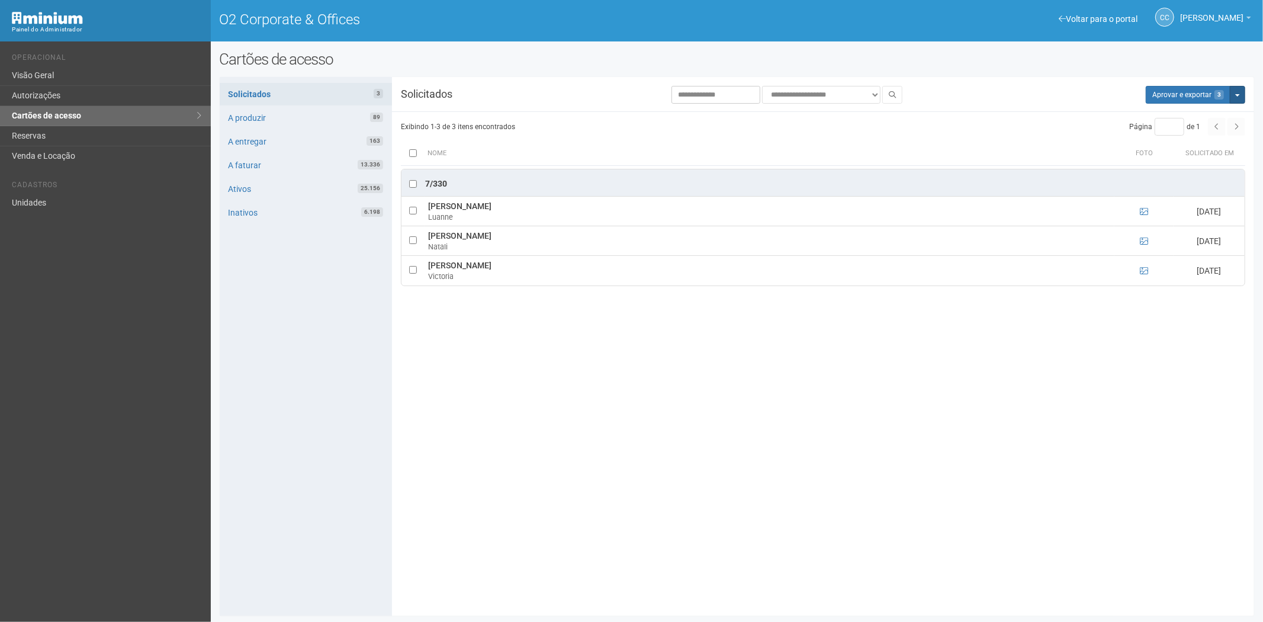
click at [1242, 96] on button "Mais opções" at bounding box center [1236, 95] width 15 height 18
click at [1163, 134] on link "Rejeitar solicitações" at bounding box center [1193, 132] width 94 height 14
click at [1234, 98] on button "Mais opções" at bounding box center [1236, 95] width 15 height 18
drag, startPoint x: 1187, startPoint y: 134, endPoint x: 680, endPoint y: 64, distance: 512.7
click at [1187, 134] on link "Rejeitar solicitações" at bounding box center [1193, 132] width 94 height 14
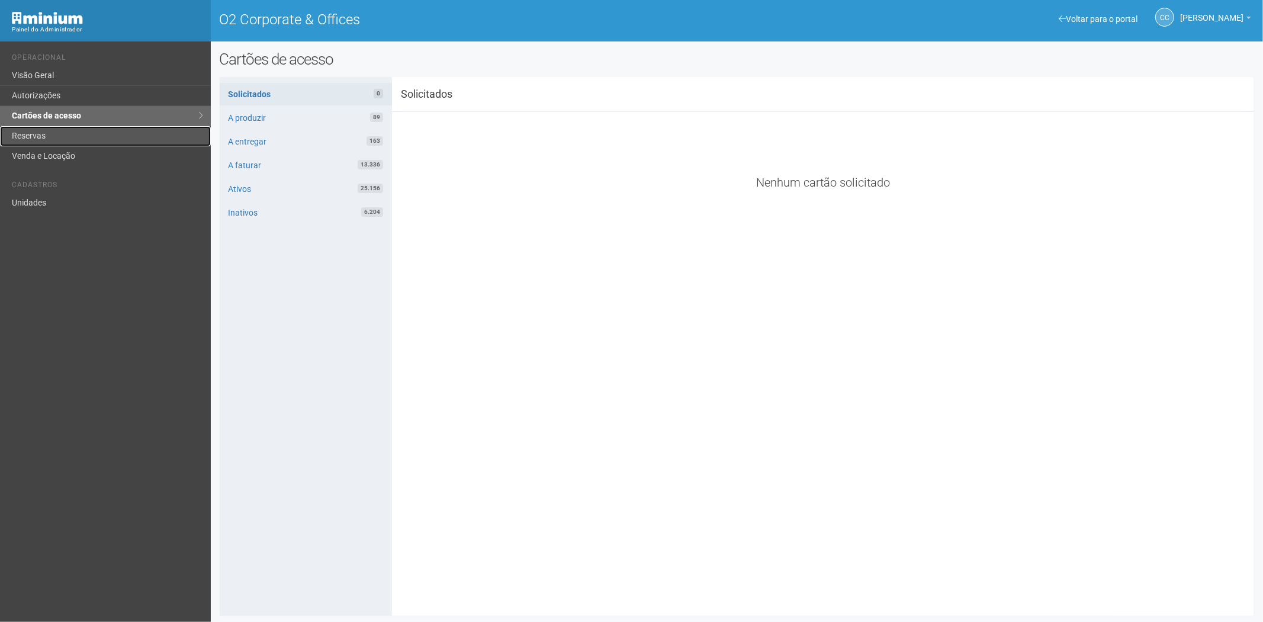
click at [48, 131] on link "Reservas" at bounding box center [105, 136] width 211 height 20
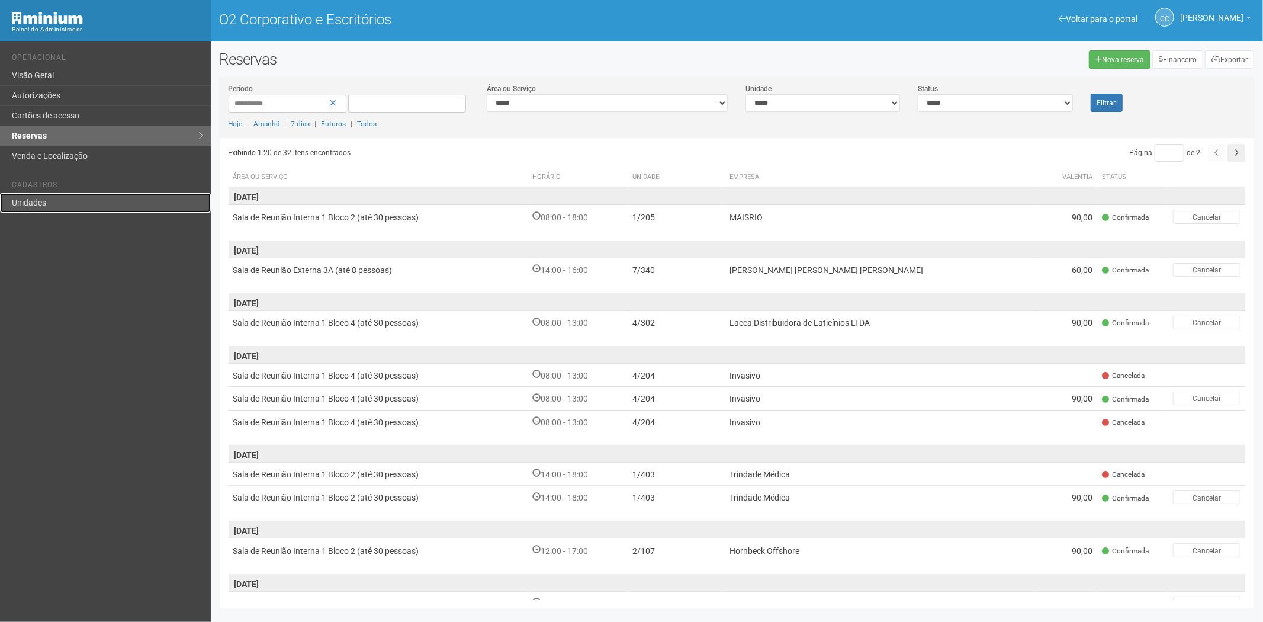
drag, startPoint x: 44, startPoint y: 204, endPoint x: 76, endPoint y: 200, distance: 32.2
click at [44, 204] on font "Unidades" at bounding box center [29, 202] width 34 height 9
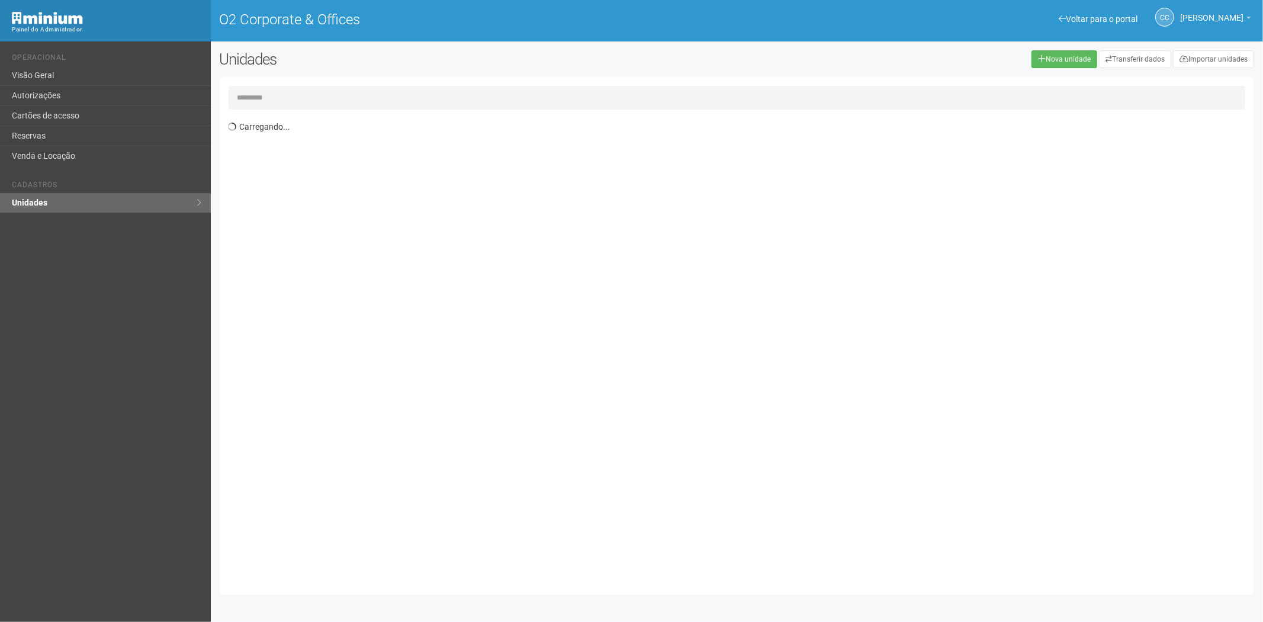
click at [287, 87] on input "text" at bounding box center [736, 98] width 1017 height 24
type input "*****"
click at [408, 169] on td "HOLDING SM" at bounding box center [584, 163] width 449 height 22
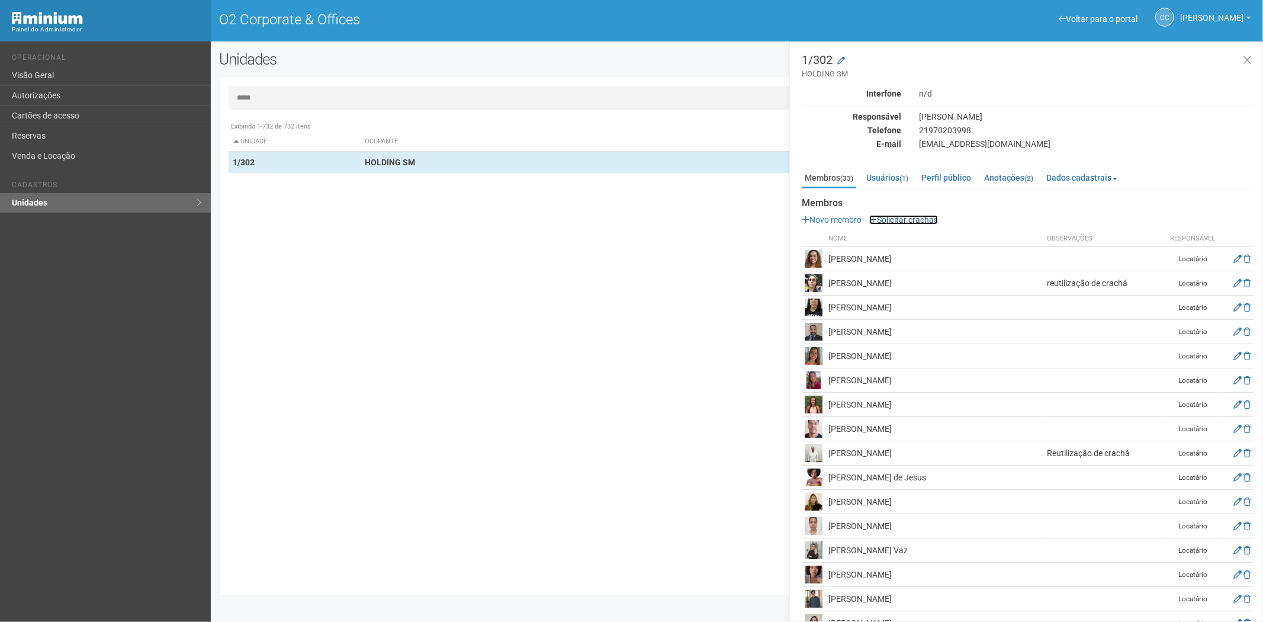
click at [910, 221] on link "Solicitar crachás" at bounding box center [903, 219] width 69 height 9
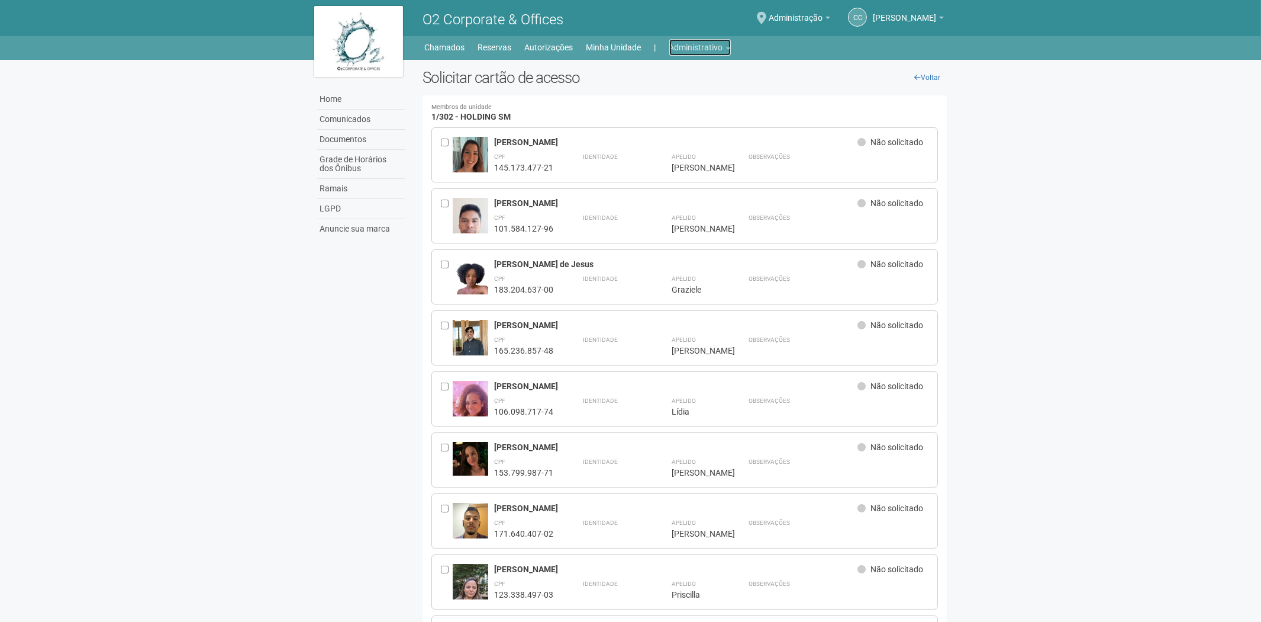
click at [672, 45] on link "Administrativo" at bounding box center [700, 47] width 62 height 17
click at [668, 80] on link "Autorizações" at bounding box center [683, 72] width 101 height 21
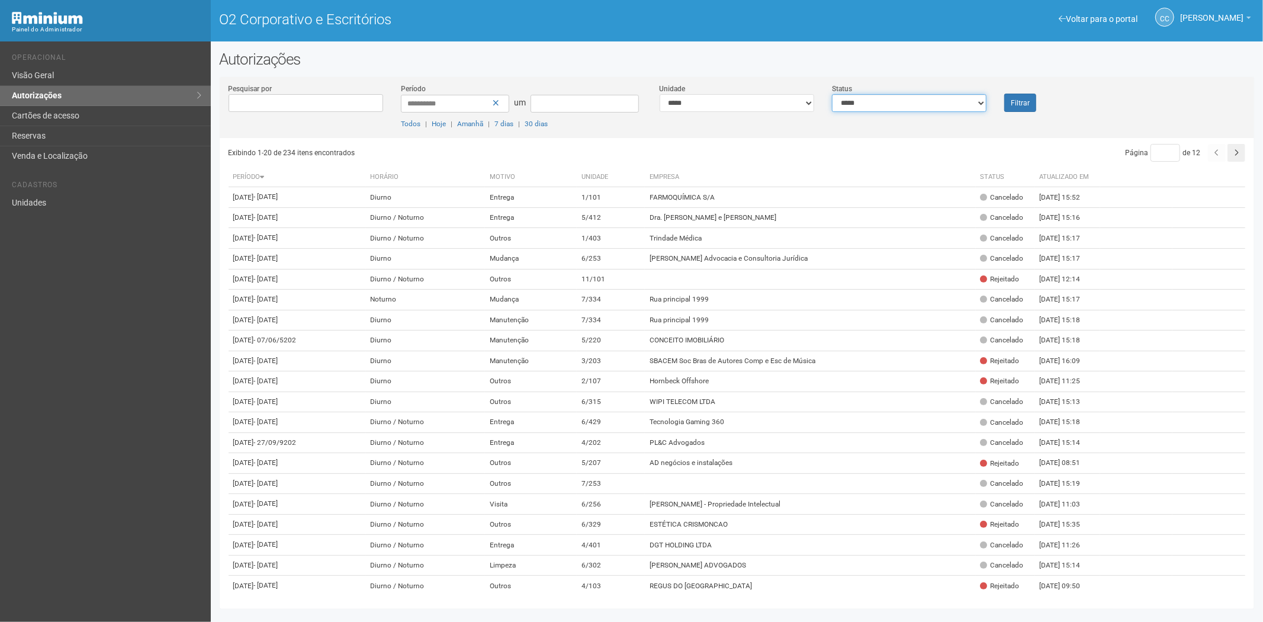
click at [910, 104] on select "**********" at bounding box center [909, 103] width 154 height 18
select select "*"
click at [832, 94] on select "**********" at bounding box center [909, 103] width 154 height 18
click at [1010, 99] on font "Filtrar" at bounding box center [1019, 103] width 19 height 8
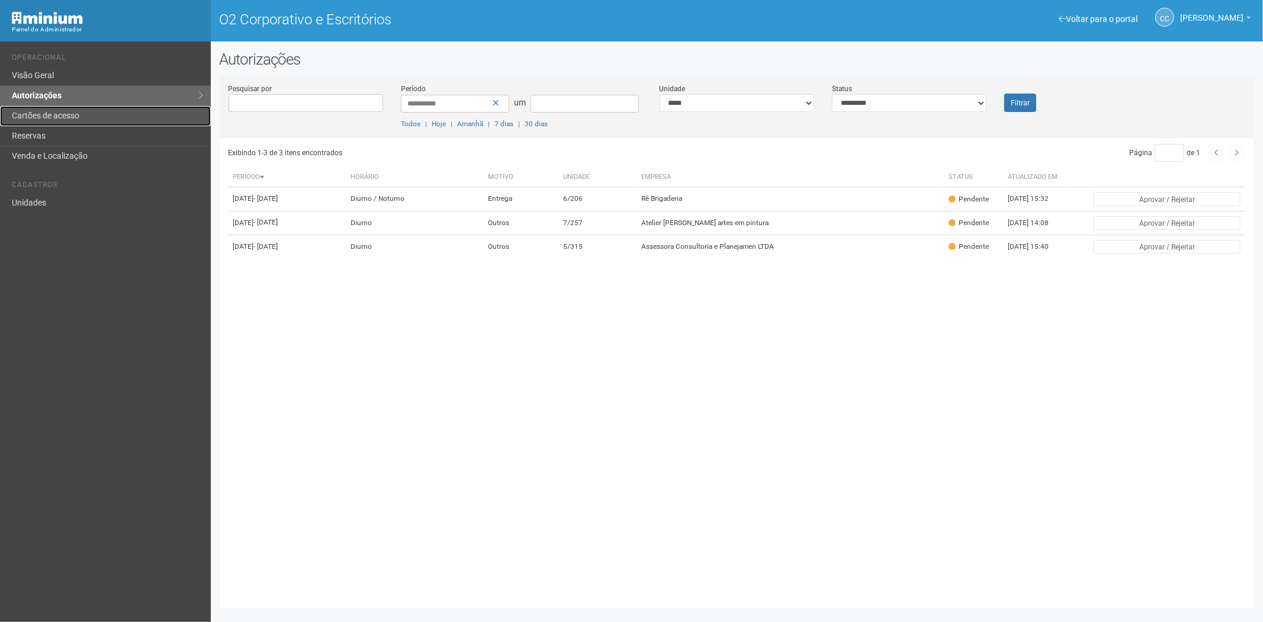
click at [40, 114] on font "Cartões de acesso" at bounding box center [45, 115] width 67 height 9
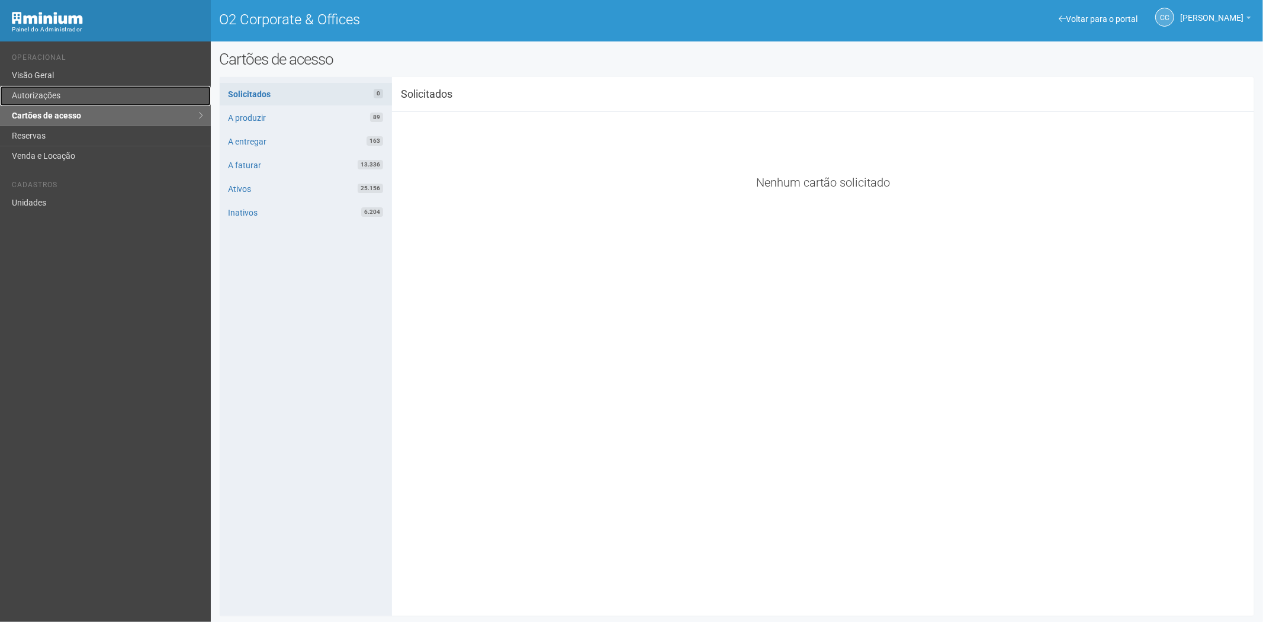
click at [55, 101] on link "Autorizações" at bounding box center [105, 96] width 211 height 20
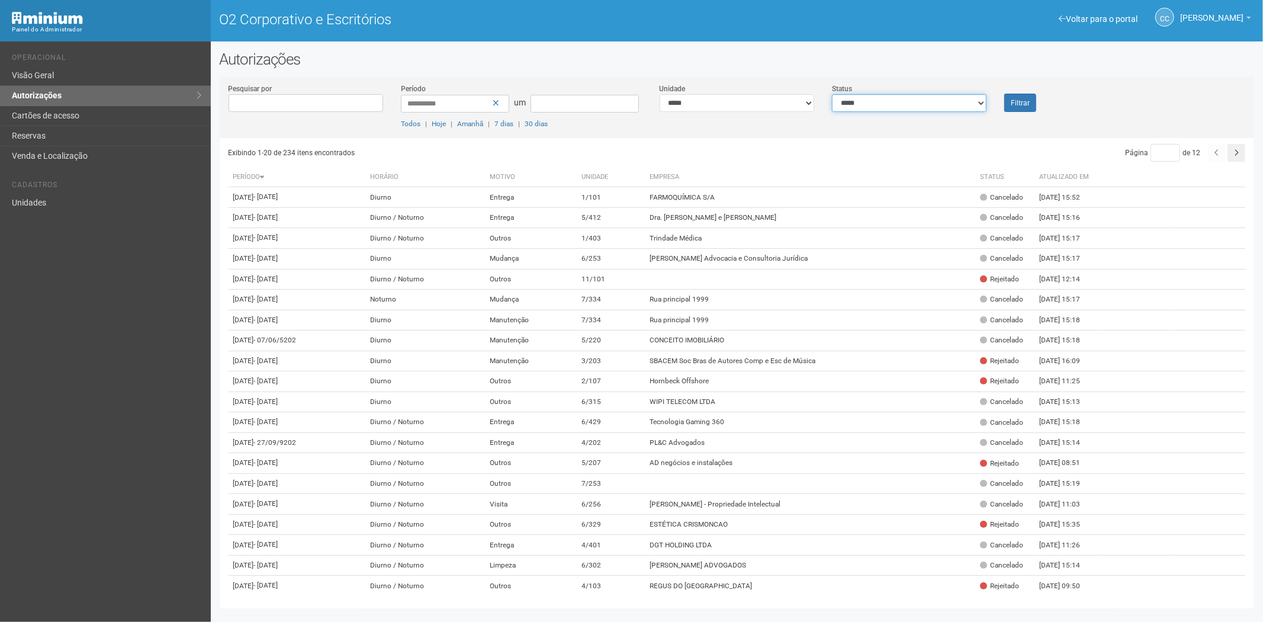
click at [951, 97] on select "**********" at bounding box center [909, 103] width 154 height 18
select select "*"
click at [832, 94] on select "**********" at bounding box center [909, 103] width 154 height 18
click at [86, 121] on link "Cartões de acesso" at bounding box center [105, 116] width 211 height 20
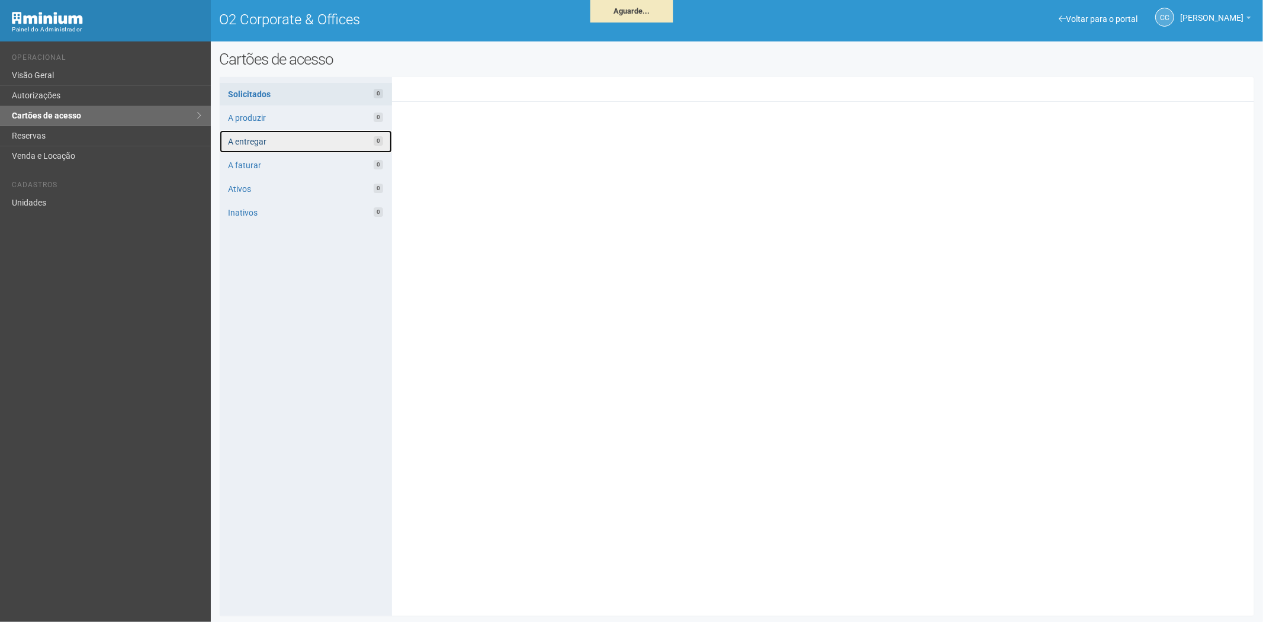
click at [277, 146] on link "A entregar 0" at bounding box center [306, 141] width 172 height 22
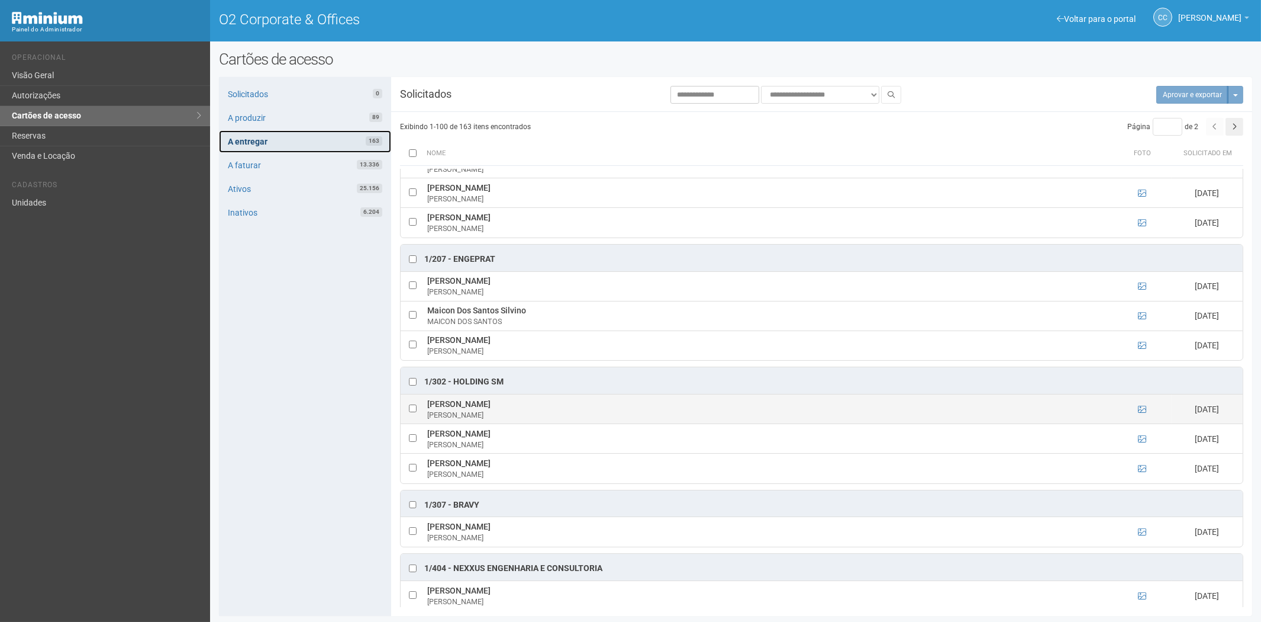
scroll to position [66, 0]
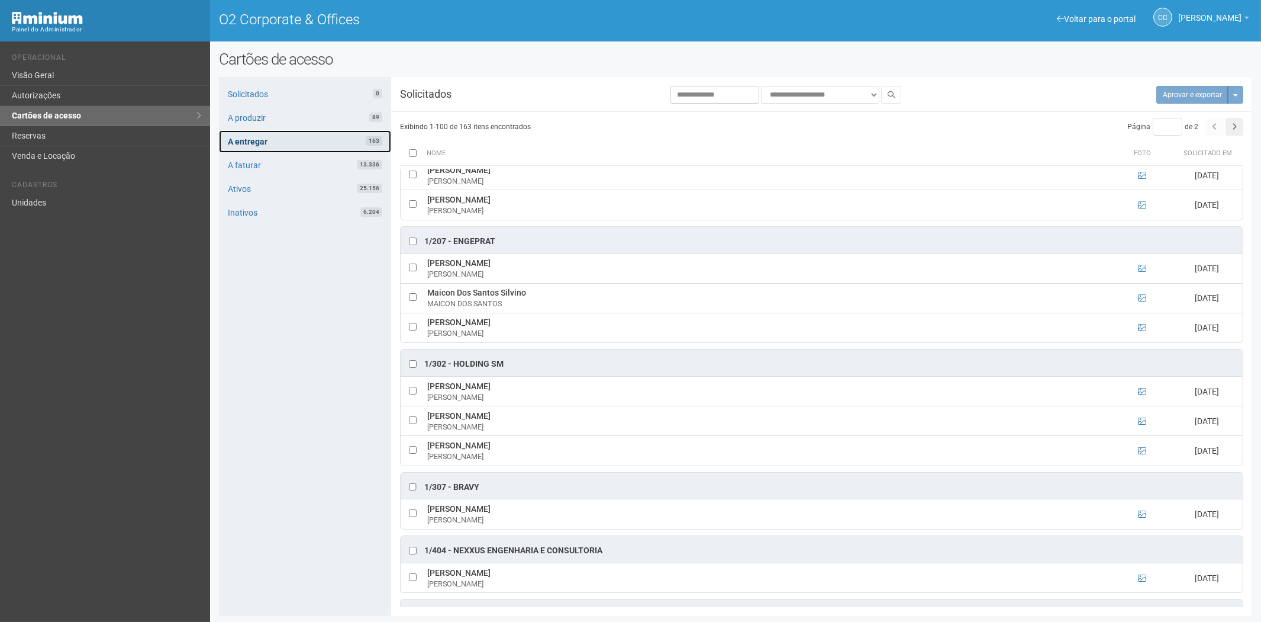
click at [284, 141] on link "A entregar 163" at bounding box center [305, 141] width 172 height 22
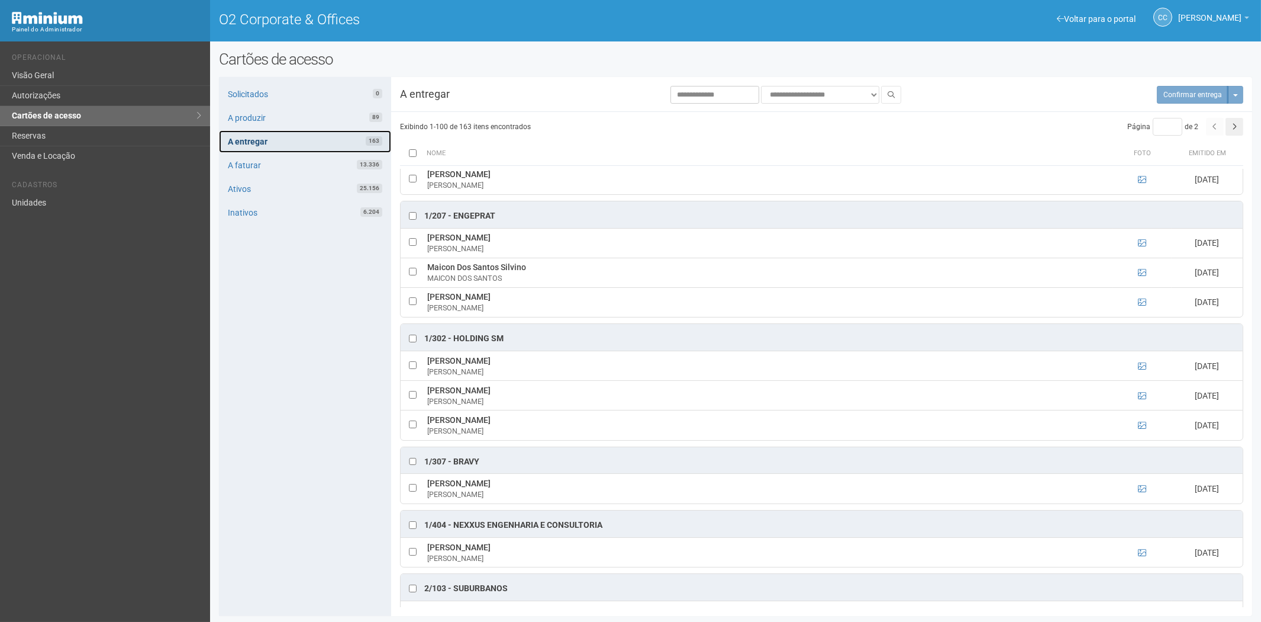
scroll to position [0, 0]
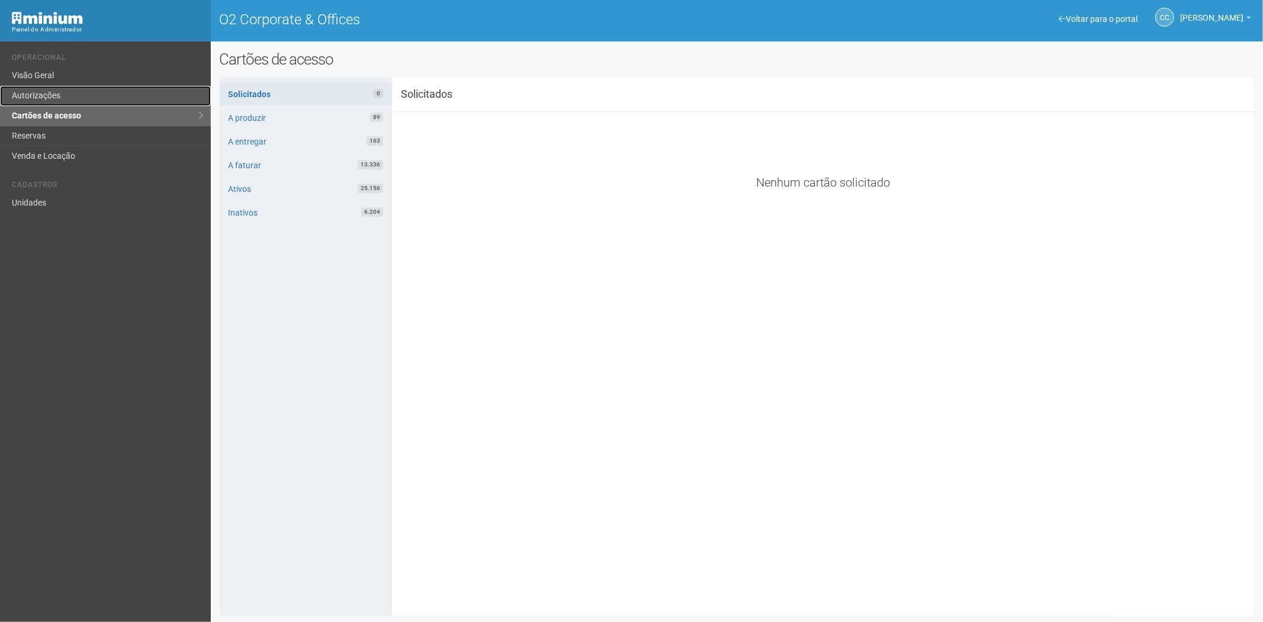
click at [48, 101] on link "Autorizações" at bounding box center [105, 96] width 211 height 20
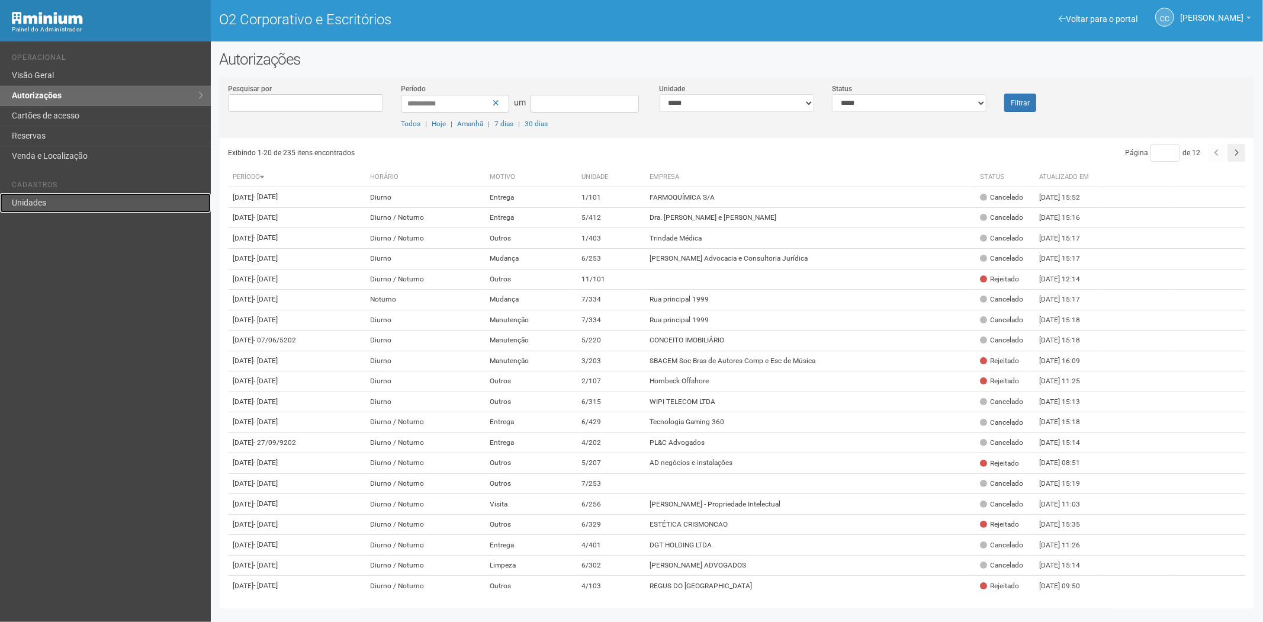
click at [57, 204] on link "Unidades" at bounding box center [105, 203] width 211 height 20
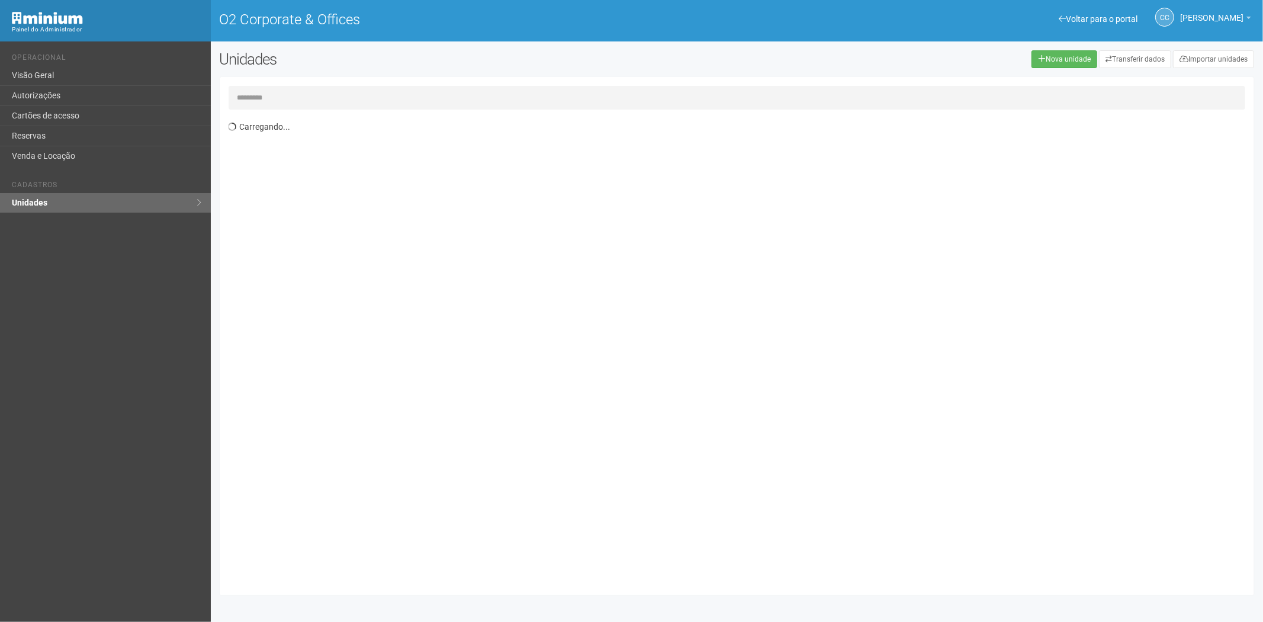
click at [283, 89] on input "text" at bounding box center [736, 98] width 1017 height 24
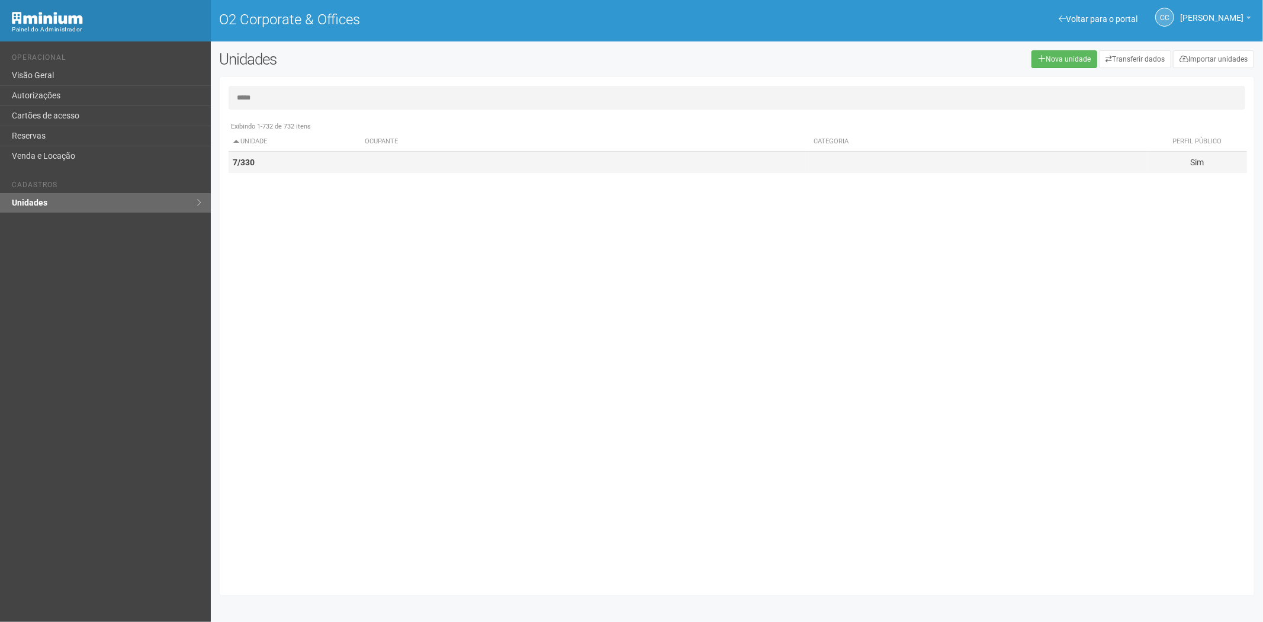
type input "*****"
click at [286, 172] on td "7/330" at bounding box center [294, 163] width 132 height 22
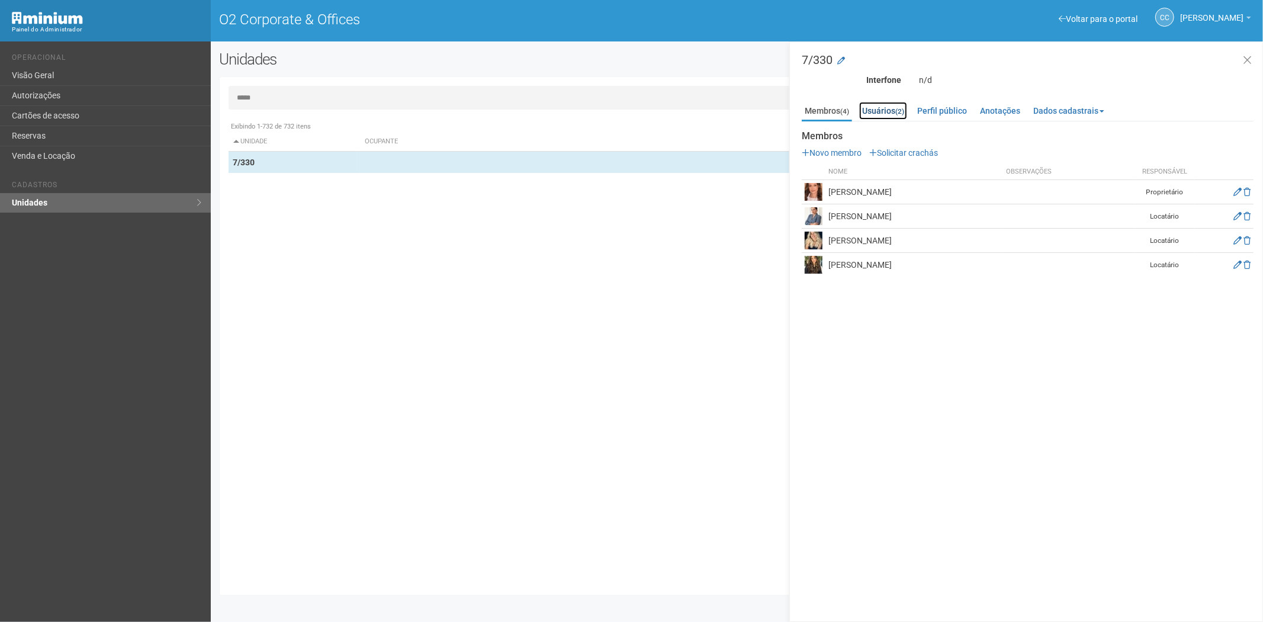
click at [886, 105] on link "Usuários (2)" at bounding box center [883, 111] width 48 height 18
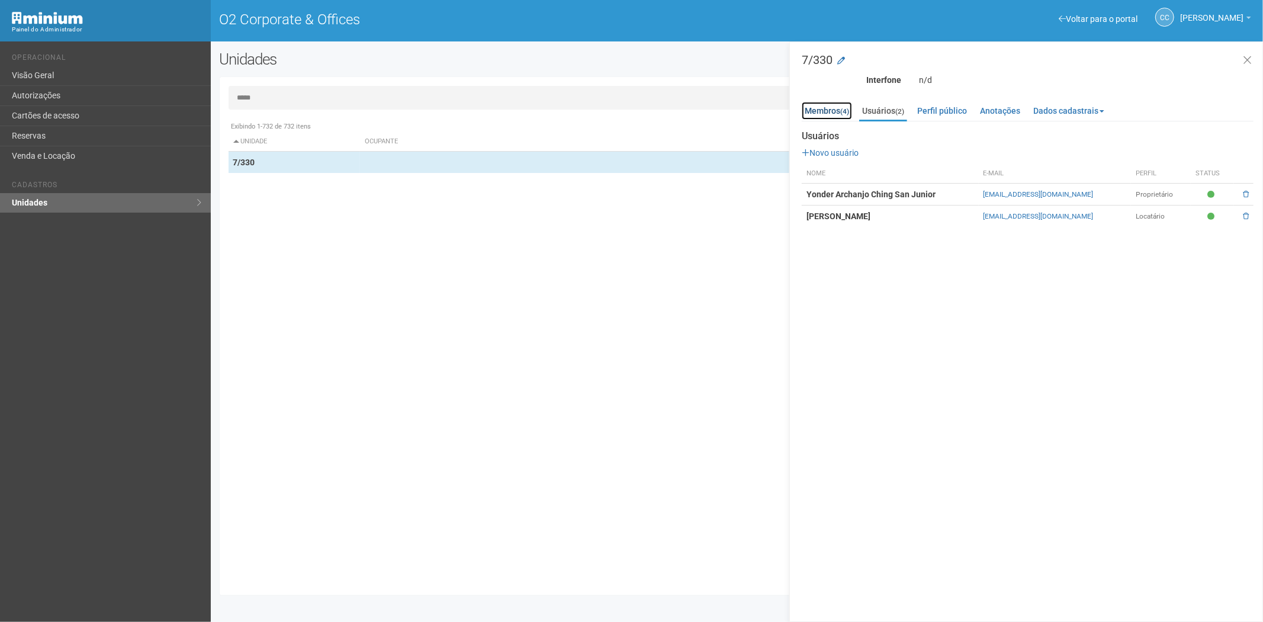
click at [824, 110] on link "Membros (4)" at bounding box center [826, 111] width 50 height 18
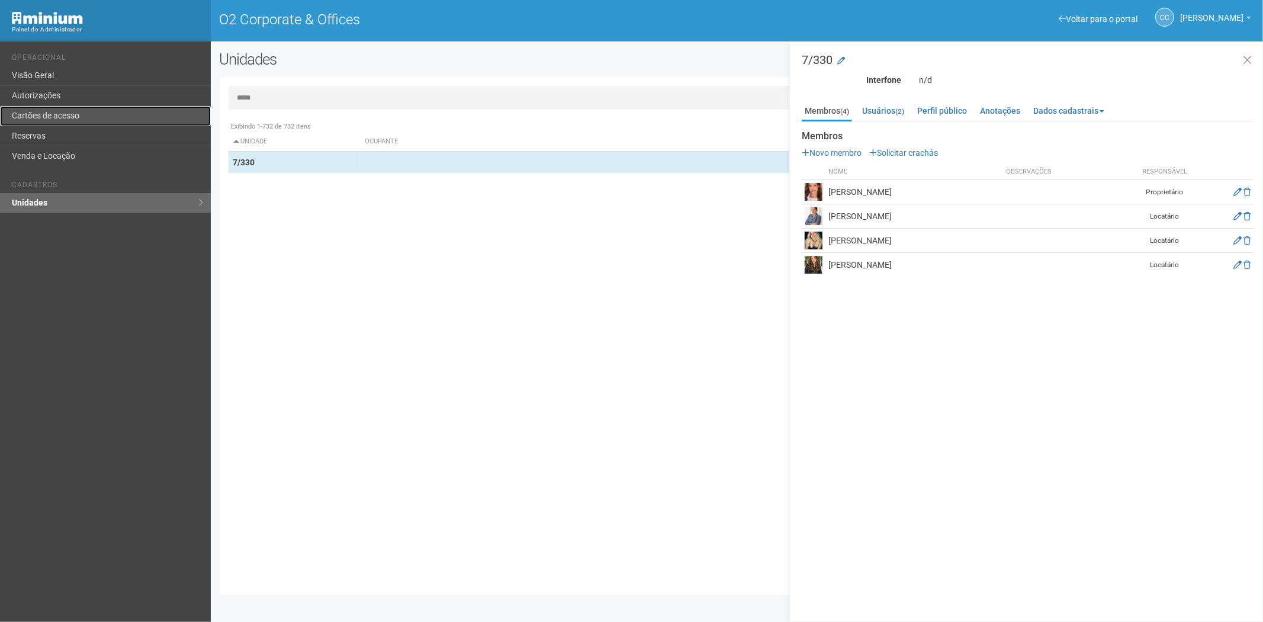
click at [69, 115] on link "Cartões de acesso" at bounding box center [105, 116] width 211 height 20
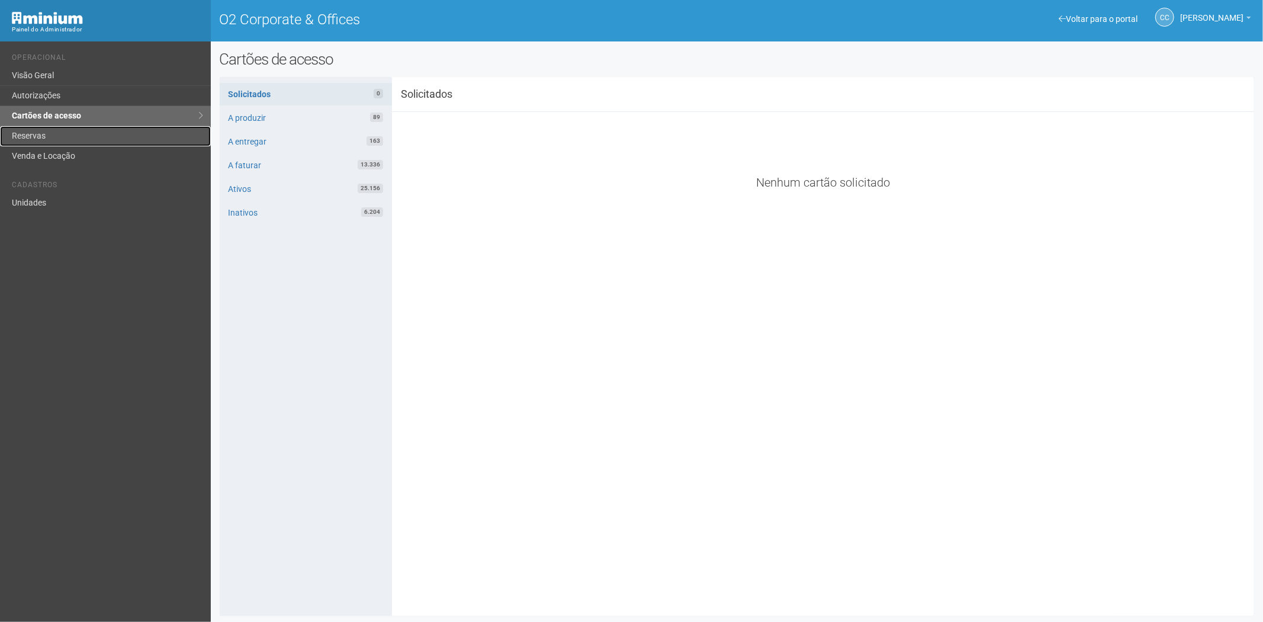
click at [44, 131] on link "Reservas" at bounding box center [105, 136] width 211 height 20
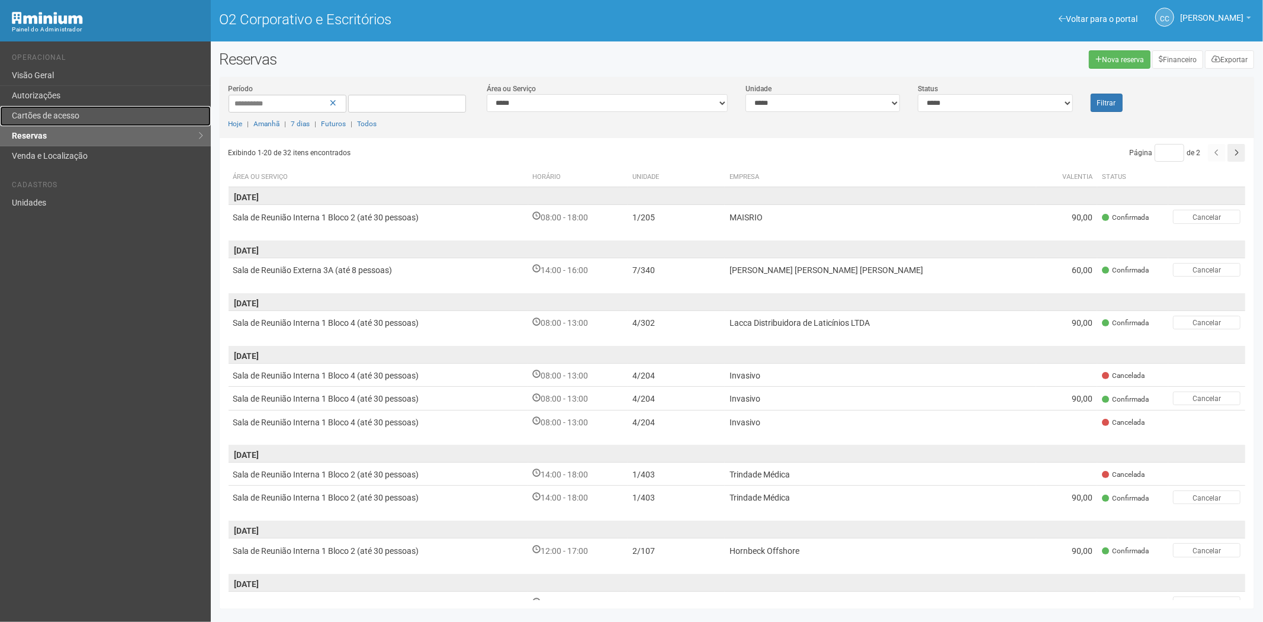
click at [67, 117] on font "Cartões de acesso" at bounding box center [45, 115] width 67 height 9
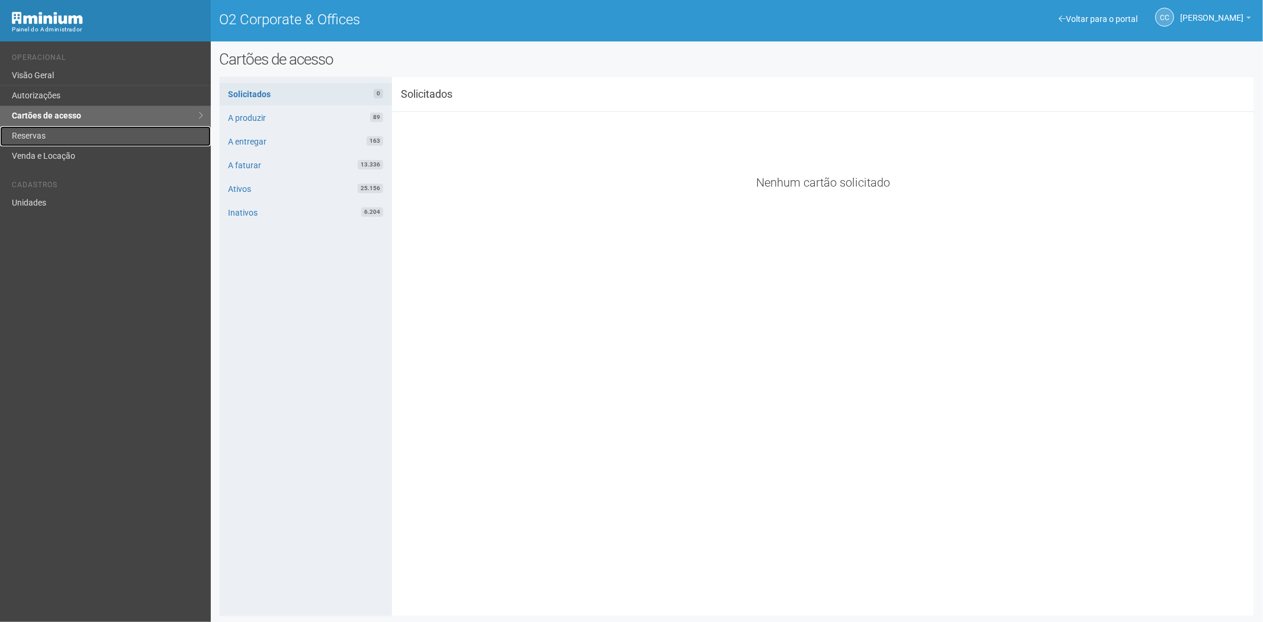
click at [70, 126] on link "Reservas" at bounding box center [105, 136] width 211 height 20
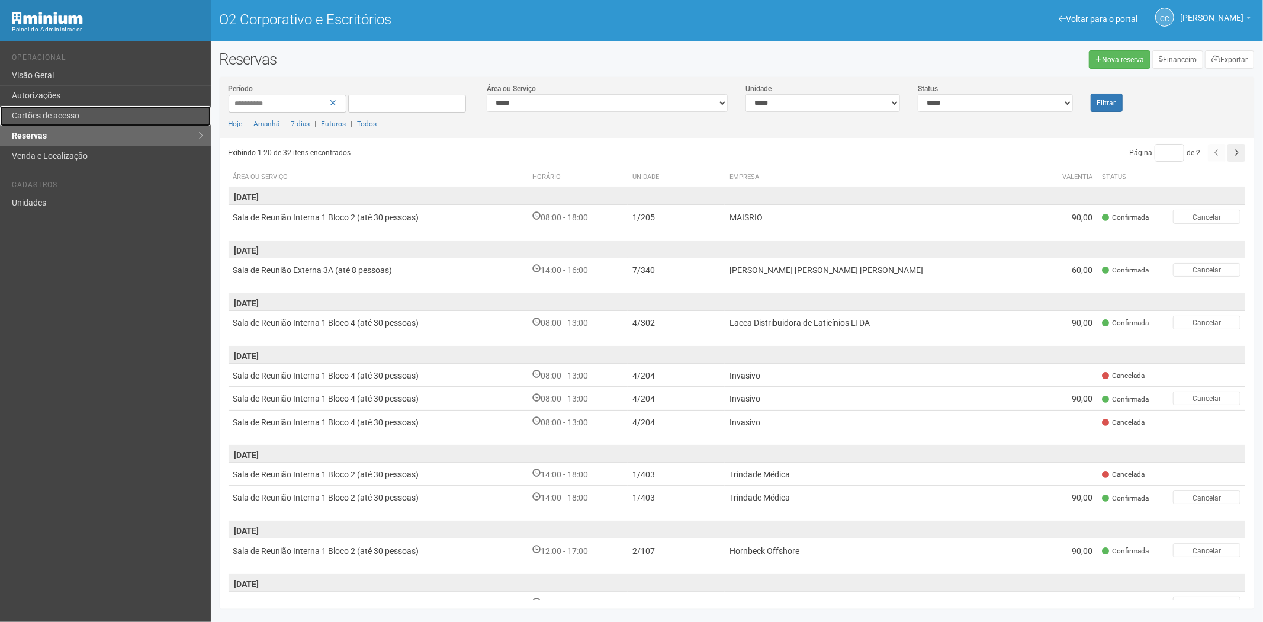
drag, startPoint x: 80, startPoint y: 115, endPoint x: 87, endPoint y: 117, distance: 7.5
click at [79, 114] on font "Cartões de acesso" at bounding box center [45, 115] width 67 height 9
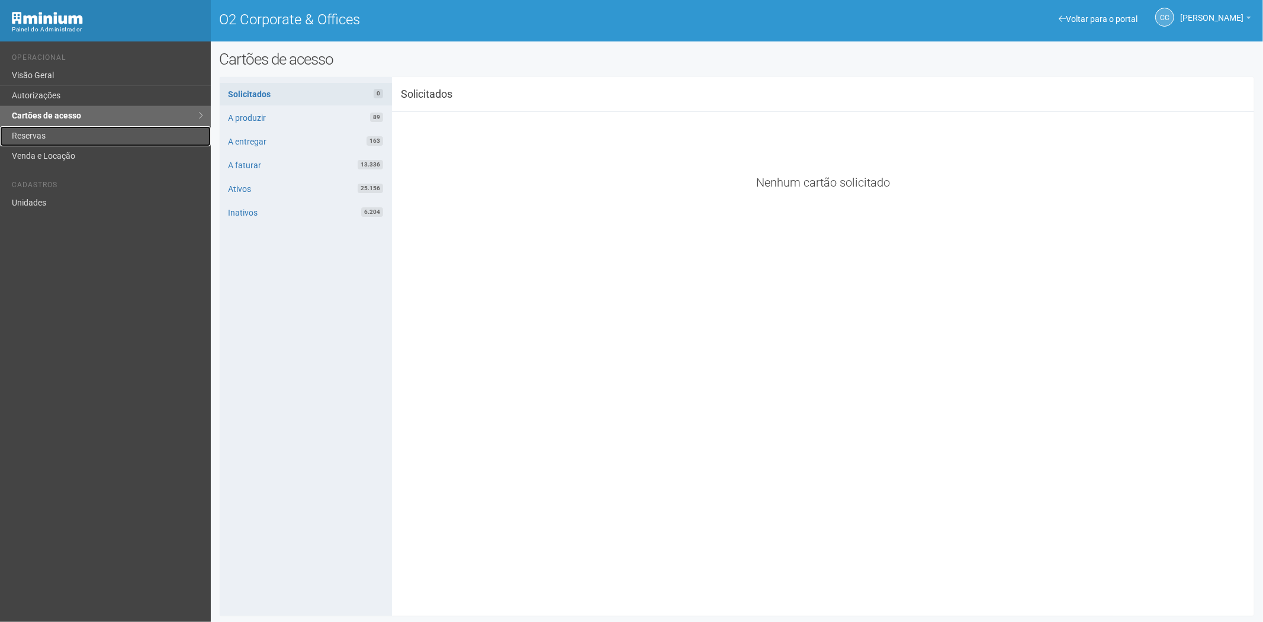
click at [48, 137] on link "Reservas" at bounding box center [105, 136] width 211 height 20
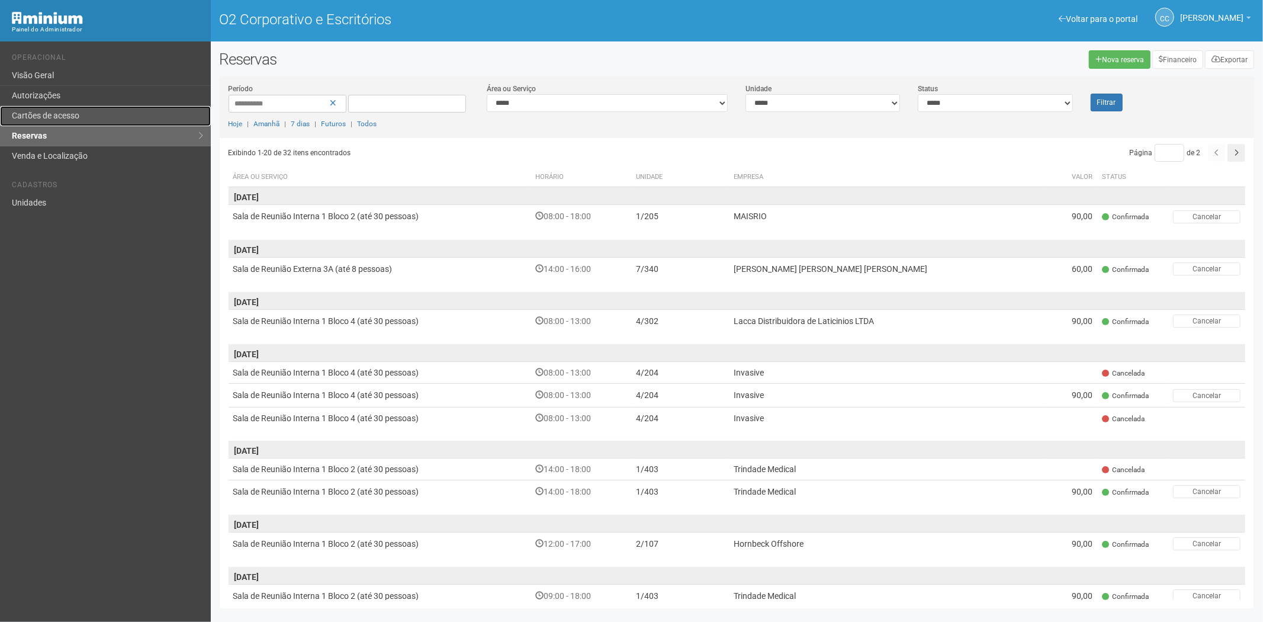
click at [69, 120] on font "Cartões de acesso" at bounding box center [45, 115] width 67 height 9
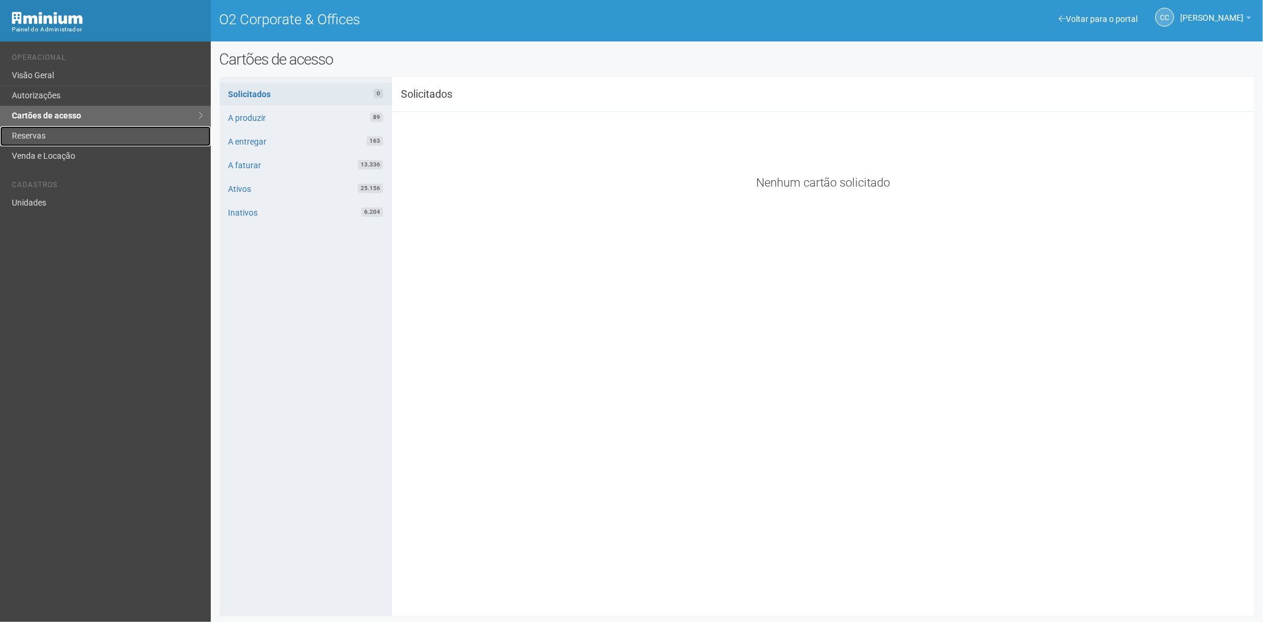
click at [44, 137] on link "Reservas" at bounding box center [105, 136] width 211 height 20
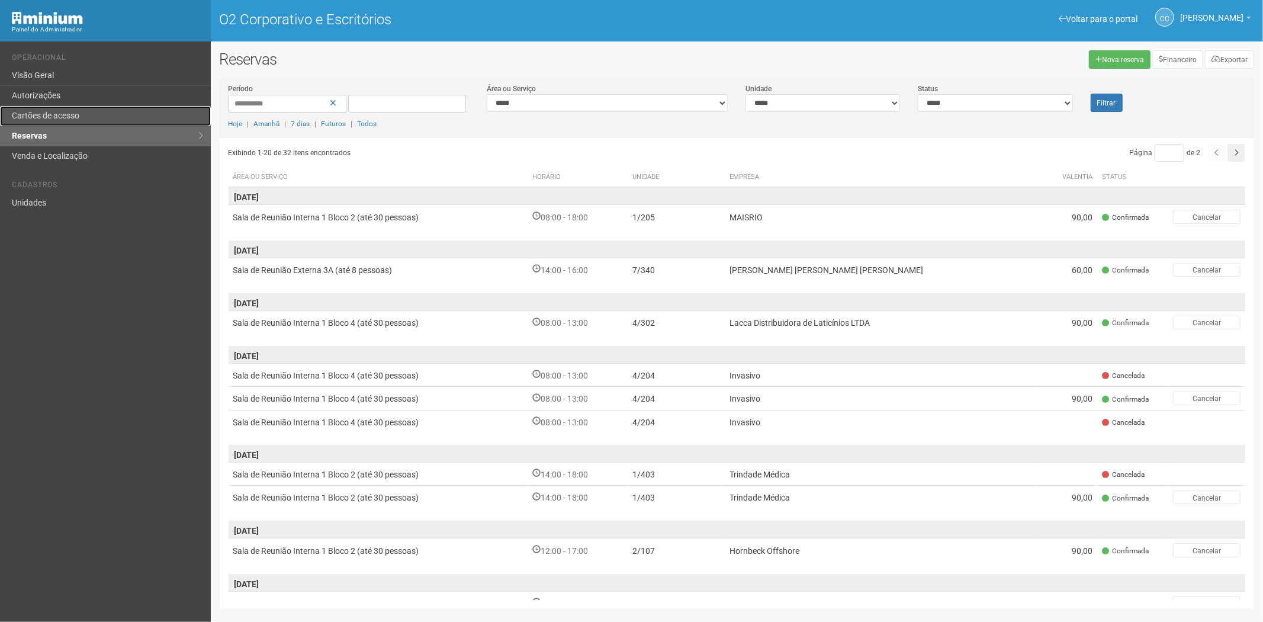
click at [107, 111] on link "Cartões de acesso" at bounding box center [105, 116] width 211 height 20
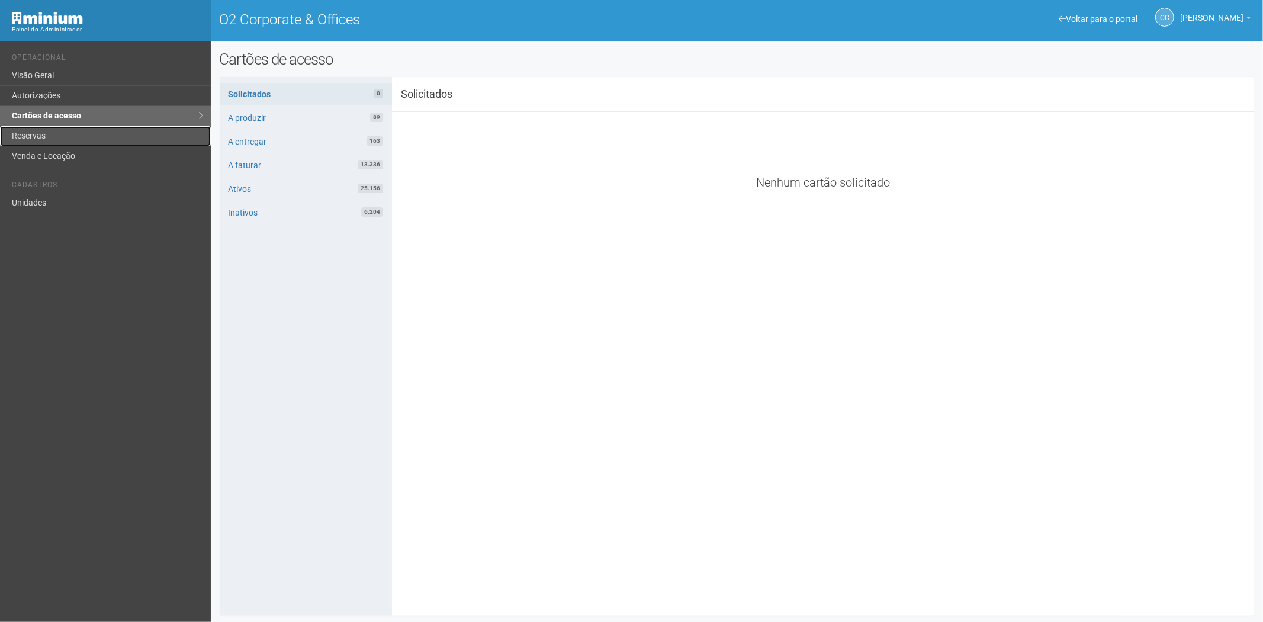
click at [46, 135] on link "Reservas" at bounding box center [105, 136] width 211 height 20
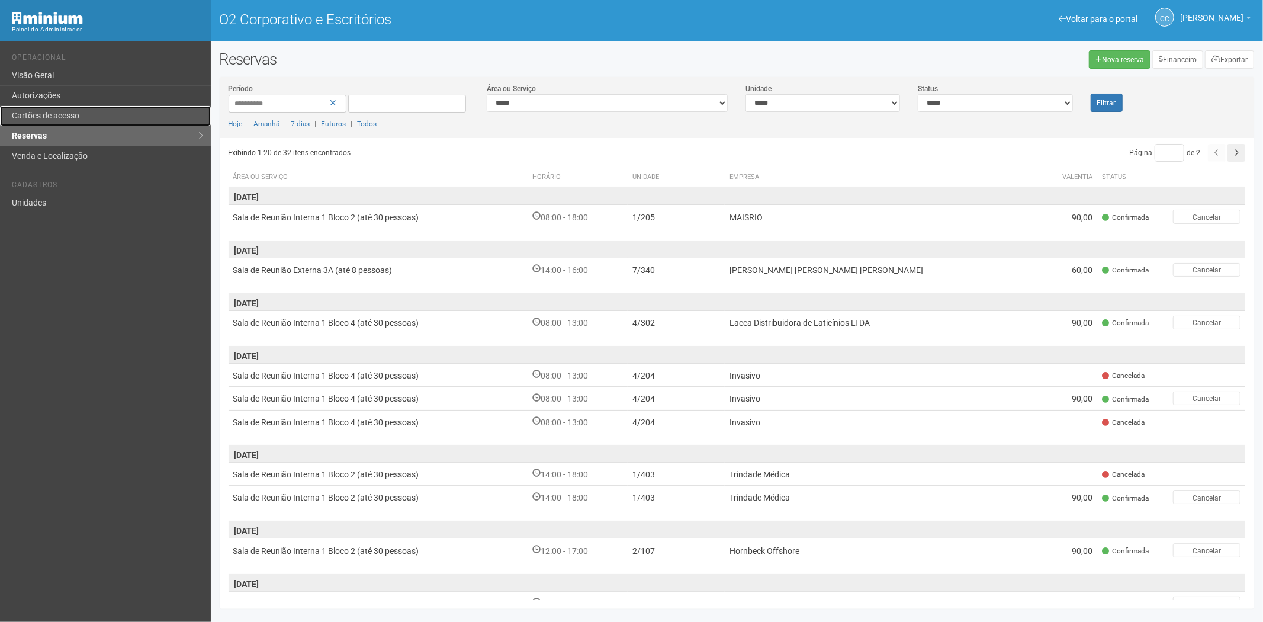
click at [112, 110] on link "Cartões de acesso" at bounding box center [105, 116] width 211 height 20
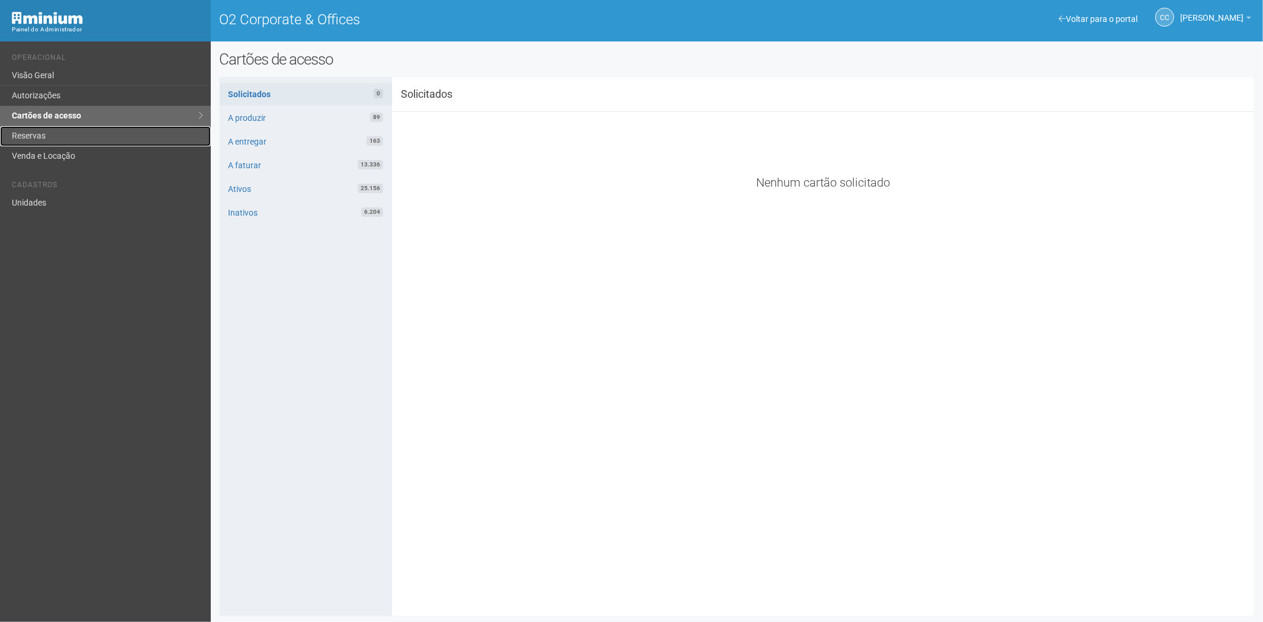
click at [21, 139] on link "Reservas" at bounding box center [105, 136] width 211 height 20
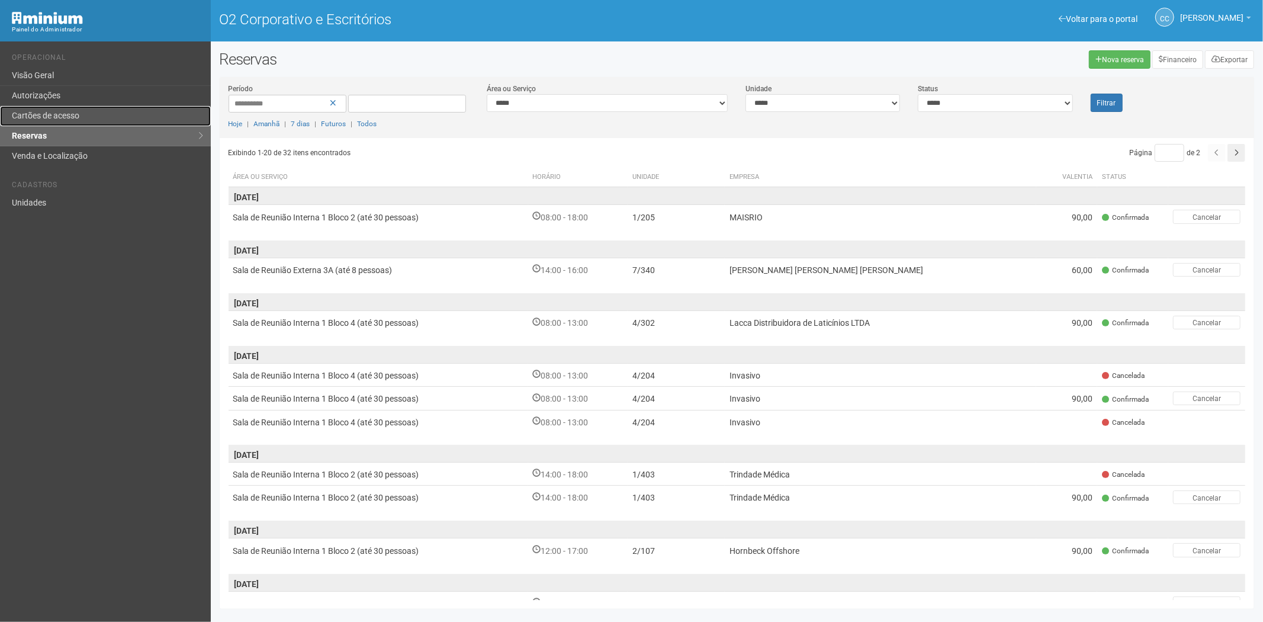
click at [44, 114] on font "Cartões de acesso" at bounding box center [45, 115] width 67 height 9
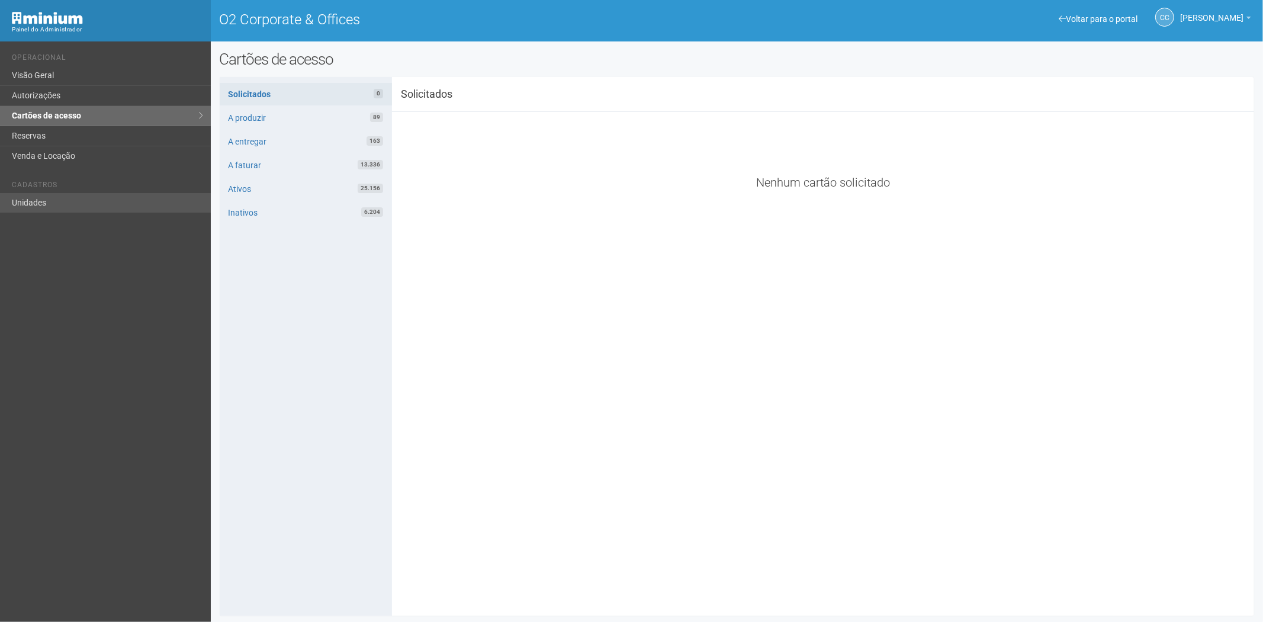
drag, startPoint x: 31, startPoint y: 191, endPoint x: 34, endPoint y: 197, distance: 6.4
click at [30, 194] on ul "Cadastros Unidades" at bounding box center [107, 192] width 190 height 41
click at [32, 197] on link "Unidades" at bounding box center [105, 203] width 211 height 20
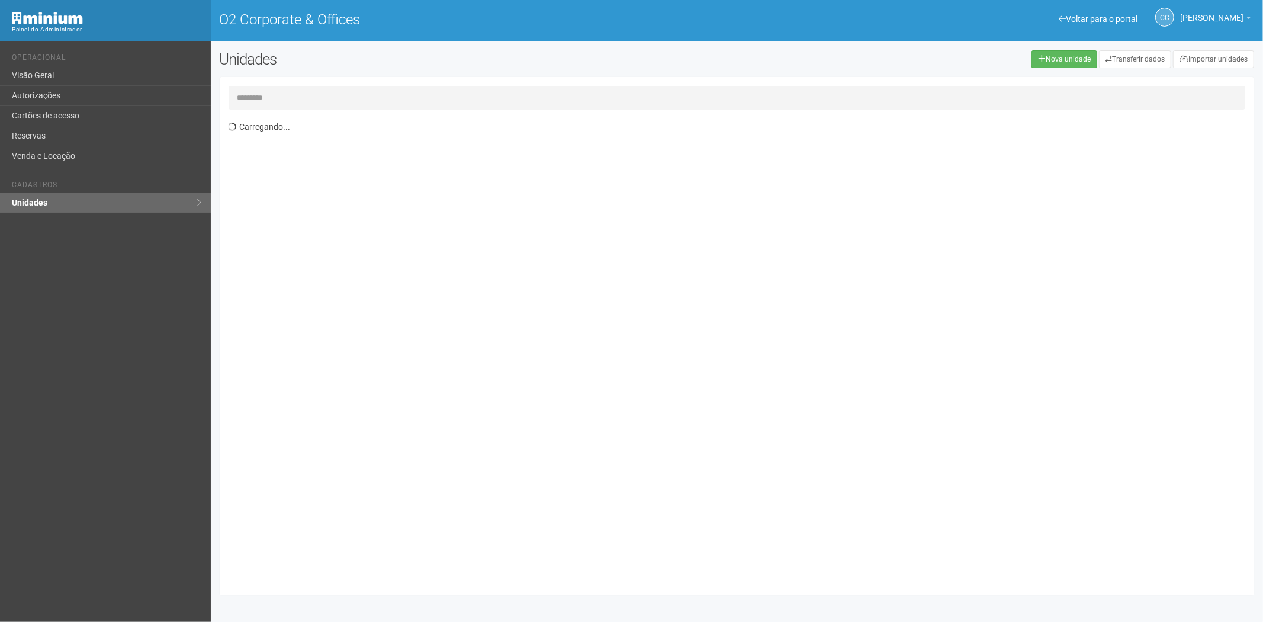
click at [240, 102] on input "text" at bounding box center [736, 98] width 1017 height 24
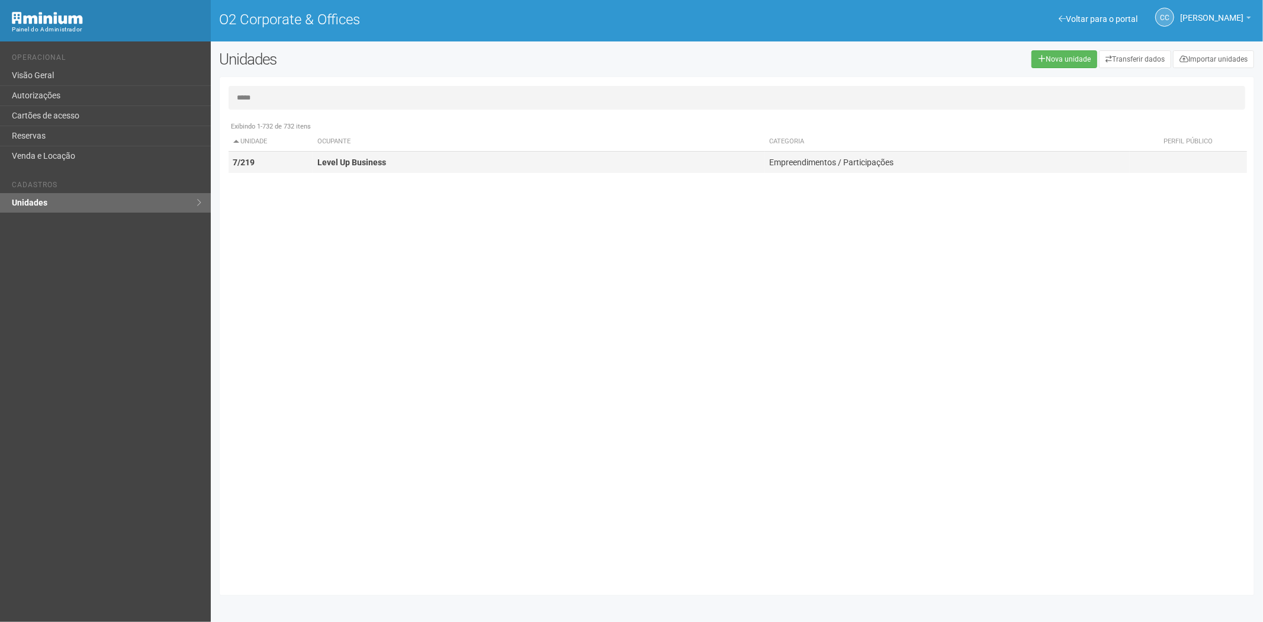
type input "*****"
click at [305, 168] on td "7/219" at bounding box center [270, 163] width 85 height 22
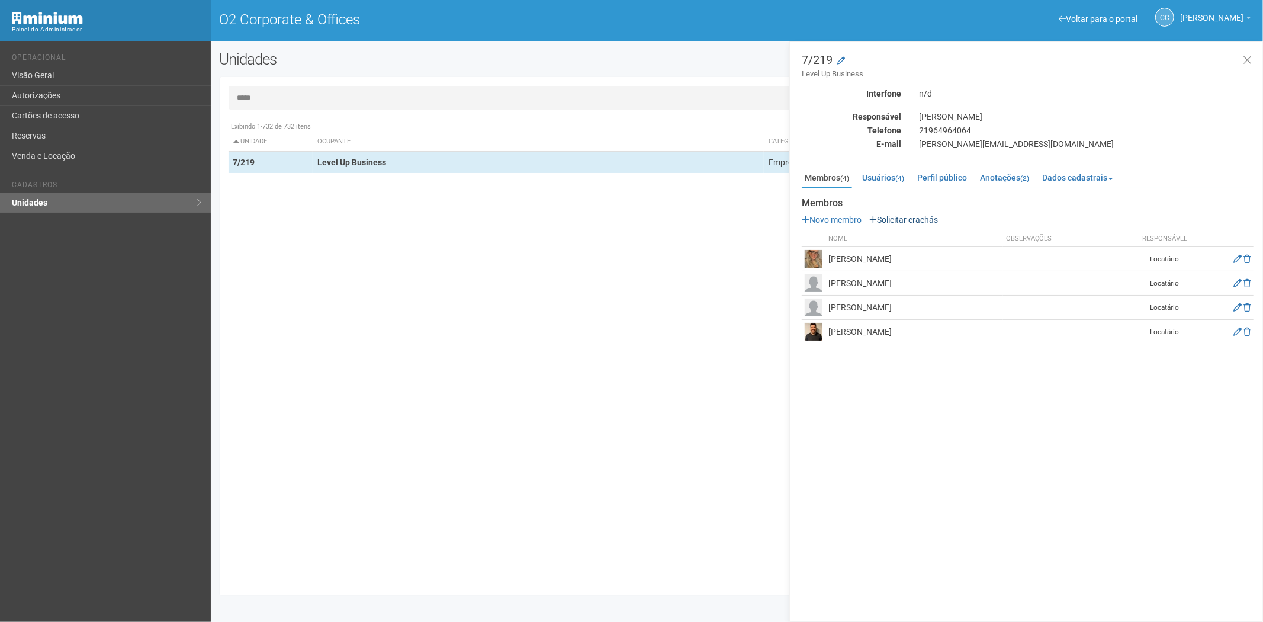
click at [900, 215] on div "Membros Novo membro Solicitar crachás Nome Observações Responsável Fernanda Ros…" at bounding box center [1027, 271] width 452 height 146
click at [901, 217] on link "Solicitar crachás" at bounding box center [903, 219] width 69 height 9
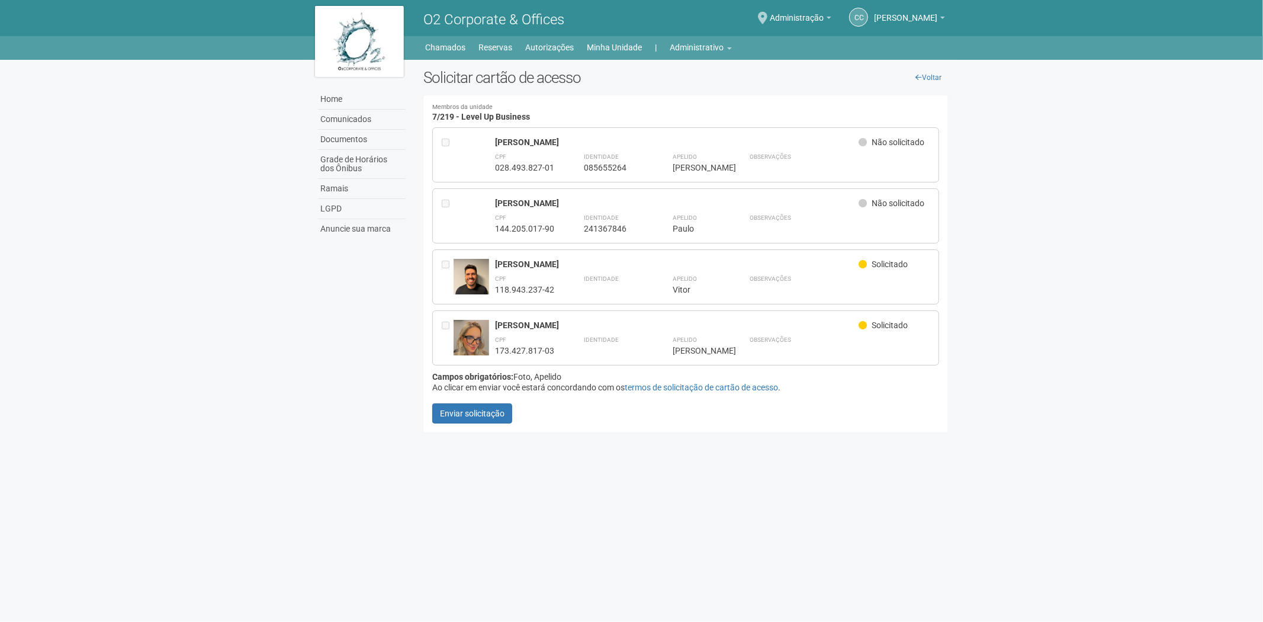
click at [669, 45] on ul "Home Home Comunicados Documentos Grade de Horários dos Ônibus Ramais LGPD Anunc…" at bounding box center [686, 47] width 524 height 17
drag, startPoint x: 693, startPoint y: 46, endPoint x: 680, endPoint y: 74, distance: 31.5
click at [693, 47] on link "Administrativo" at bounding box center [701, 47] width 62 height 17
click at [668, 93] on link "Cartões de acesso" at bounding box center [684, 93] width 101 height 21
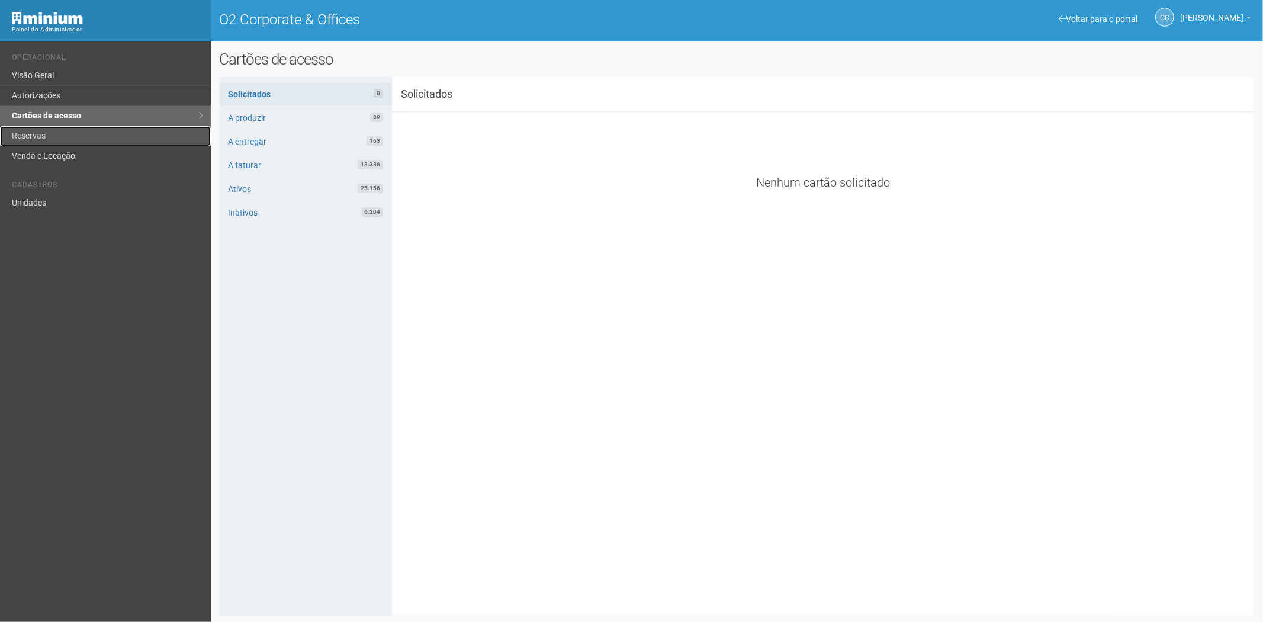
drag, startPoint x: 108, startPoint y: 131, endPoint x: 657, endPoint y: 114, distance: 549.6
click at [108, 131] on link "Reservas" at bounding box center [105, 136] width 211 height 20
